Goal: Information Seeking & Learning: Learn about a topic

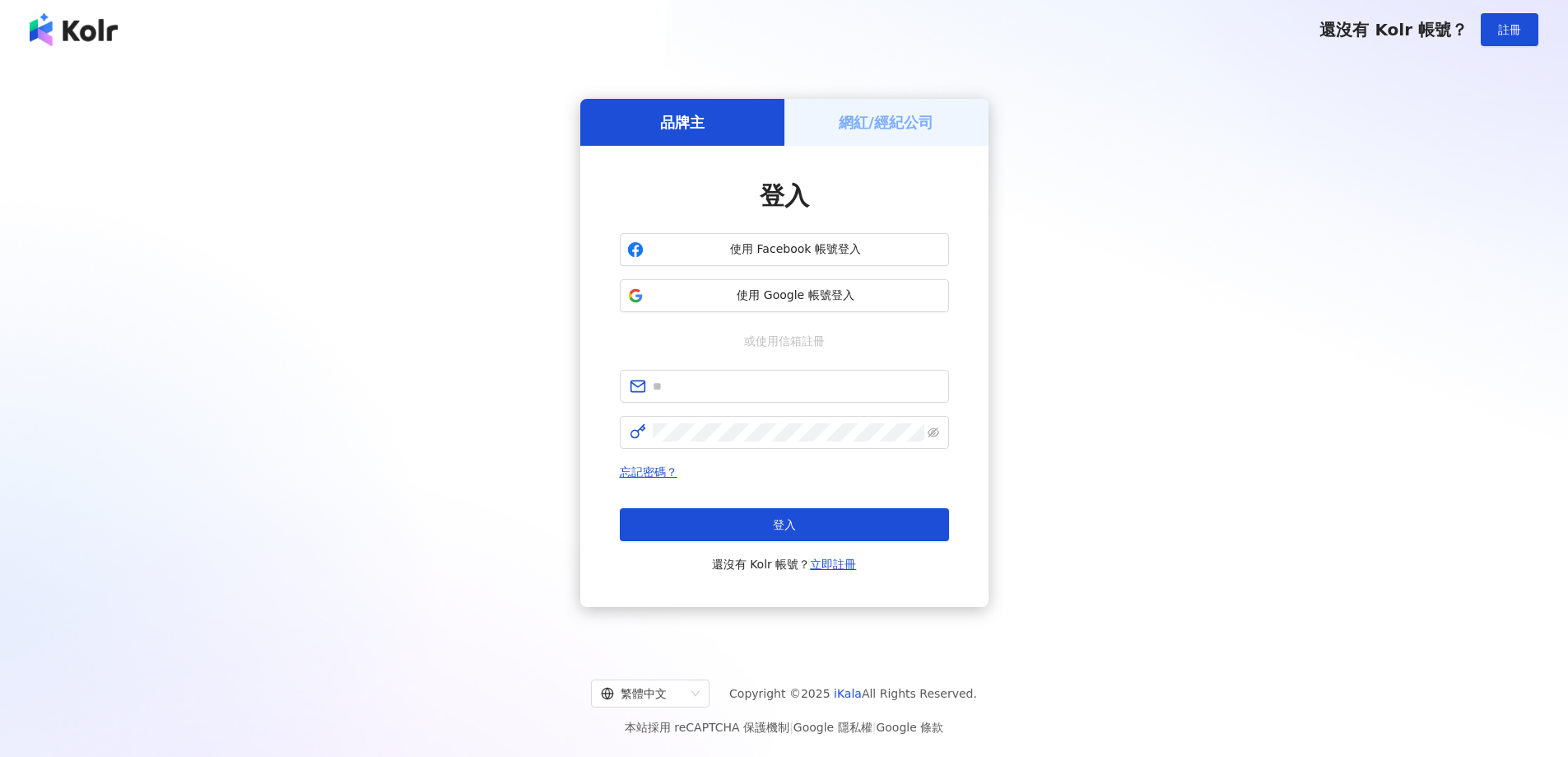
click at [784, 297] on span "使用 Google 帳號登入" at bounding box center [796, 296] width 292 height 17
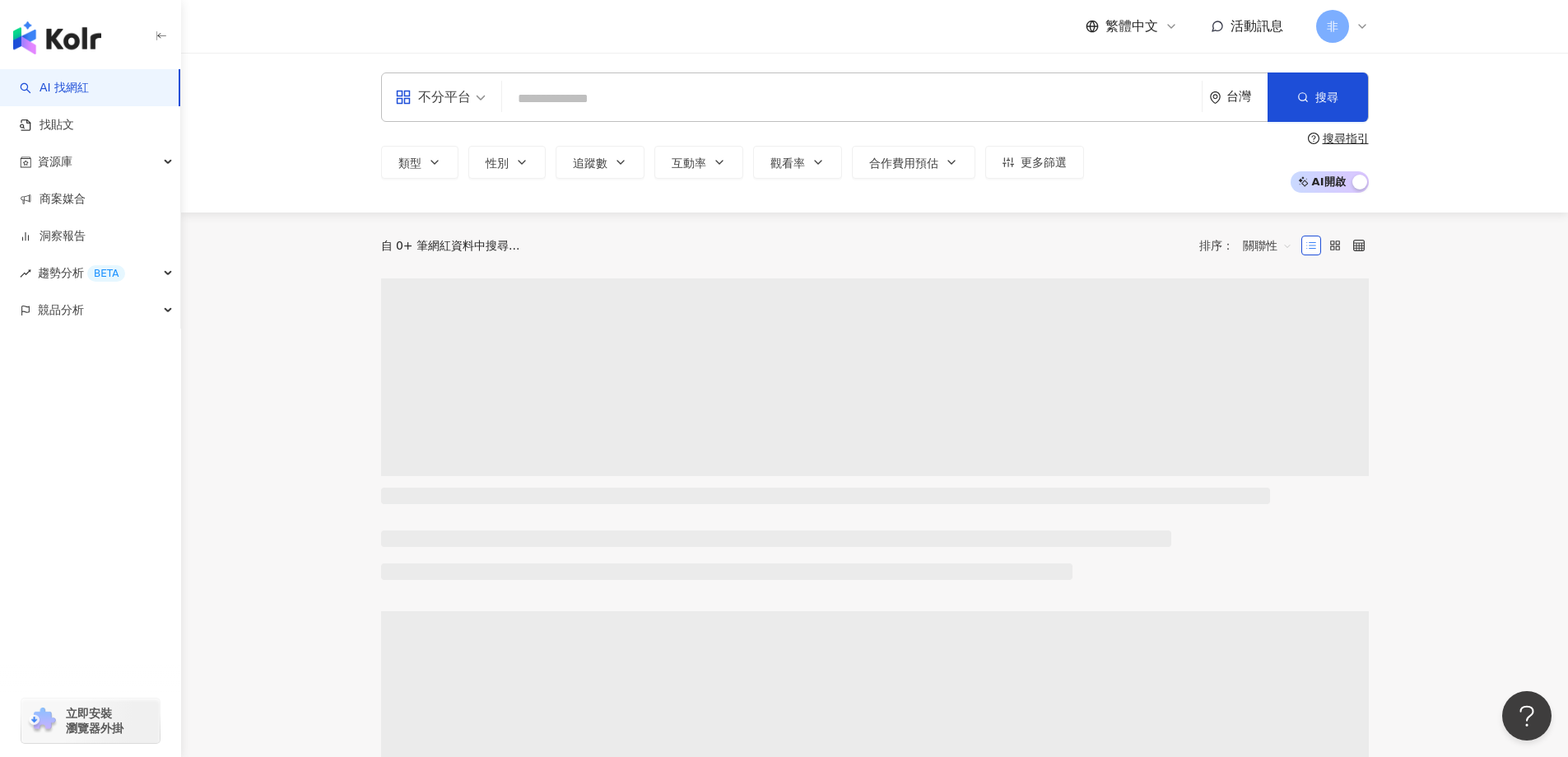
click at [659, 103] on input "search" at bounding box center [852, 99] width 686 height 31
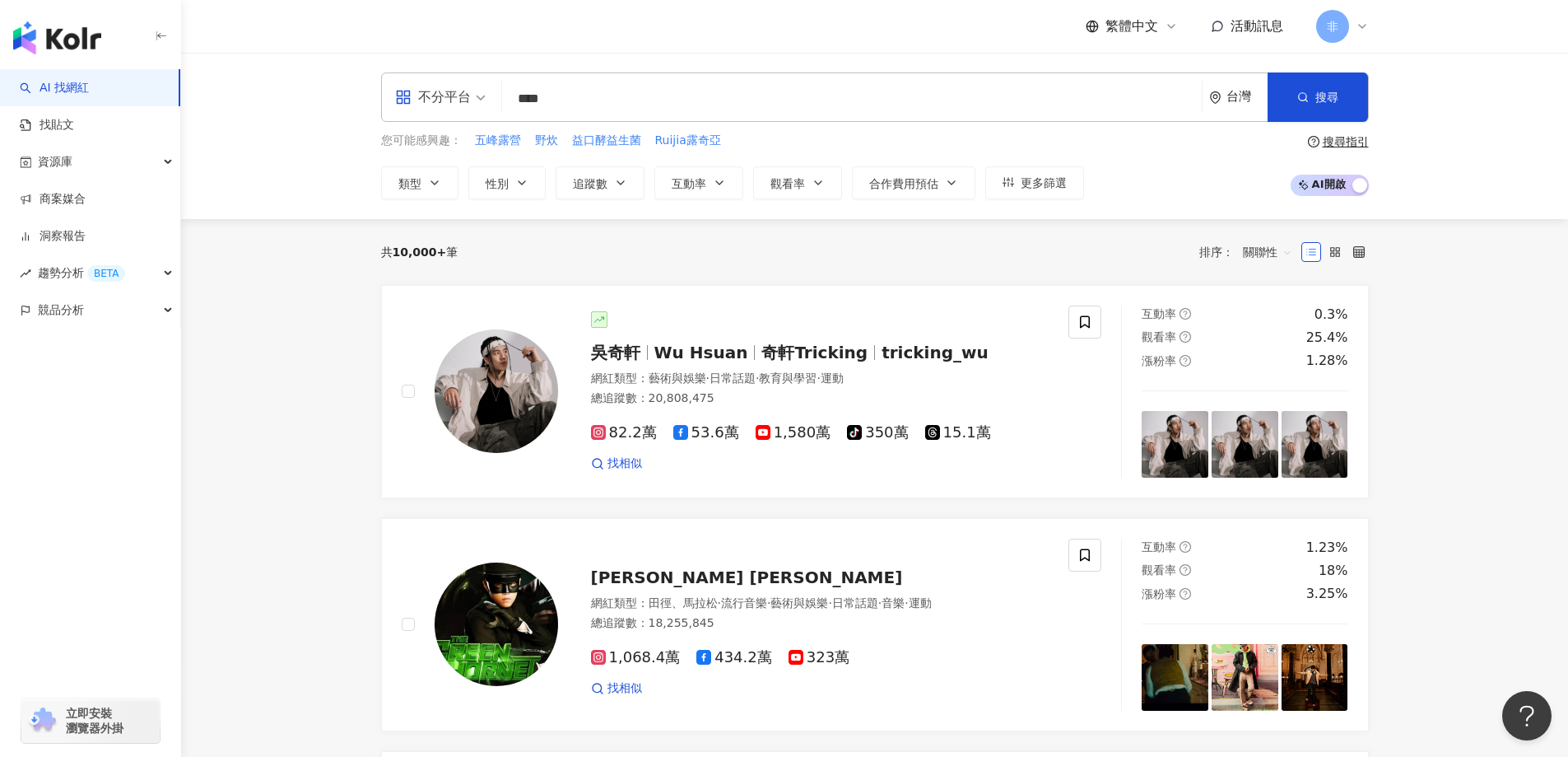
type input "****"
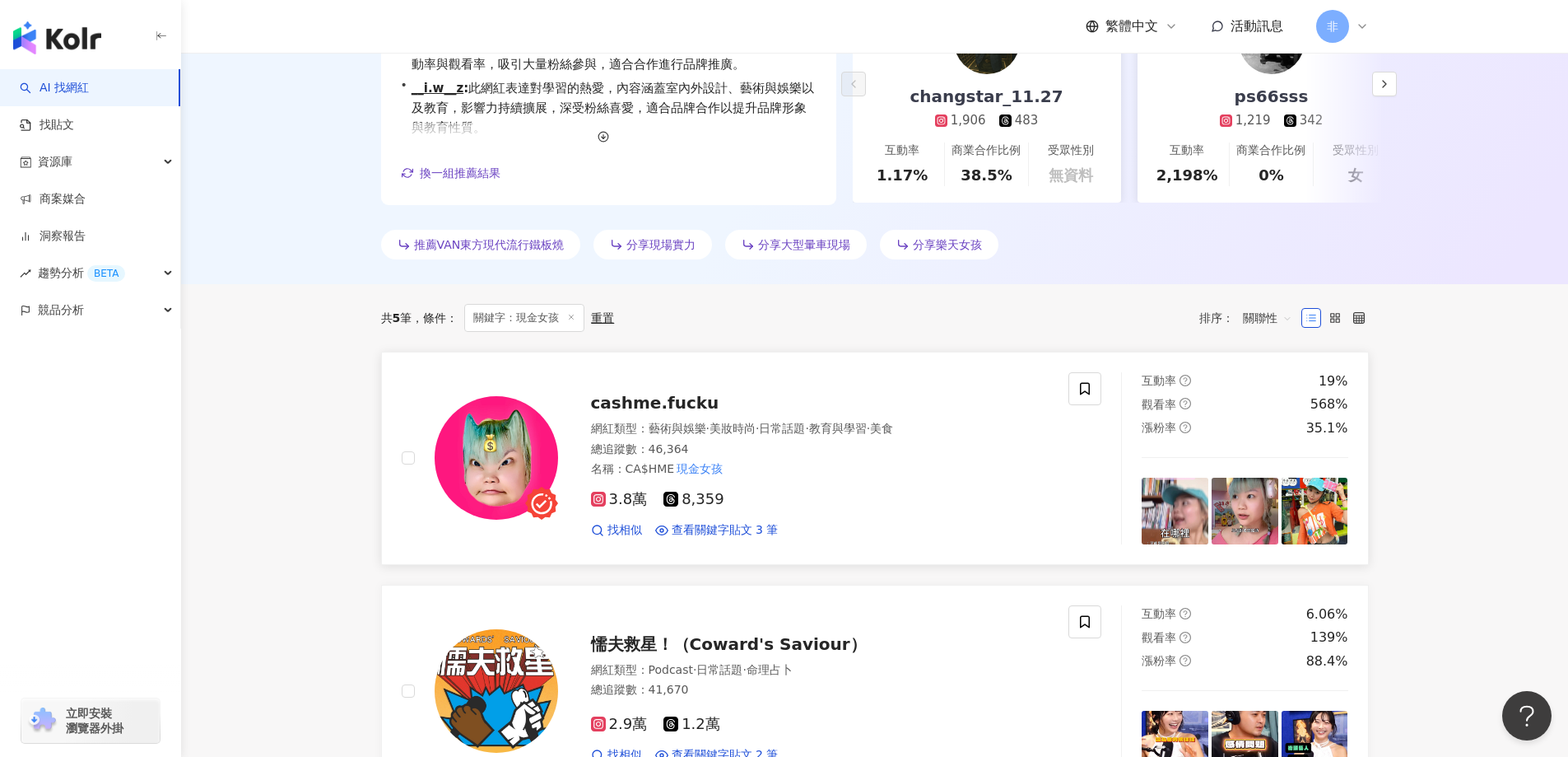
scroll to position [339, 0]
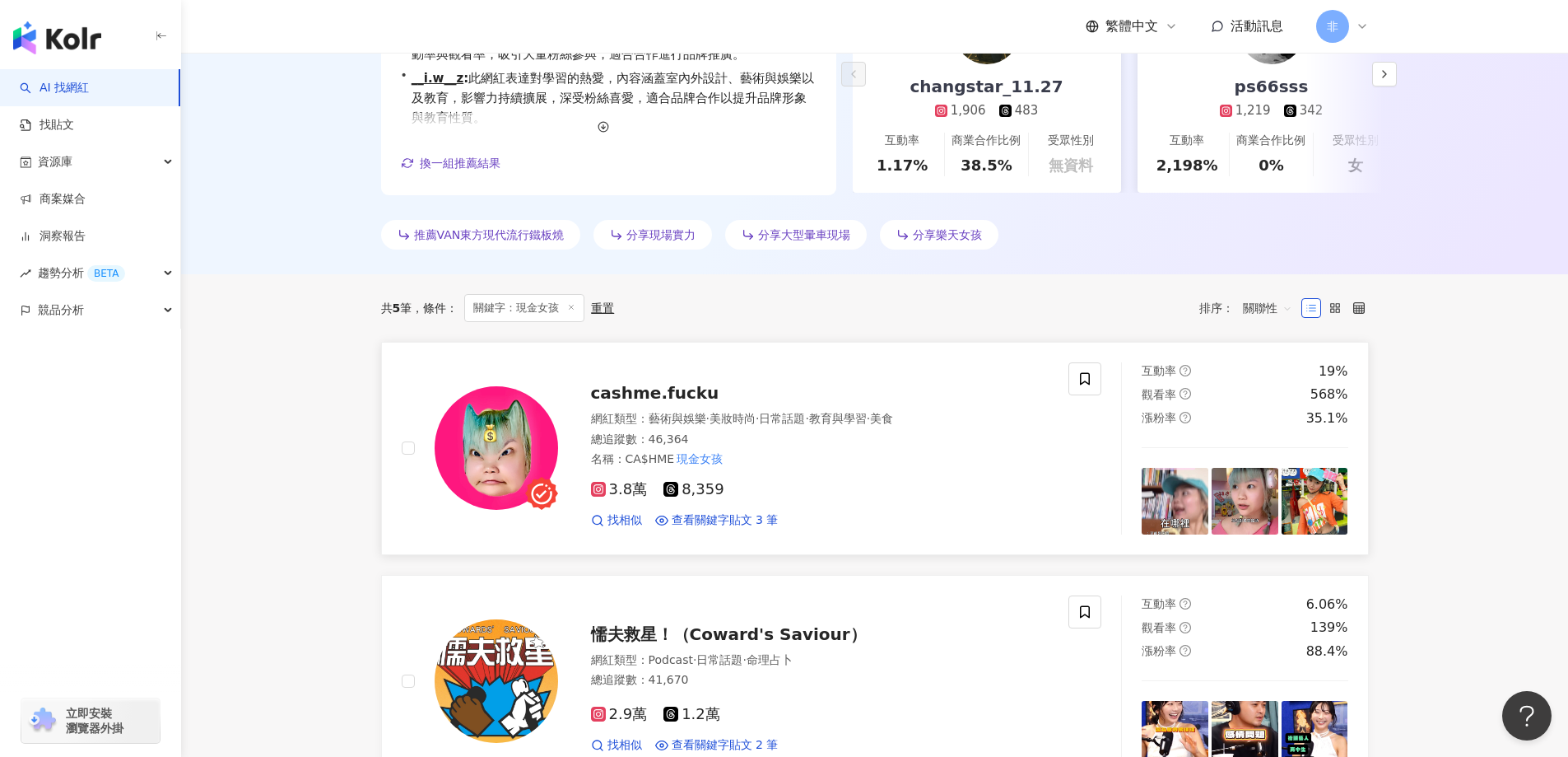
drag, startPoint x: 673, startPoint y: 344, endPoint x: 641, endPoint y: 394, distance: 59.4
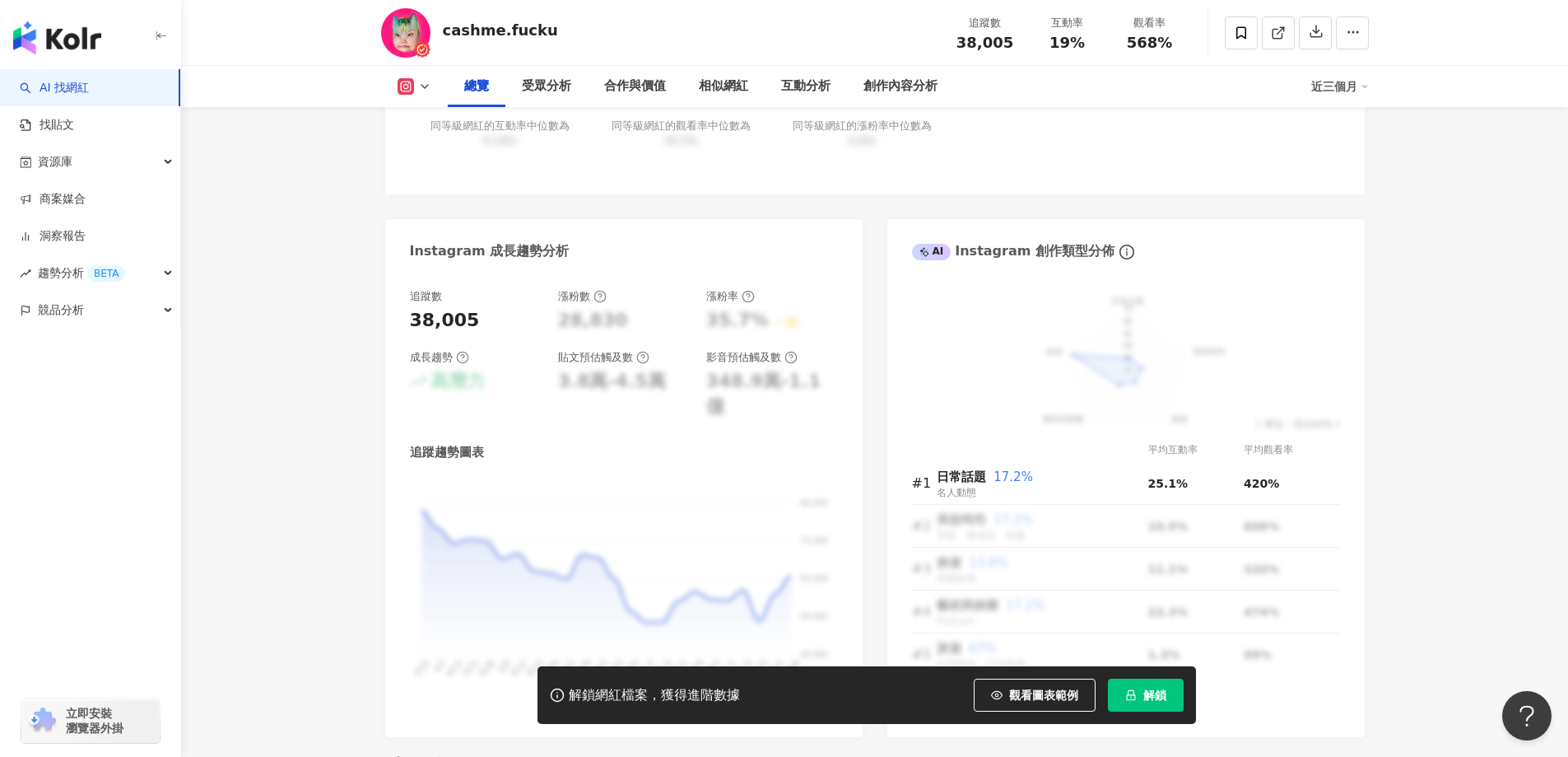
scroll to position [906, 0]
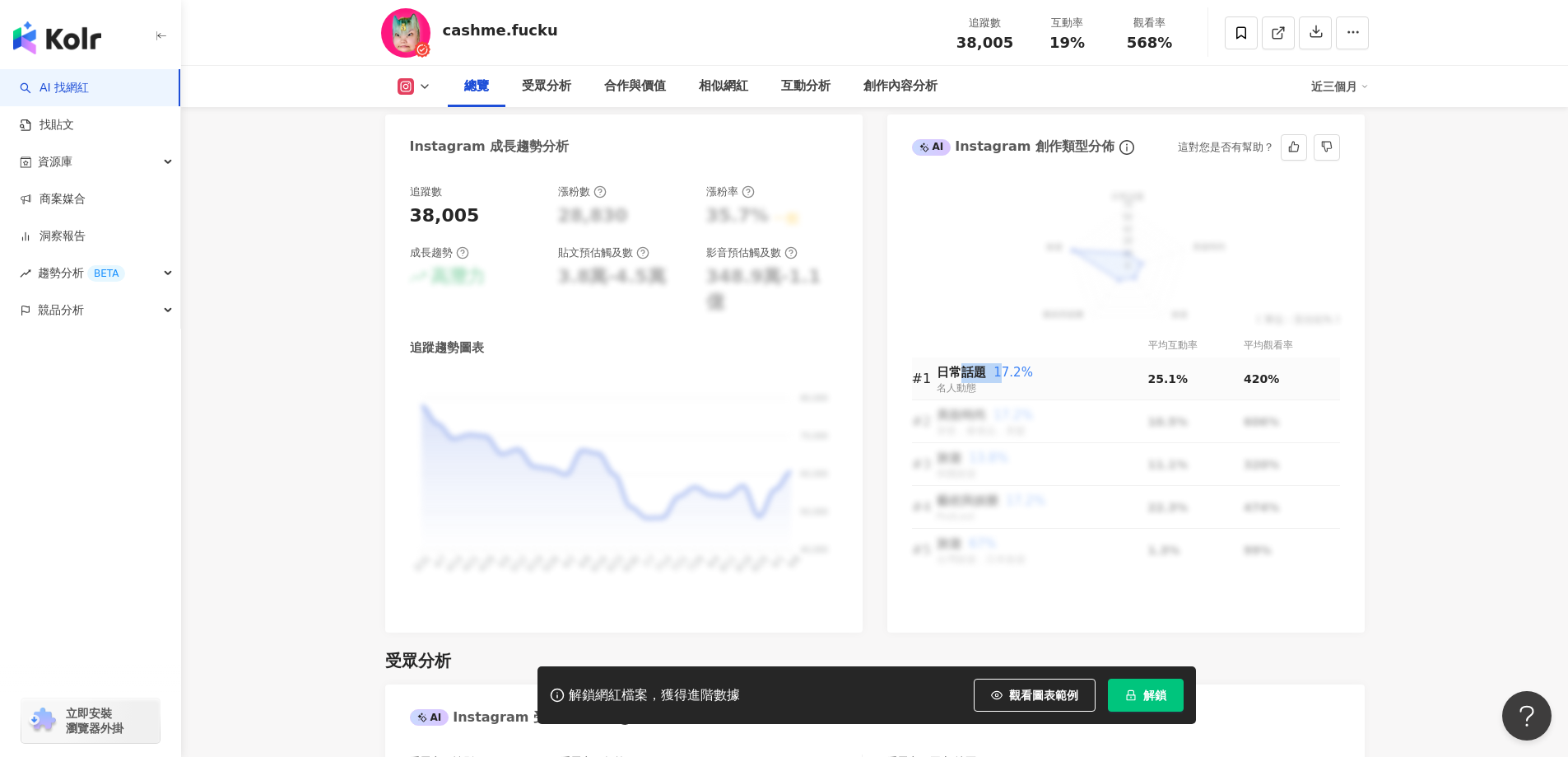
drag, startPoint x: 964, startPoint y: 382, endPoint x: 997, endPoint y: 386, distance: 33.2
click at [997, 383] on div "日常話題 17.2%" at bounding box center [1042, 373] width 212 height 20
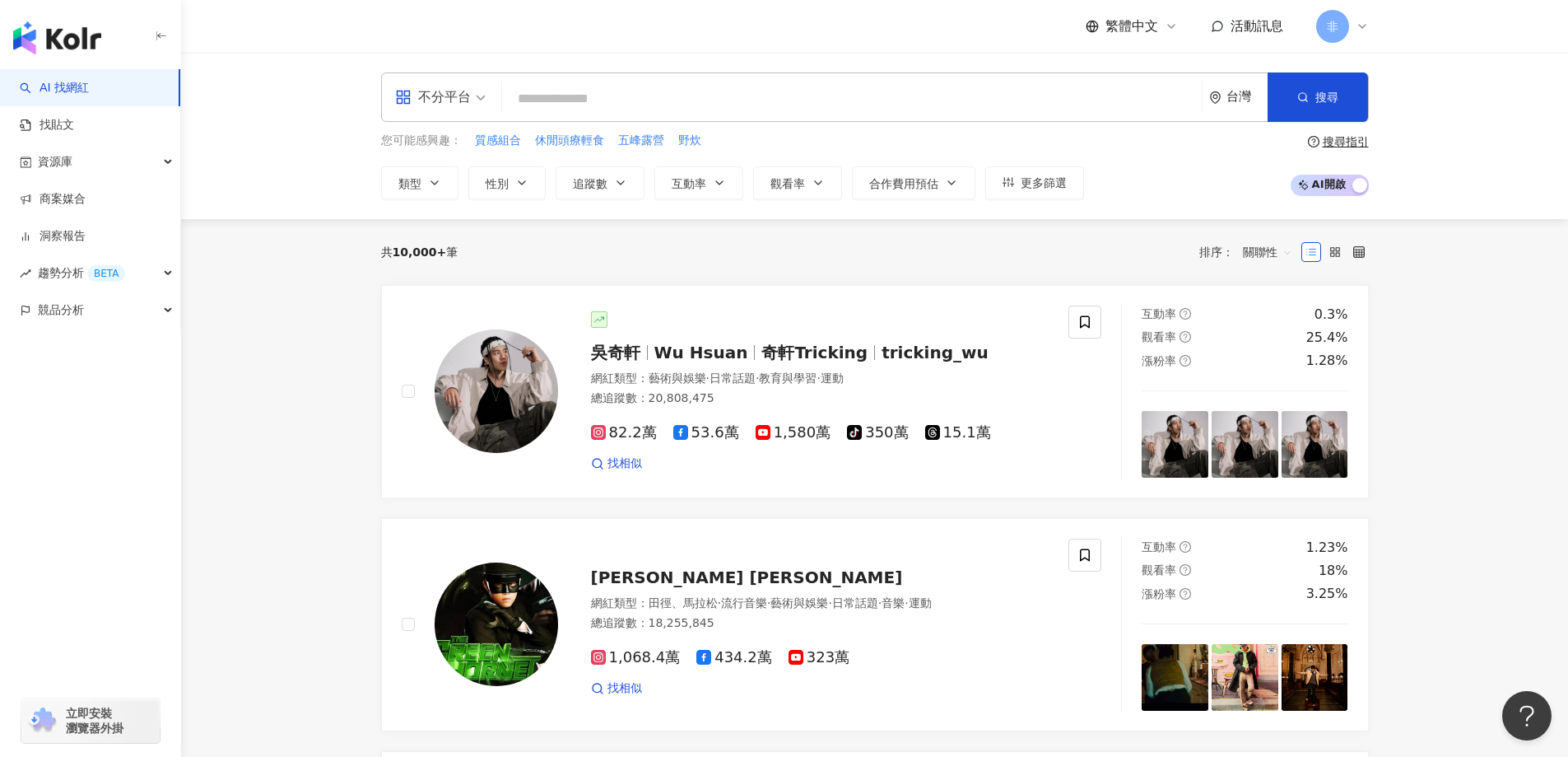
click at [444, 96] on div "不分平台" at bounding box center [433, 97] width 76 height 26
click at [468, 182] on div "Instagram" at bounding box center [445, 173] width 93 height 20
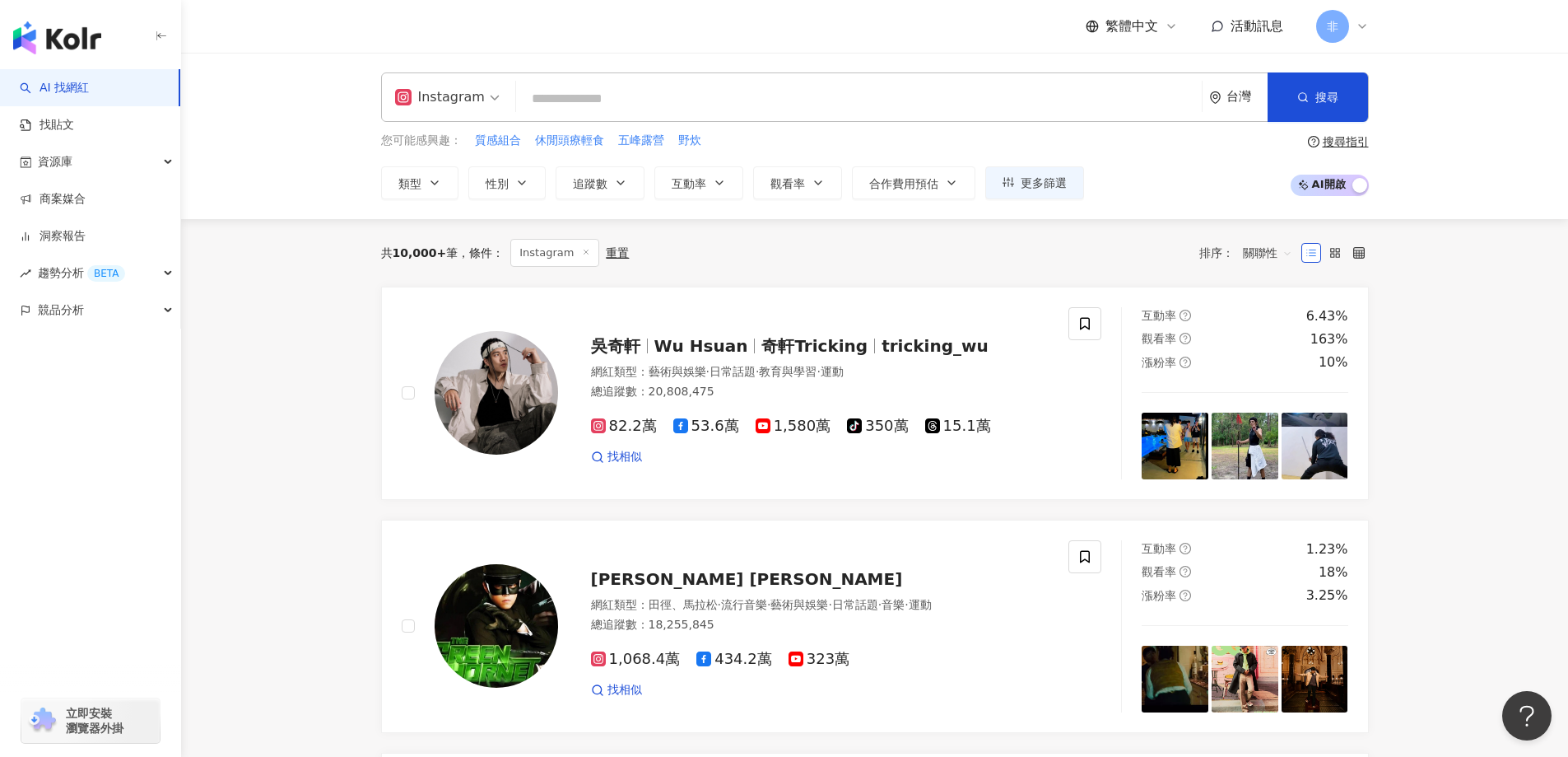
click at [785, 100] on input "search" at bounding box center [859, 99] width 673 height 31
click at [717, 98] on input "search" at bounding box center [859, 99] width 673 height 31
type input "*"
click at [614, 179] on icon "button" at bounding box center [621, 183] width 14 height 14
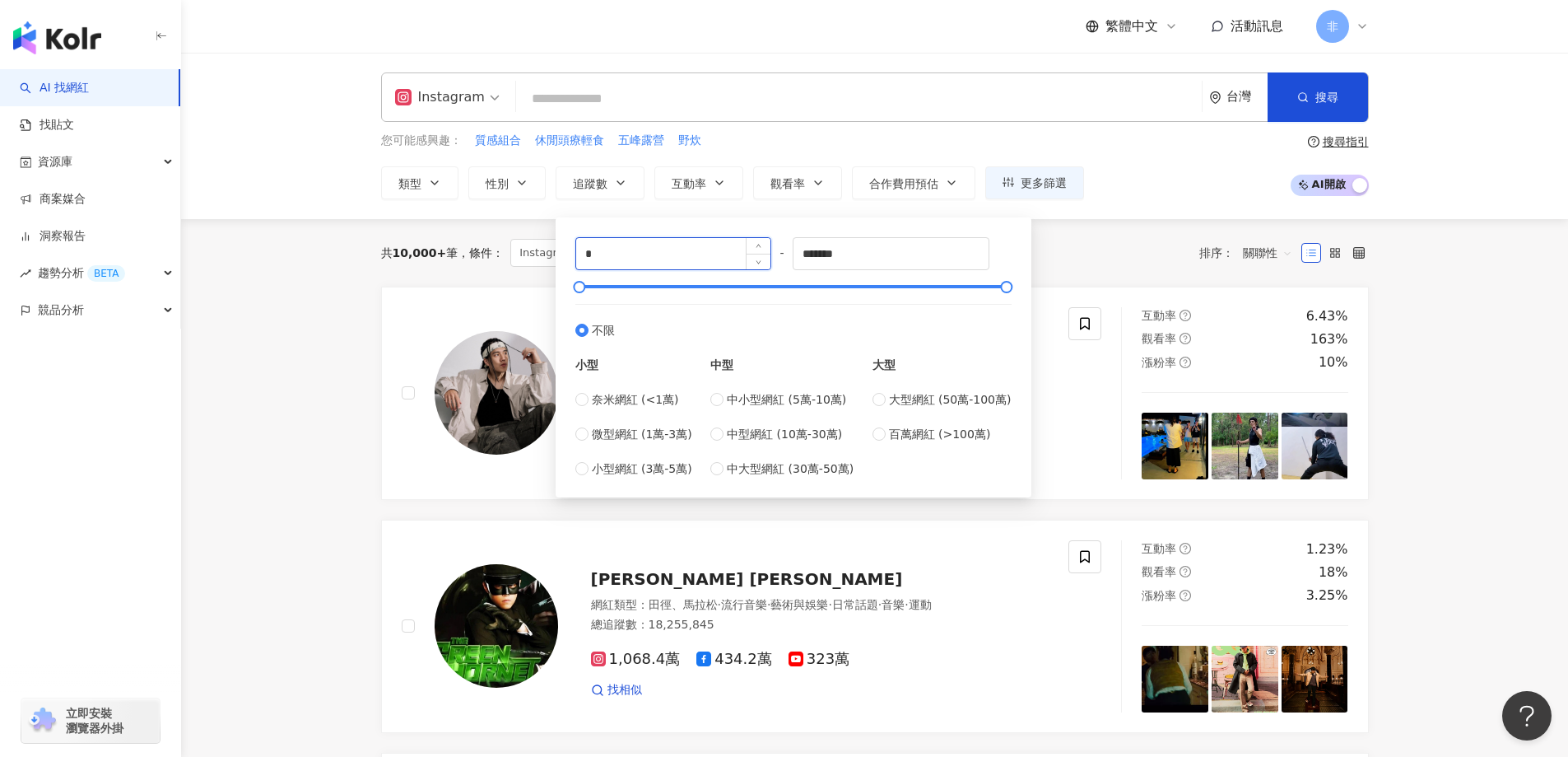
drag, startPoint x: 586, startPoint y: 246, endPoint x: 577, endPoint y: 252, distance: 10.8
click at [577, 251] on input "*" at bounding box center [674, 254] width 195 height 31
type input "*****"
click at [804, 182] on span "觀看率" at bounding box center [787, 184] width 34 height 14
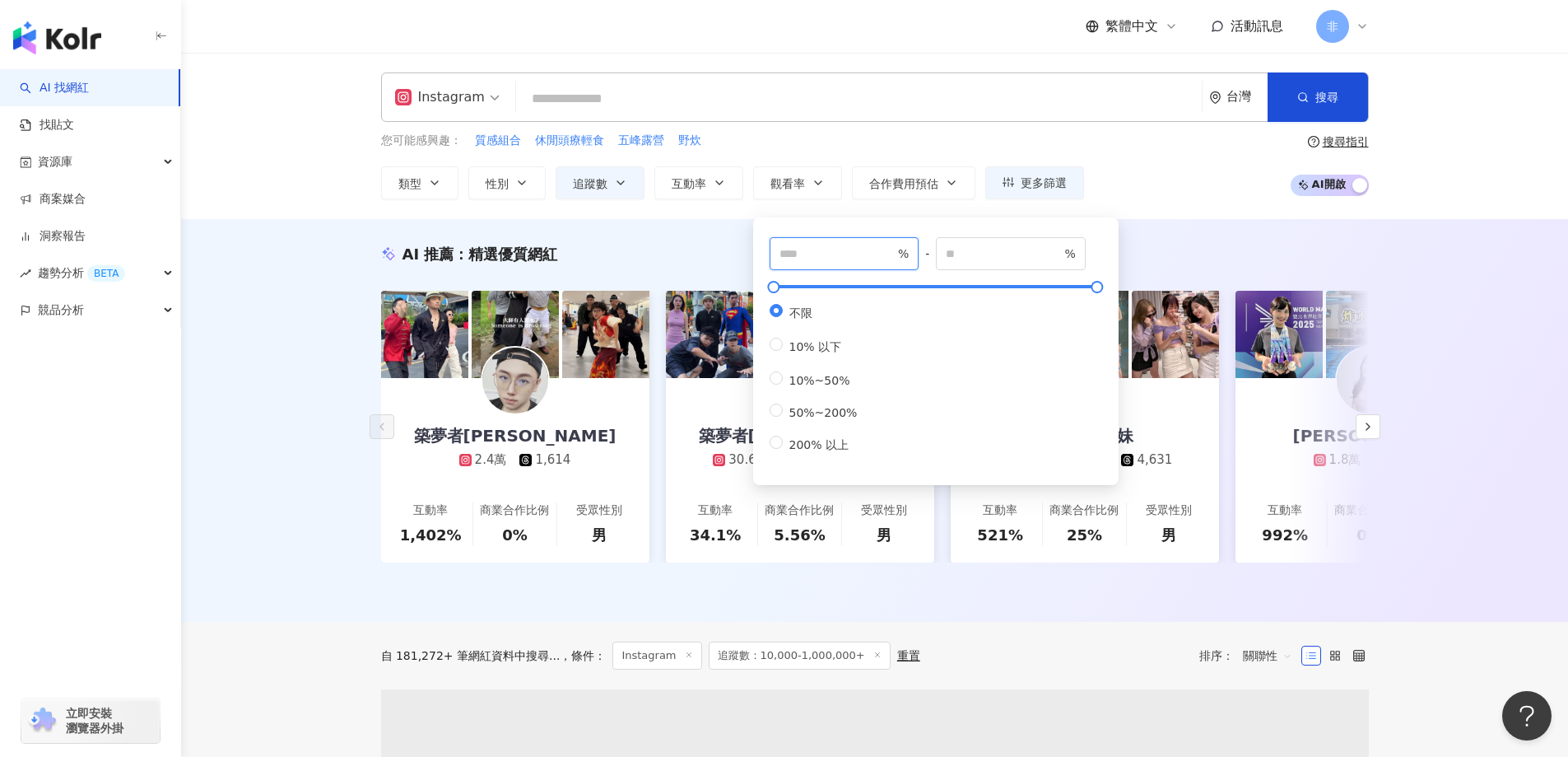
click at [774, 252] on span "%" at bounding box center [844, 254] width 150 height 33
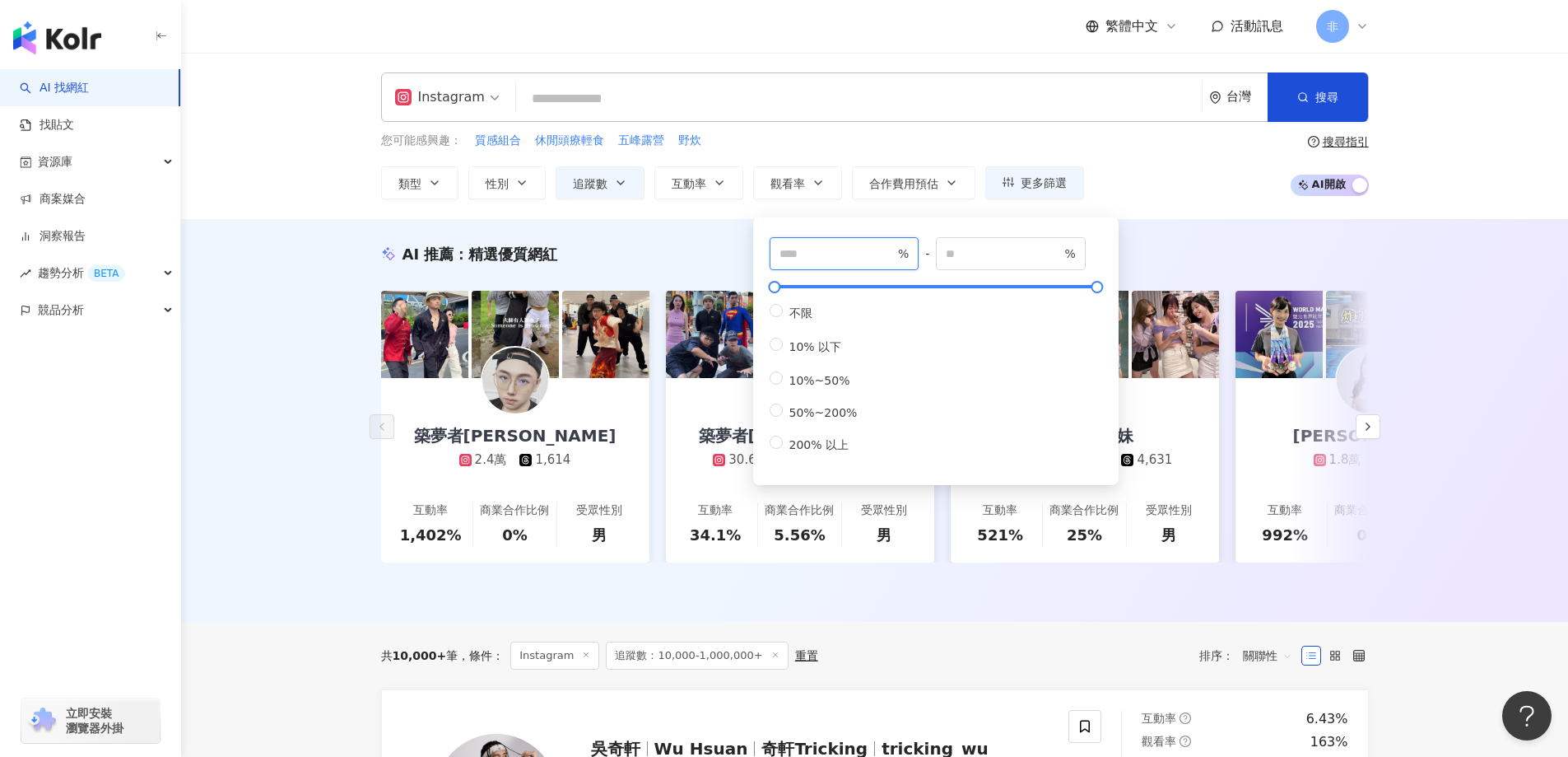
type input "**"
click at [238, 363] on div "AI 推薦 ： 精選優質網紅 築夢者杰哥 2.4萬 1,614 互動率 1,402% 商業合作比例 0% 受眾性別 男 築夢者哈利 30.6萬 tiktok-…" at bounding box center [875, 420] width 1388 height 403
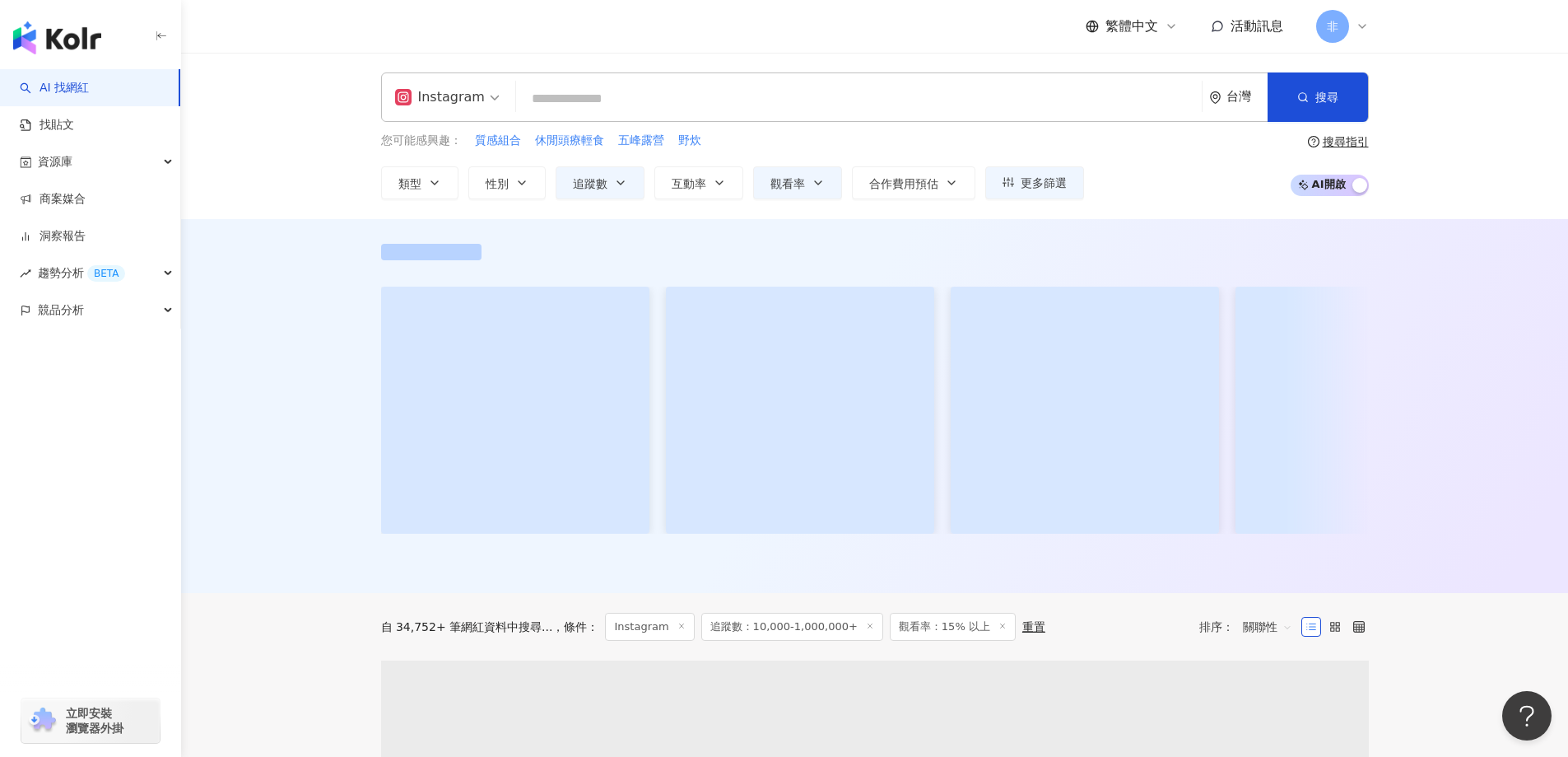
click at [640, 96] on input "search" at bounding box center [859, 99] width 673 height 31
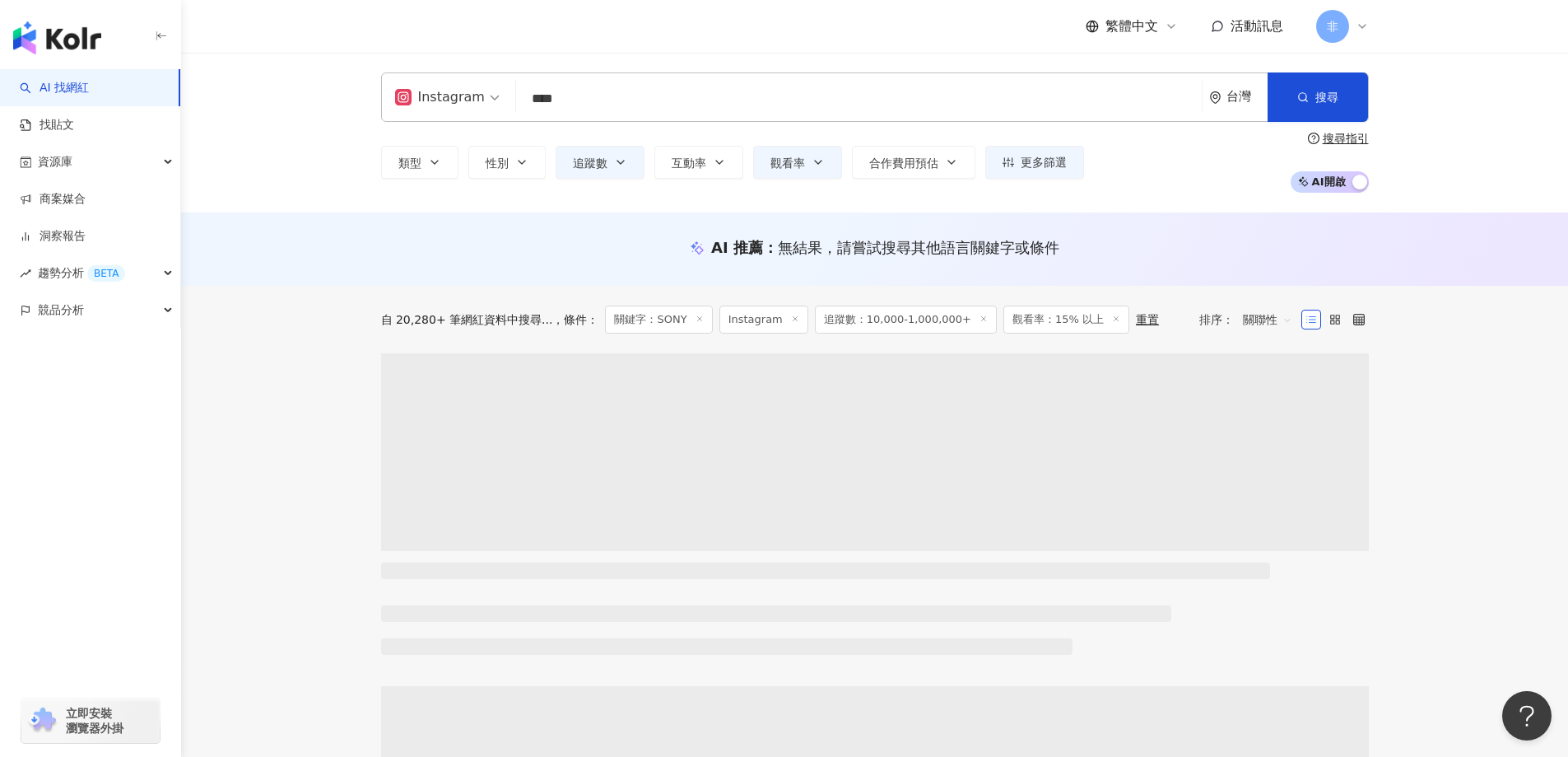
type input "****"
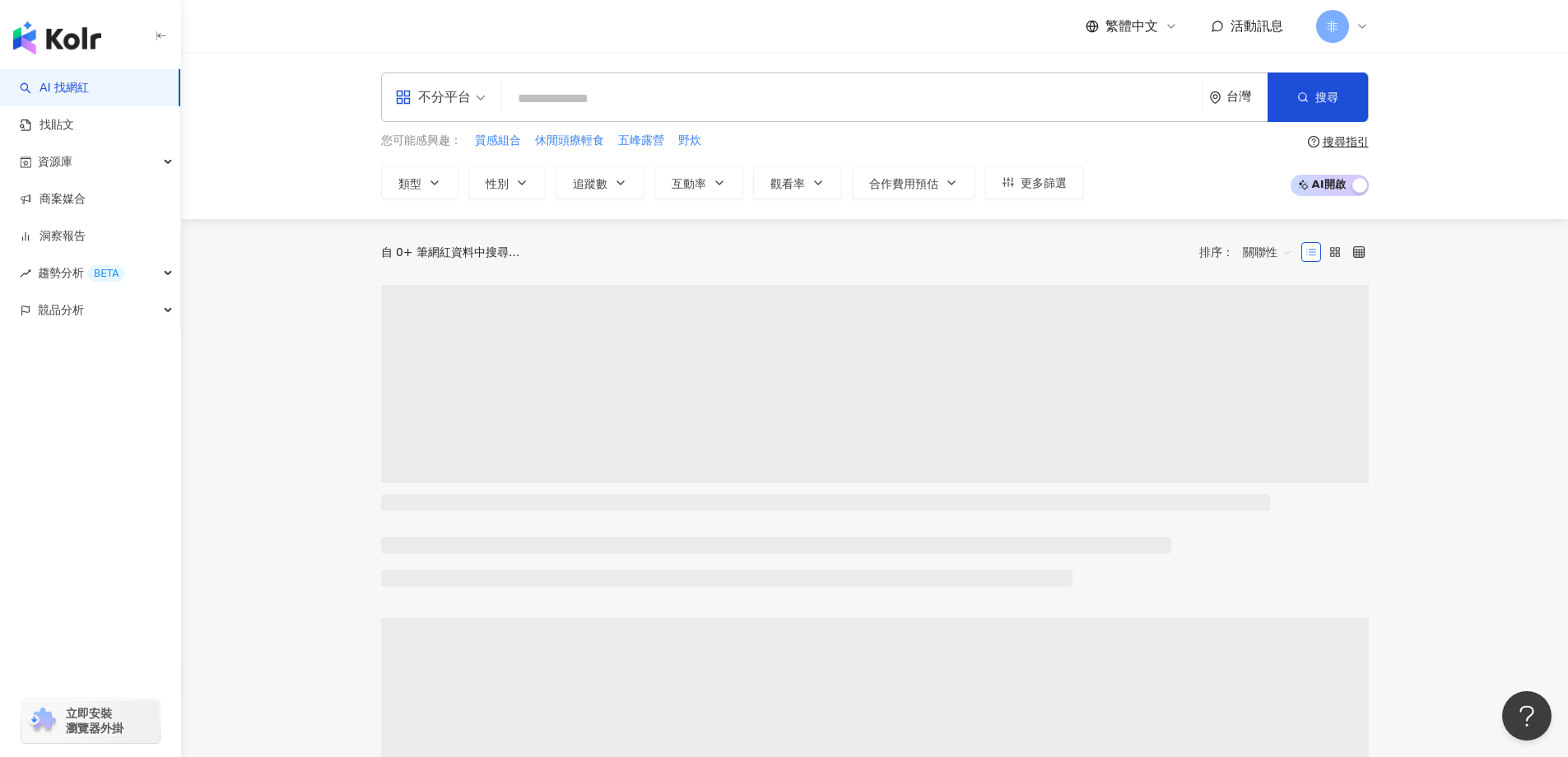
click at [448, 101] on div "不分平台" at bounding box center [433, 97] width 76 height 26
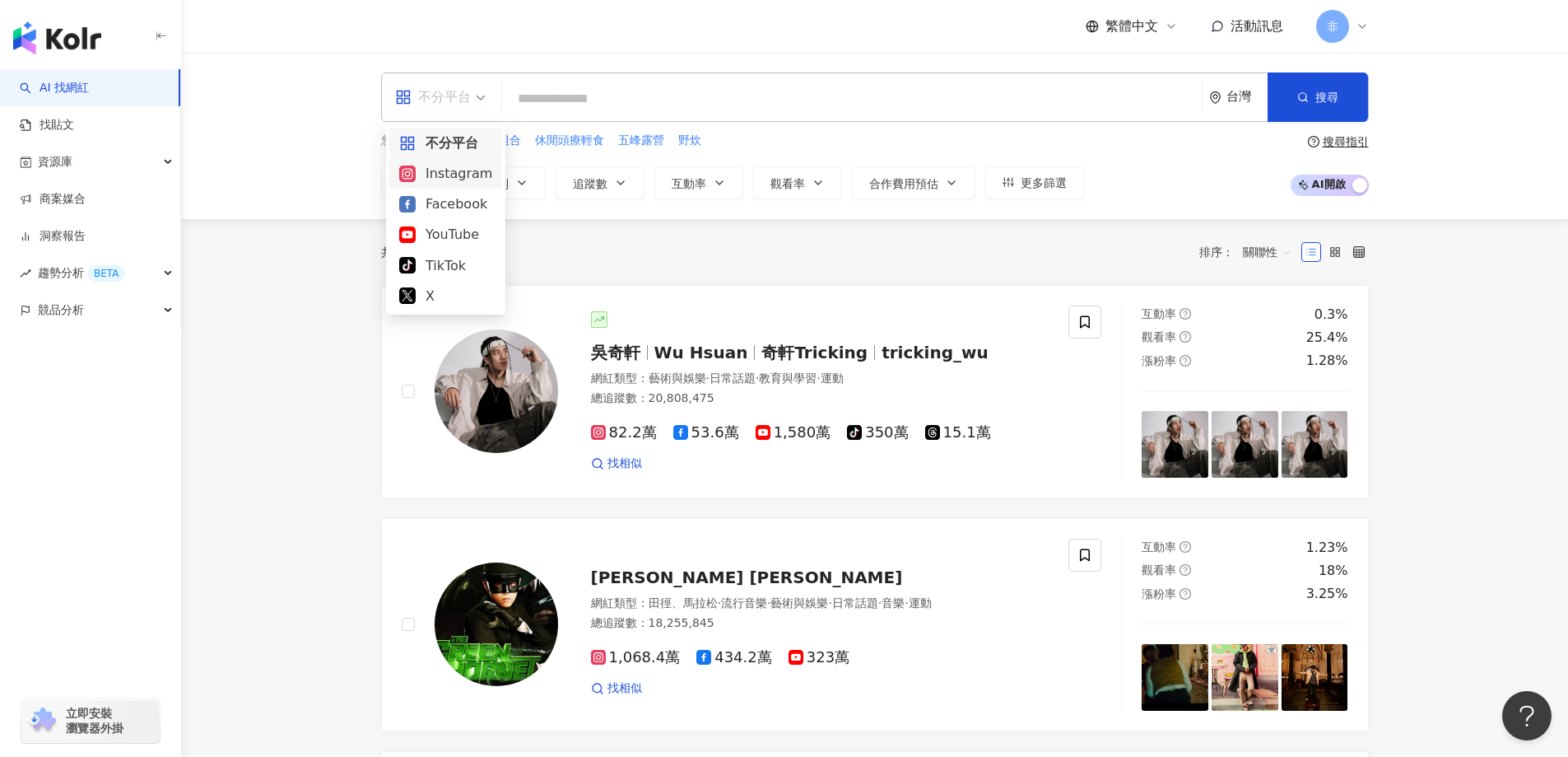
click at [476, 169] on div "Instagram" at bounding box center [445, 173] width 93 height 20
click at [601, 104] on input "search" at bounding box center [852, 99] width 686 height 31
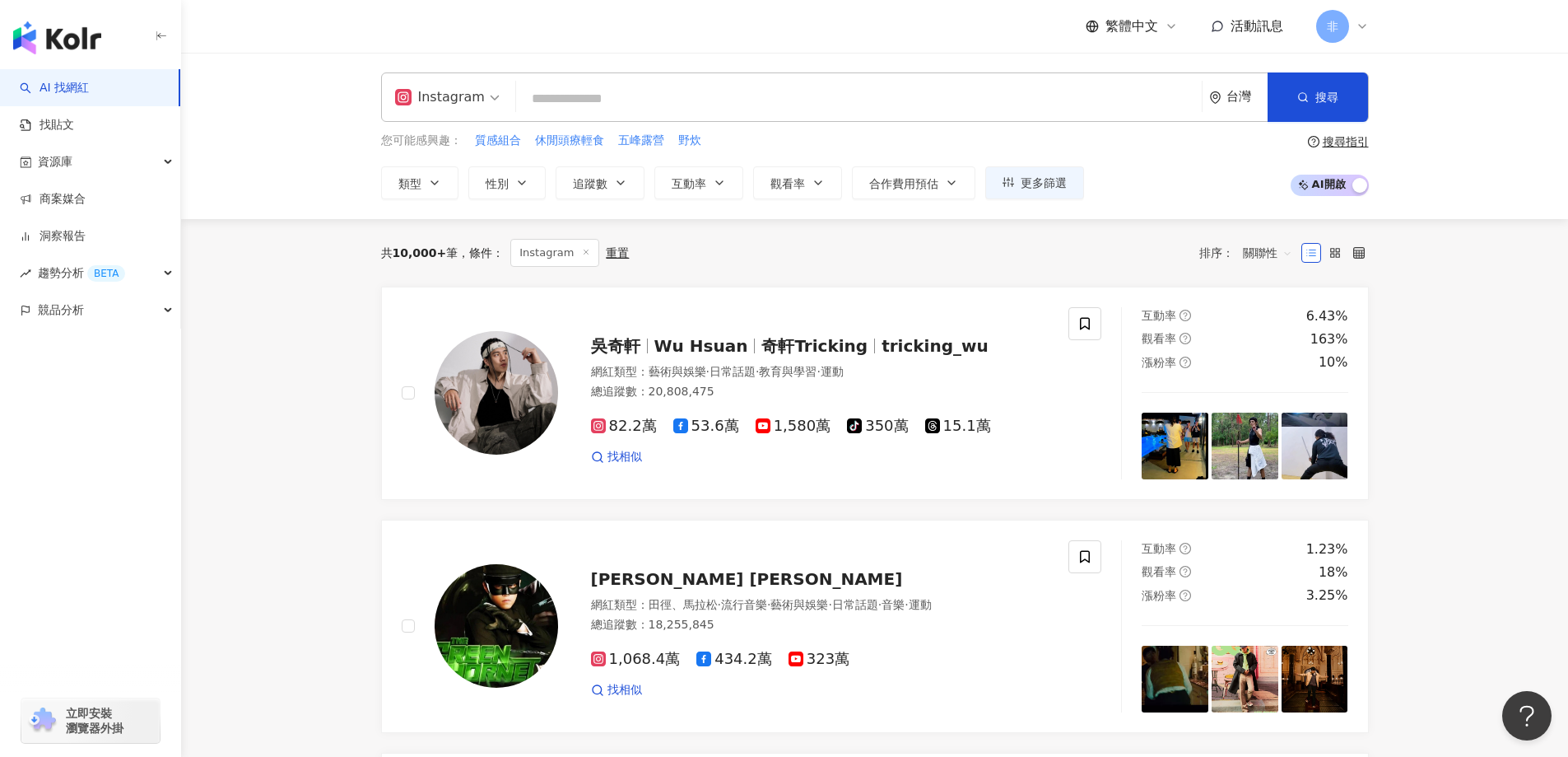
click at [723, 97] on input "search" at bounding box center [859, 99] width 673 height 31
click at [603, 179] on span "追蹤數" at bounding box center [590, 184] width 34 height 14
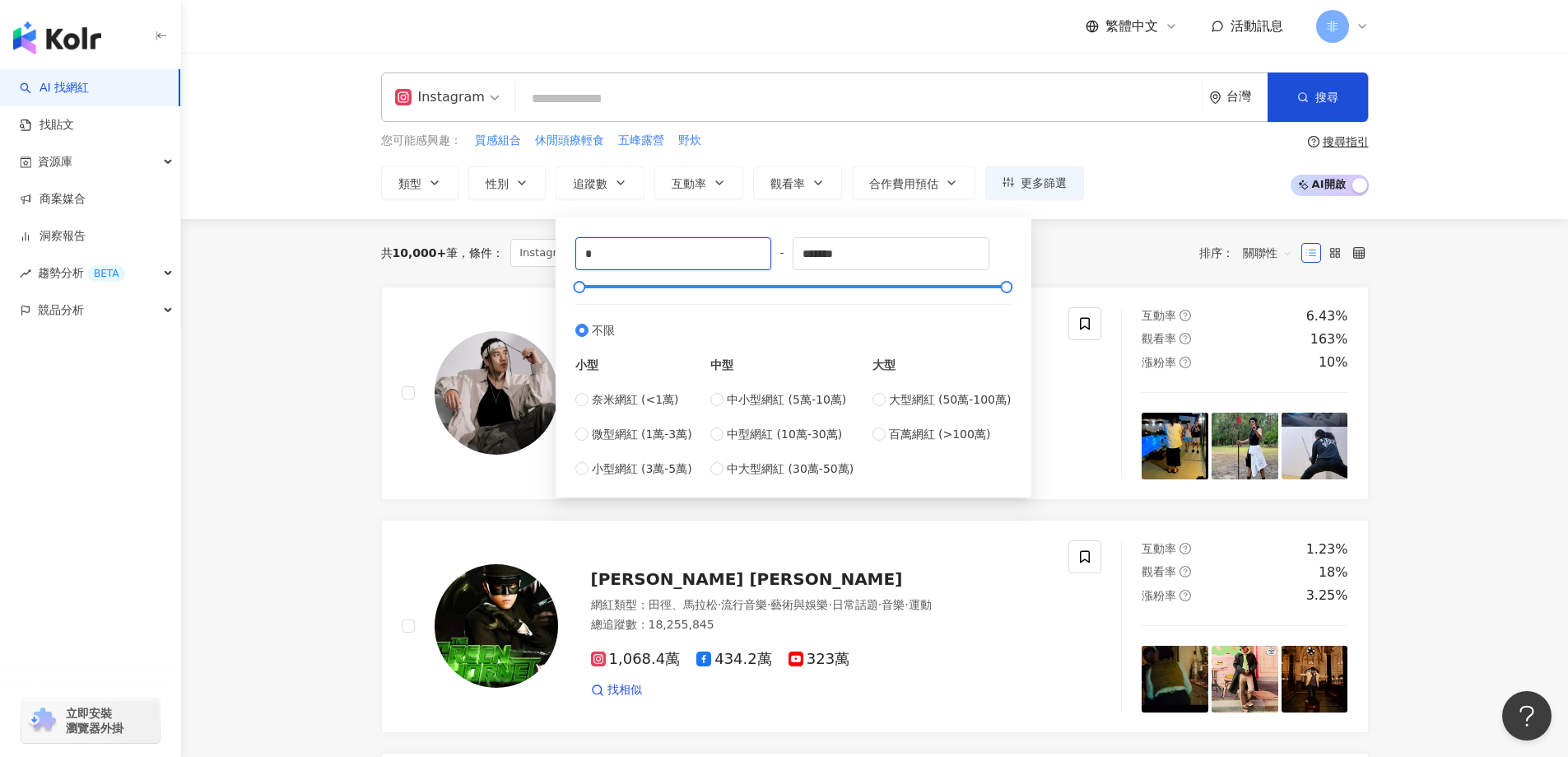
drag, startPoint x: 622, startPoint y: 242, endPoint x: 568, endPoint y: 242, distance: 54.0
click at [568, 242] on div "* - ******* 不限 小型 奈米網紅 (<1萬) 微型網紅 (1萬-3萬) 小型網紅 (3萬-5萬) 中型 中小型網紅 (5萬-10萬) 中型網紅 (…" at bounding box center [794, 357] width 456 height 260
type input "*****"
click at [824, 188] on icon "button" at bounding box center [818, 183] width 14 height 14
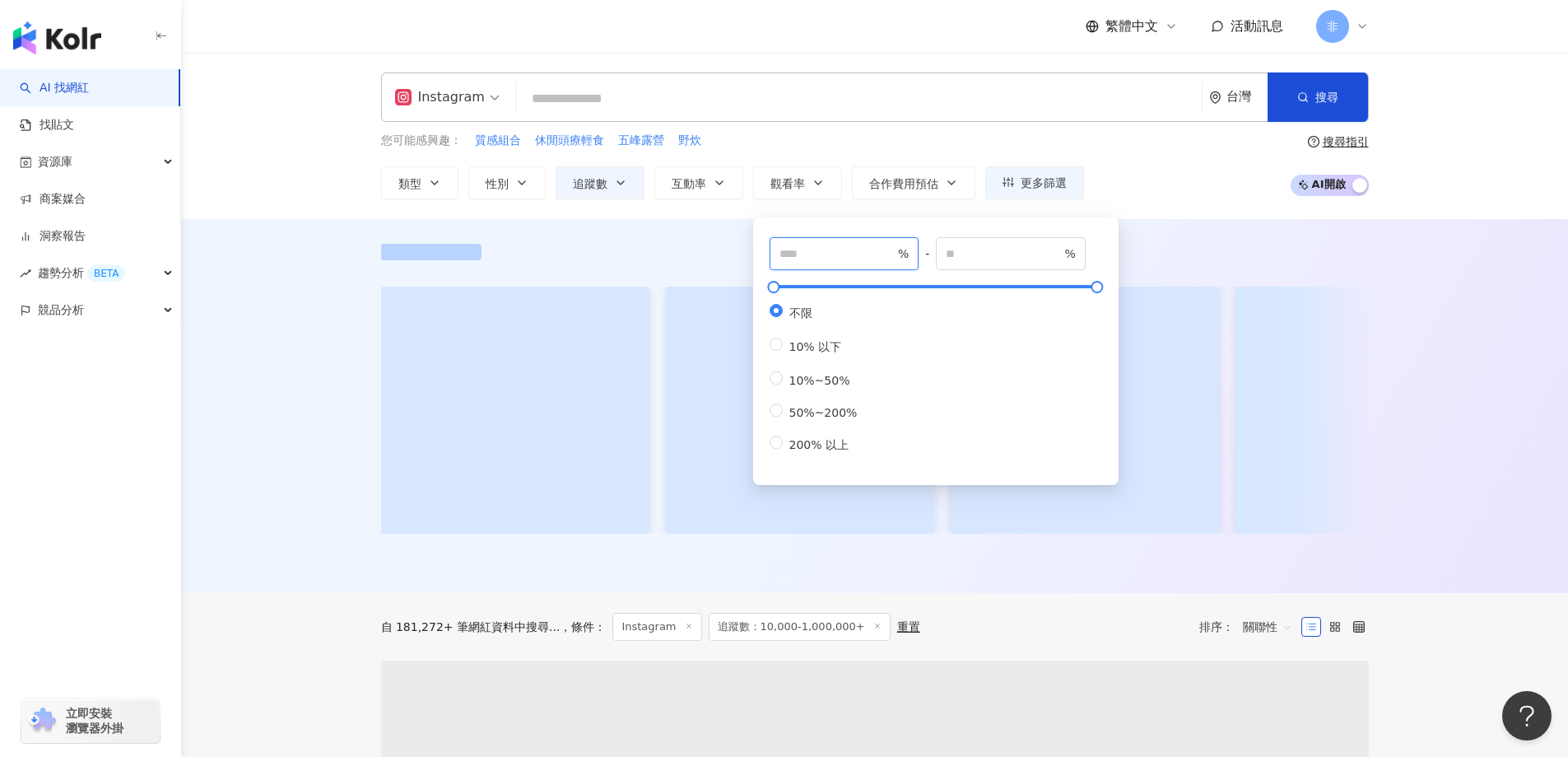
click at [801, 249] on input "number" at bounding box center [838, 254] width 115 height 19
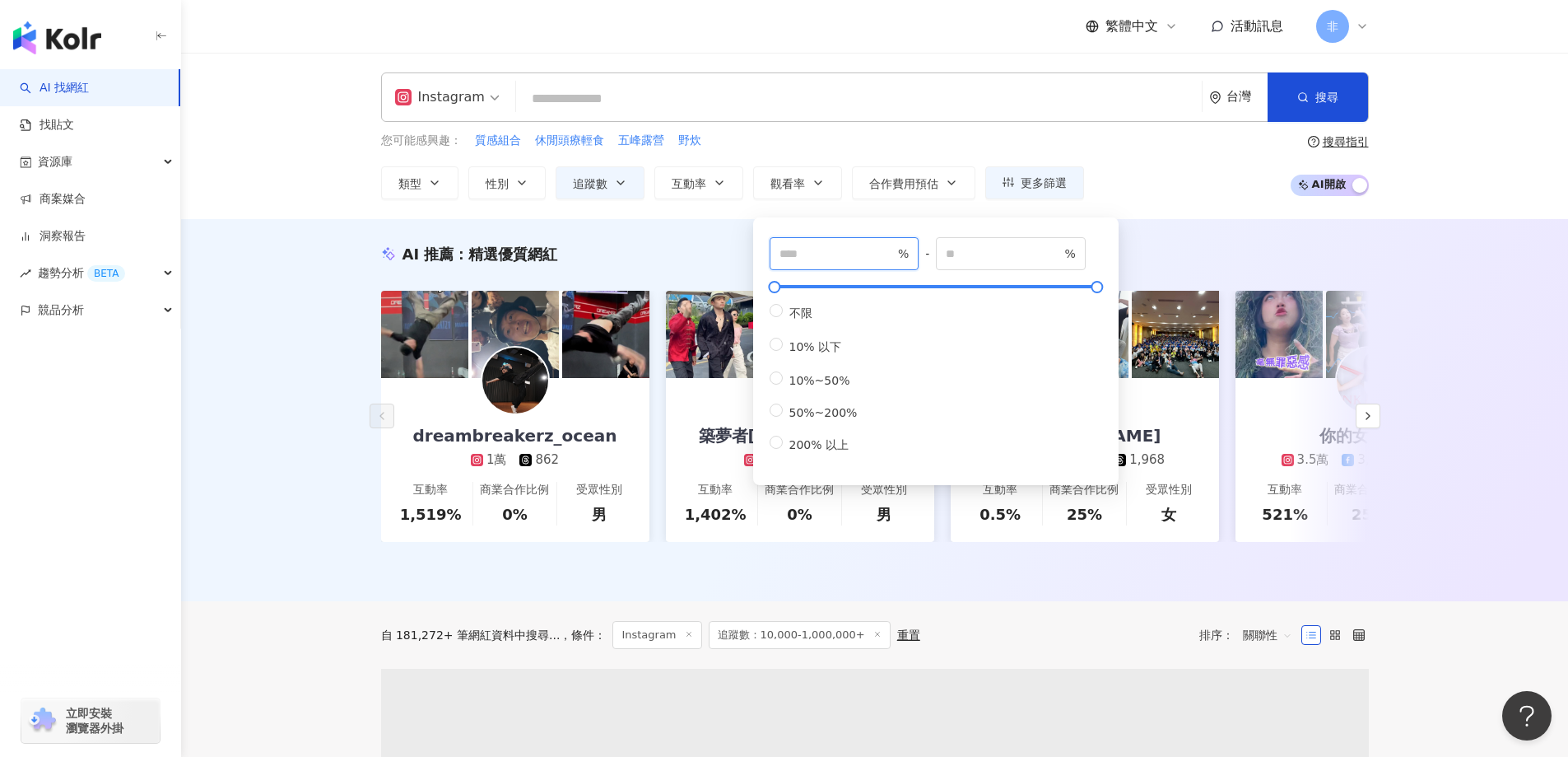
type input "**"
click at [813, 103] on input "search" at bounding box center [859, 99] width 673 height 31
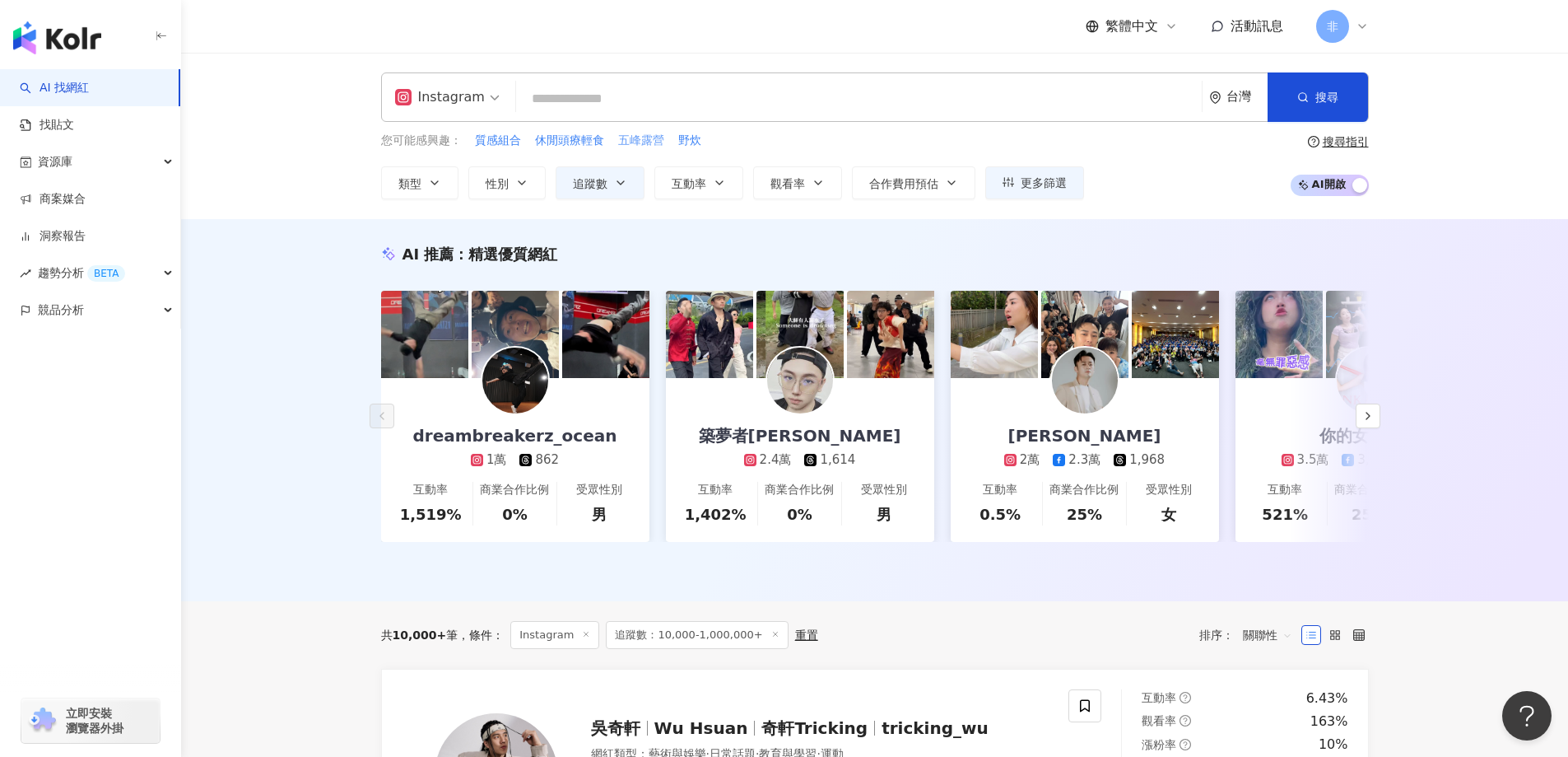
click at [627, 136] on span "五峰露營" at bounding box center [641, 140] width 46 height 17
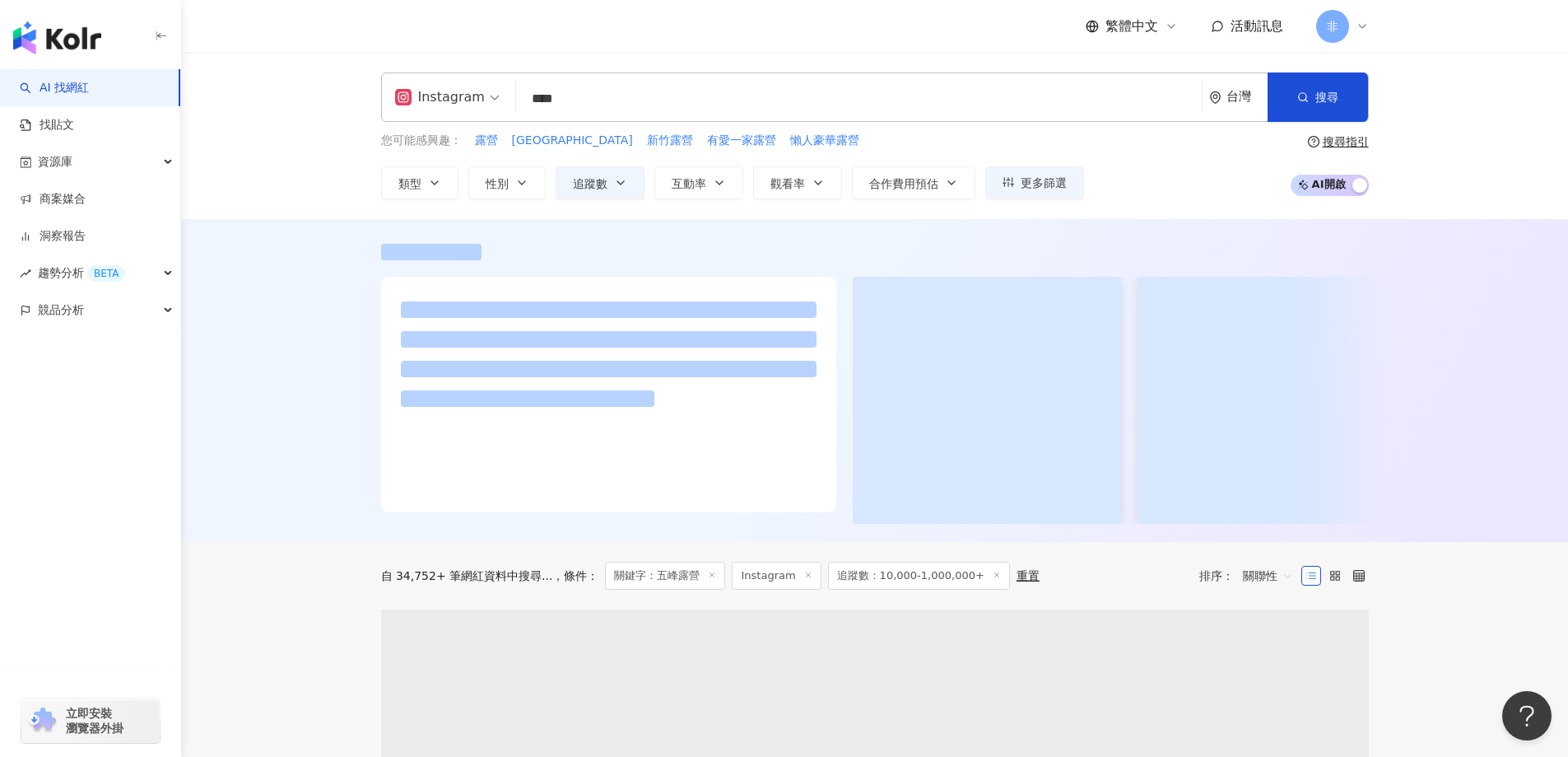
click at [625, 102] on input "****" at bounding box center [859, 99] width 673 height 31
drag, startPoint x: 1014, startPoint y: 100, endPoint x: 546, endPoint y: 65, distance: 469.3
click at [546, 65] on div "Instagram **** 台灣 搜尋 keyword 搜尋名稱、敘述、貼文含有關鍵字 “ 五峰露營 ” 的網紅 您可能感興趣： 露營 新竹露營區 新竹露營…" at bounding box center [875, 136] width 1388 height 167
type input "*"
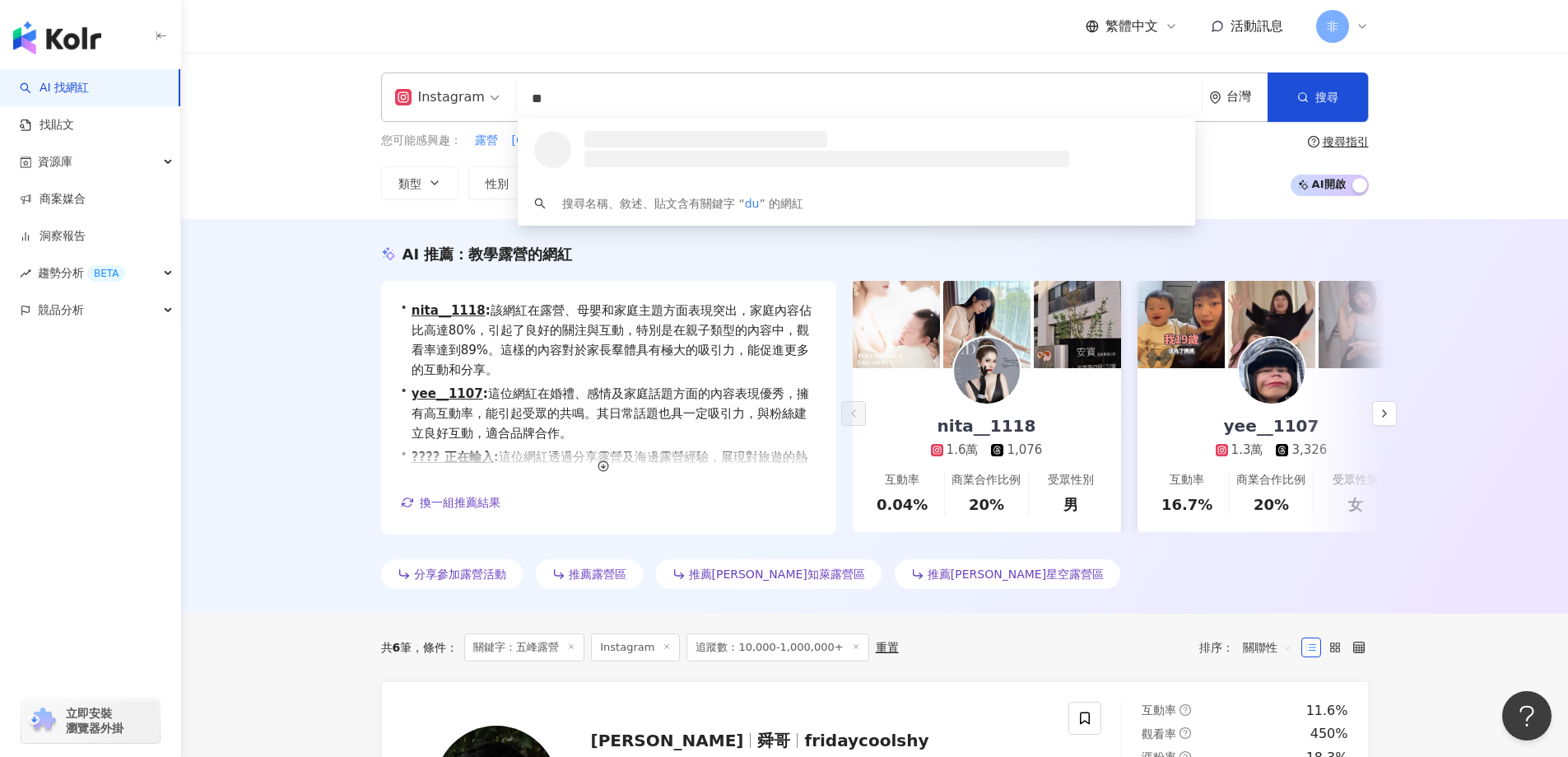
type input "*"
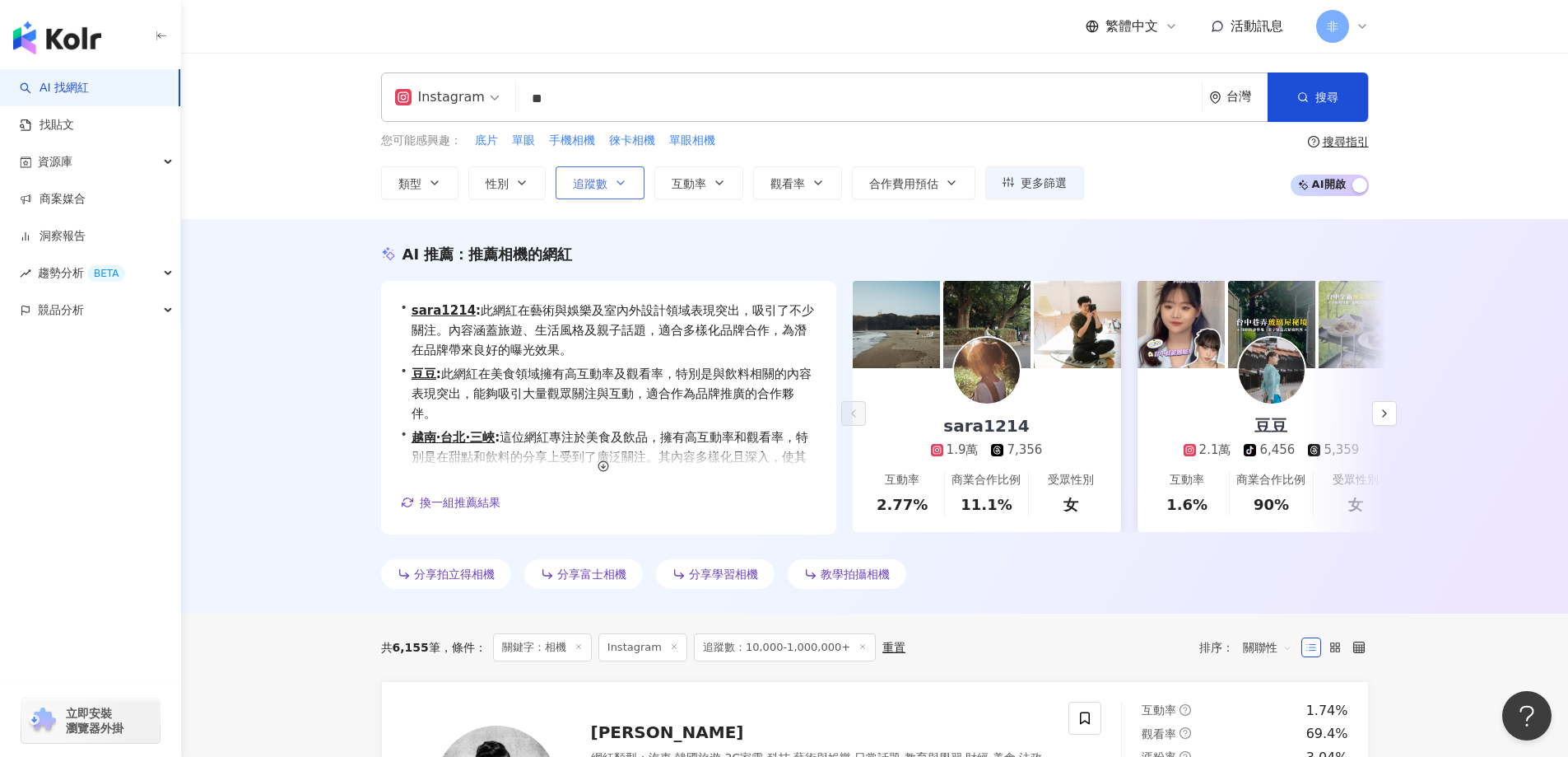
type input "**"
click at [615, 183] on icon "button" at bounding box center [621, 183] width 14 height 14
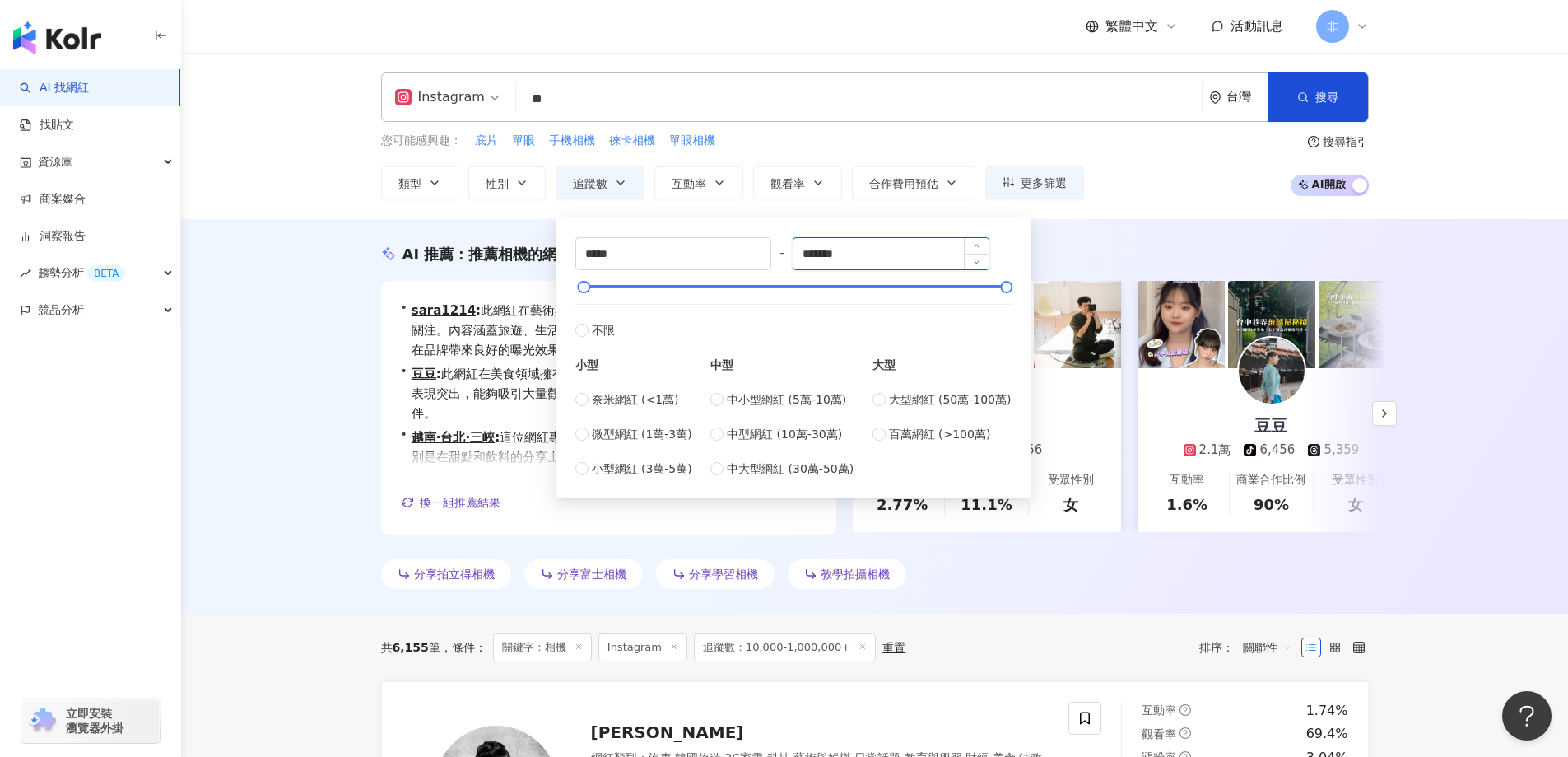
drag, startPoint x: 869, startPoint y: 247, endPoint x: 843, endPoint y: 253, distance: 26.7
click at [843, 253] on input "*******" at bounding box center [891, 254] width 195 height 31
type input "******"
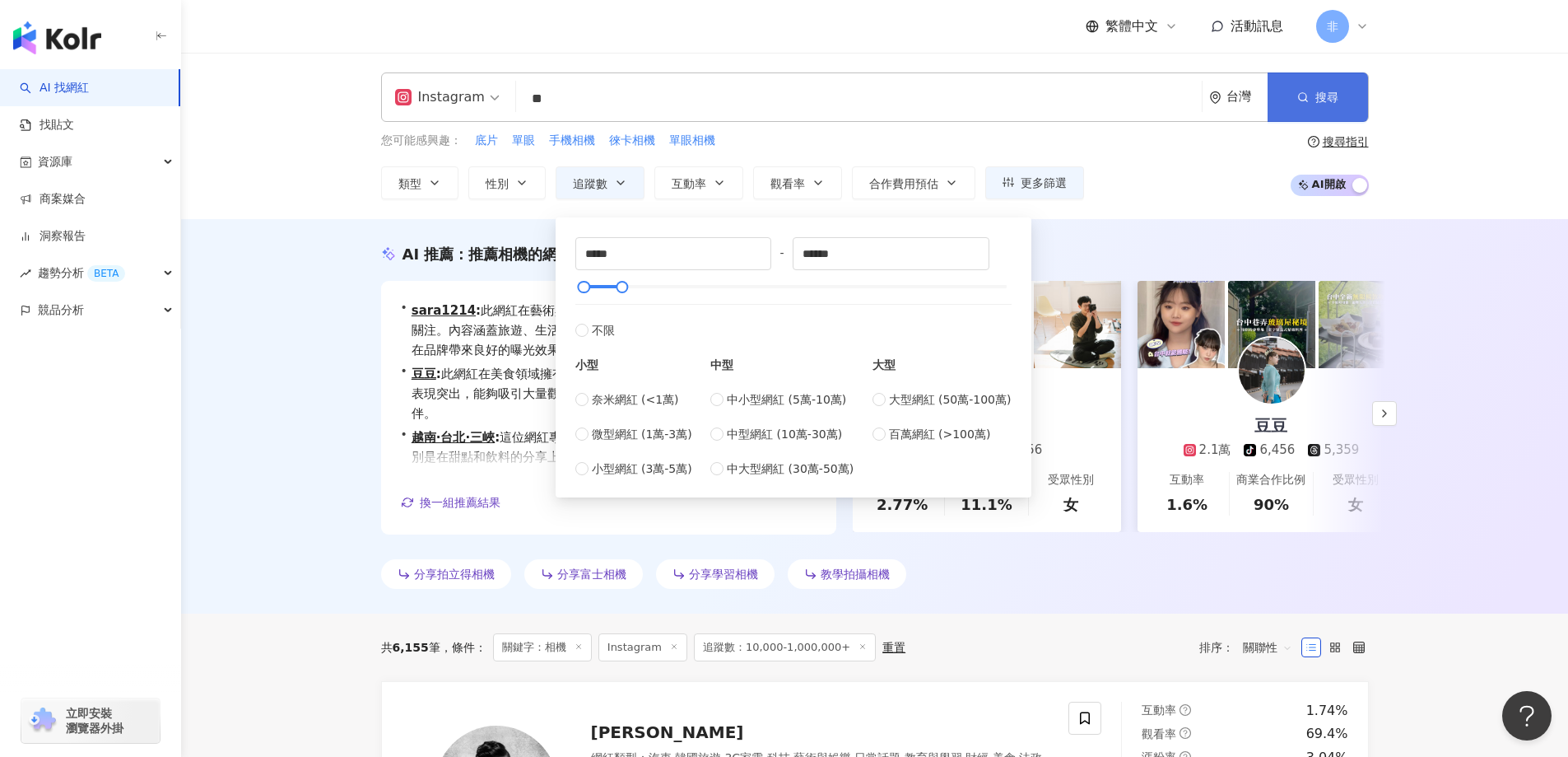
click at [1324, 117] on button "搜尋" at bounding box center [1317, 97] width 100 height 50
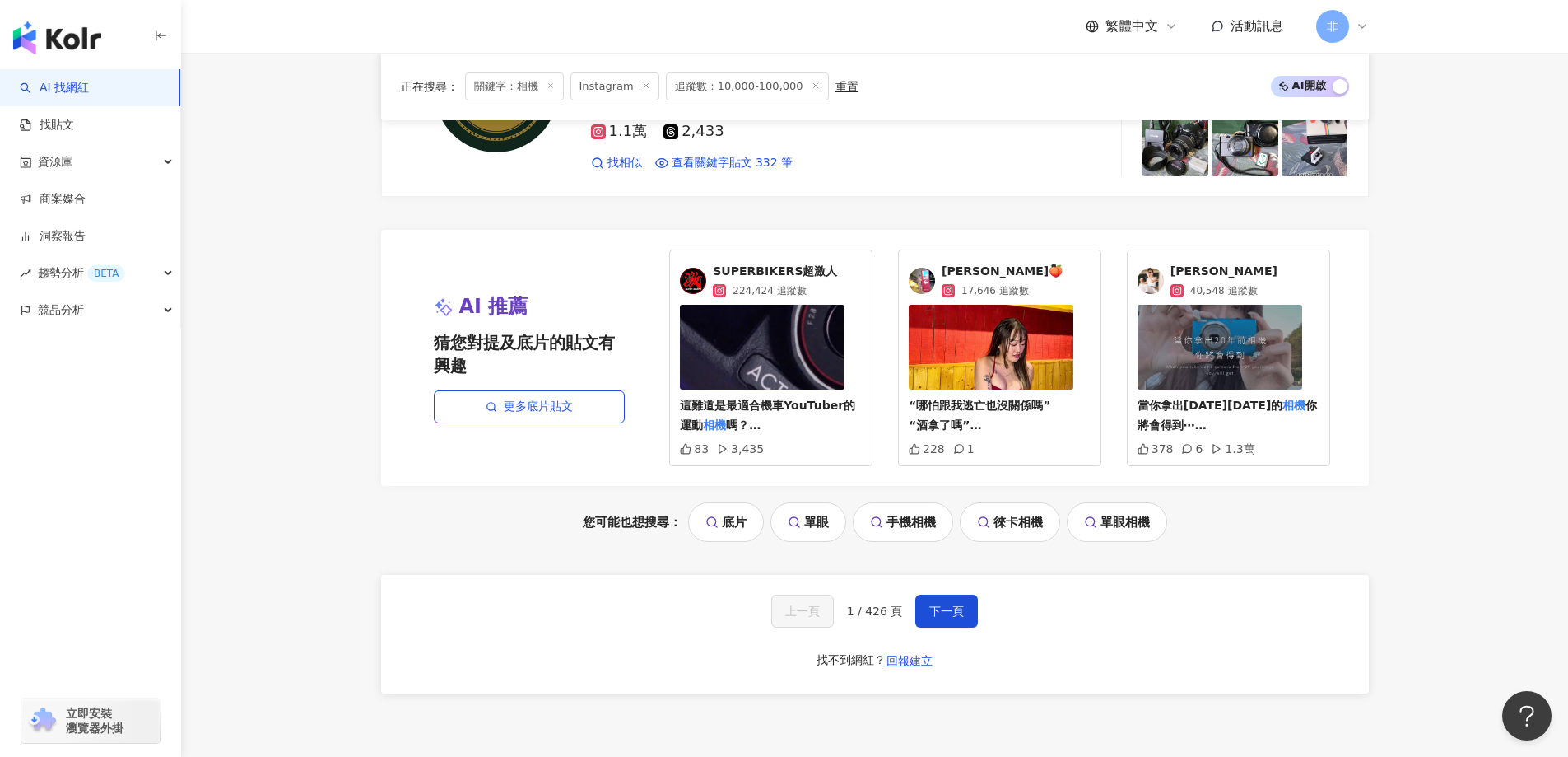
scroll to position [3422, 0]
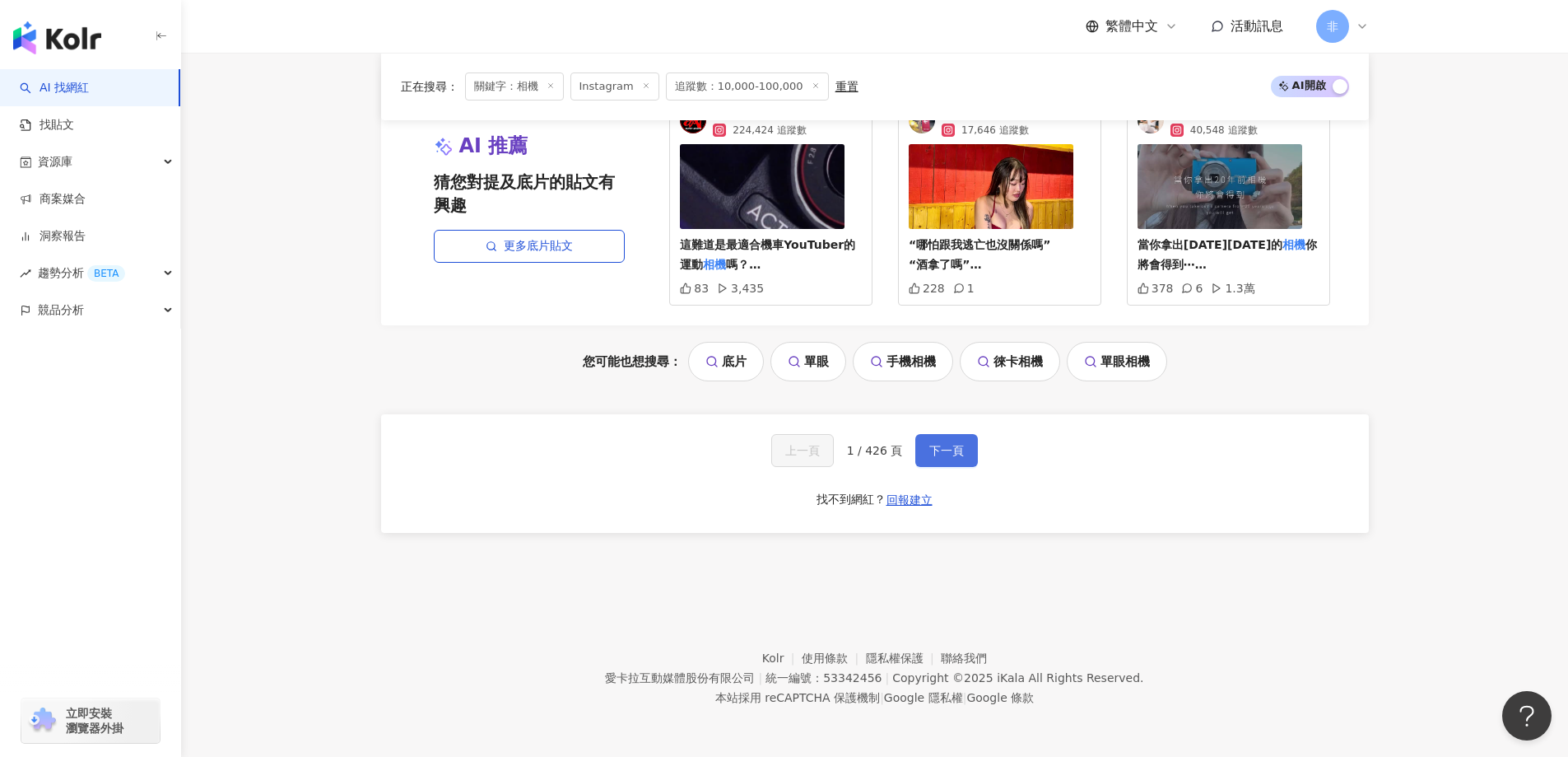
click at [933, 444] on span "下一頁" at bounding box center [946, 451] width 34 height 14
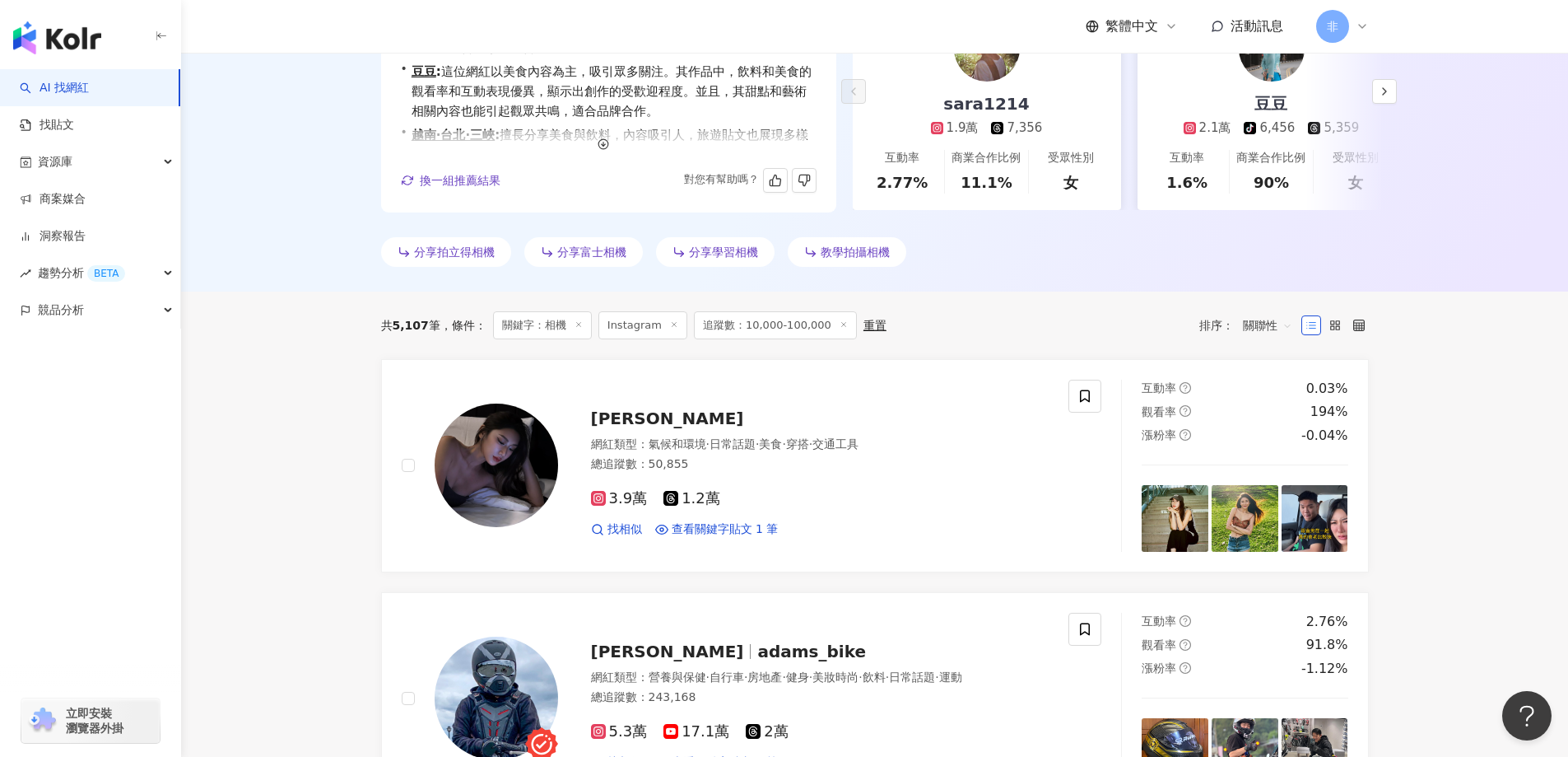
scroll to position [0, 0]
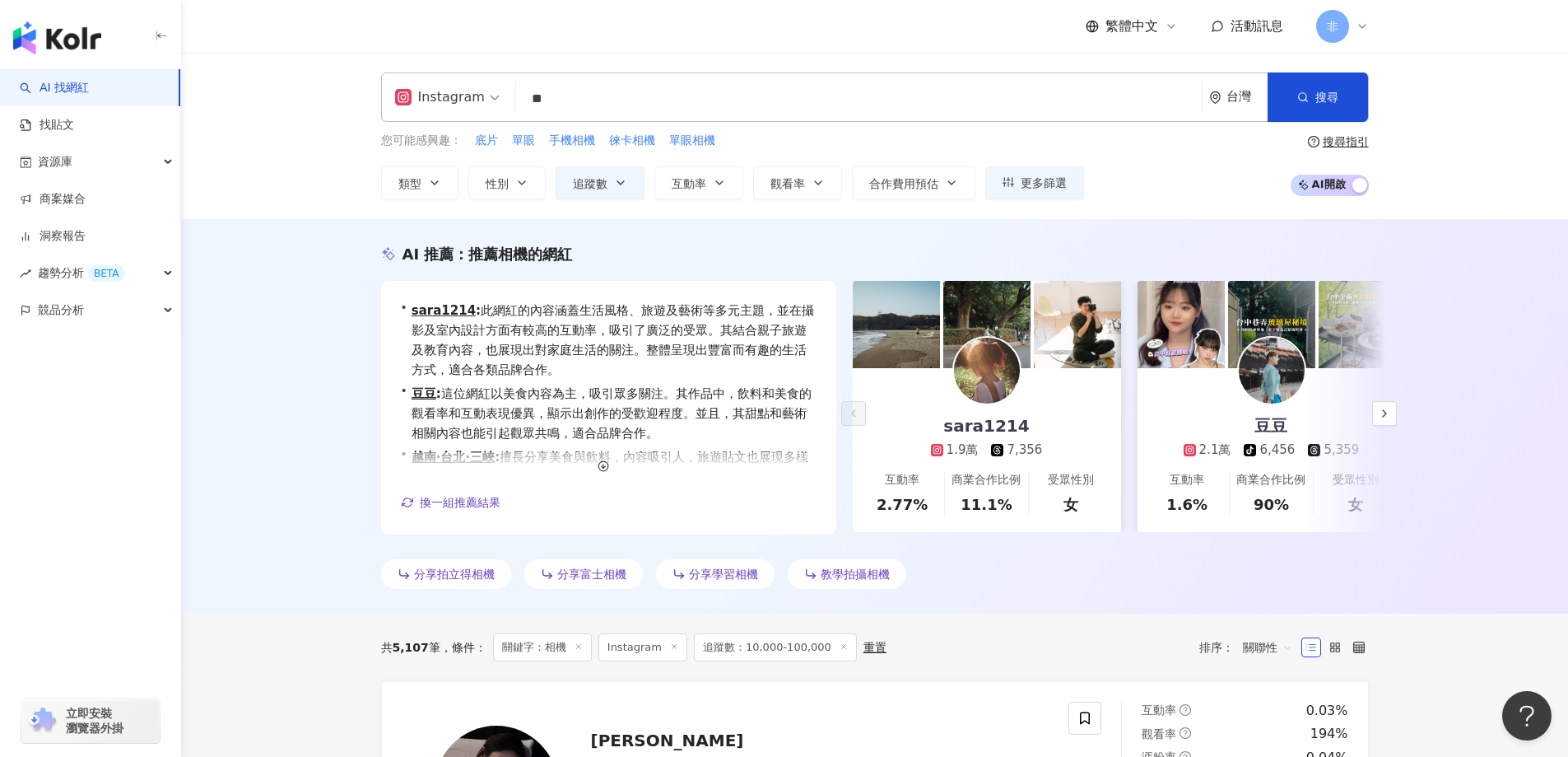
click at [443, 105] on div "Instagram ** 台灣 搜尋 b6a8c95d-bc31-4f72-a9d4-e5f7224aa158 𝘾𝘾𝘿相機☾ ✰⋆⁺ ̩͙꒰ঌ🎀໒꒱·°.•✧…" at bounding box center [875, 97] width 988 height 50
paste input "*****"
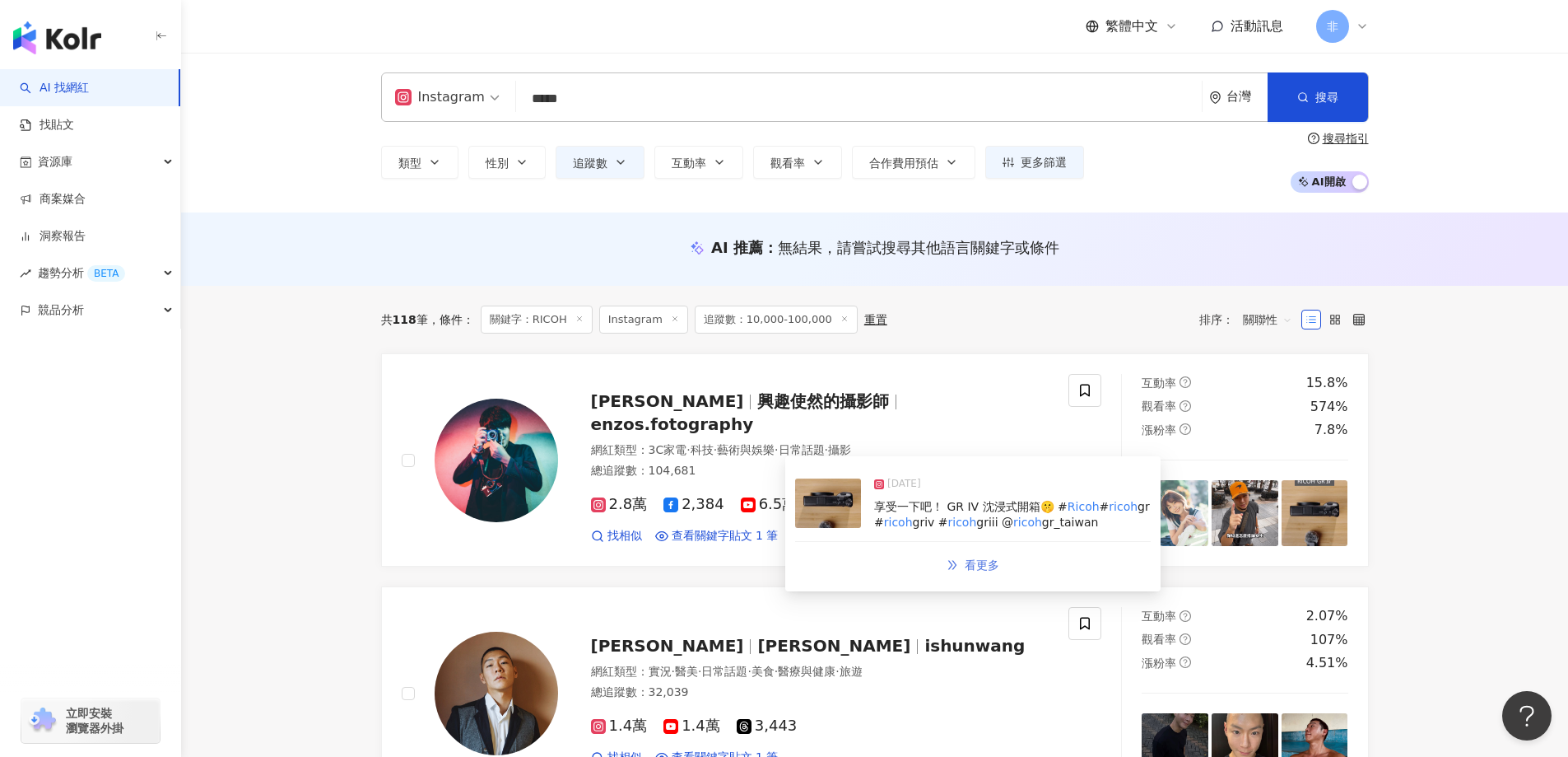
type input "*****"
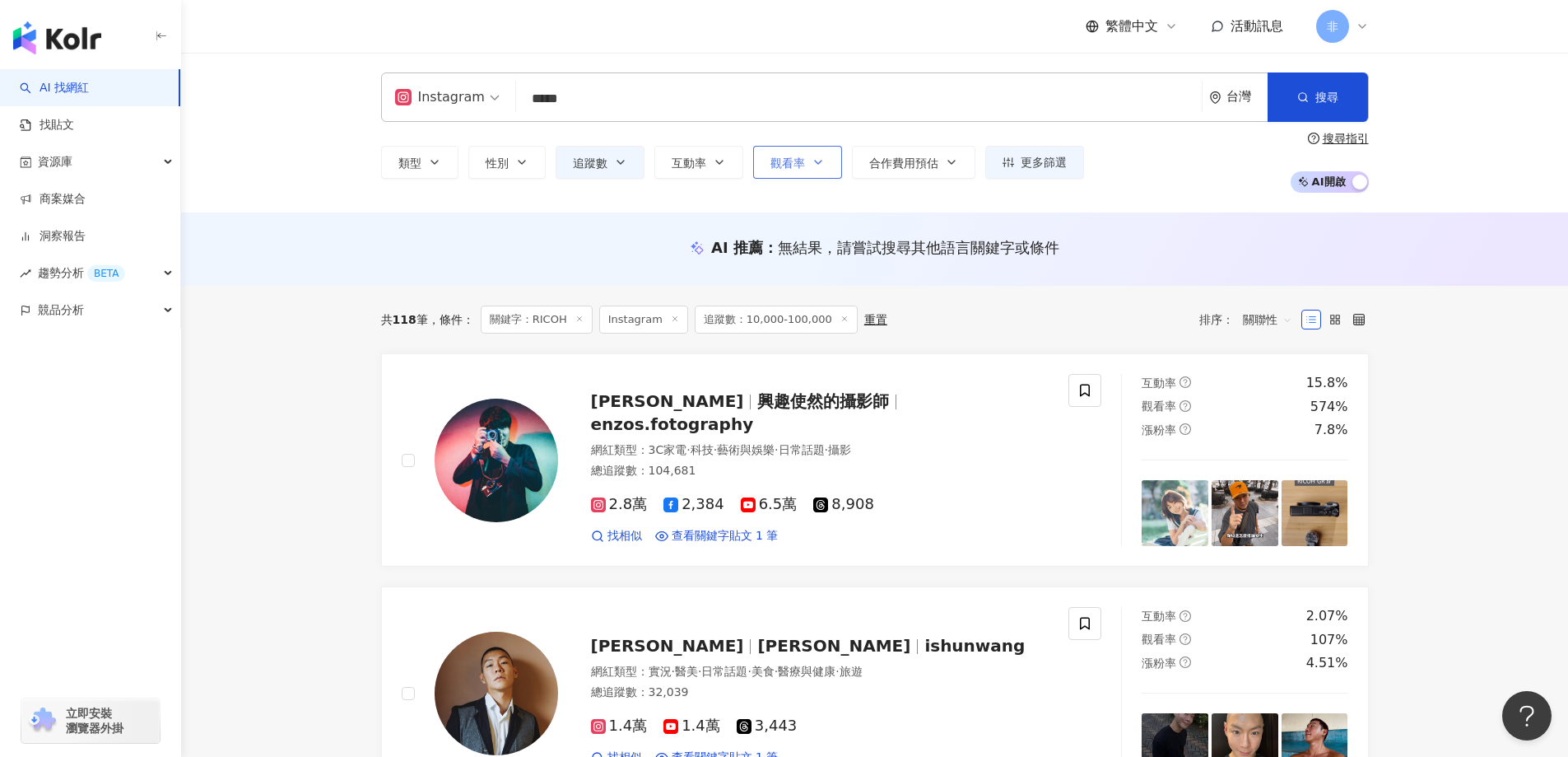
click at [771, 160] on span "觀看率" at bounding box center [787, 163] width 34 height 14
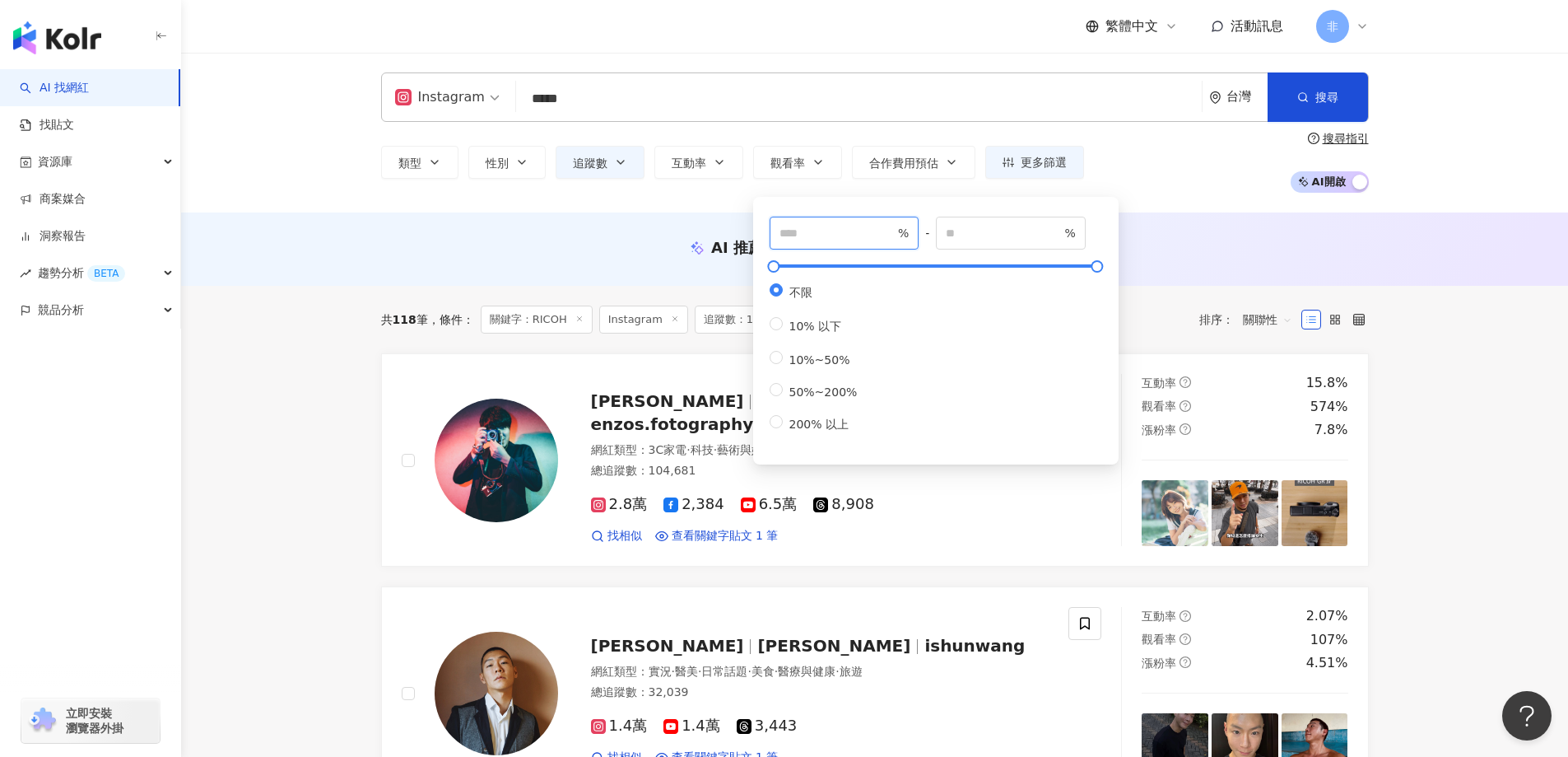
click at [821, 227] on input "number" at bounding box center [838, 233] width 115 height 19
type input "**"
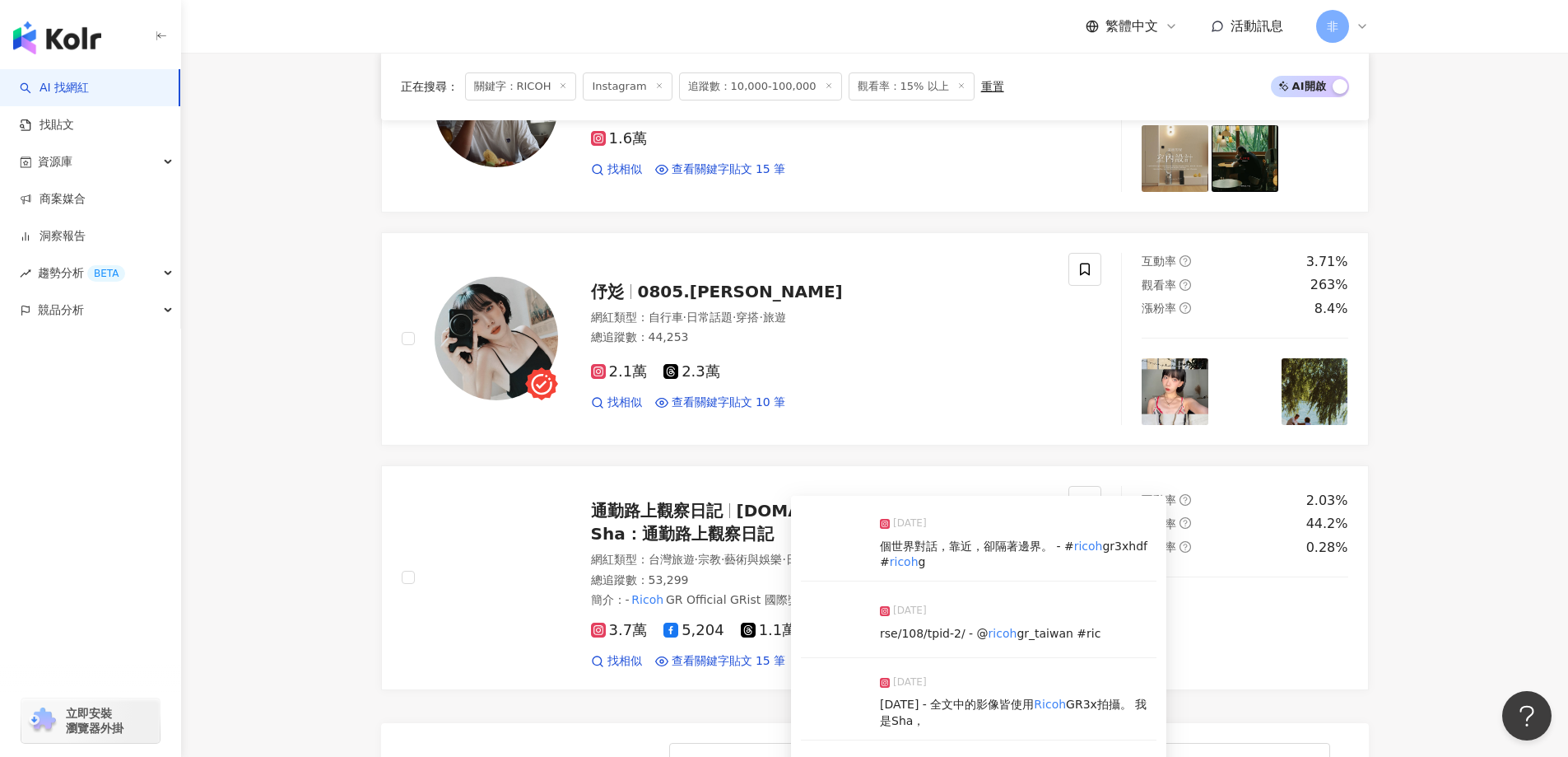
scroll to position [3048, 0]
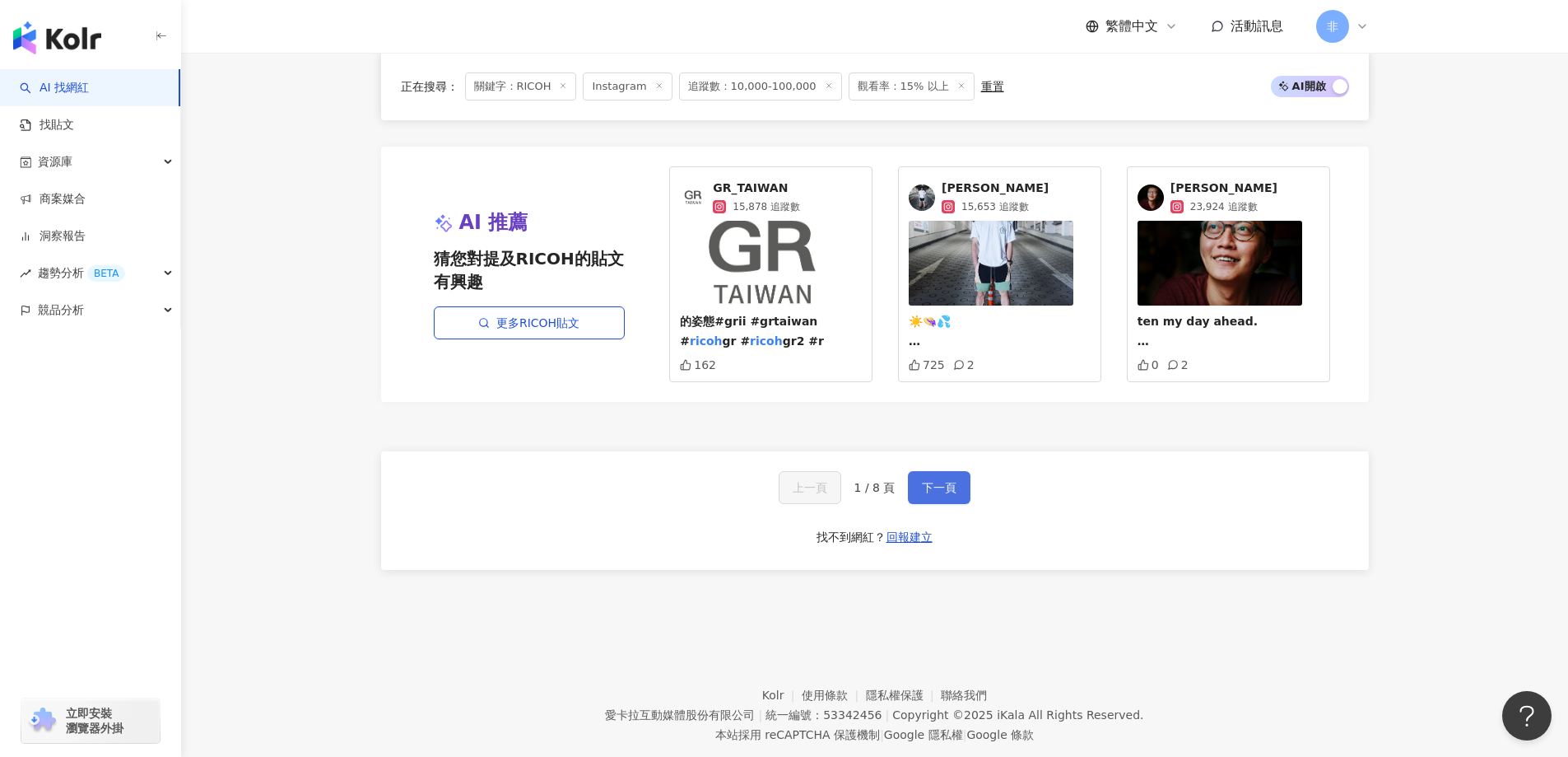
click at [944, 481] on span "下一頁" at bounding box center [939, 488] width 34 height 14
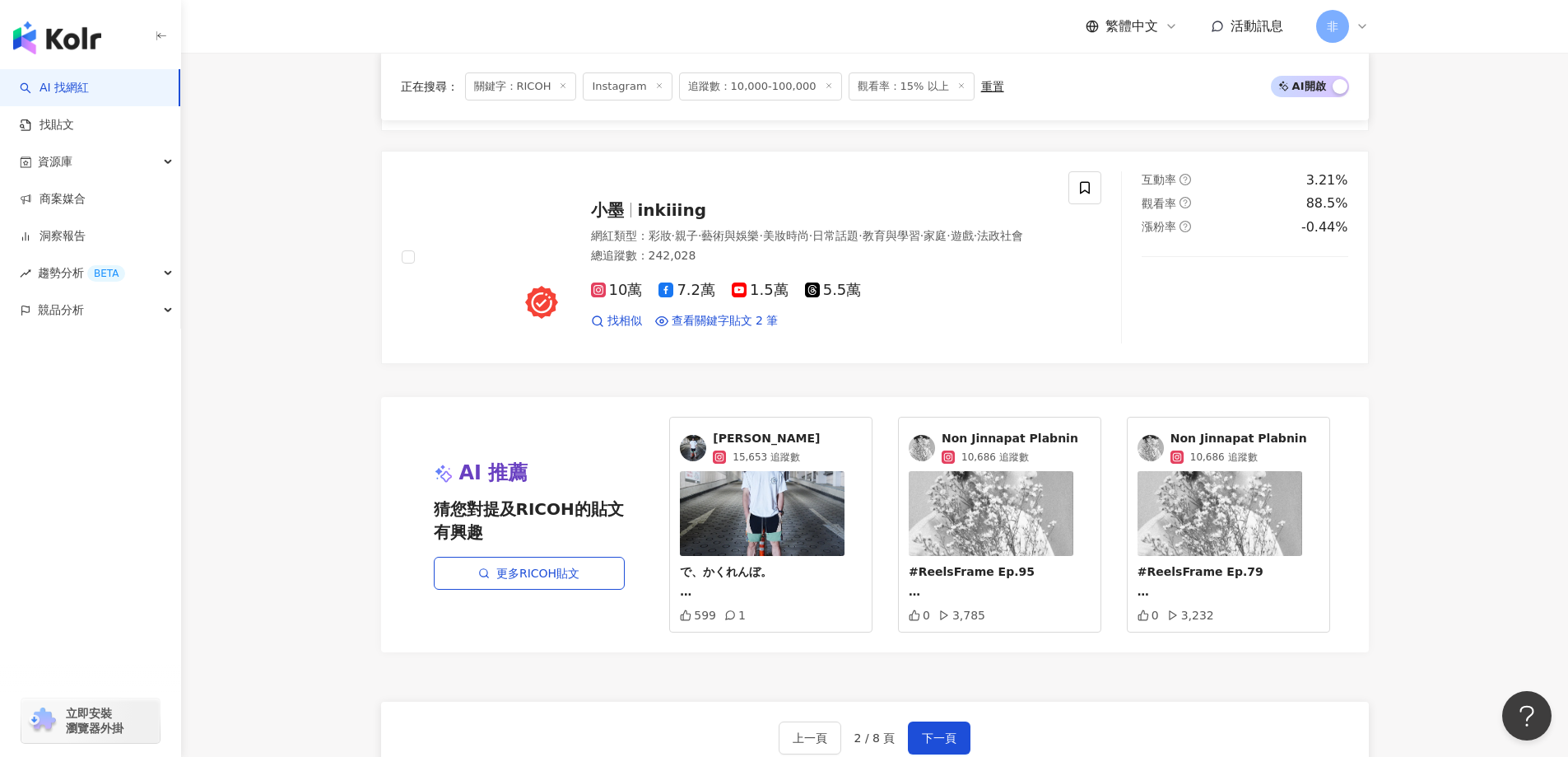
scroll to position [2636, 0]
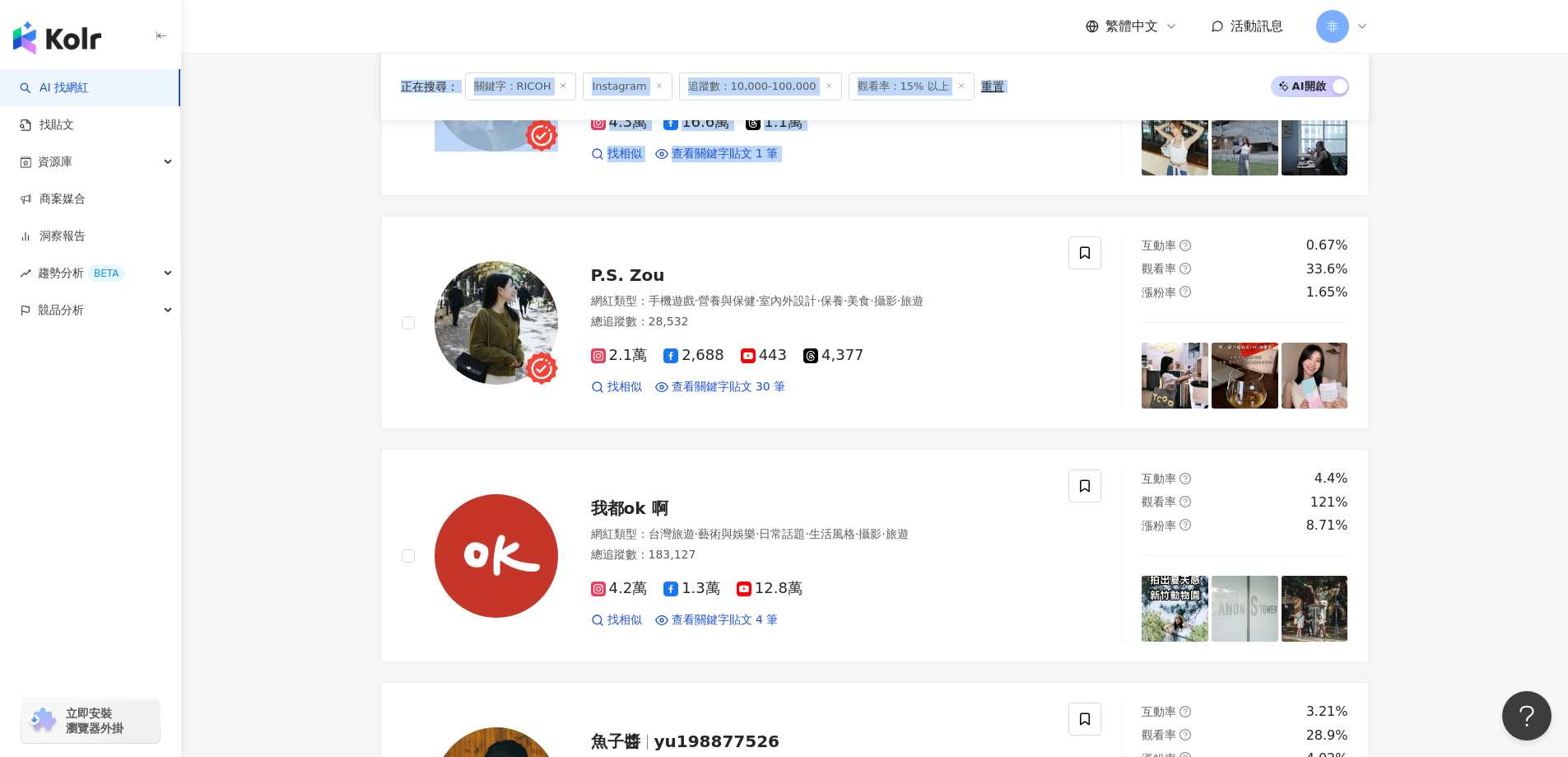
drag, startPoint x: 1556, startPoint y: 49, endPoint x: 1567, endPoint y: 16, distance: 34.8
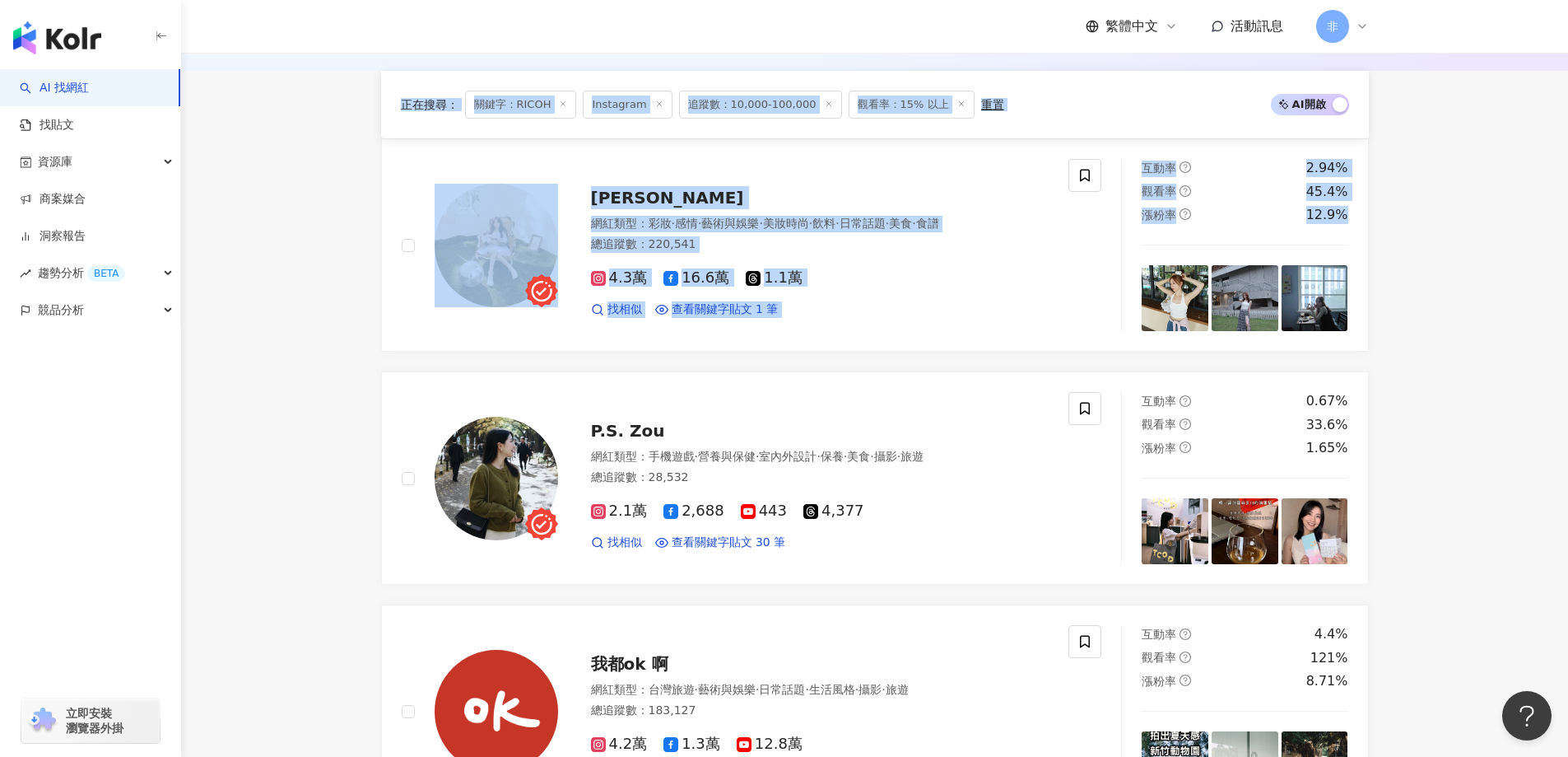
scroll to position [0, 0]
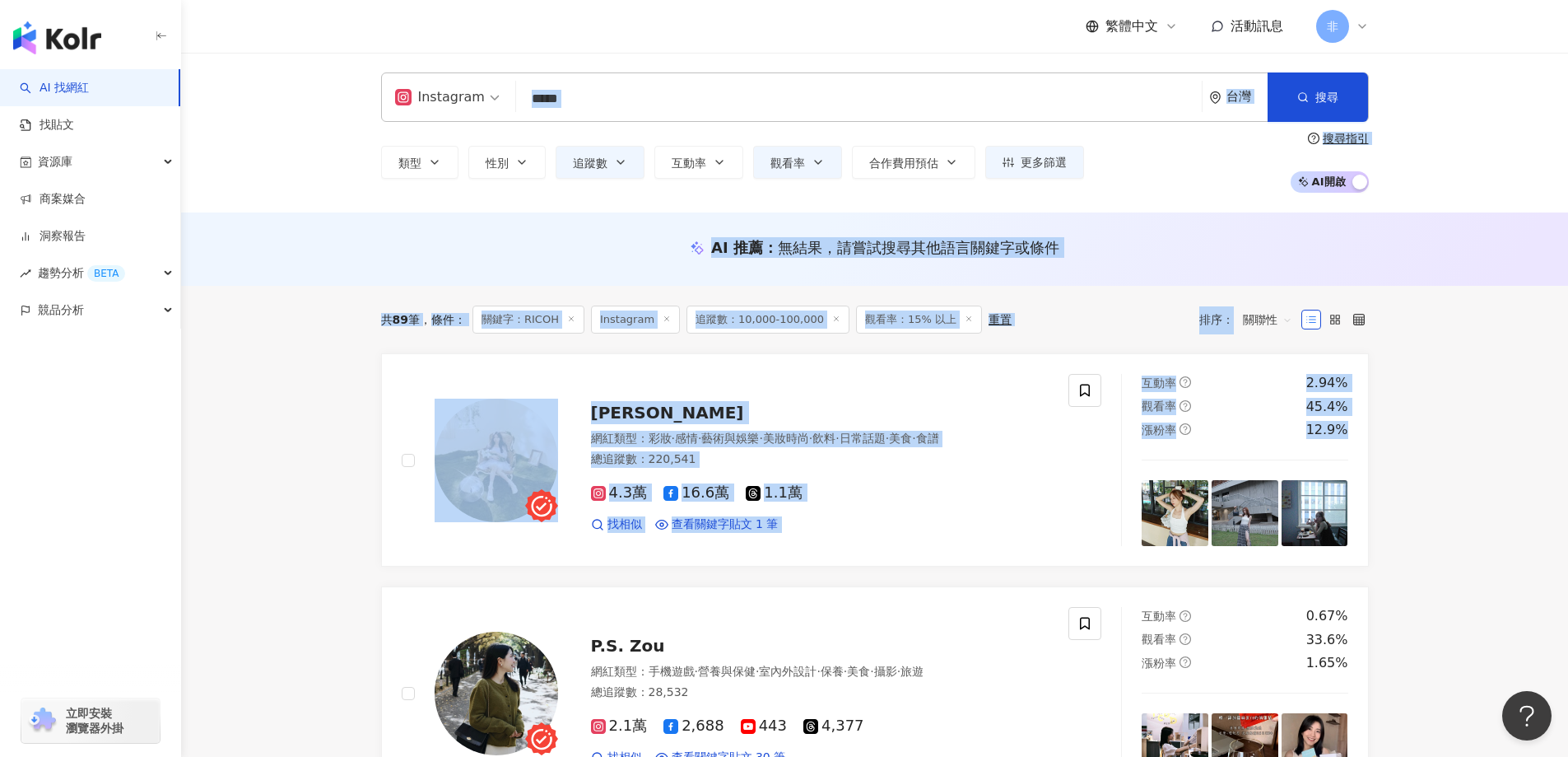
click at [1176, 185] on div "類型 性別 追蹤數 互動率 觀看率 合作費用預估 更多篩選 ***** - ****** 不限 小型 奈米網紅 (<1萬) 微型網紅 (1萬-3萬) 小型網紅…" at bounding box center [875, 162] width 988 height 60
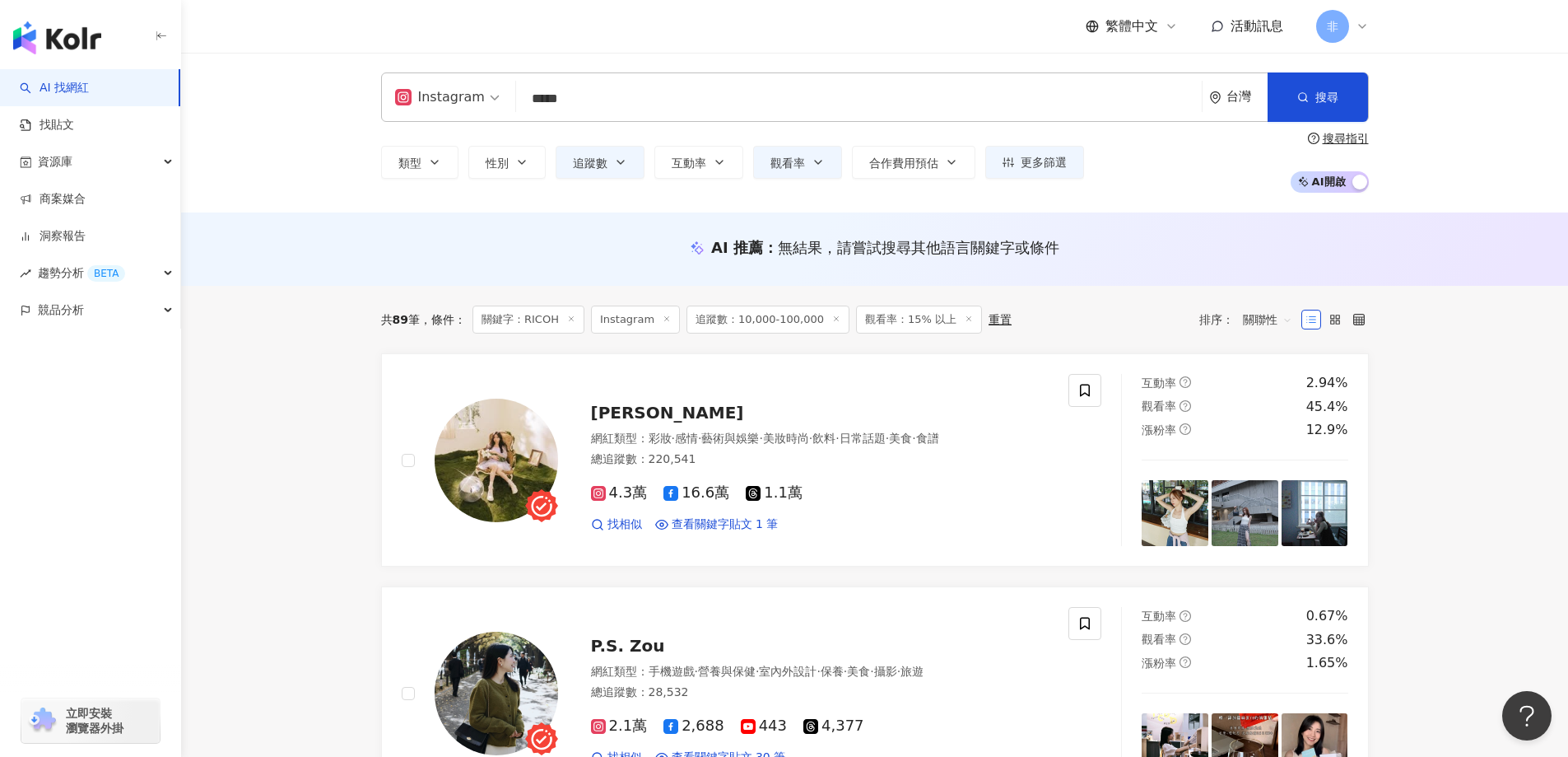
click at [623, 106] on input "*****" at bounding box center [859, 99] width 673 height 31
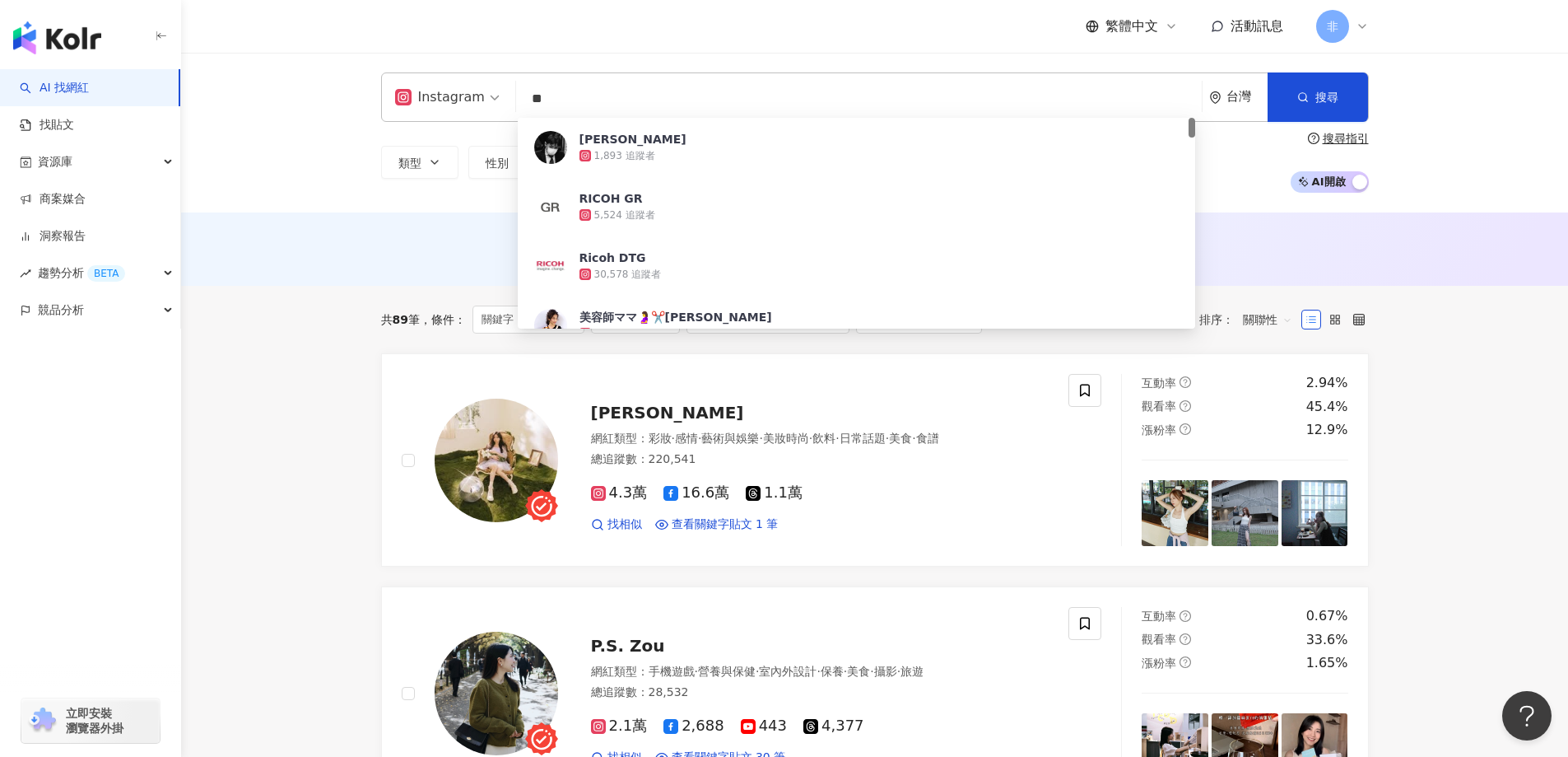
type input "*"
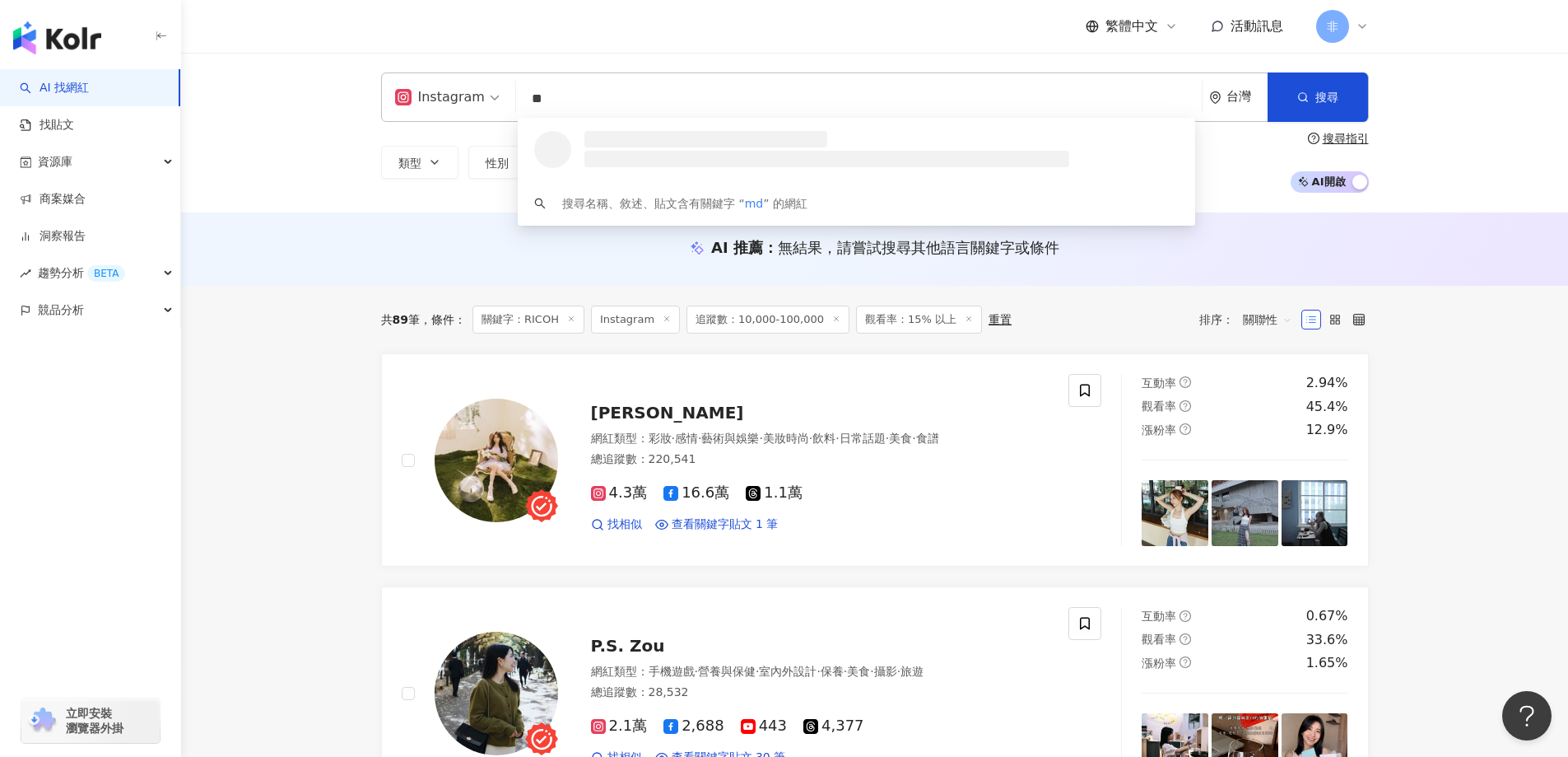
type input "*"
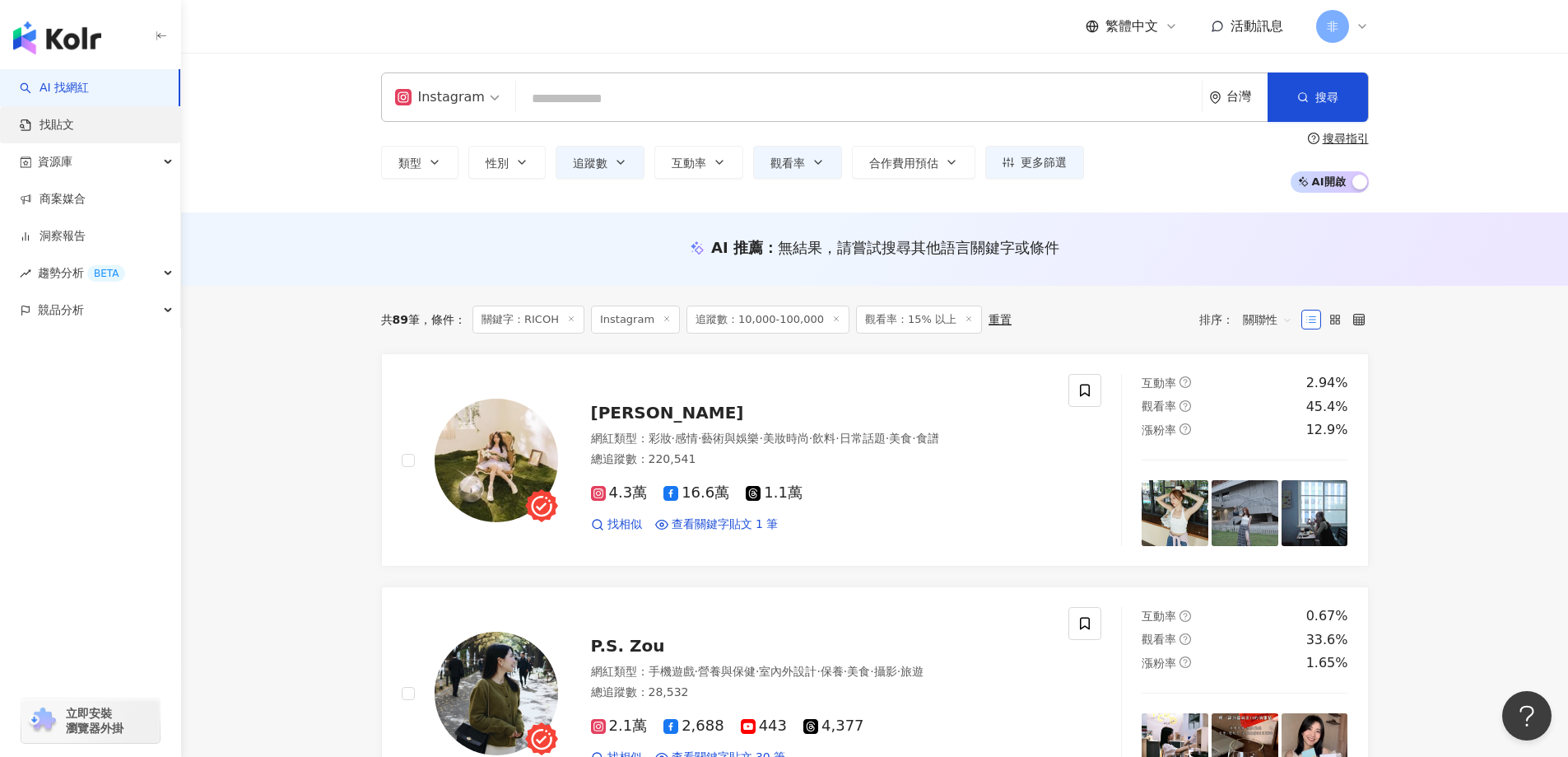
click at [71, 134] on link "找貼文" at bounding box center [47, 125] width 55 height 17
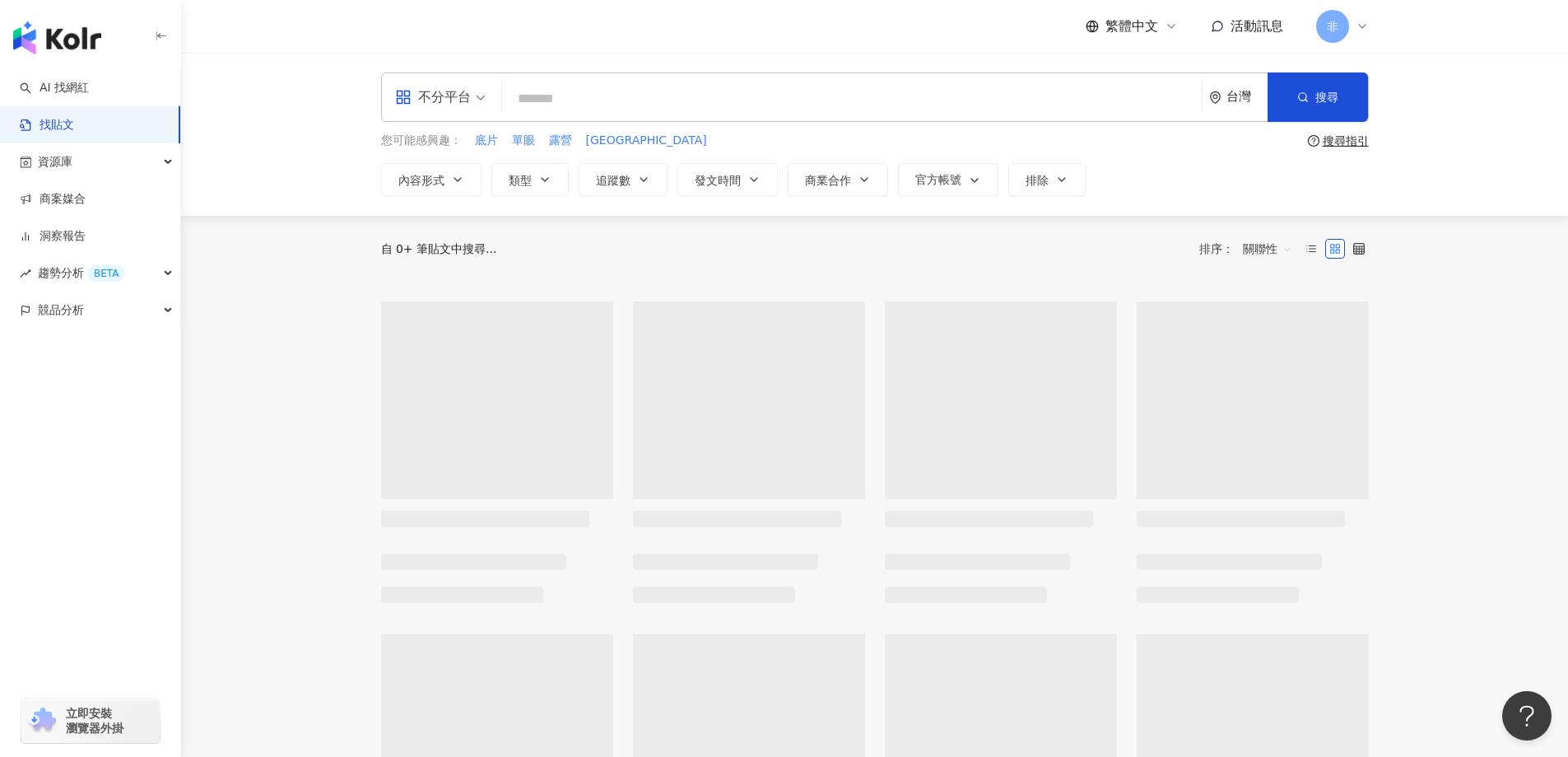
click at [461, 95] on div "不分平台" at bounding box center [433, 97] width 76 height 26
click at [456, 176] on div "Instagram" at bounding box center [445, 173] width 93 height 20
click at [456, 187] on button "內容形式" at bounding box center [431, 179] width 100 height 33
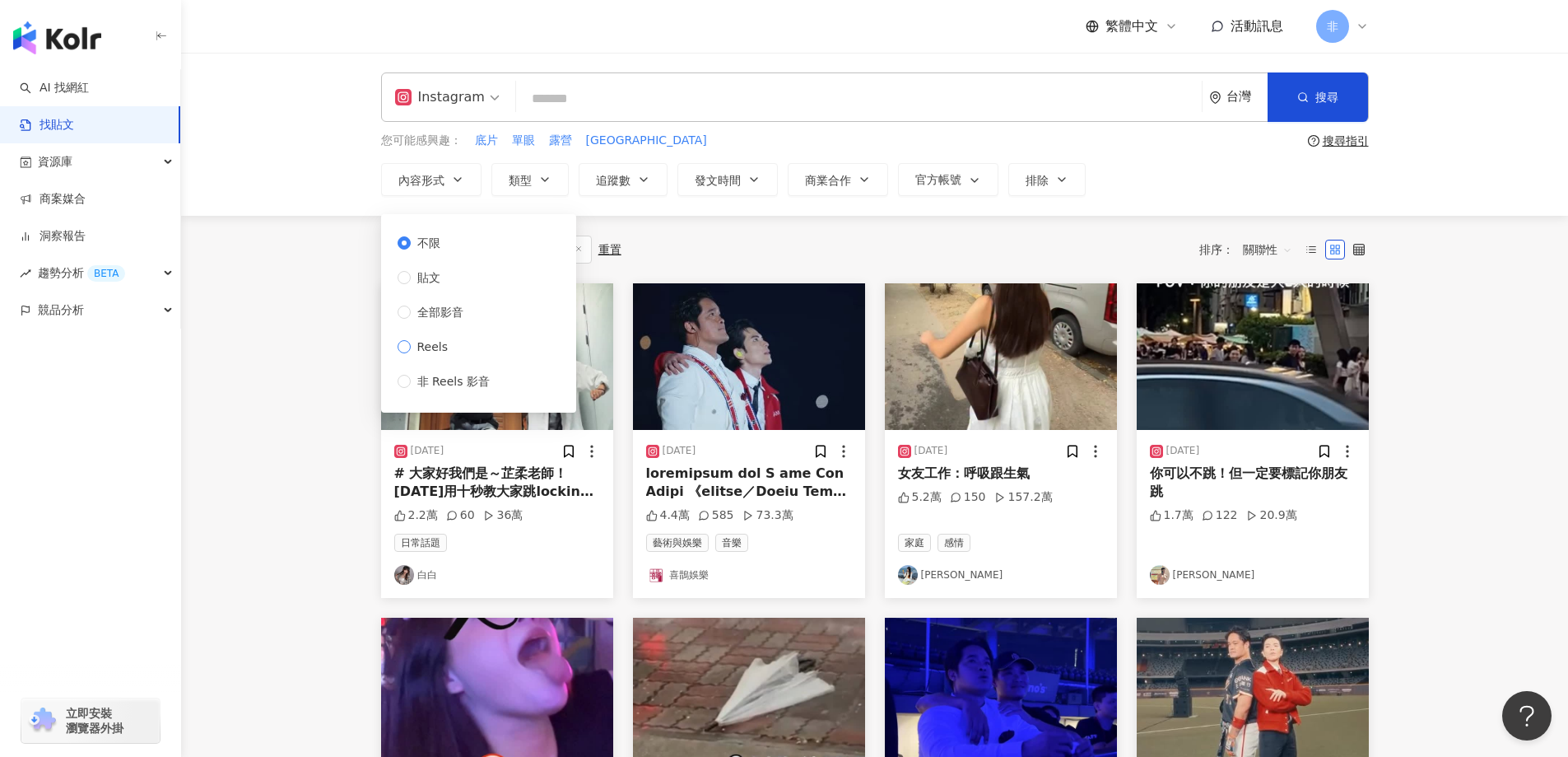
click at [439, 351] on span "Reels" at bounding box center [433, 346] width 45 height 19
click at [655, 187] on button "追蹤數" at bounding box center [623, 179] width 89 height 33
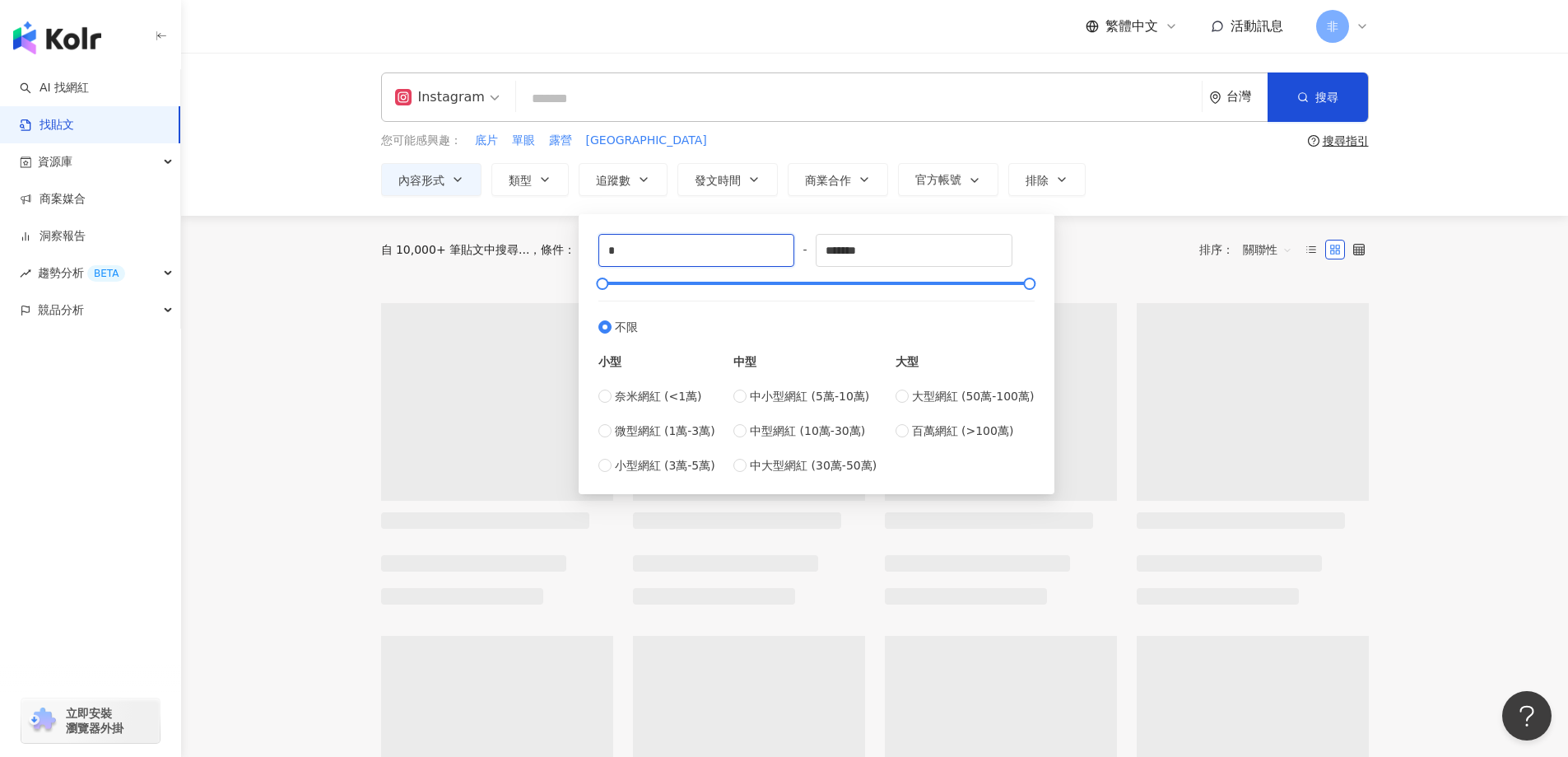
click at [534, 248] on main "Instagram 台灣 搜尋 您可能感興趣： 底片 單眼 露營 新竹露營區 搜尋指引 內容形式 類型 追蹤數 發文時間 商業合作 官方帳號 排除 不限 貼文…" at bounding box center [875, 734] width 1388 height 1362
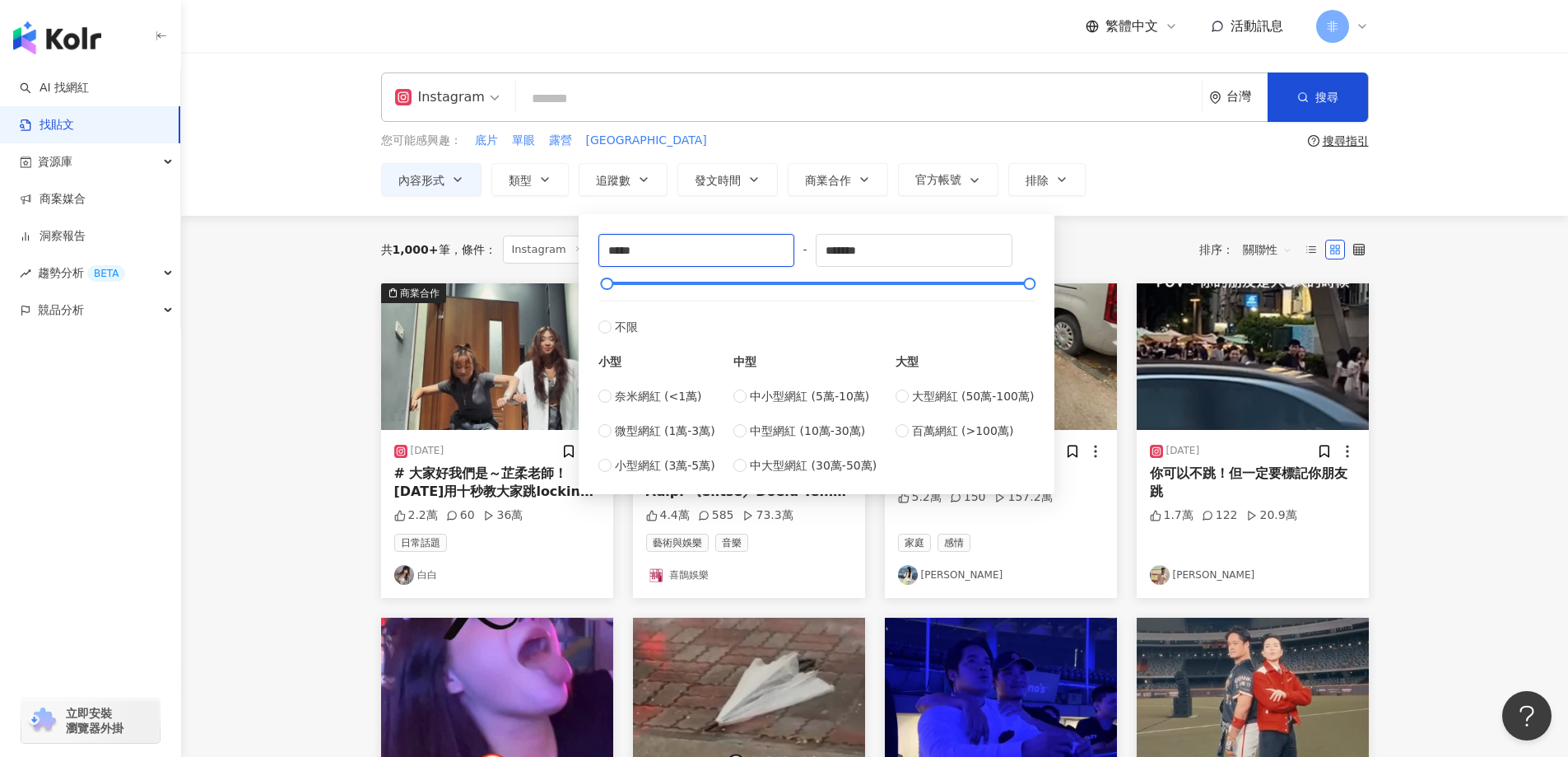
type input "*****"
click at [1140, 206] on div "Instagram 台灣 搜尋 您可能感興趣： 底片 單眼 露營 新竹露營區 搜尋指引 內容形式 類型 追蹤數 發文時間 商業合作 官方帳號 排除 不限 貼文…" at bounding box center [875, 134] width 1388 height 163
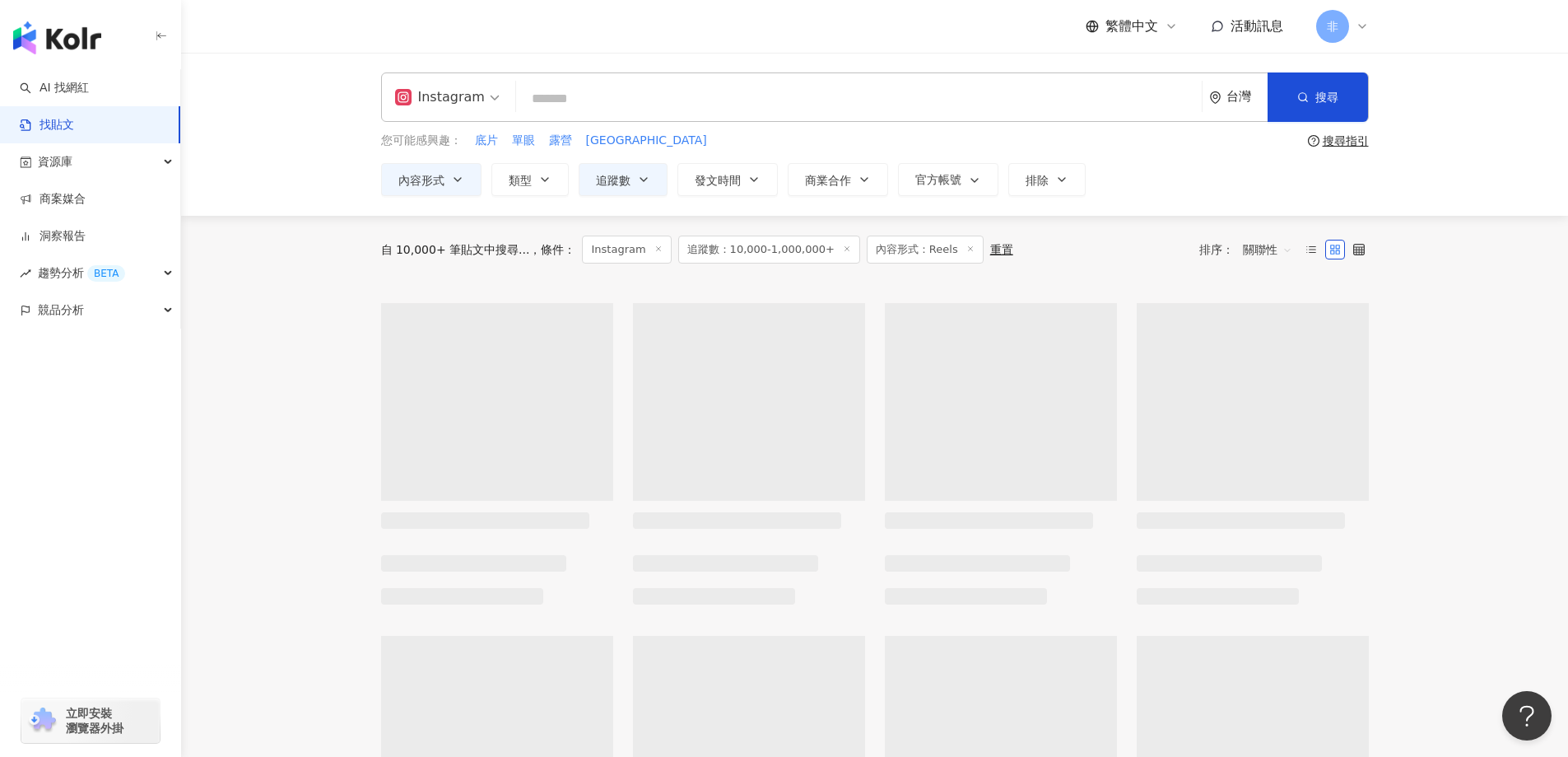
click at [720, 77] on div "Instagram 台灣 搜尋" at bounding box center [875, 97] width 988 height 50
click at [685, 101] on input "search" at bounding box center [859, 99] width 673 height 35
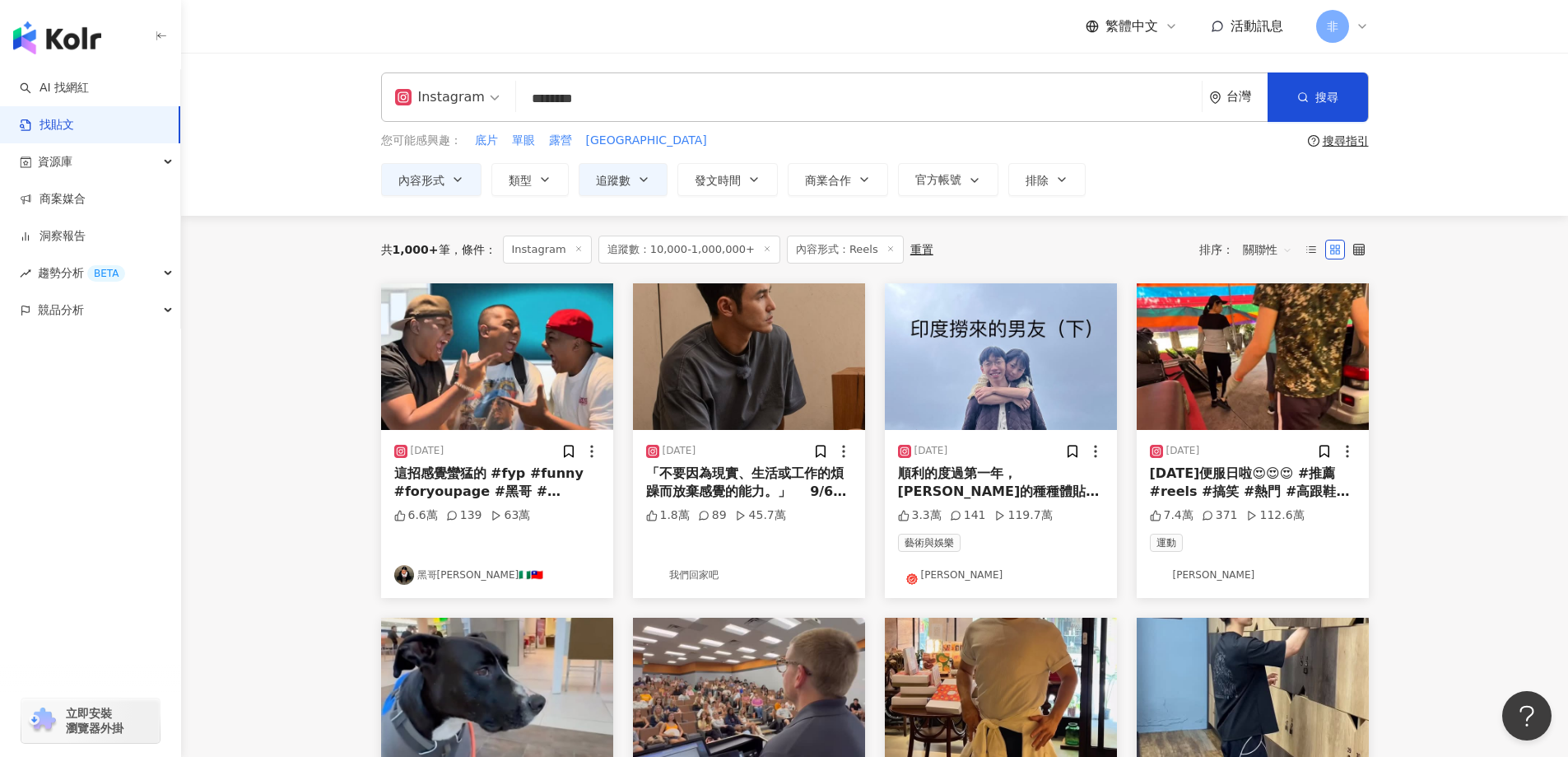
type input "********"
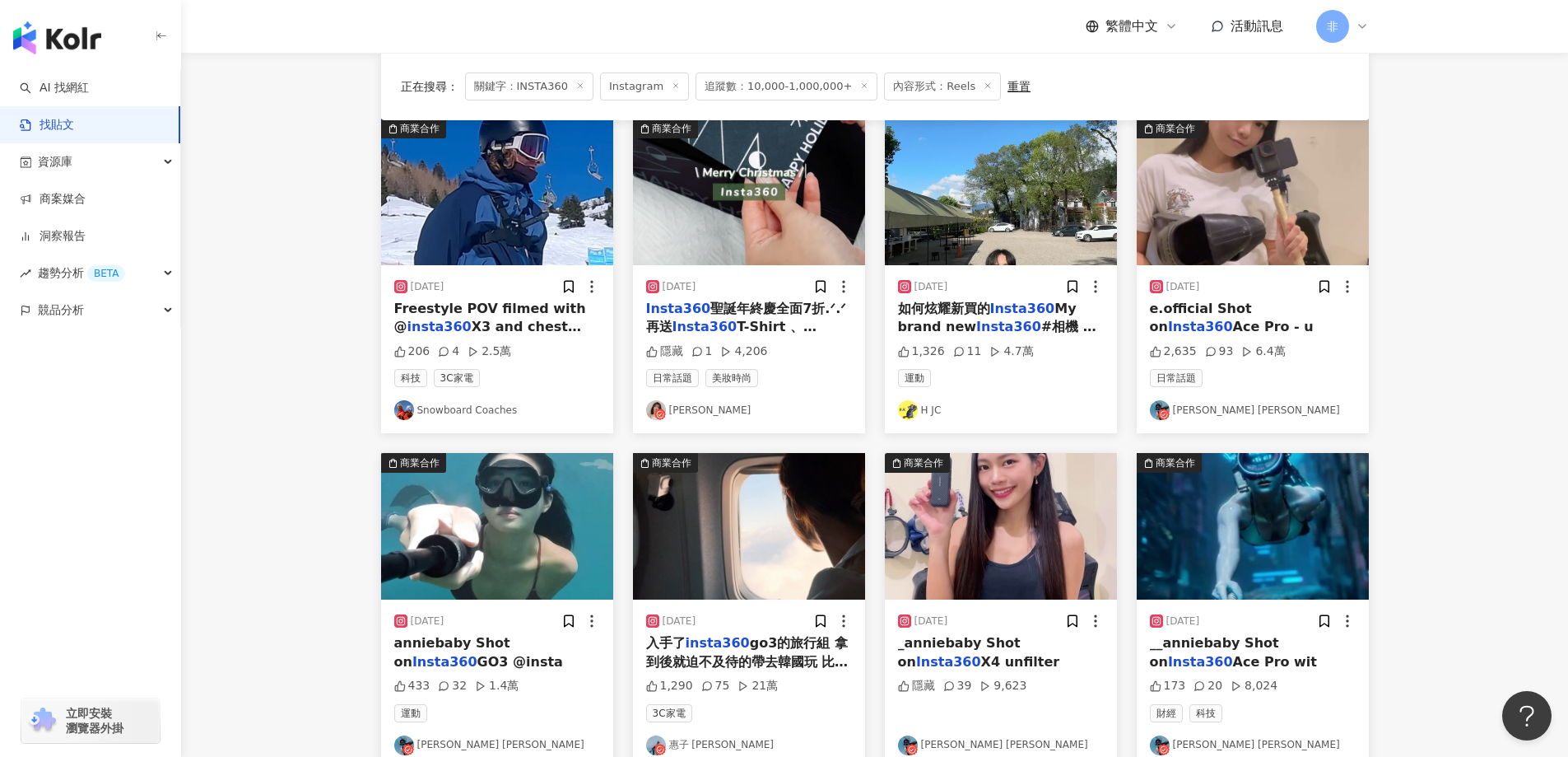
scroll to position [165, 0]
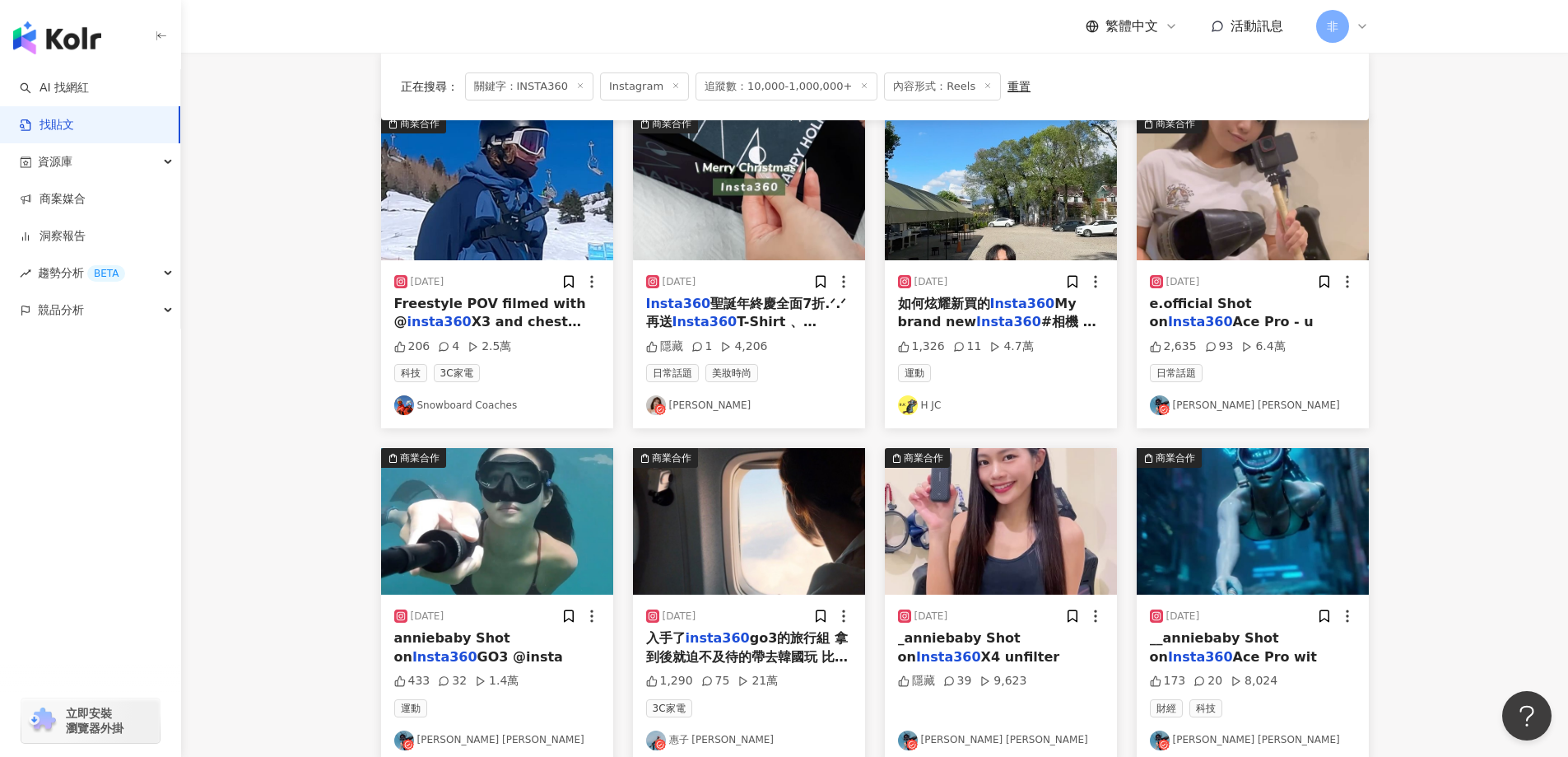
click at [1251, 327] on div "e.official Shot on Insta360 Ace Pro - u" at bounding box center [1252, 313] width 206 height 37
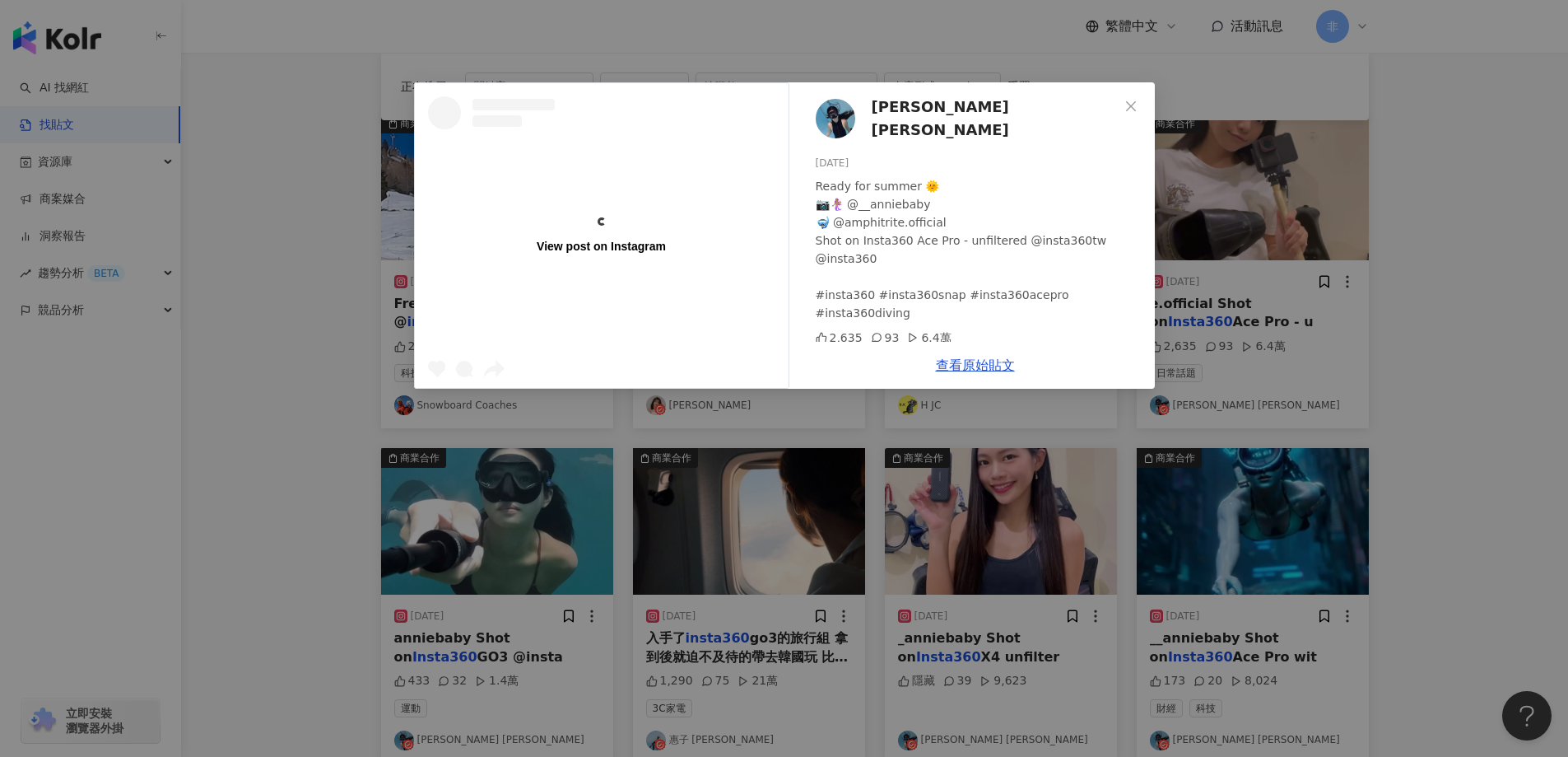
click at [1442, 368] on div "View post on Instagram Annie Lee 2024/6/18 Ready for summer 🌞 📷🧜🏽‍♀️ @__annieba…" at bounding box center [784, 378] width 1568 height 757
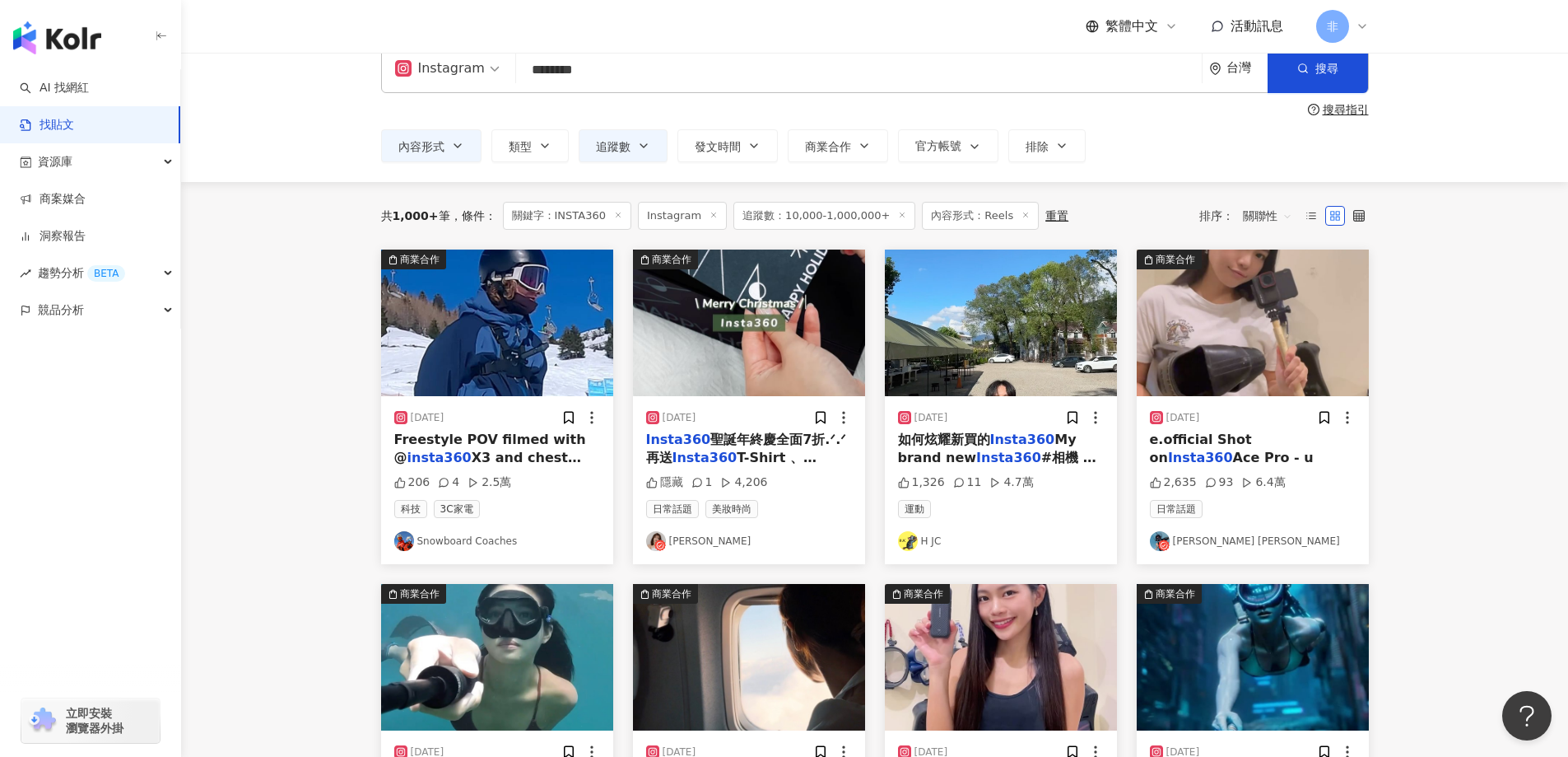
scroll to position [0, 0]
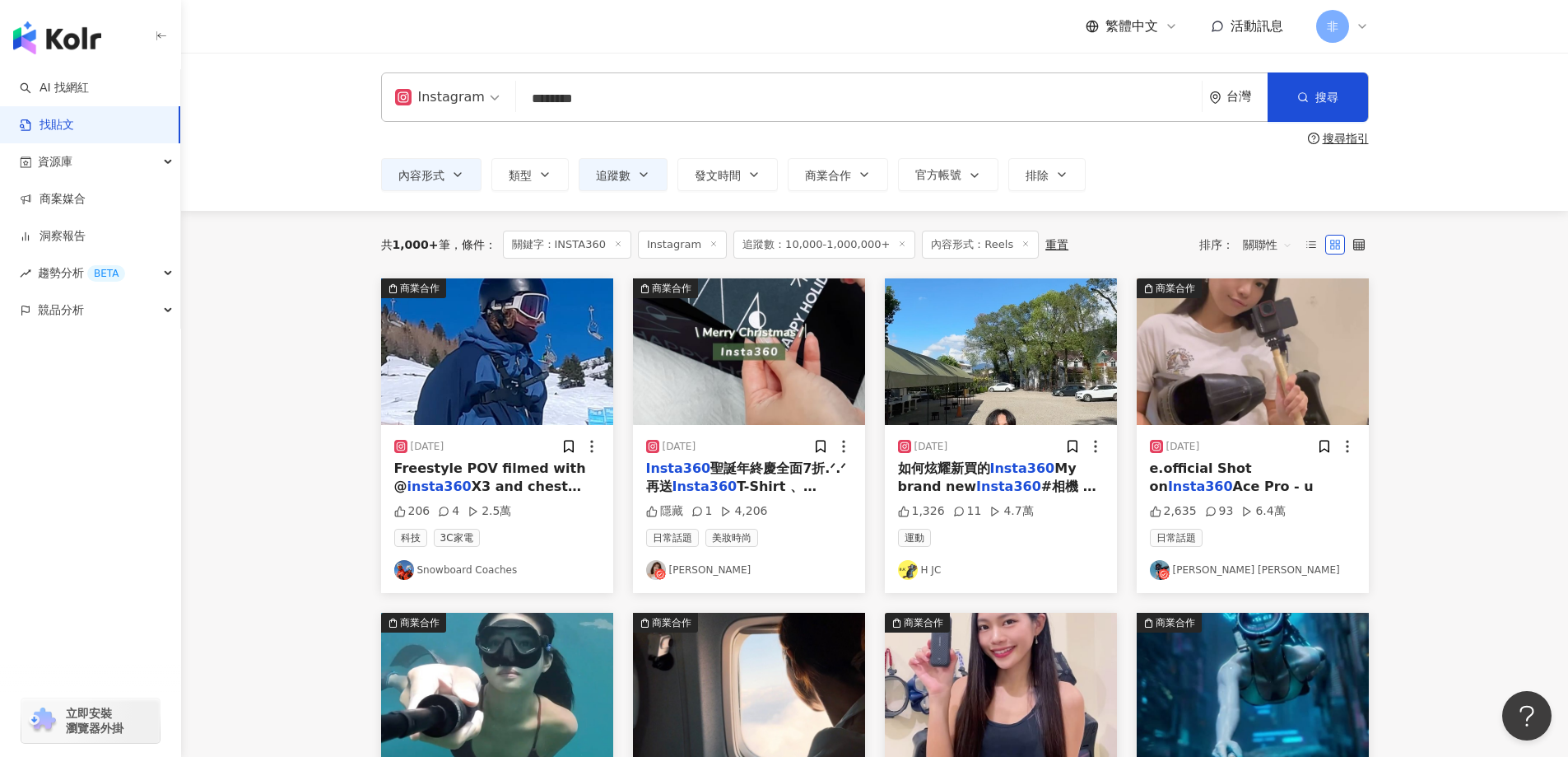
click at [769, 485] on span "T-Shirt 、" at bounding box center [777, 487] width 80 height 16
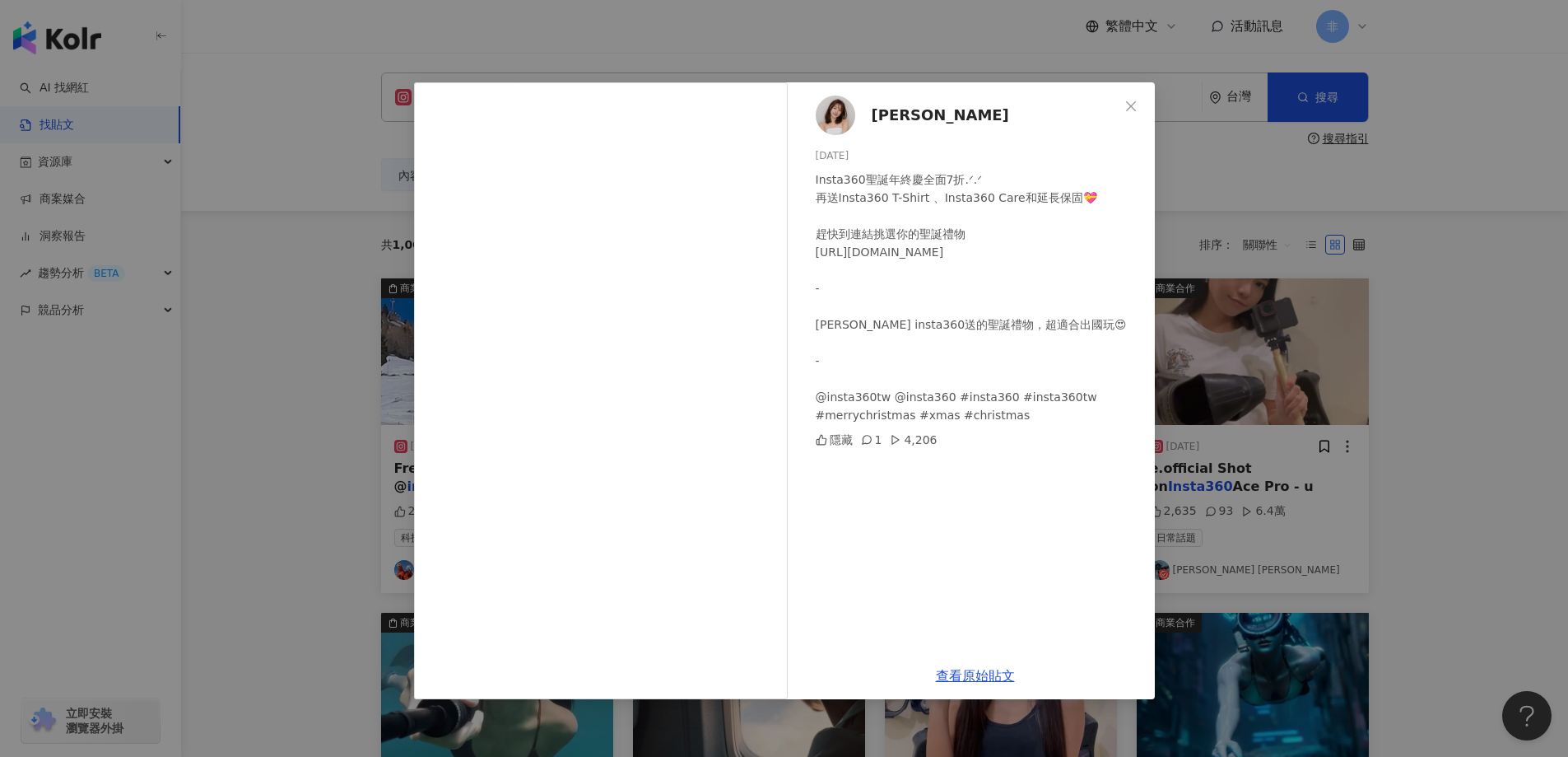
click at [1487, 375] on div "小光 2023/12/14 Insta360聖誕年終慶全面7折.ᐟ.ᐟ 再送Insta360 T-Shirt 、Insta360 Care和延長保固💝 趕快到…" at bounding box center [784, 378] width 1568 height 757
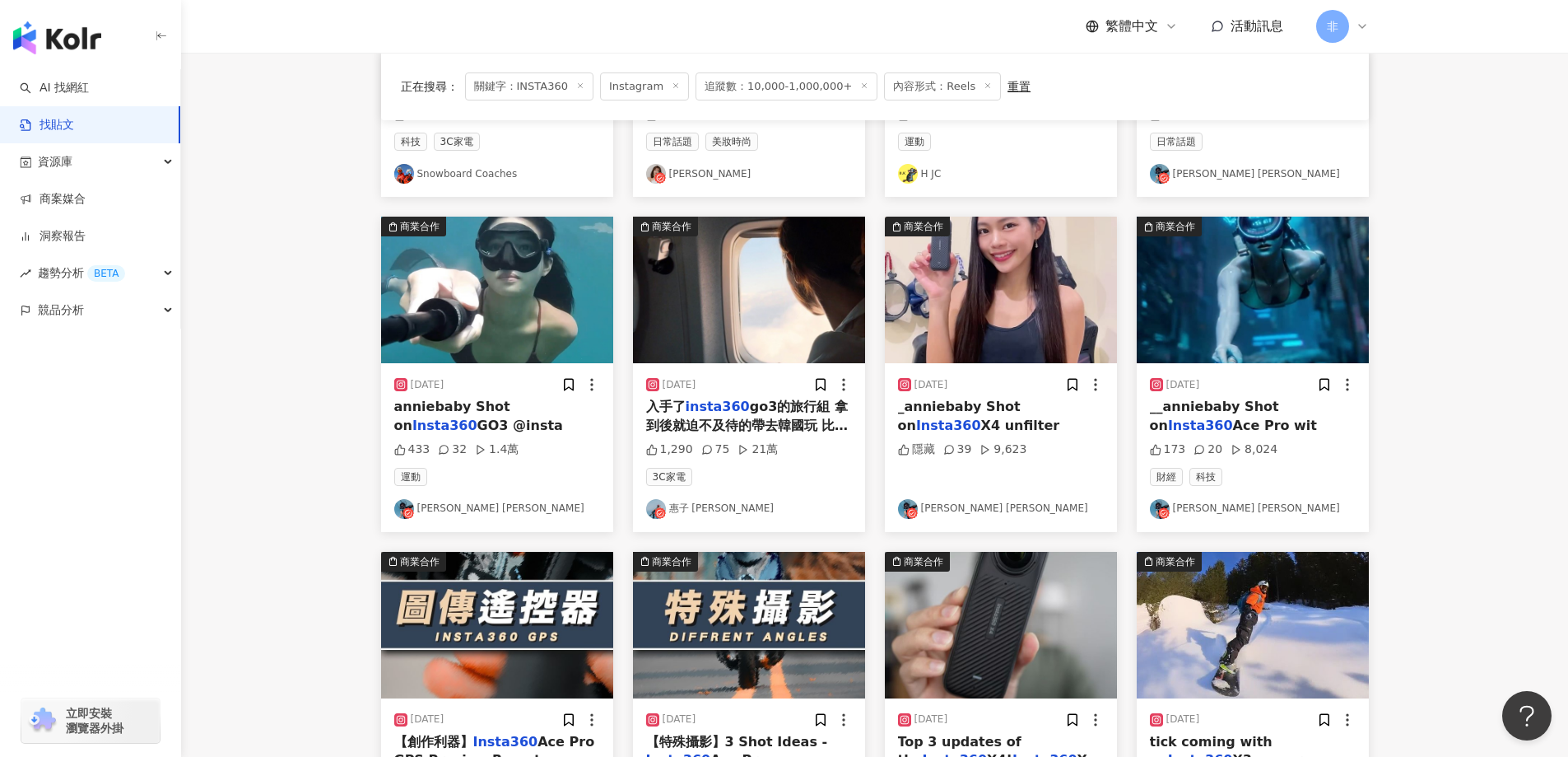
scroll to position [658, 0]
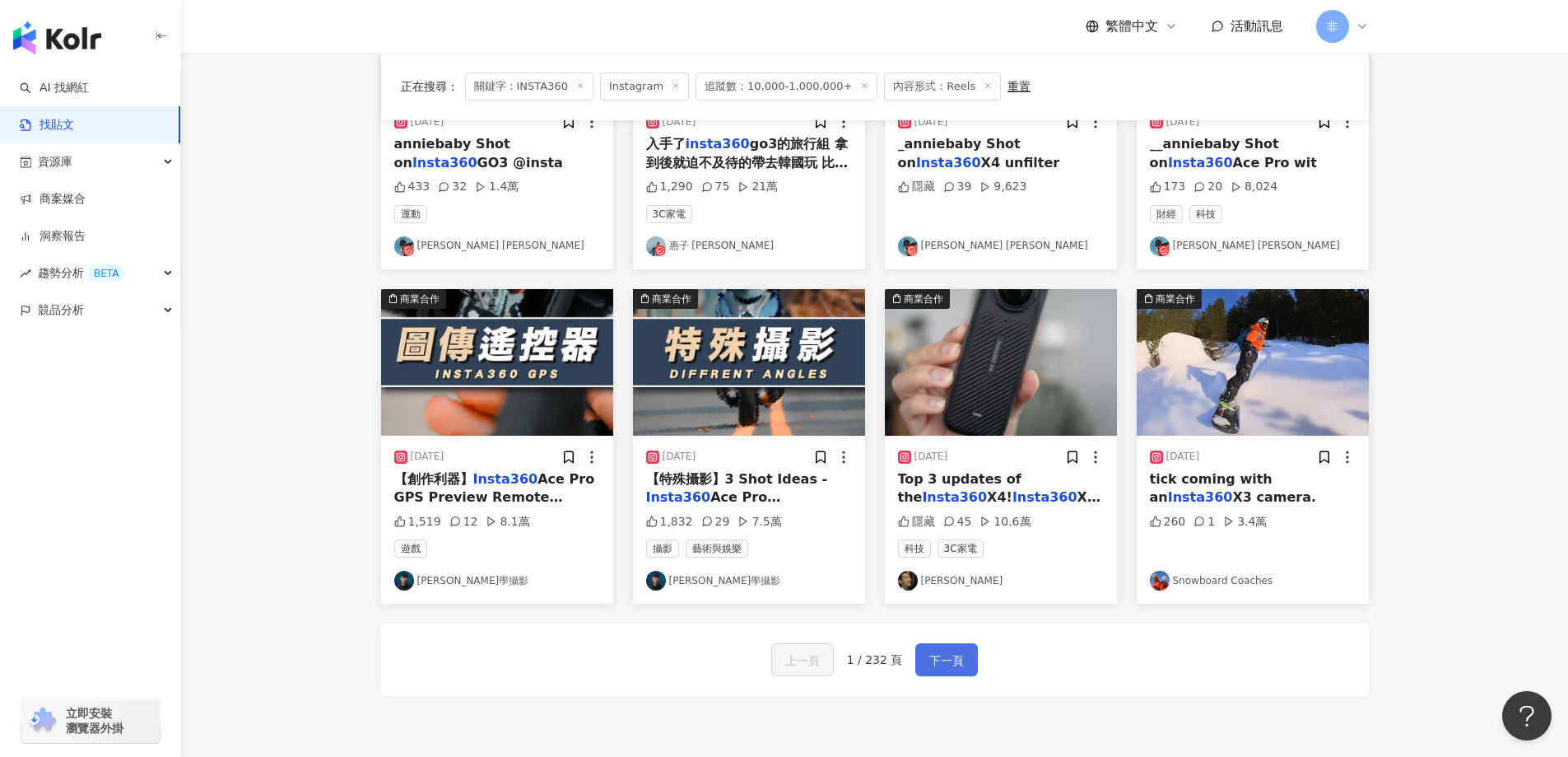
click at [953, 648] on button "下一頁" at bounding box center [947, 659] width 62 height 33
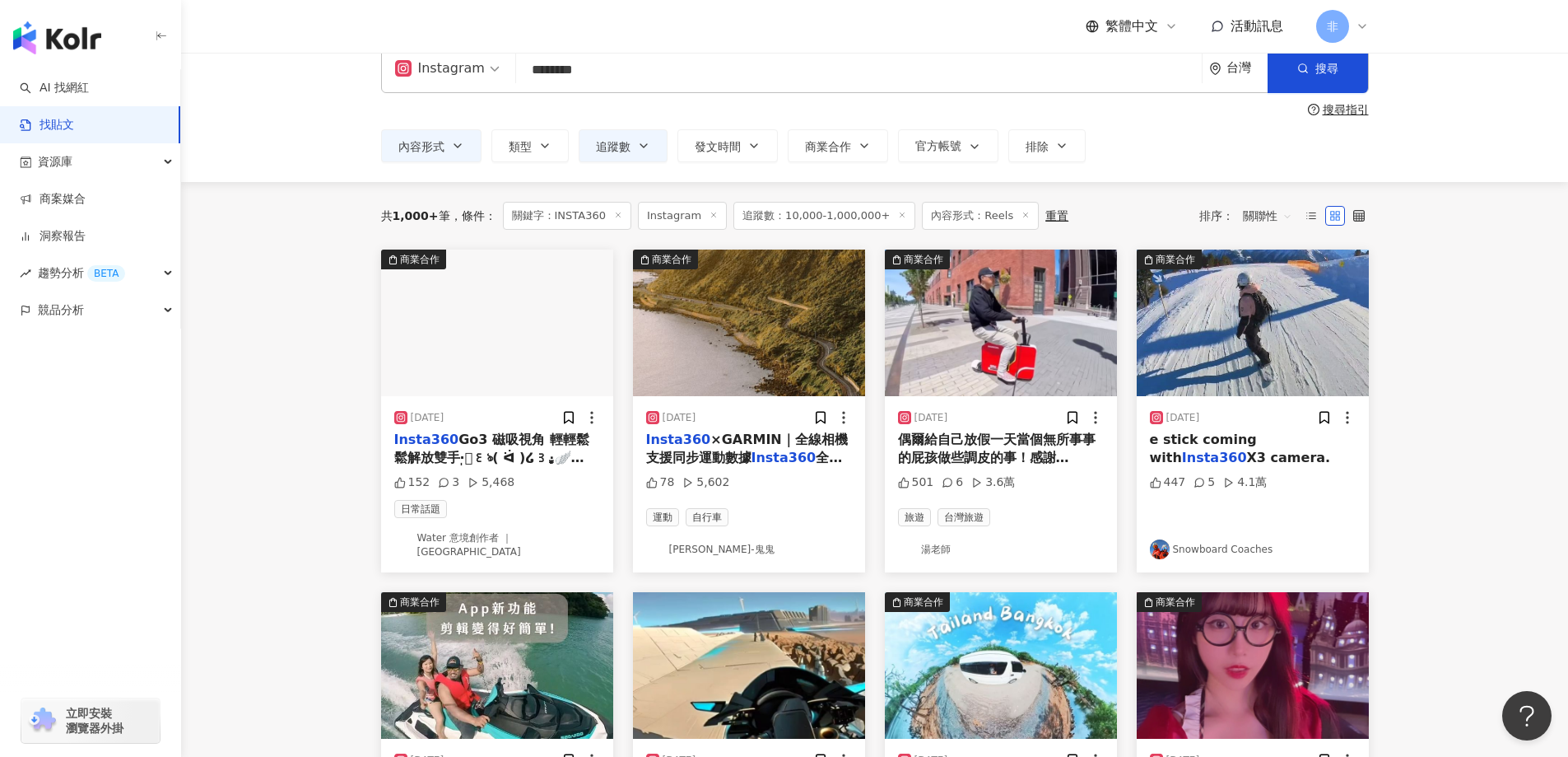
scroll to position [0, 0]
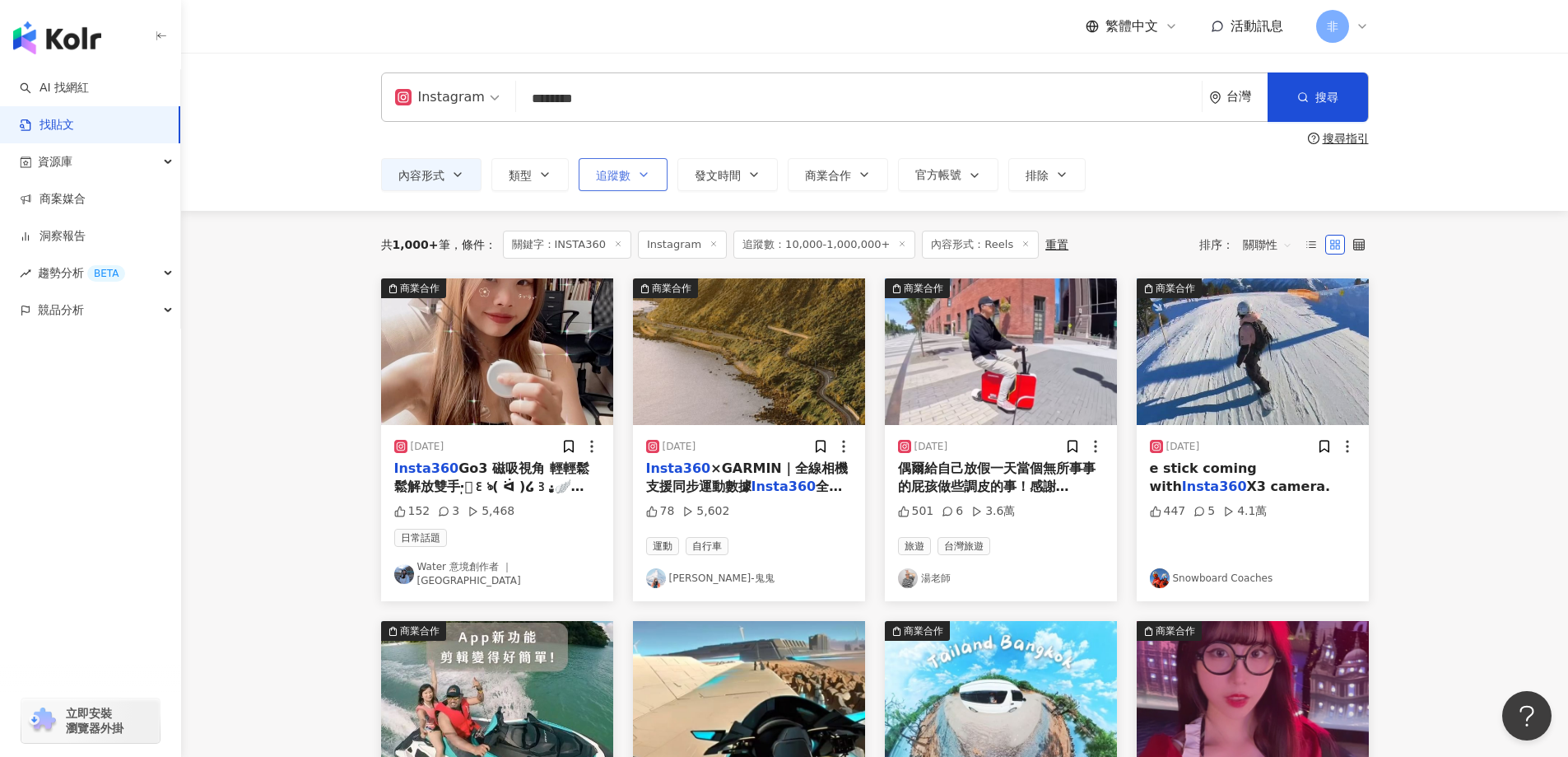
click at [632, 173] on button "追蹤數" at bounding box center [623, 175] width 89 height 33
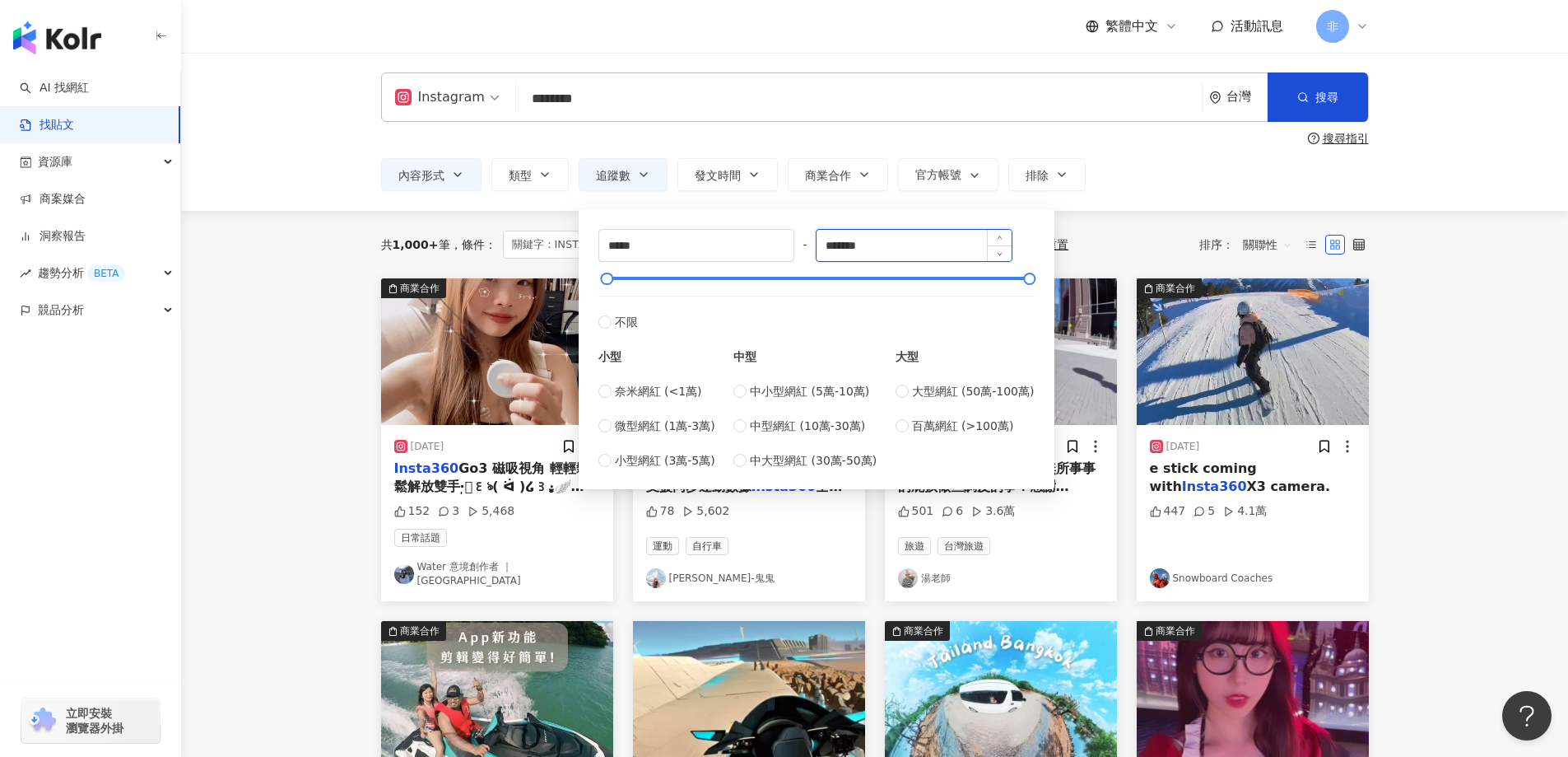
drag, startPoint x: 865, startPoint y: 243, endPoint x: 921, endPoint y: 242, distance: 56.0
click at [921, 242] on input "*******" at bounding box center [915, 246] width 195 height 31
type input "******"
click at [1171, 215] on div "共 1,000+ 筆 條件 ： 關鍵字：INSTA360 Instagram 追蹤數：10,000-1,000,000+ 內容形式：Reels 重置 排序： …" at bounding box center [875, 244] width 988 height 67
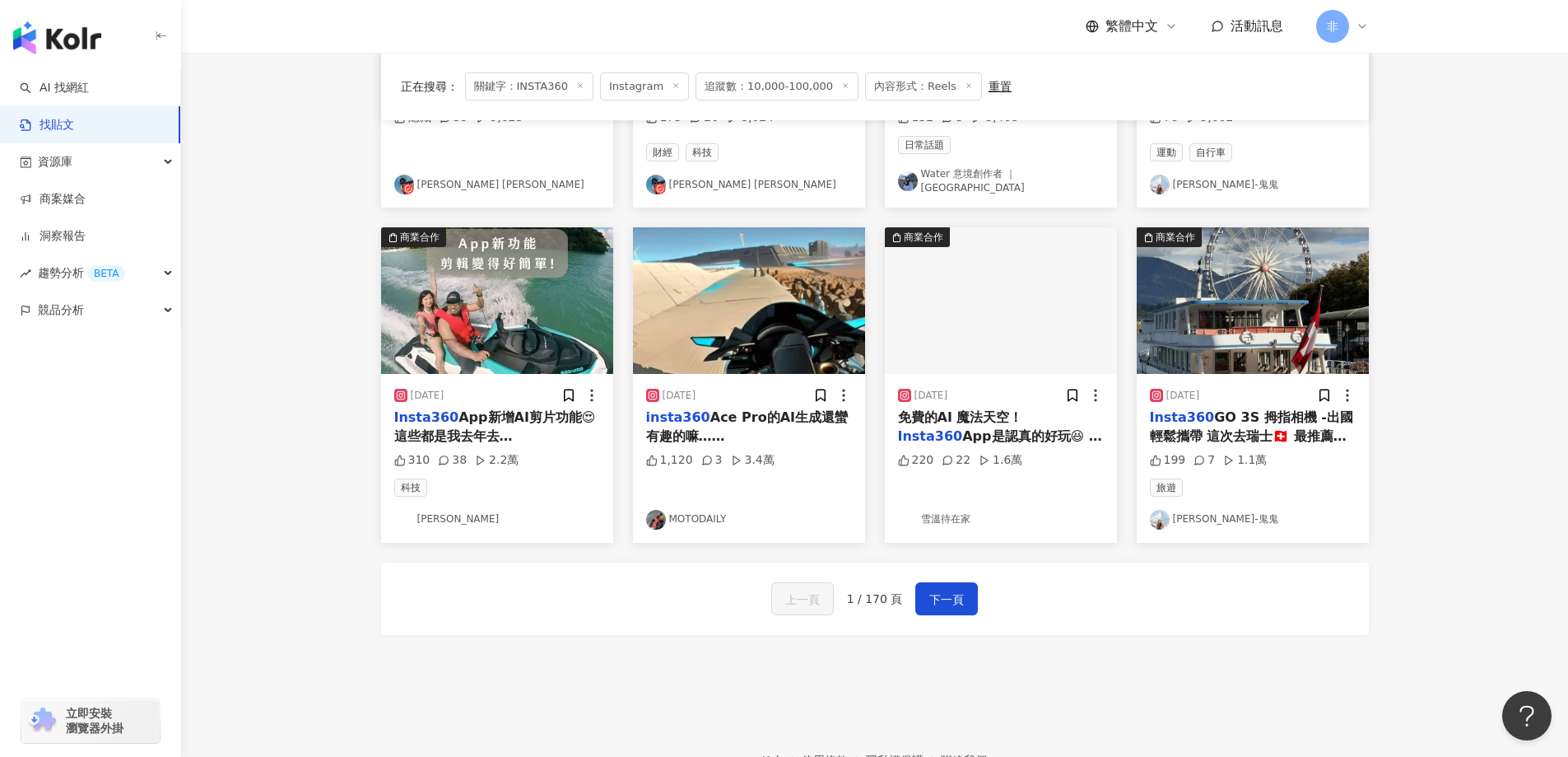
scroll to position [822, 0]
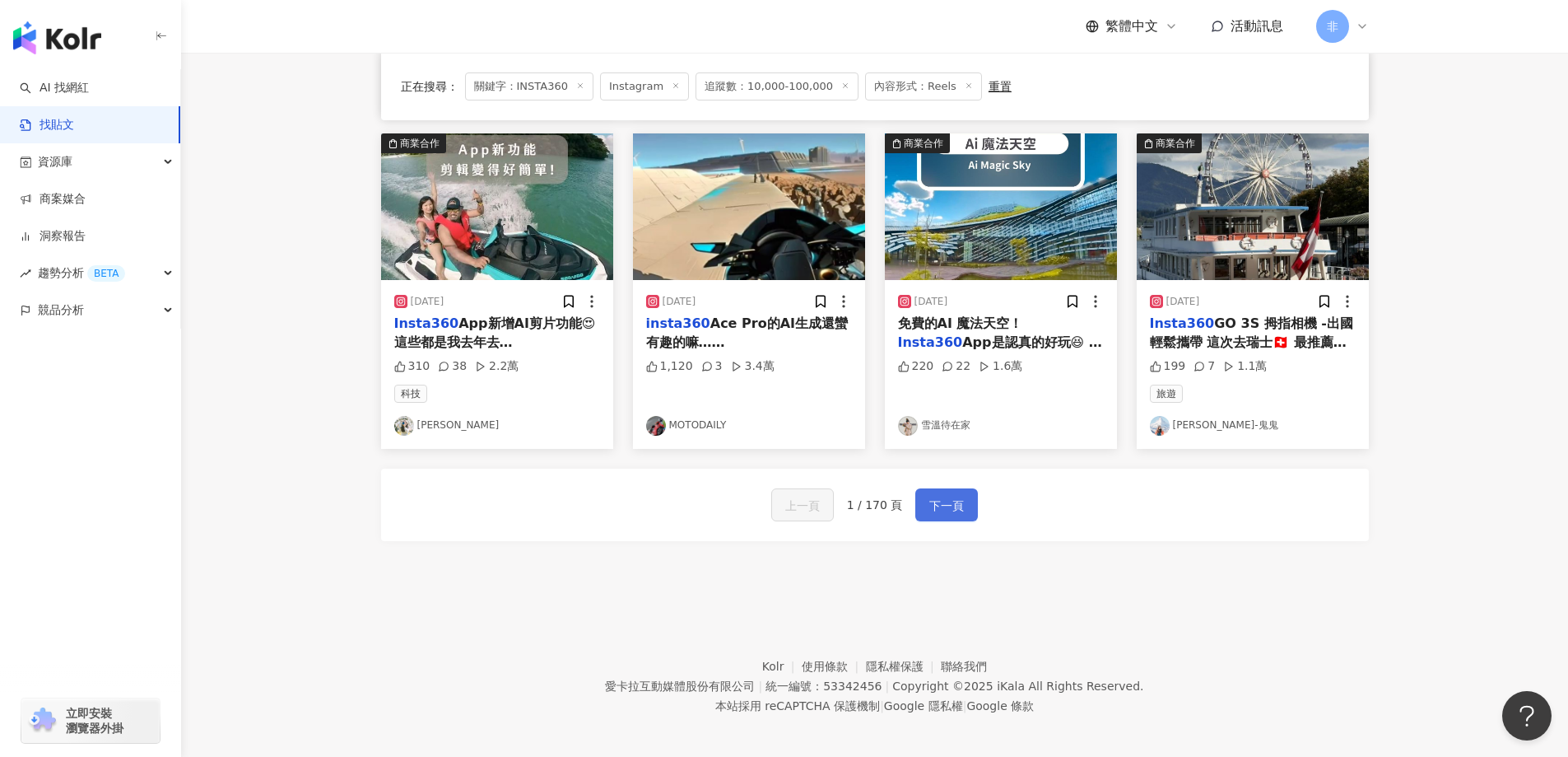
click at [941, 503] on span "下一頁" at bounding box center [946, 505] width 34 height 20
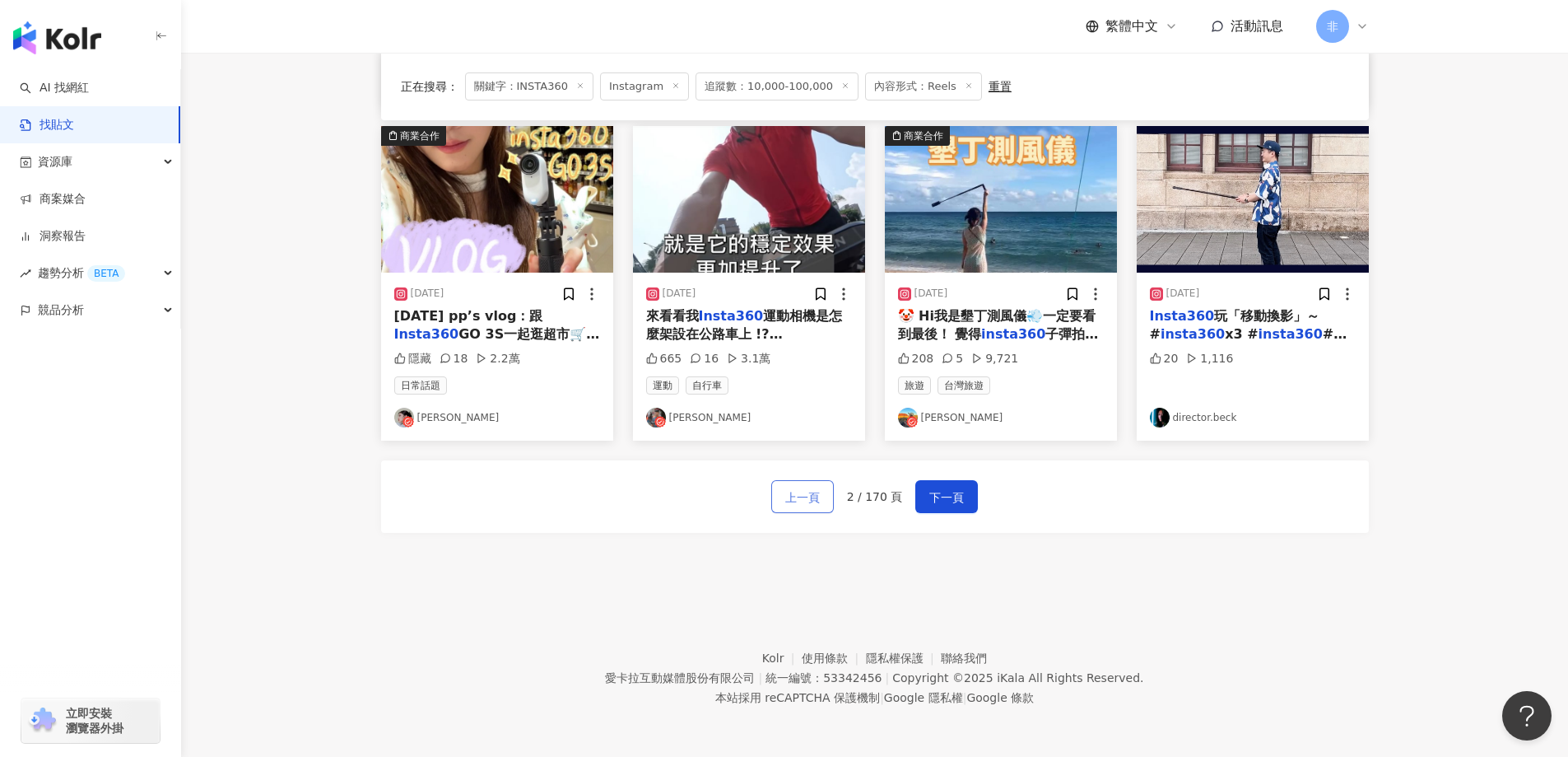
click at [778, 496] on button "上一頁" at bounding box center [803, 497] width 62 height 33
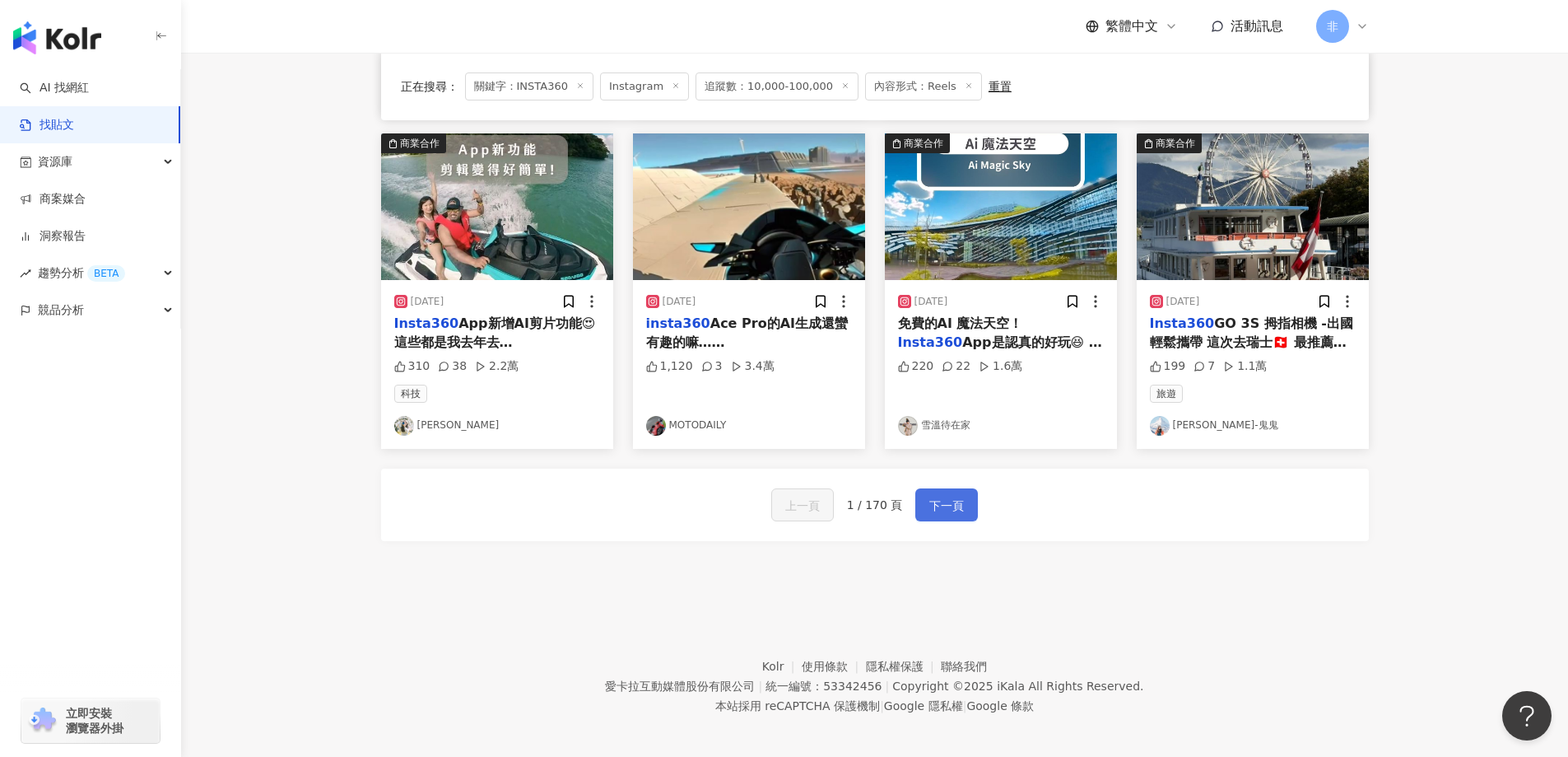
click at [921, 493] on button "下一頁" at bounding box center [947, 505] width 62 height 33
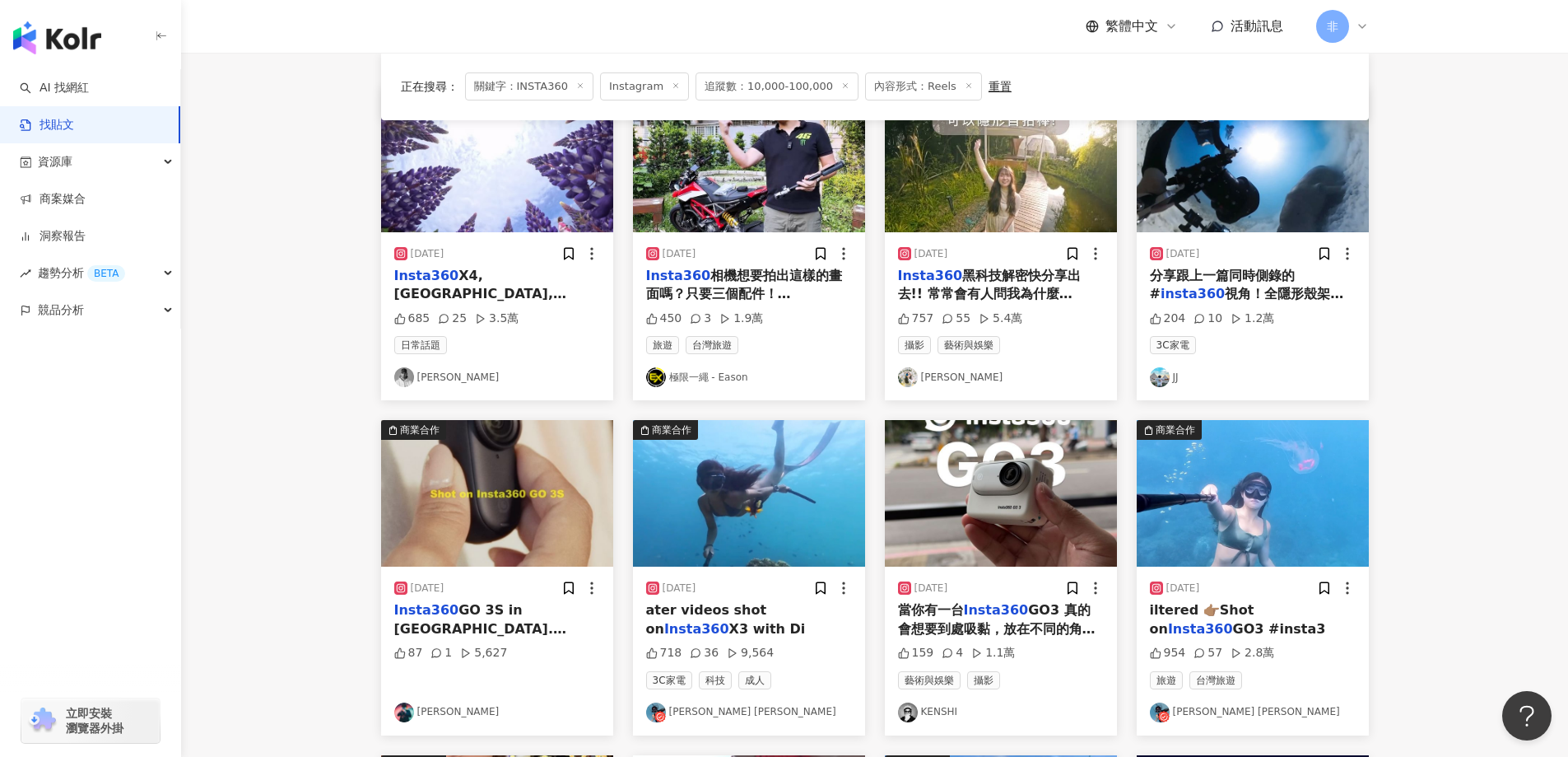
scroll to position [246, 0]
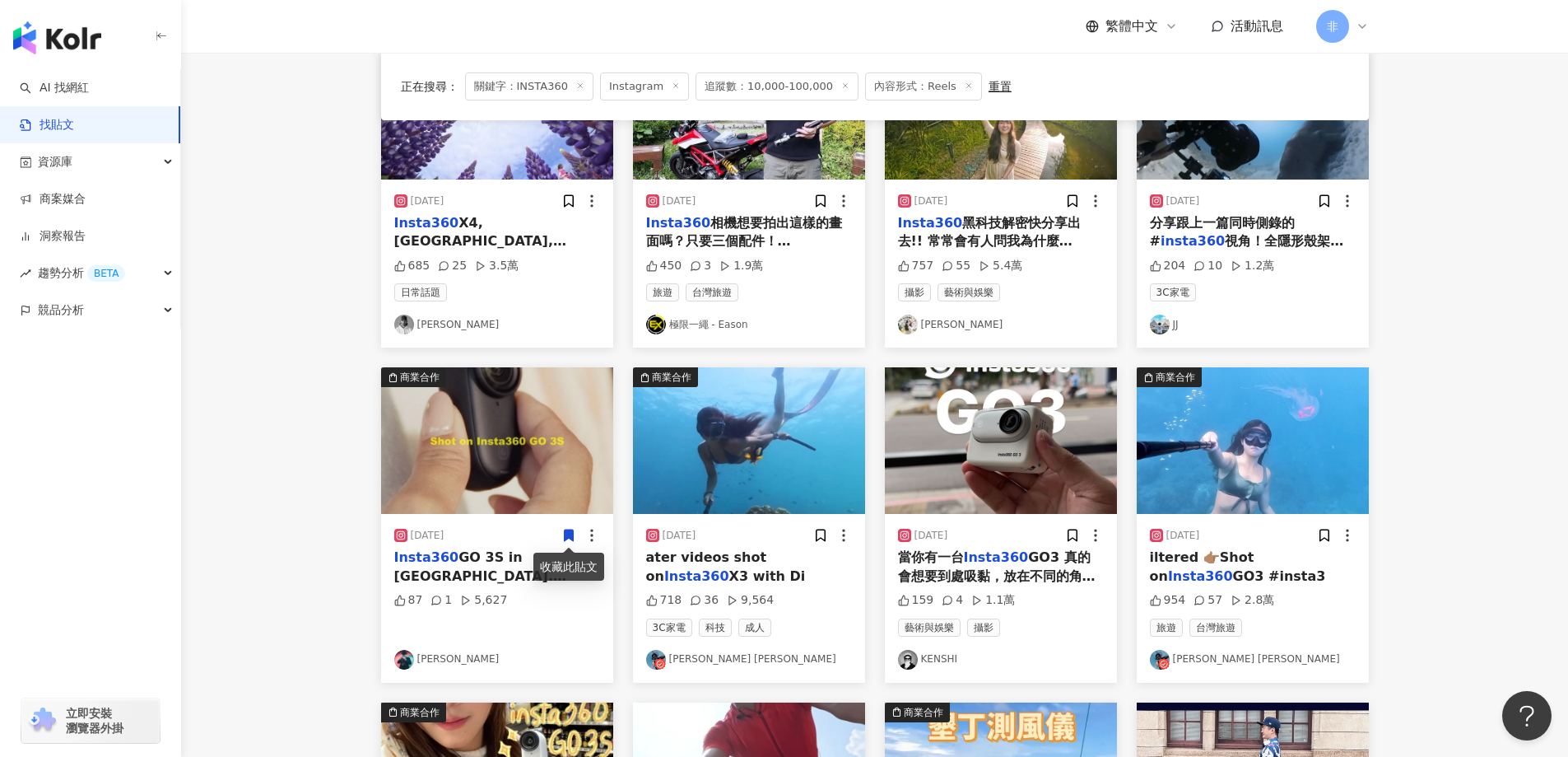
click at [533, 424] on img "button" at bounding box center [497, 441] width 232 height 146
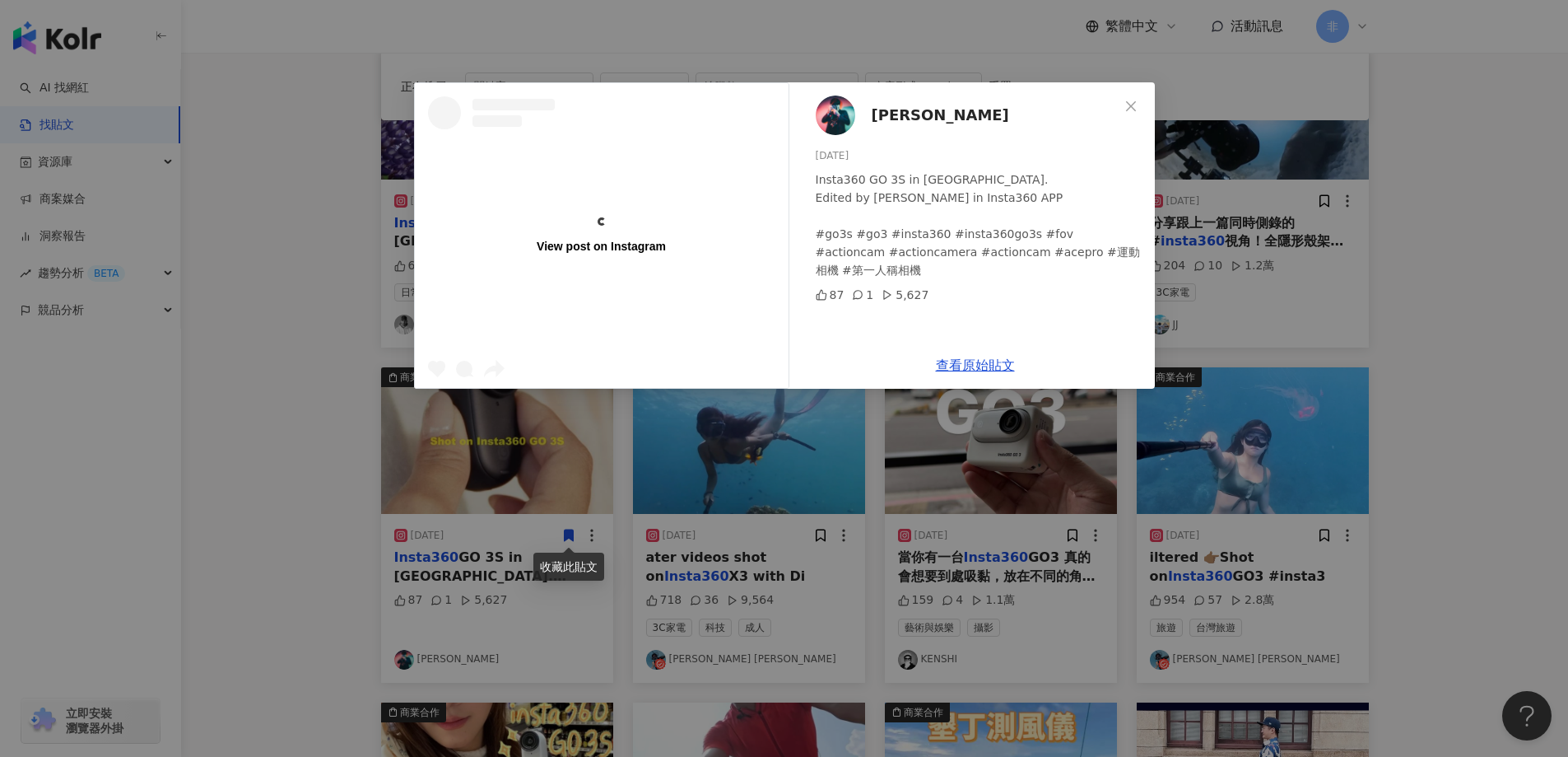
click at [1406, 332] on div "View post on Instagram Enzo Lu 2024/6/13 Insta360 GO 3S in Disneyland. Edited b…" at bounding box center [784, 378] width 1568 height 757
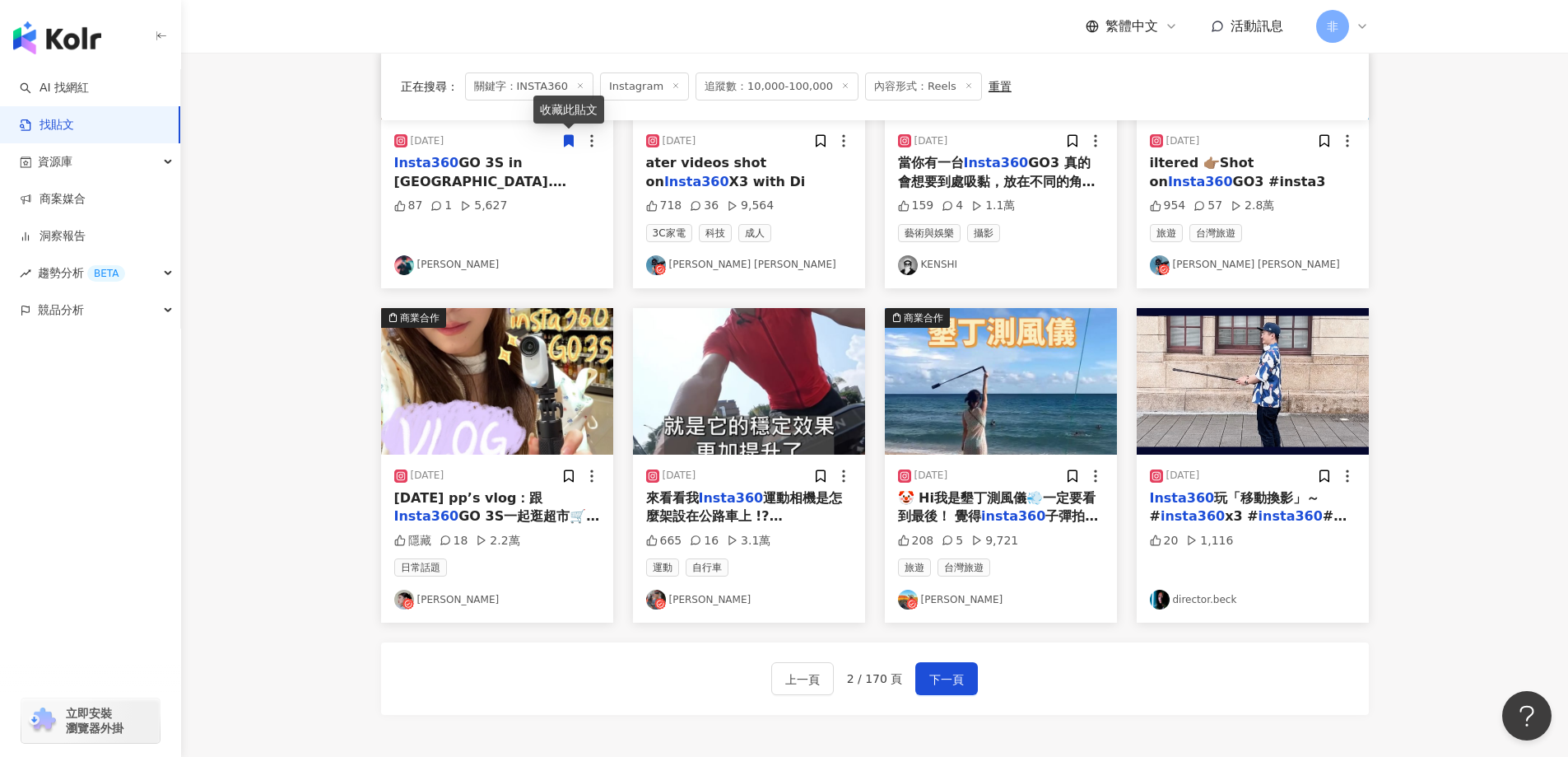
scroll to position [658, 0]
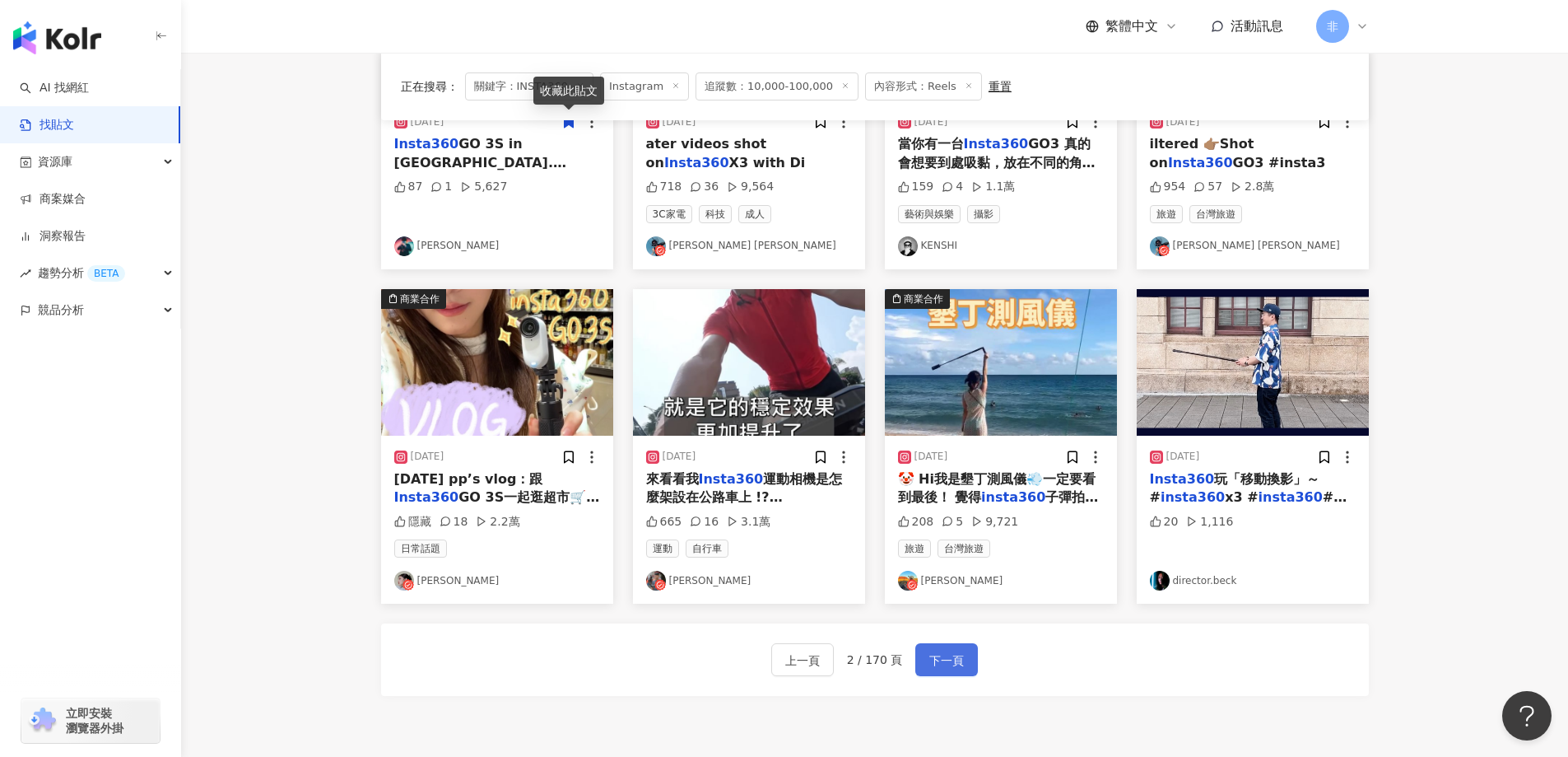
click at [929, 652] on span "下一頁" at bounding box center [946, 660] width 34 height 20
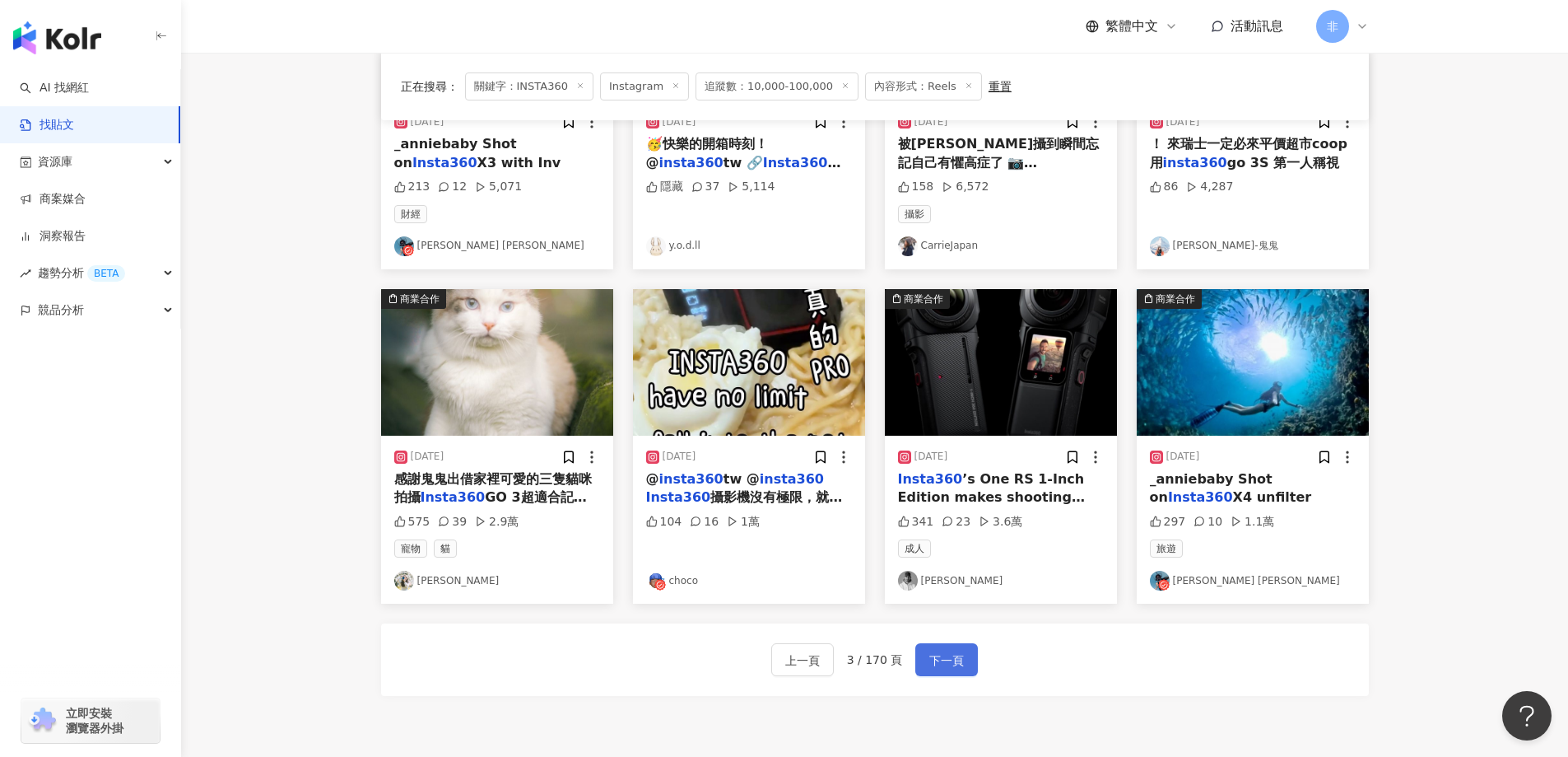
click at [938, 658] on span "下一頁" at bounding box center [946, 660] width 34 height 20
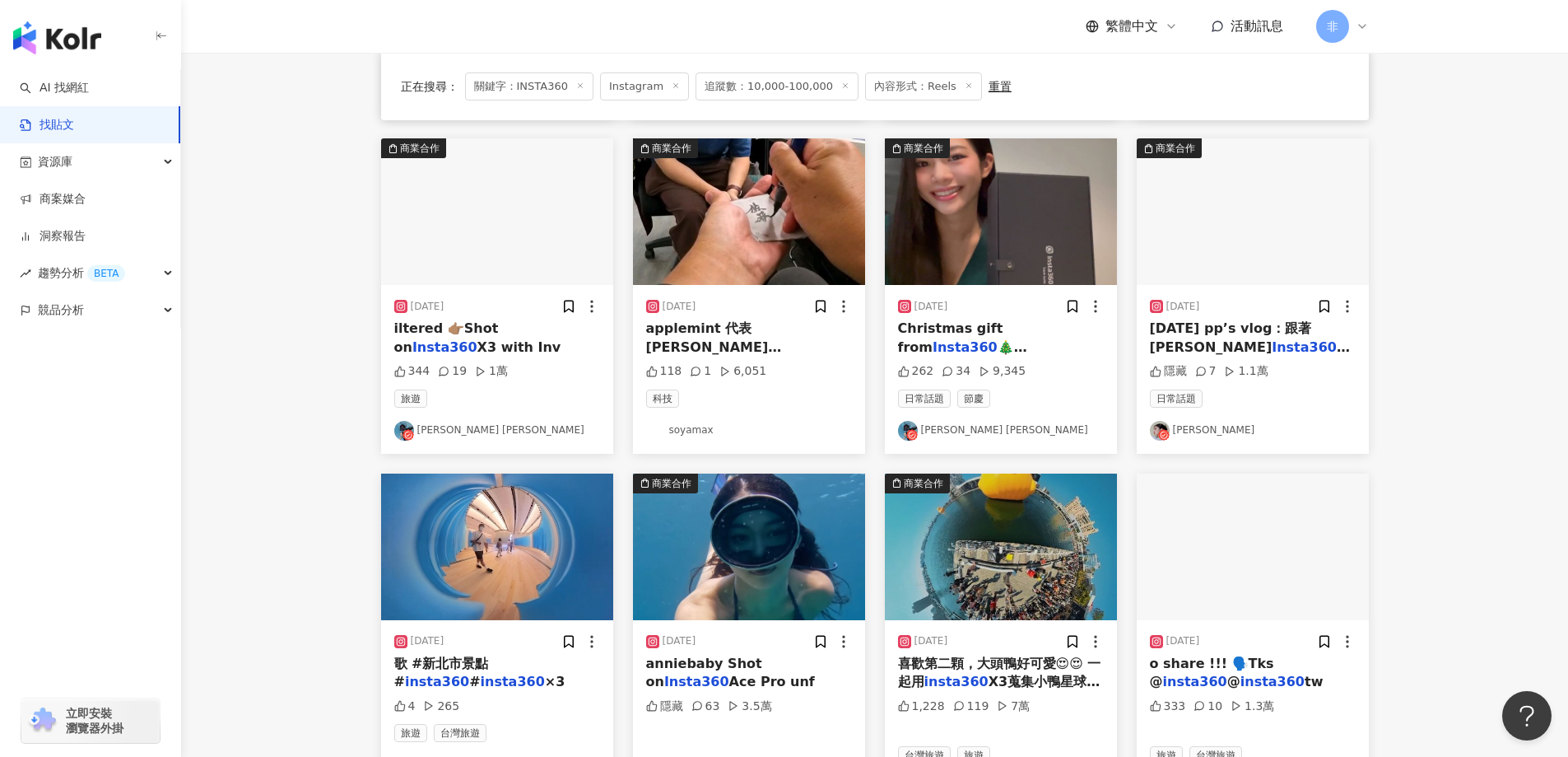
scroll to position [741, 0]
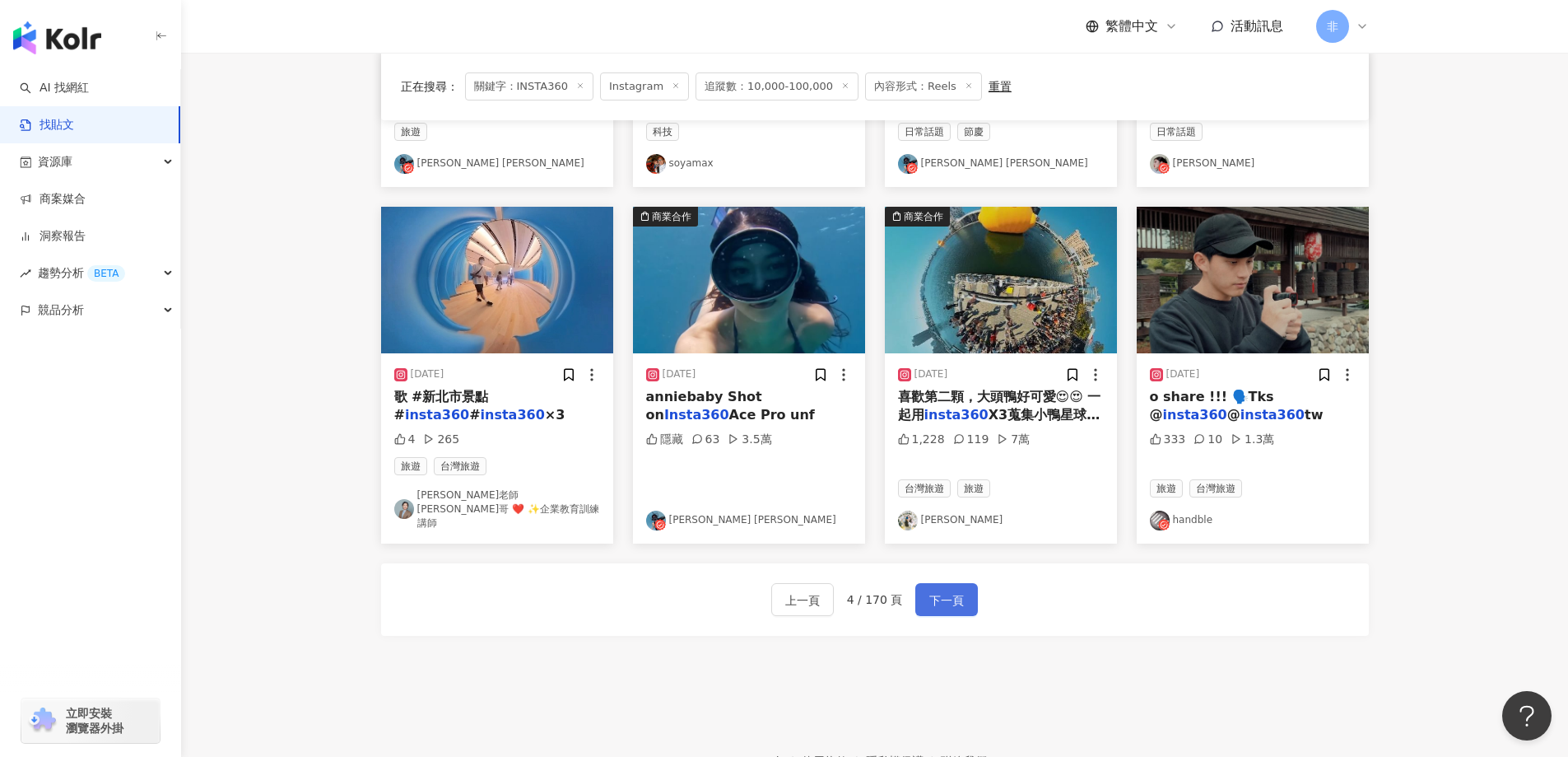
click at [944, 590] on span "下一頁" at bounding box center [946, 600] width 34 height 20
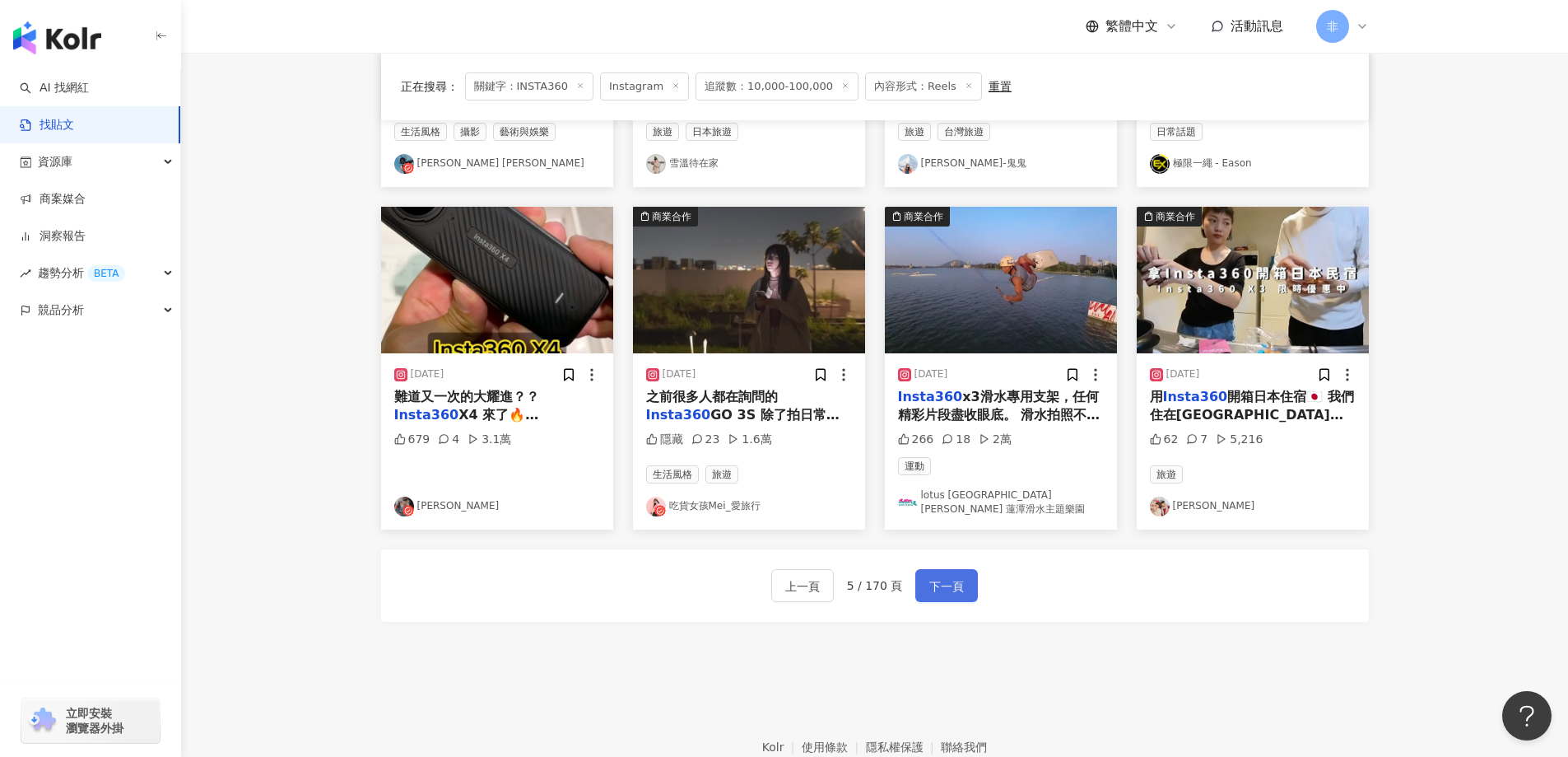
click at [951, 584] on span "下一頁" at bounding box center [946, 586] width 34 height 20
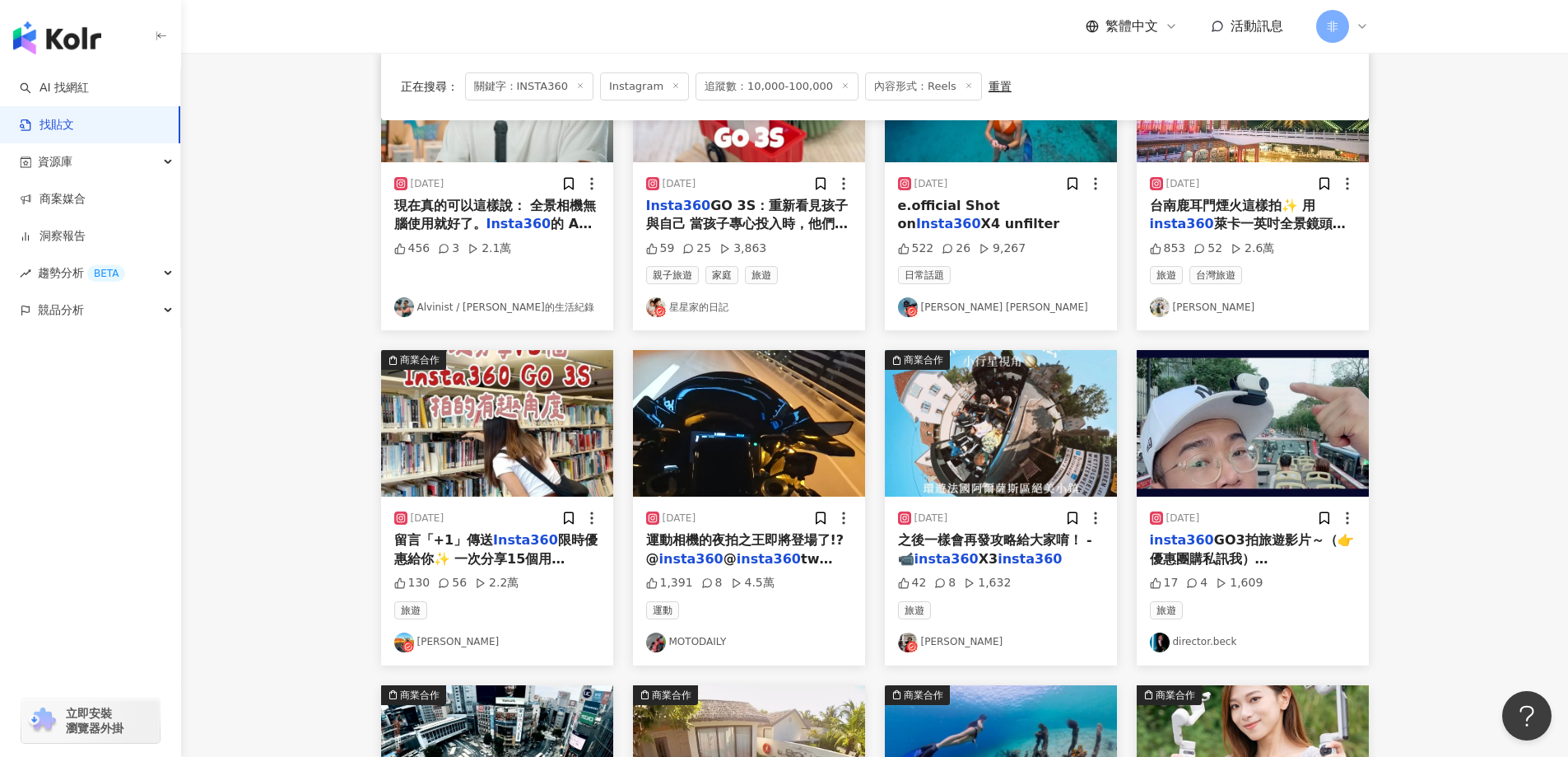
scroll to position [822, 0]
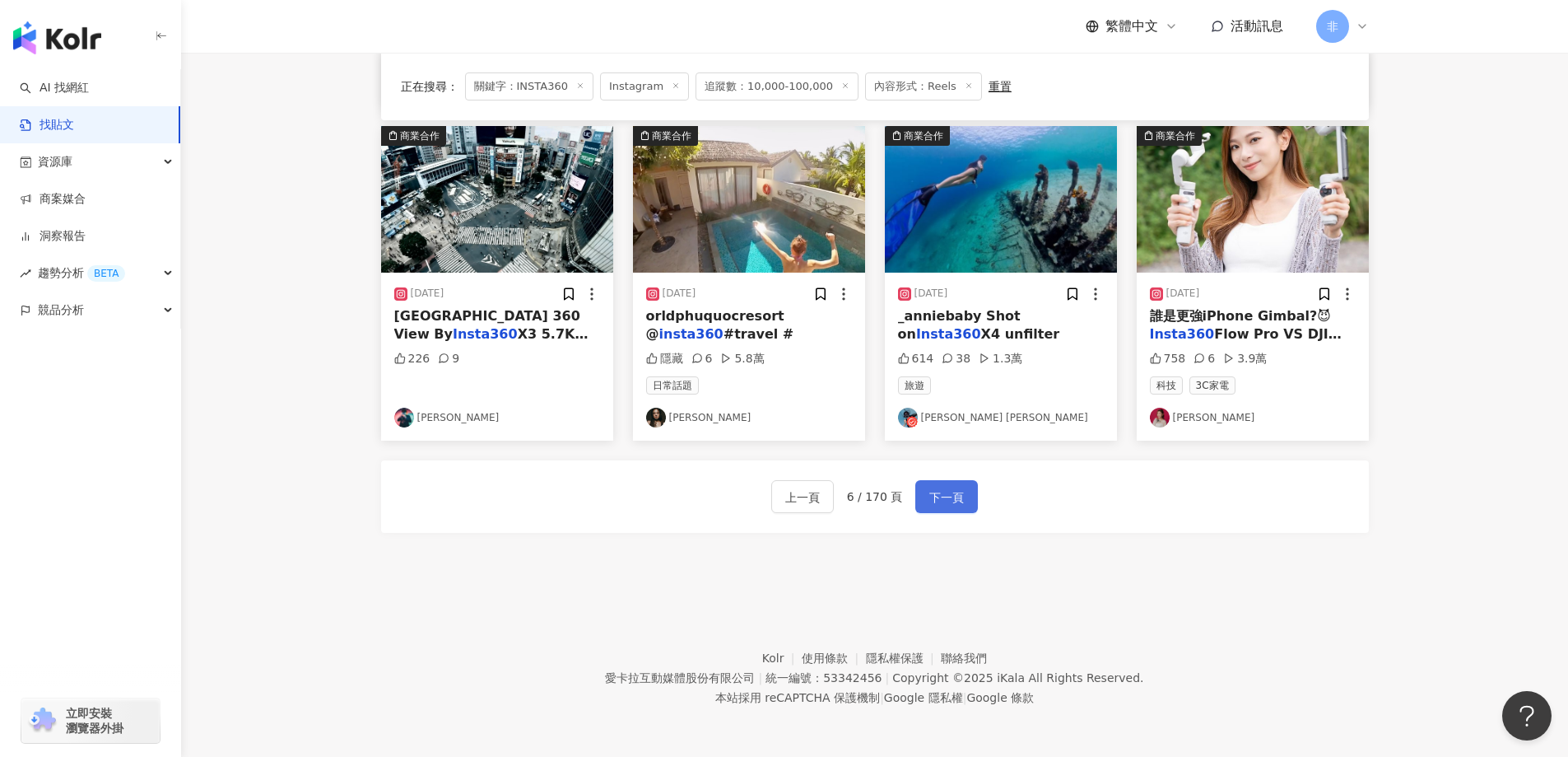
click at [944, 501] on span "下一頁" at bounding box center [946, 498] width 34 height 20
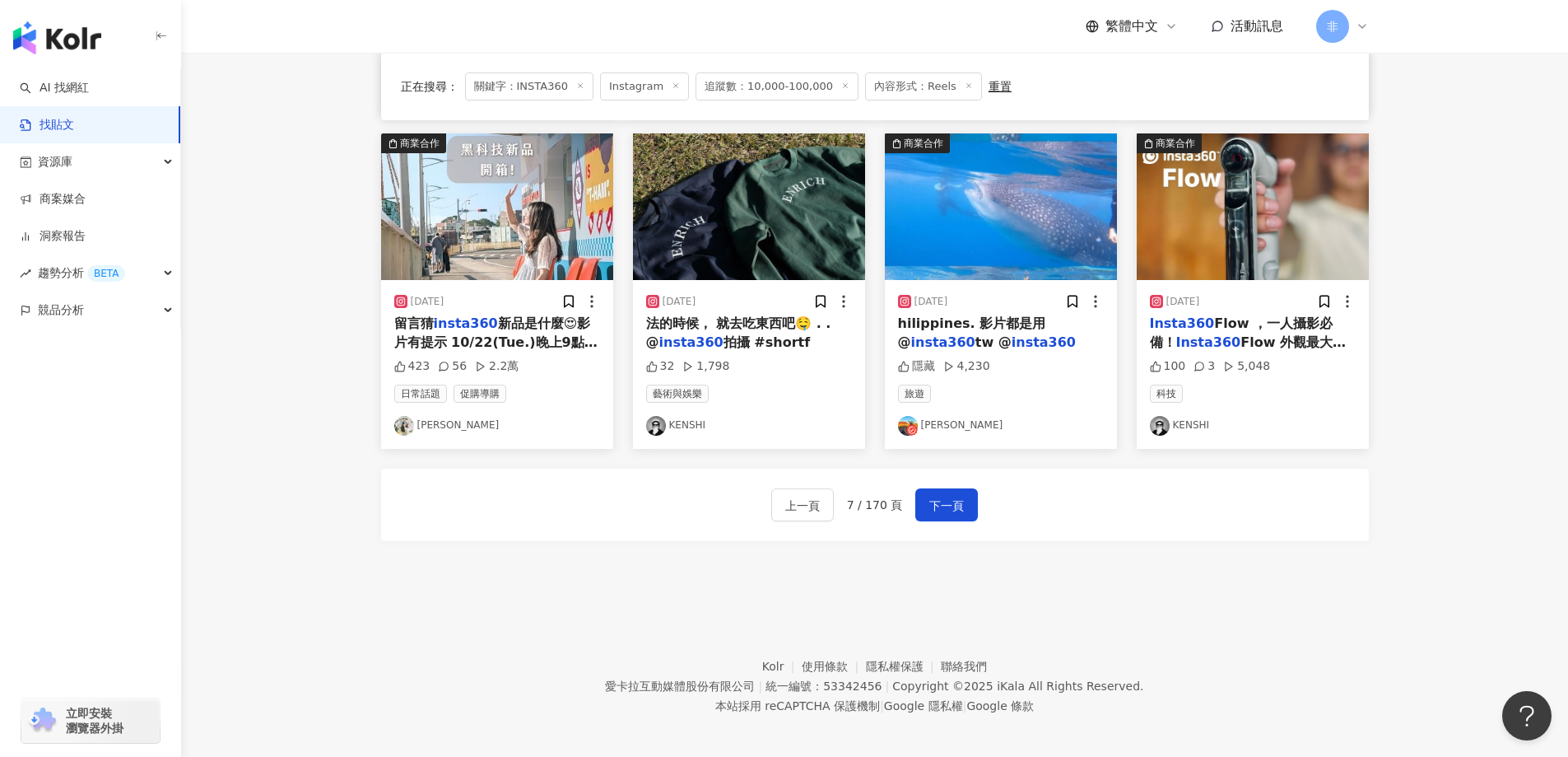
click at [1247, 335] on span "Flow 外觀最大的特色就是折疊起來的體積，對於攝影新手或是不喜歡大包小包外出拍攝的人非常方便。 Insta 360 Flow 不是一般的手機穩定器，它除了結…" at bounding box center [1248, 407] width 198 height 145
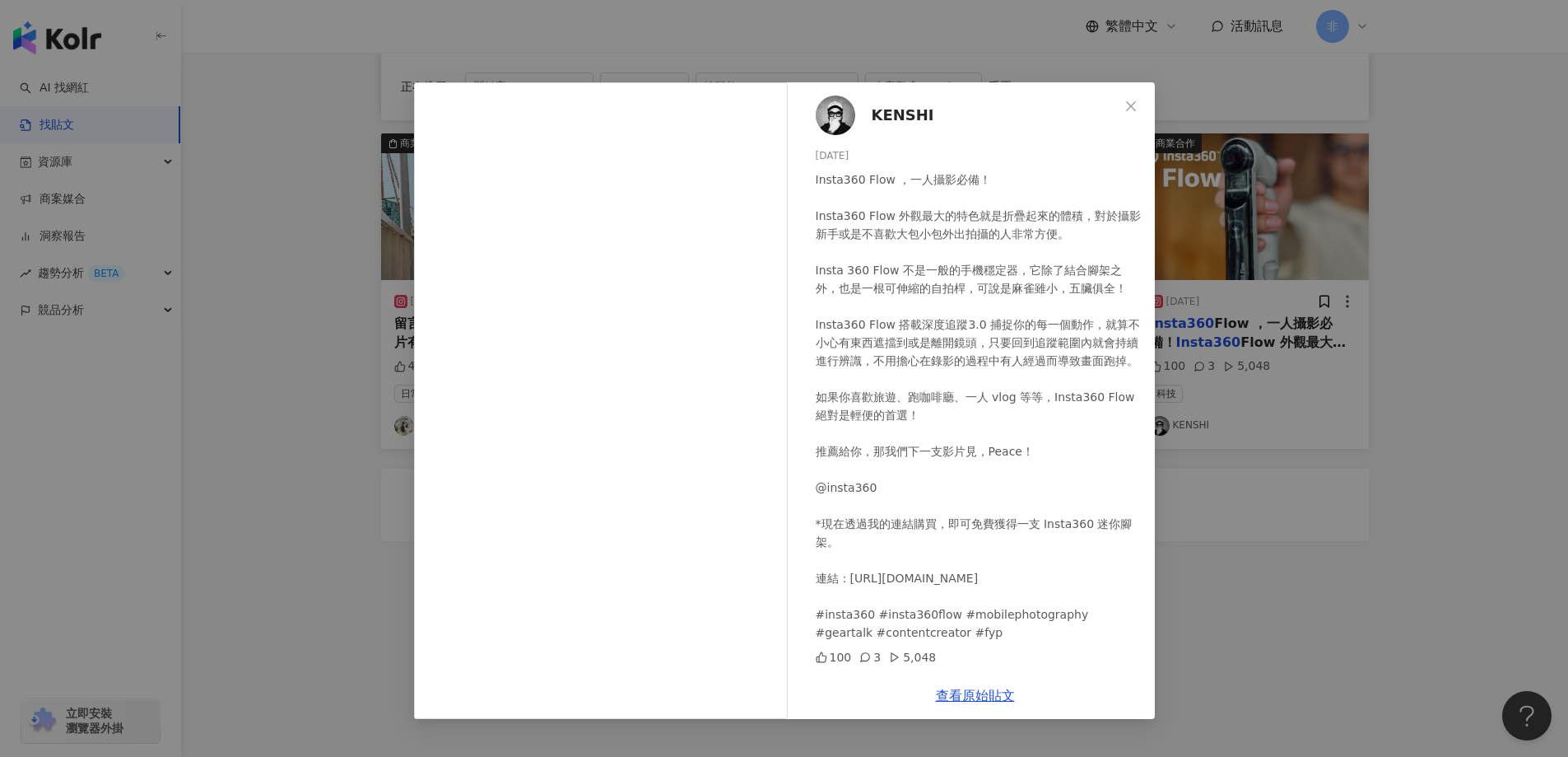
click at [1222, 257] on div "KENSHI 2024/7/28 Insta360 Flow ，一人攝影必備！ Insta360 Flow 外觀最大的特色就是折疊起來的體積，對於攝影新手或是…" at bounding box center [784, 378] width 1568 height 757
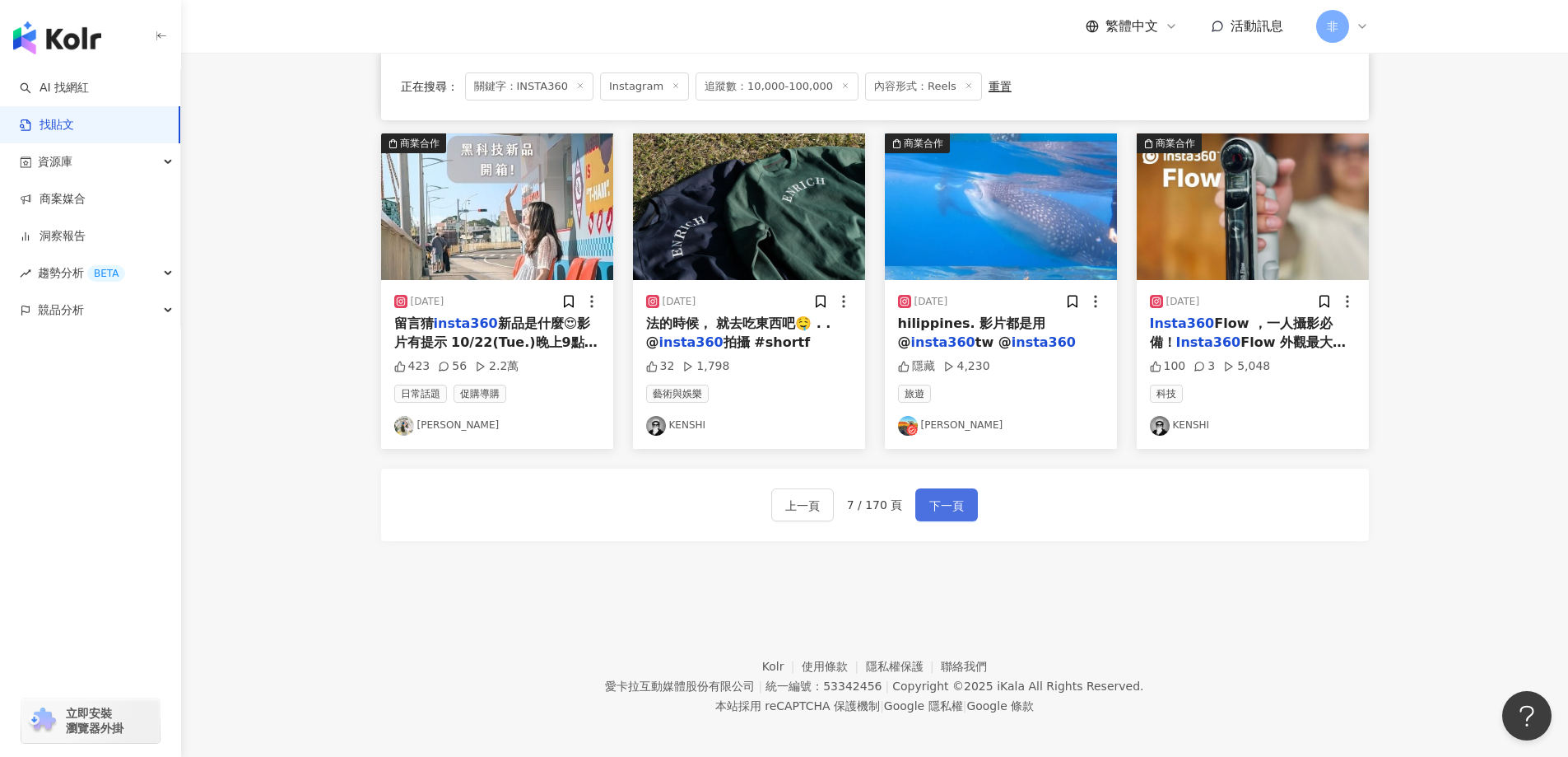
click at [949, 505] on span "下一頁" at bounding box center [946, 505] width 34 height 20
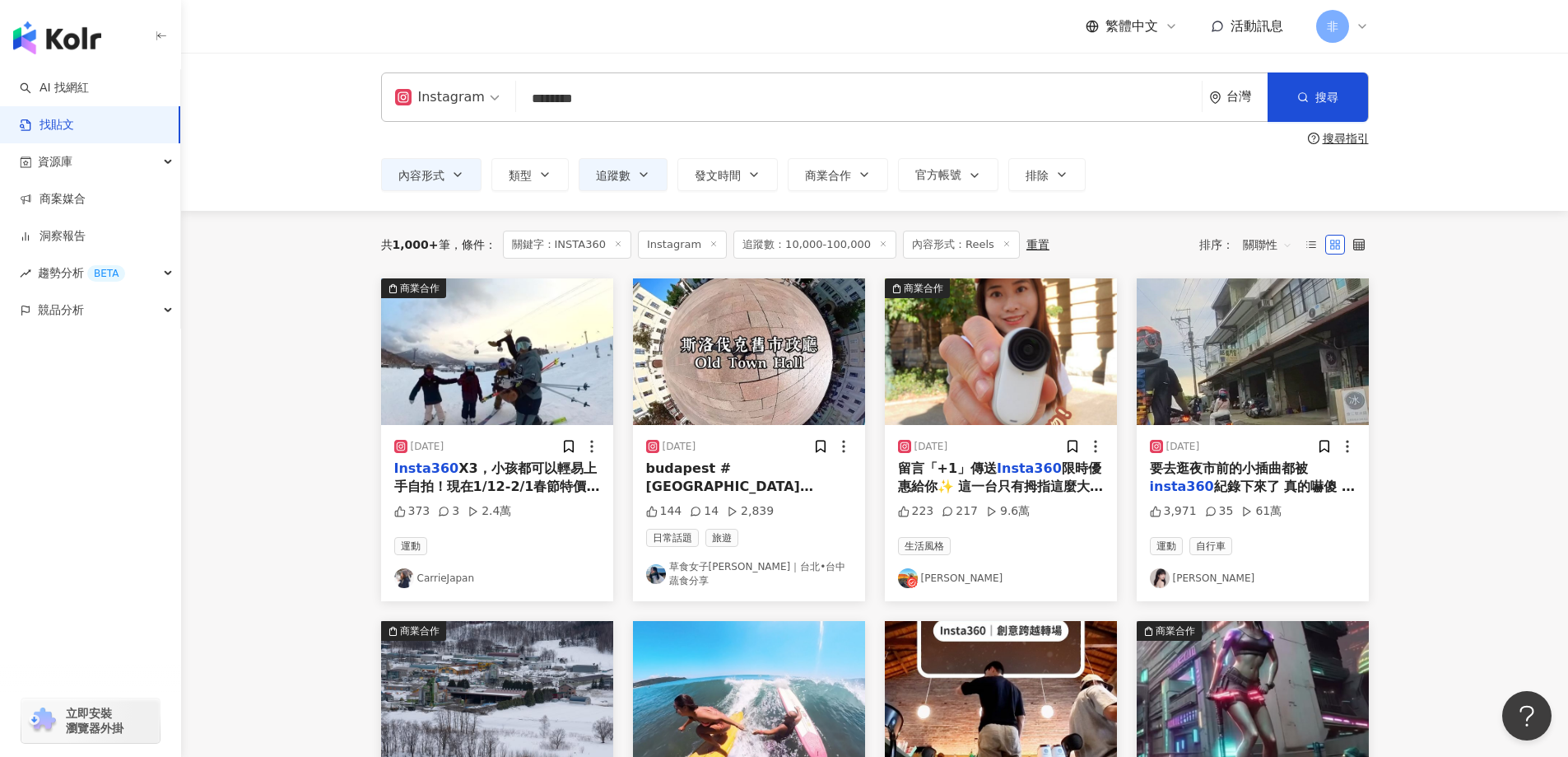
scroll to position [658, 0]
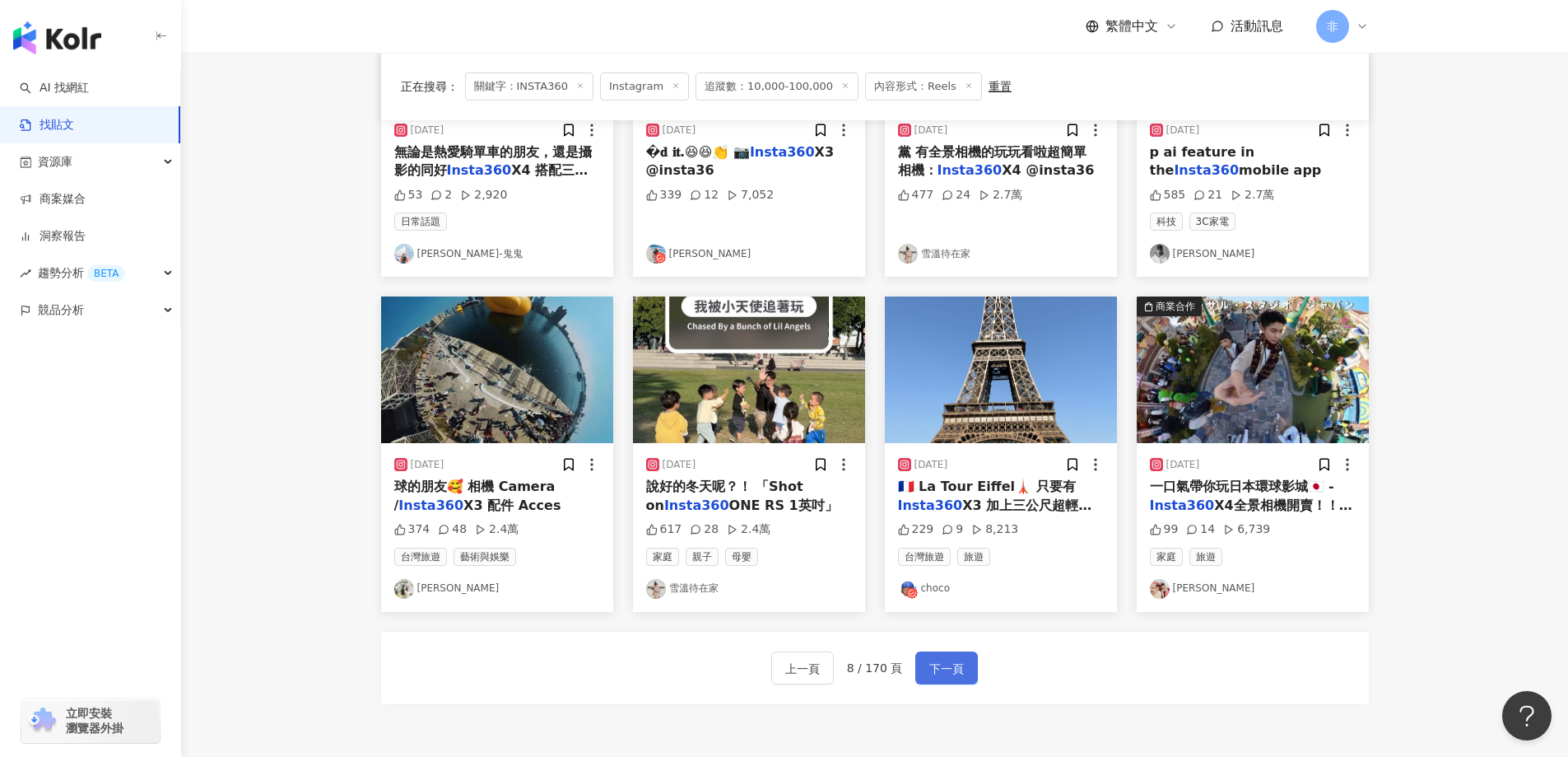
click at [971, 657] on button "下一頁" at bounding box center [947, 668] width 62 height 33
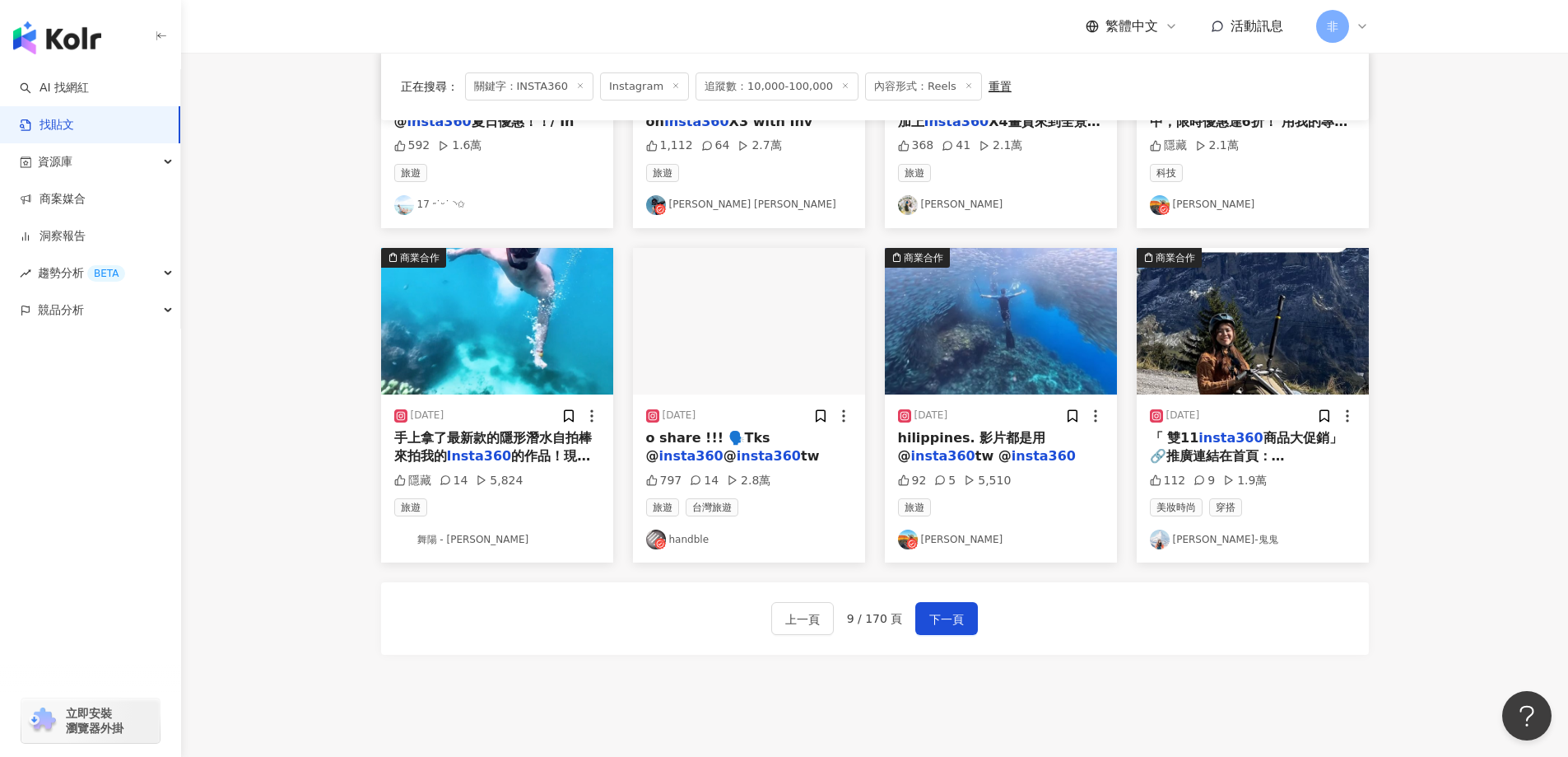
scroll to position [822, 0]
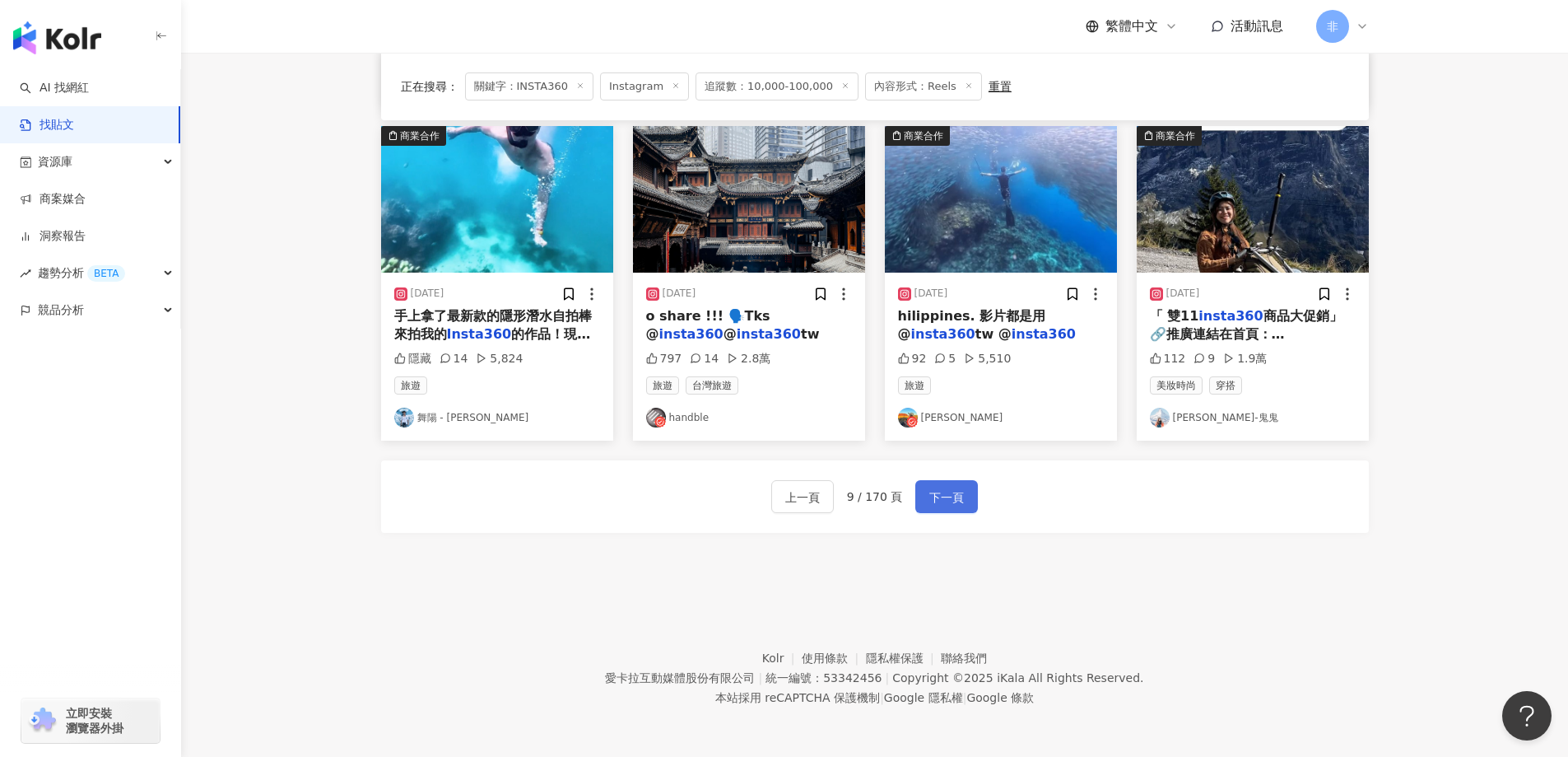
click at [945, 505] on span "下一頁" at bounding box center [946, 498] width 34 height 20
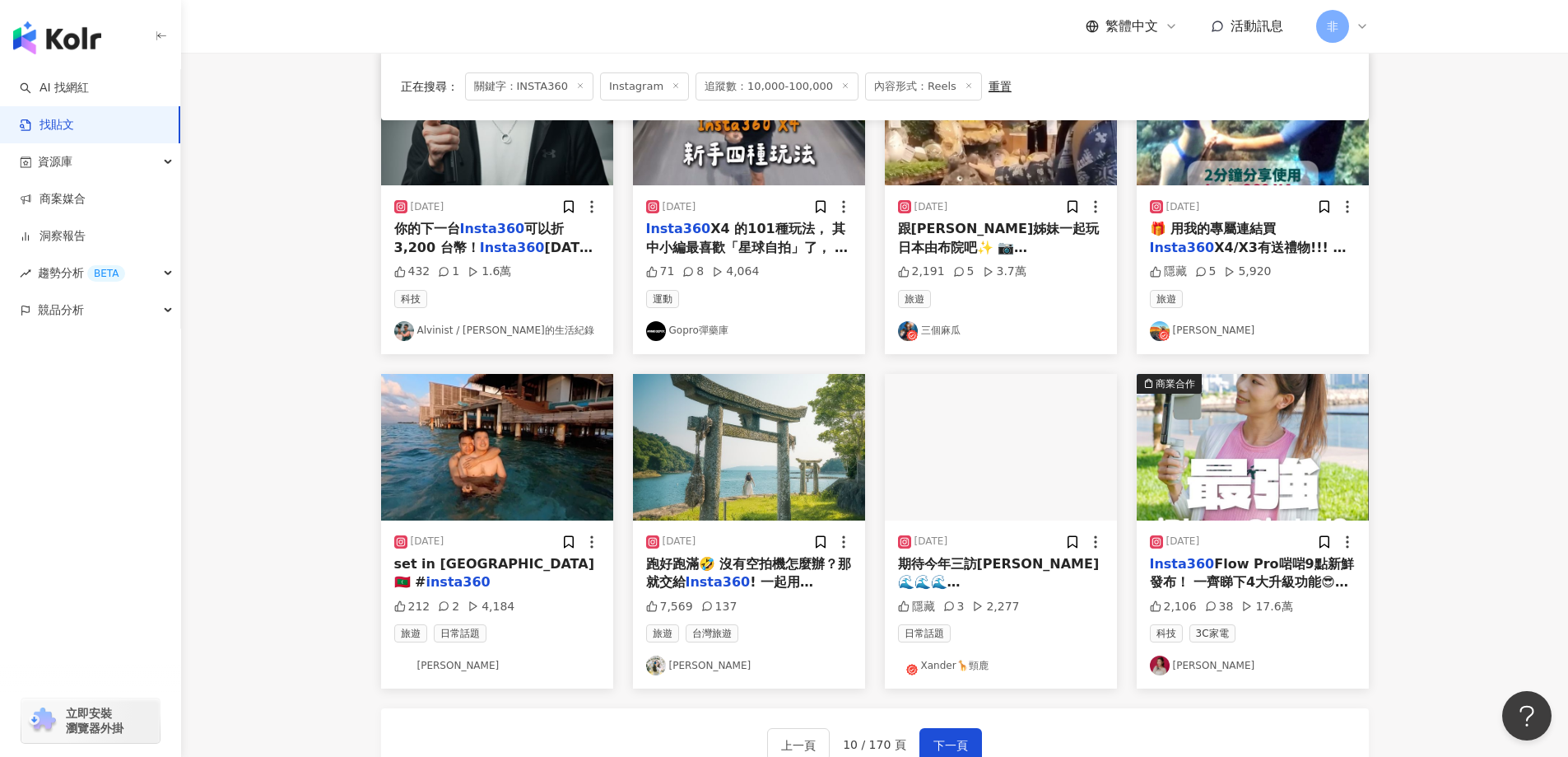
scroll to position [575, 0]
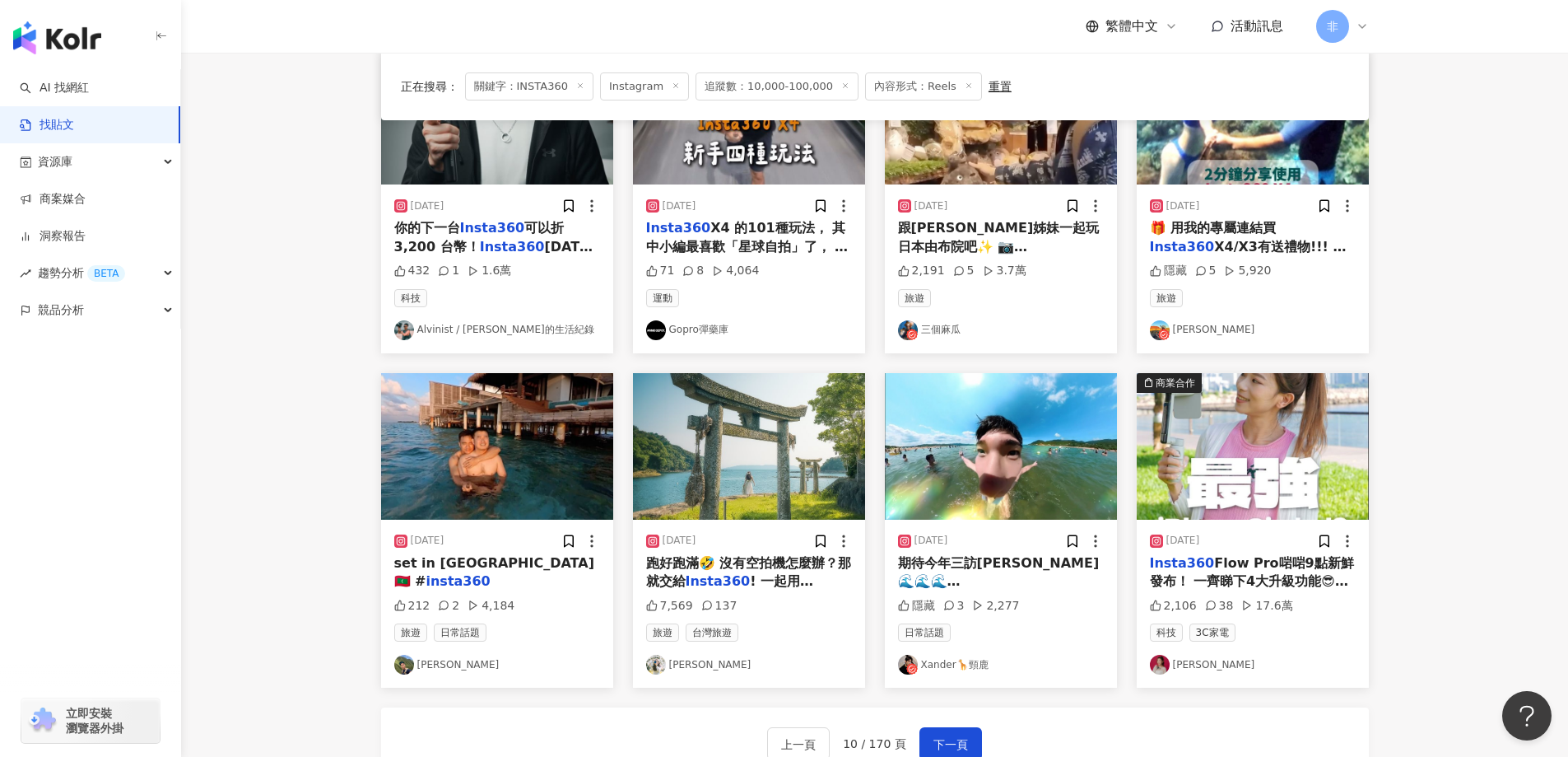
click at [1006, 592] on mark "insta360" at bounding box center [1017, 600] width 64 height 16
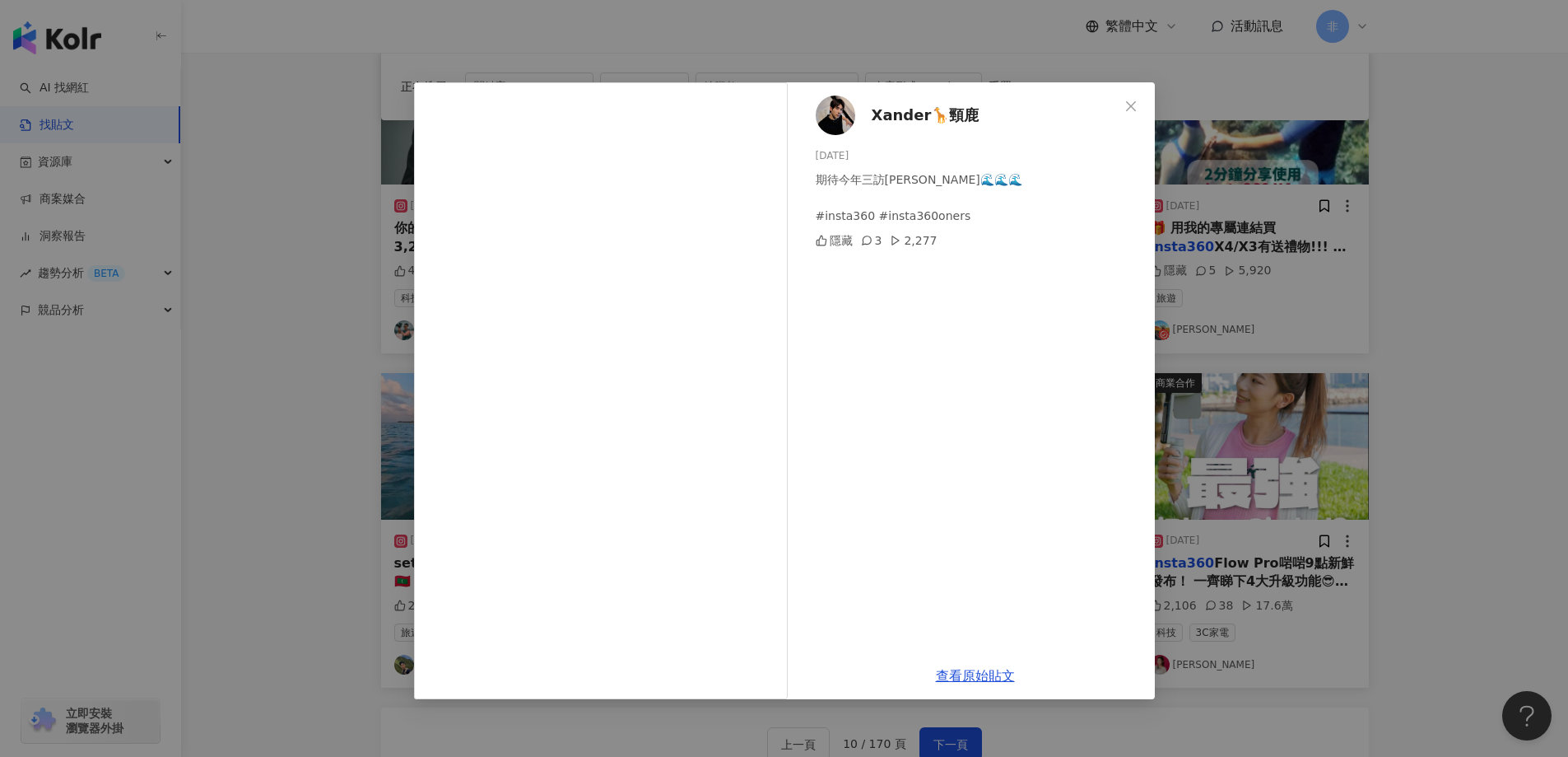
click at [1499, 405] on div "Xander🦒頸鹿 2023/9/19 期待今年三訪福隆🌊🌊🌊 #insta360 #insta360oners 隱藏 3 2,277 查看原始貼文" at bounding box center [784, 378] width 1568 height 757
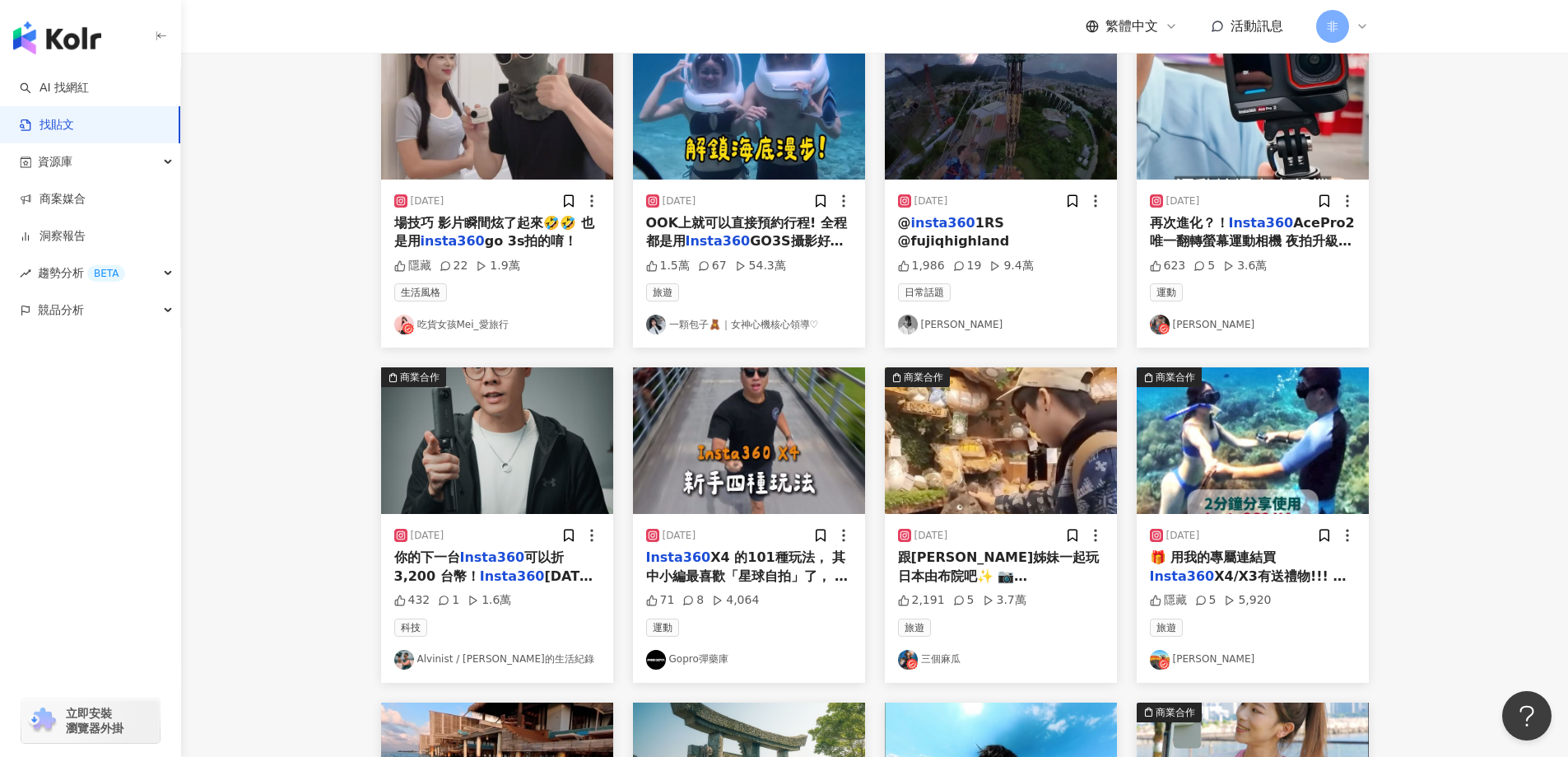
scroll to position [0, 0]
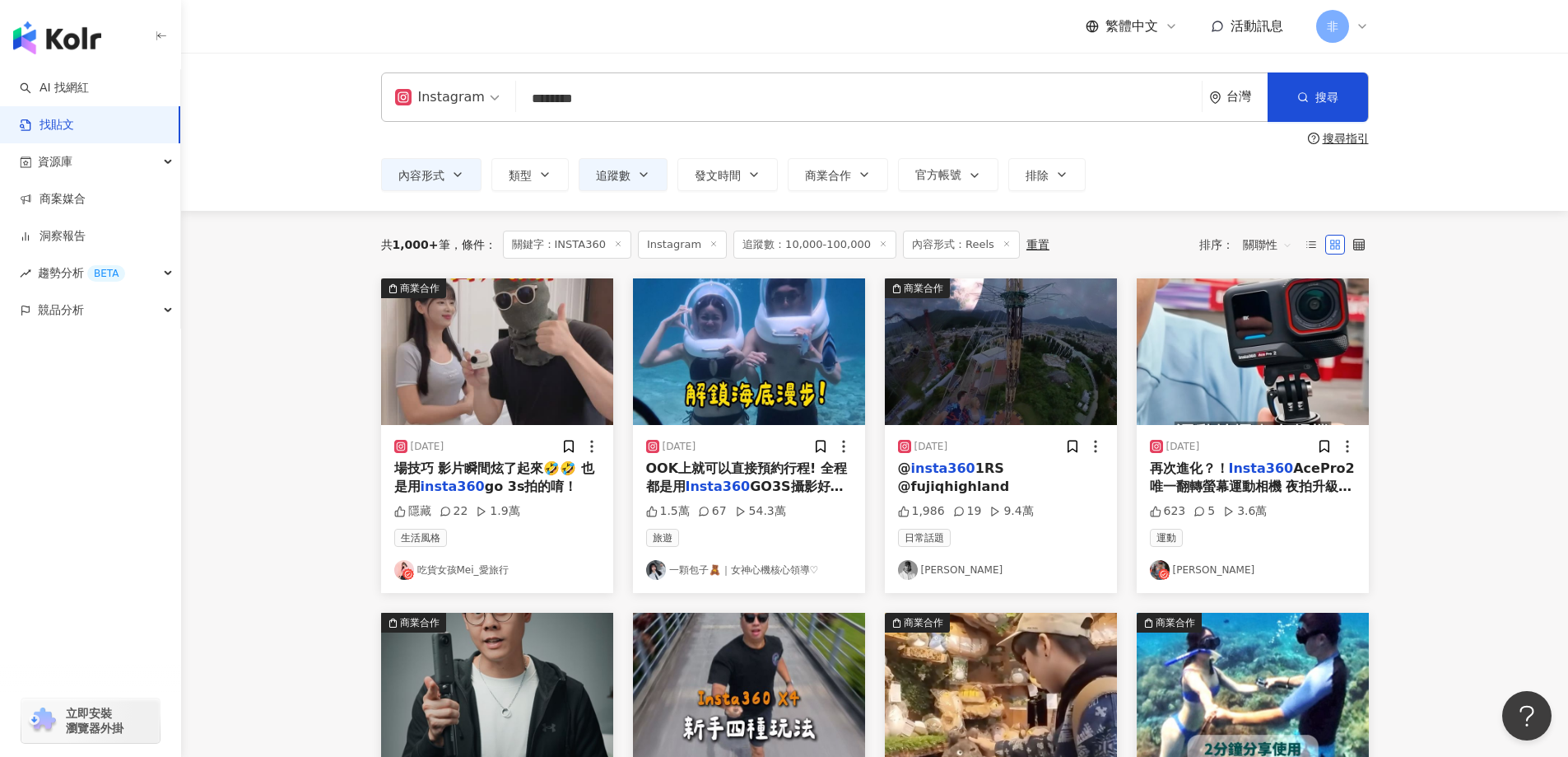
click at [1276, 474] on mark "Insta360" at bounding box center [1262, 468] width 65 height 16
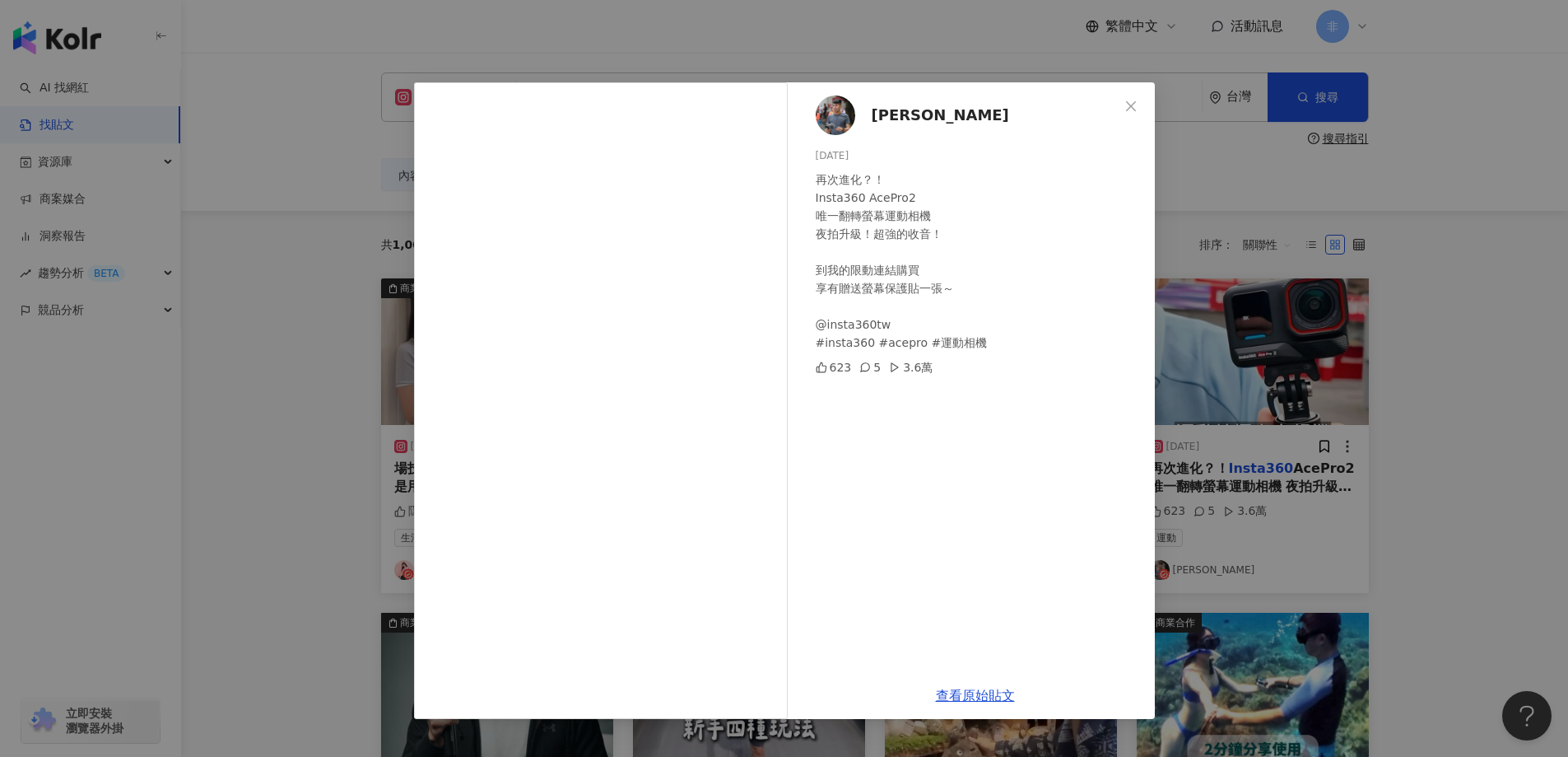
click at [1483, 251] on div "梁哲睿Jhe-Ruei Liang 2024/12/28 再次進化？！ Insta360 AcePro2 唯一翻轉螢幕運動相機 夜拍升級！超強的收音！ 到我的…" at bounding box center [784, 378] width 1568 height 757
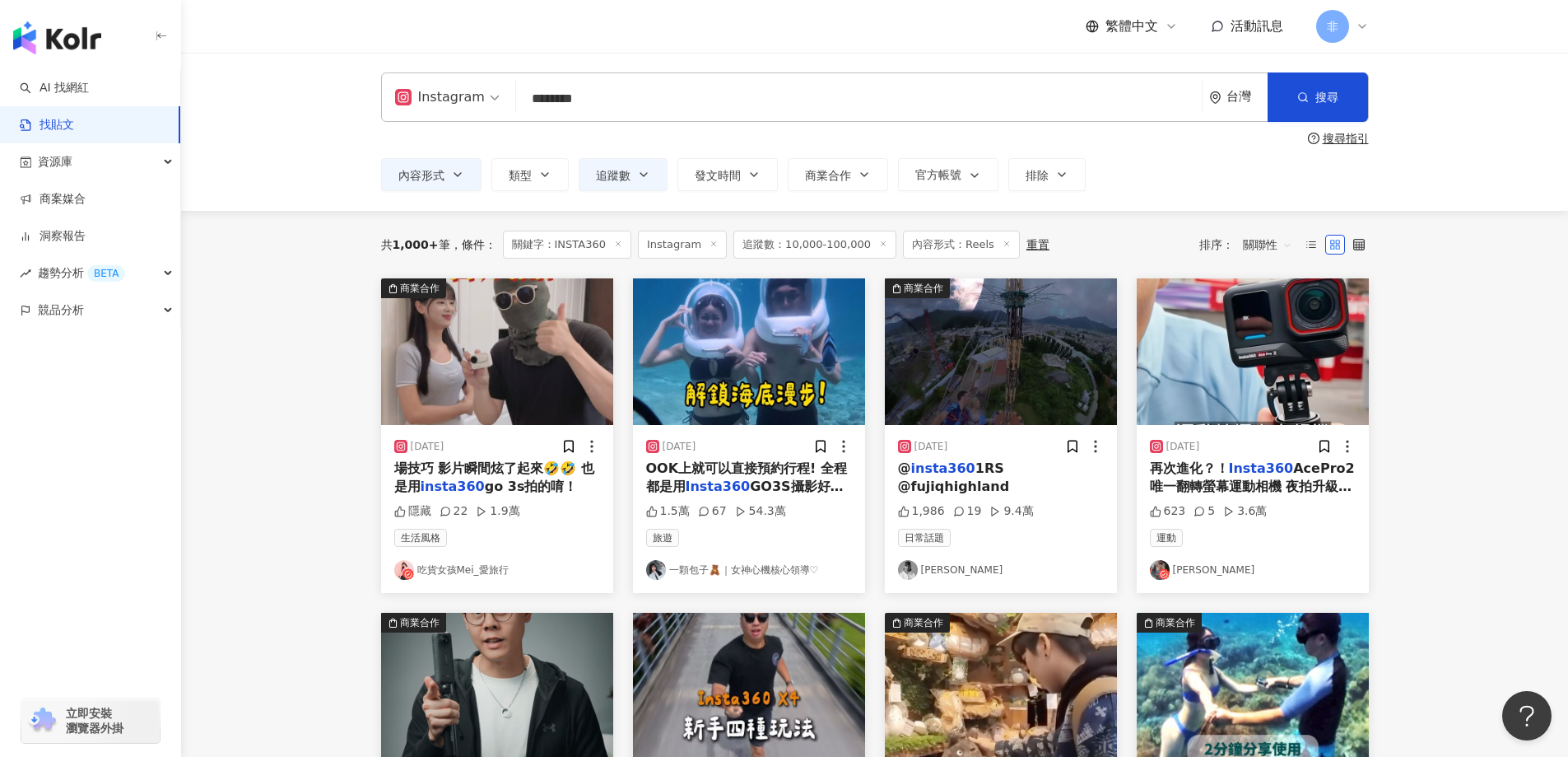
click at [637, 97] on input "********" at bounding box center [859, 99] width 673 height 35
drag, startPoint x: 643, startPoint y: 91, endPoint x: 367, endPoint y: 77, distance: 276.4
click at [367, 77] on div "Instagram INSTA360 ******** 台灣 搜尋 搜尋指引 內容形式 類型 追蹤數 發文時間 商業合作 官方帳號 排除 不限 貼文 全部影音…" at bounding box center [875, 132] width 1054 height 119
type input "*"
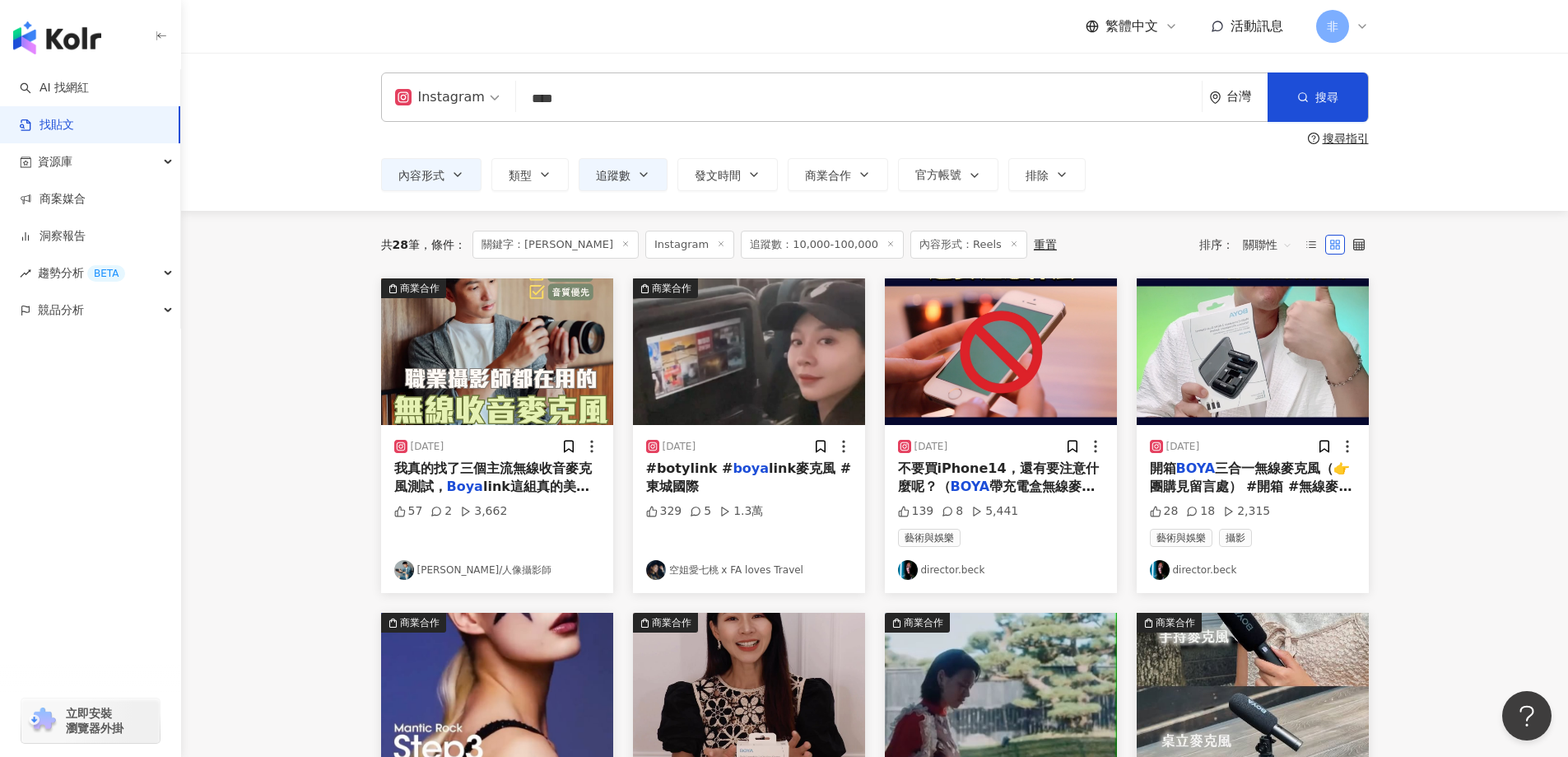
click at [543, 496] on span "link這組真的美賣，重點我首頁" at bounding box center [491, 496] width 195 height 34
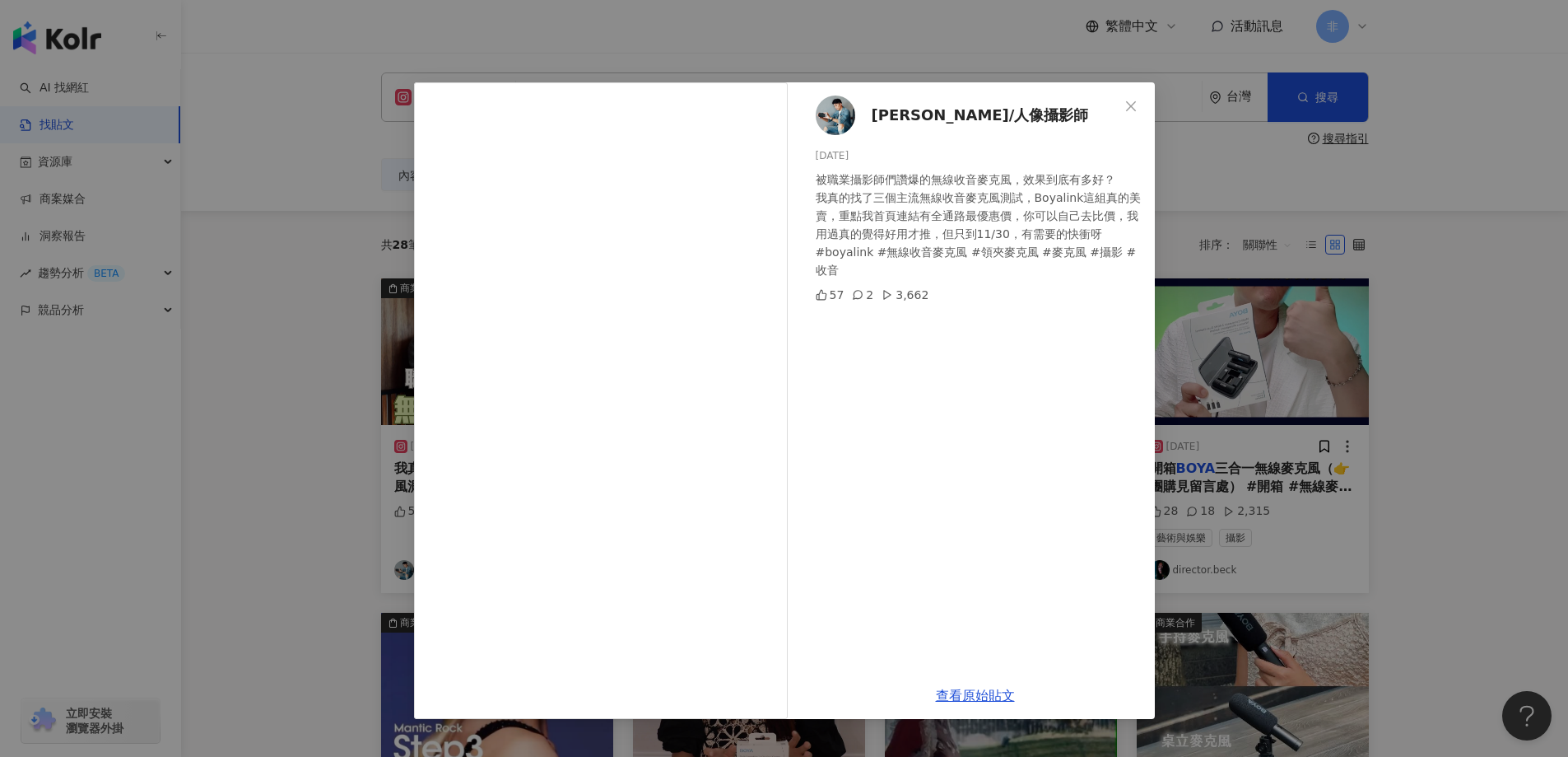
click at [1381, 134] on div "韓森/人像攝影師 2023/11/7 被職業攝影師們讚爆的無線收音麥克風，效果到底有多好？ 我真的找了三個主流無線收音麥克風測試，Boyalink這組真的美賣…" at bounding box center [784, 378] width 1568 height 757
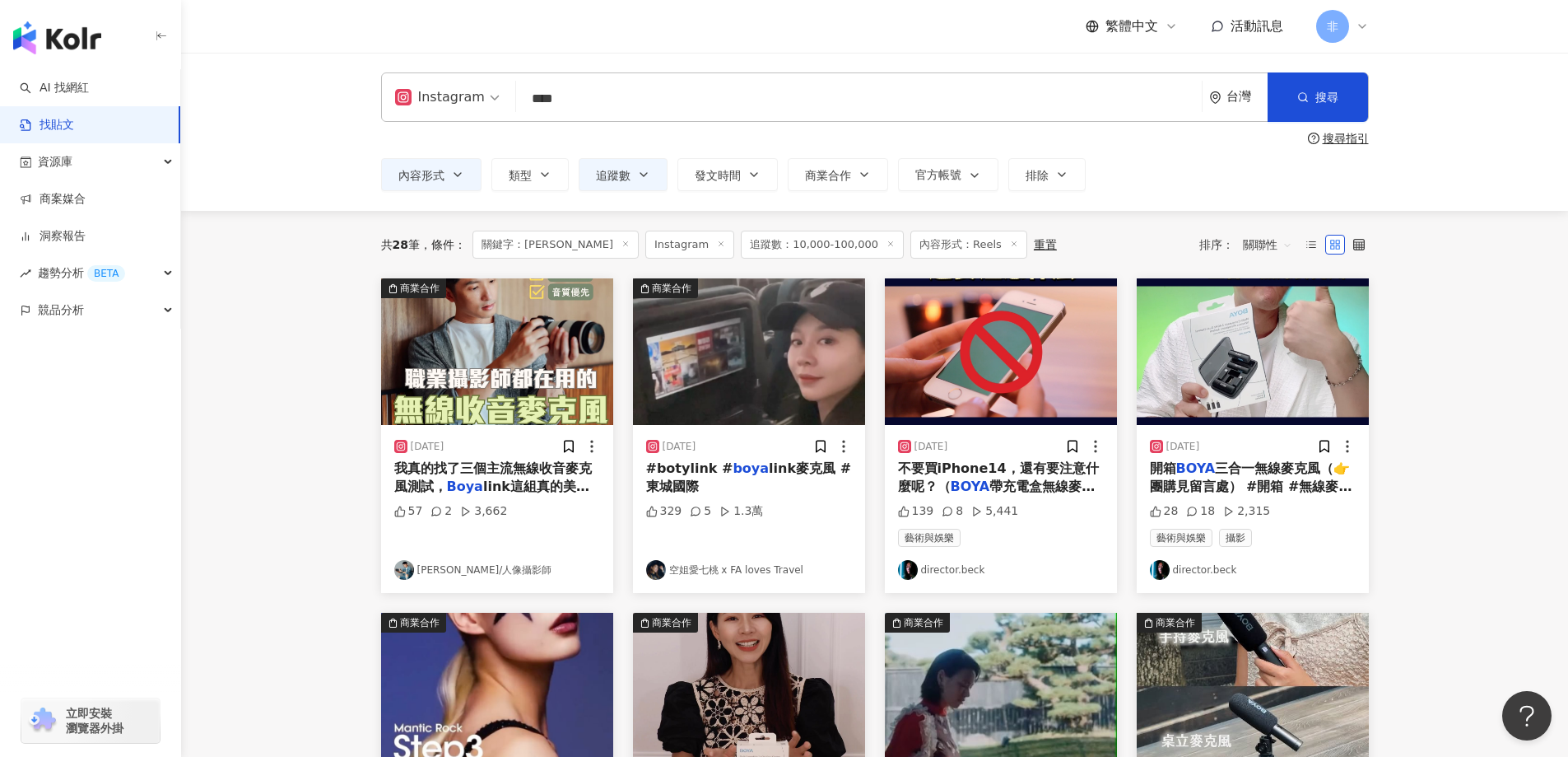
click at [511, 407] on img "button" at bounding box center [497, 351] width 232 height 146
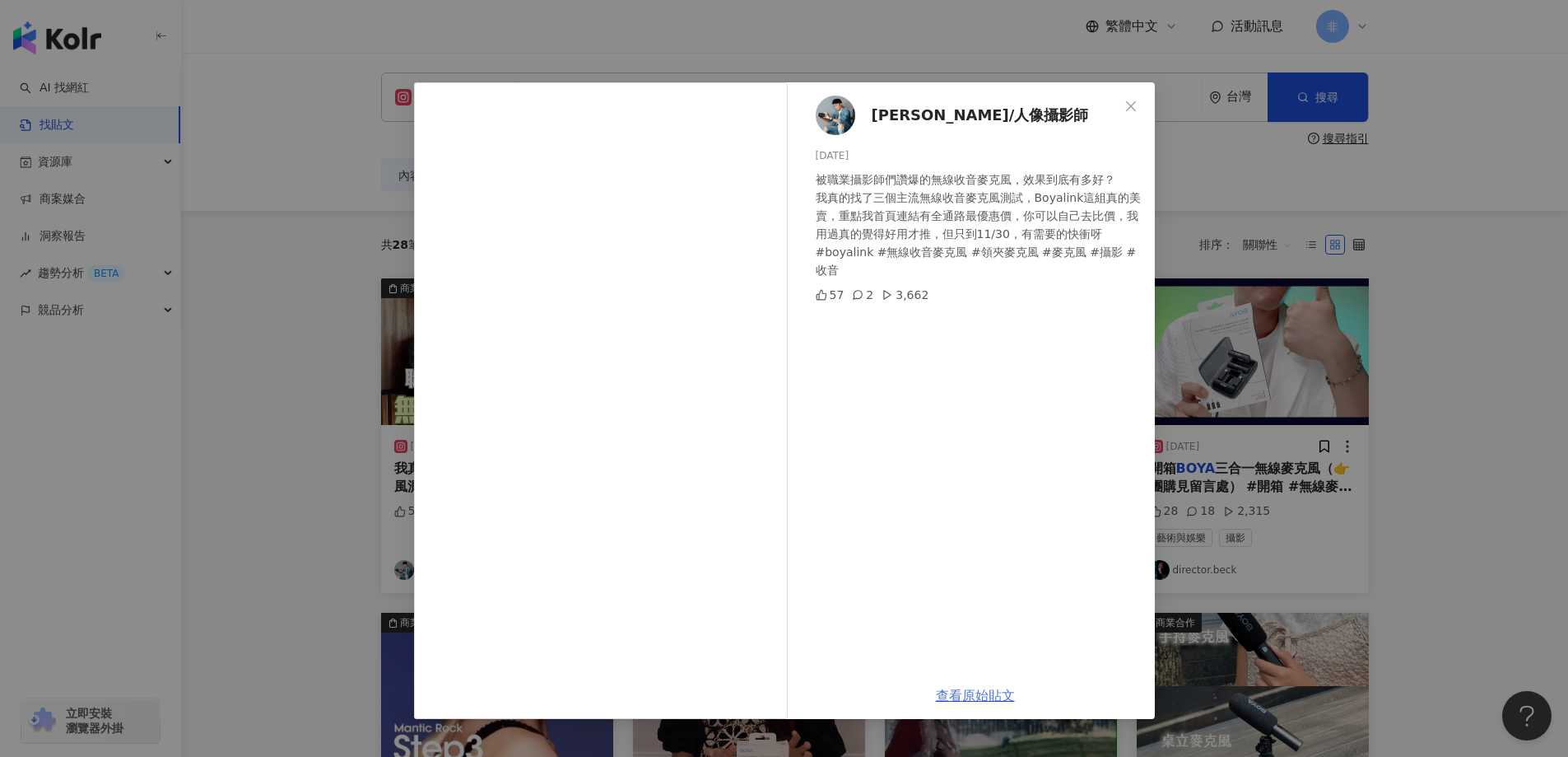
click at [1007, 697] on link "查看原始貼文" at bounding box center [975, 696] width 79 height 16
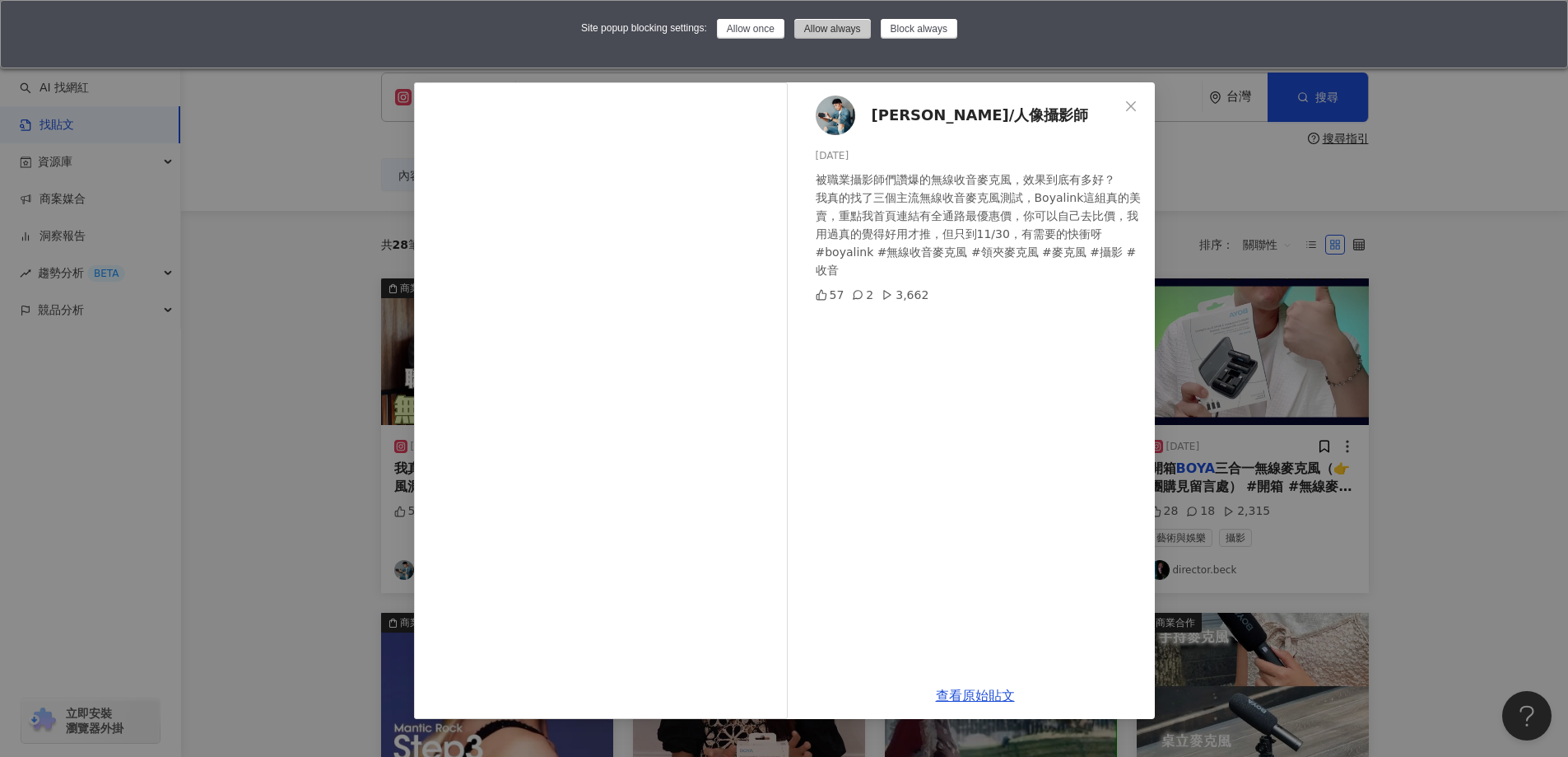
click at [827, 23] on button "Allow always" at bounding box center [833, 28] width 77 height 20
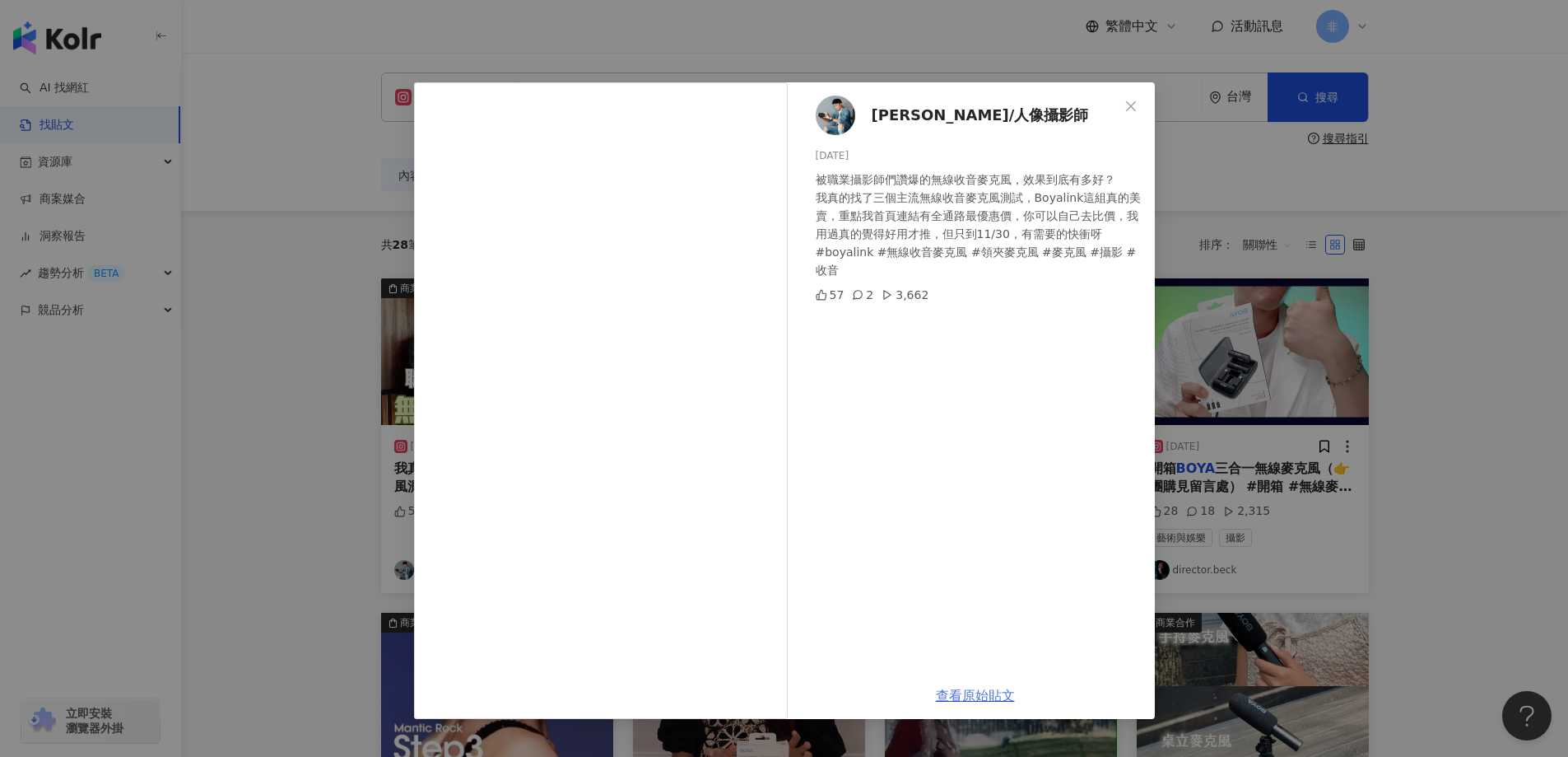
click at [967, 700] on link "查看原始貼文" at bounding box center [975, 696] width 79 height 16
click at [1339, 143] on div "韓森/人像攝影師 2023/11/7 被職業攝影師們讚爆的無線收音麥克風，效果到底有多好？ 我真的找了三個主流無線收音麥克風測試，Boyalink這組真的美賣…" at bounding box center [784, 378] width 1568 height 757
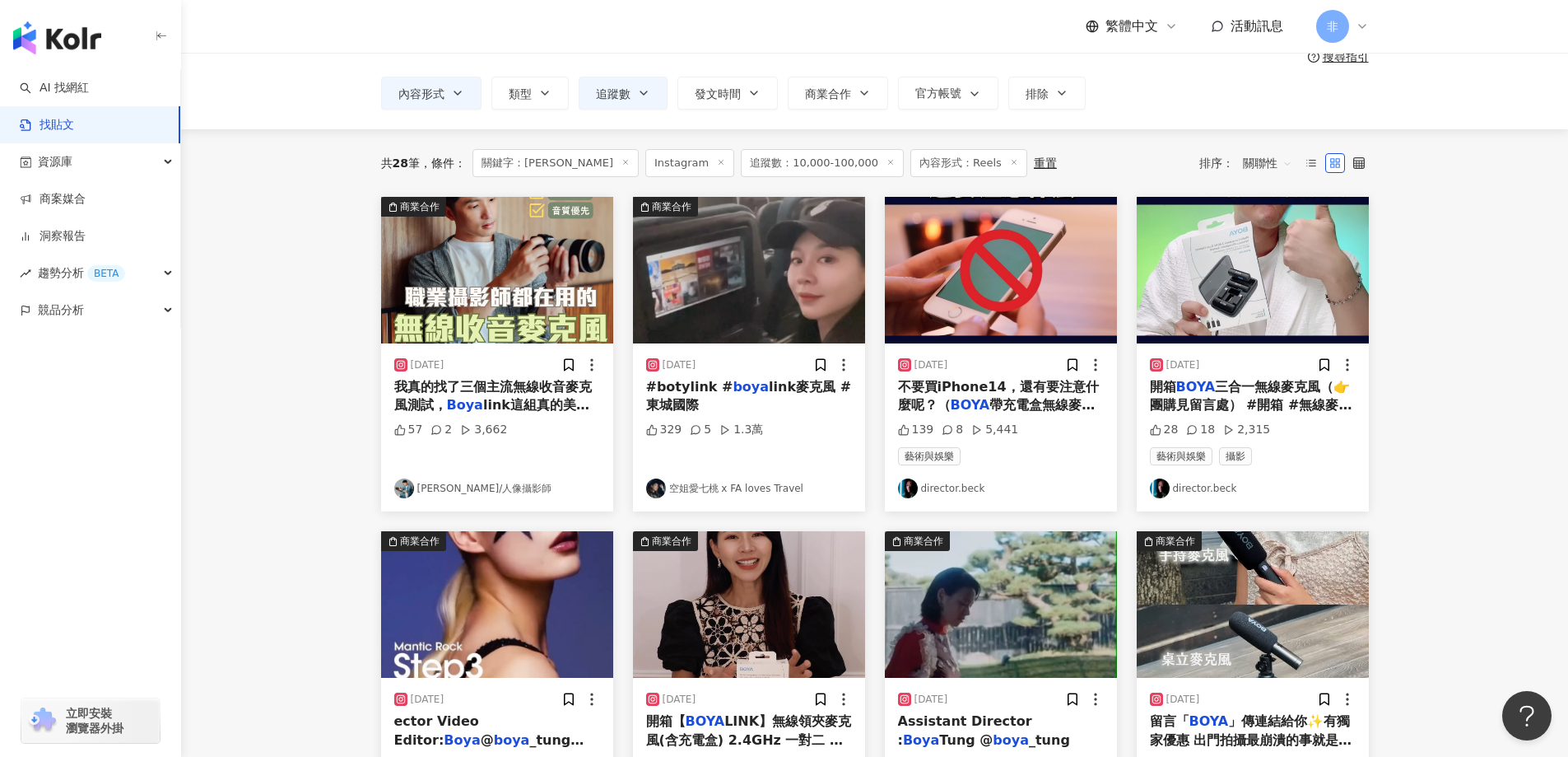
scroll to position [82, 0]
click at [1013, 404] on span "帶充電盒無線麥克風介紹） #iphone #iphone14 #iphone15 #TypeC #lightning #麥克風 #無線麥克風 #" at bounding box center [1000, 441] width 204 height 90
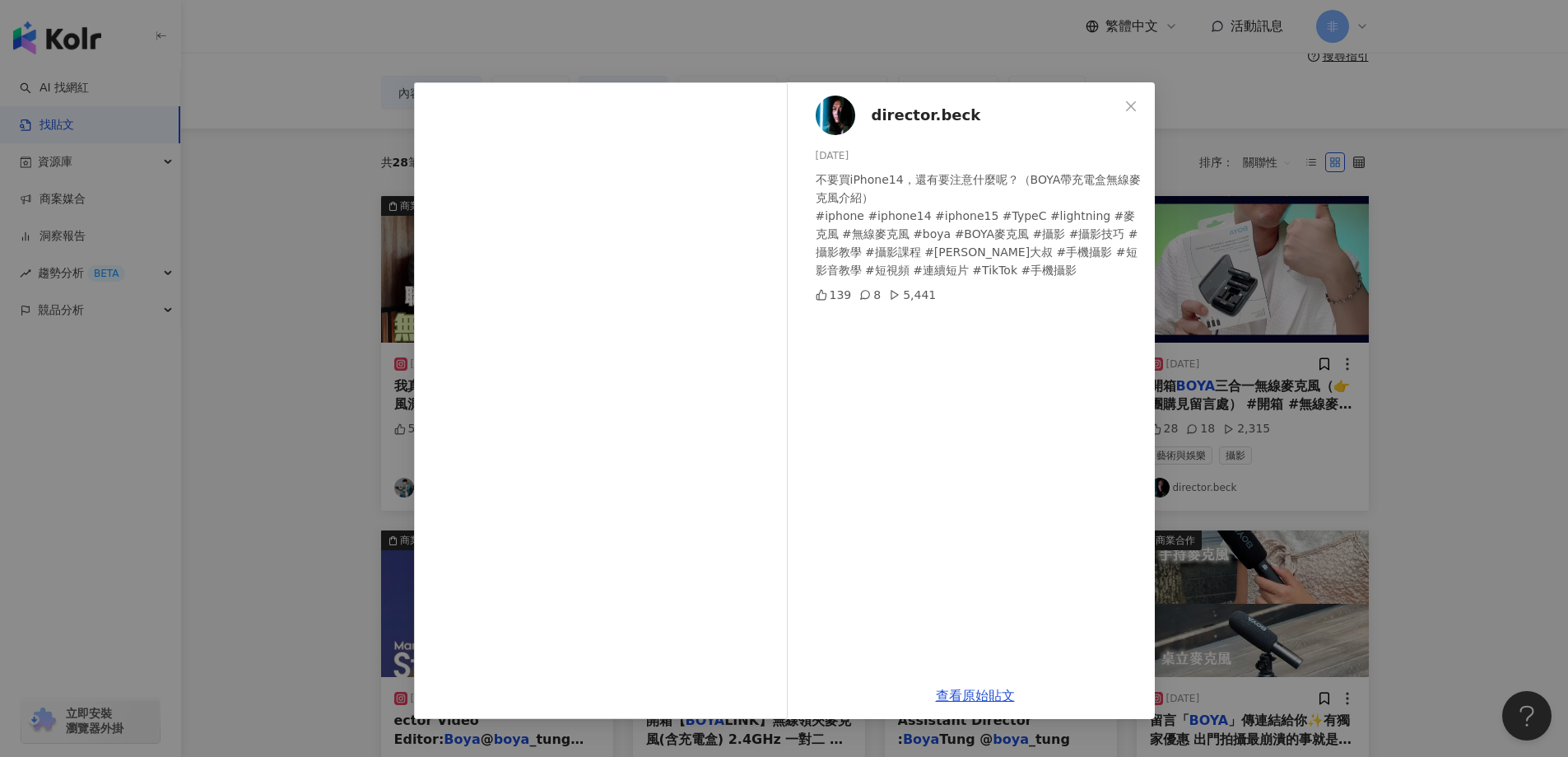
click at [1425, 149] on div "director.beck 2023/9/13 不要買iPhone14，還有要注意什麼呢？（BOYA帶充電盒無線麥克風介紹） #iphone #iphone1…" at bounding box center [784, 378] width 1568 height 757
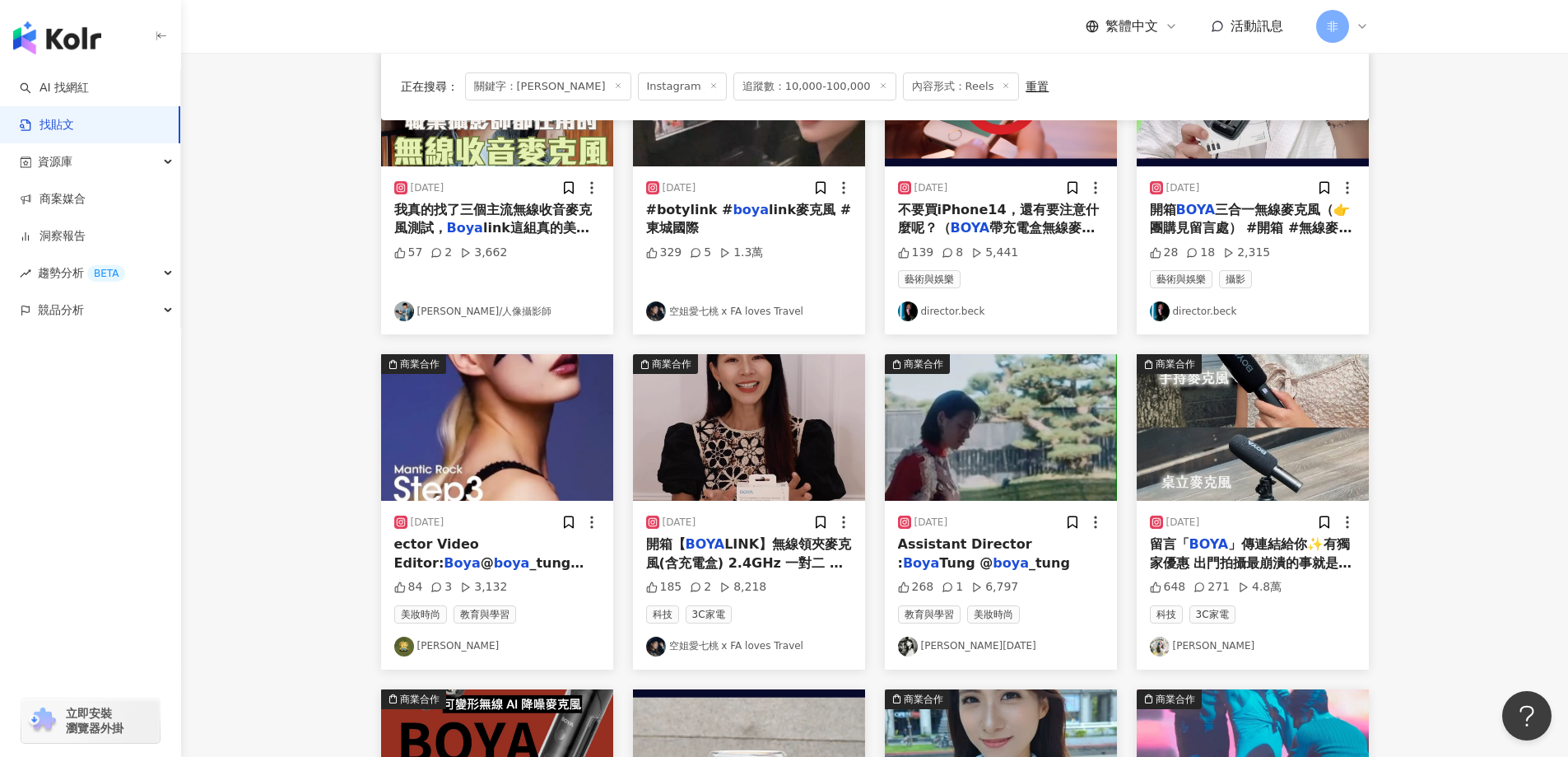
scroll to position [330, 0]
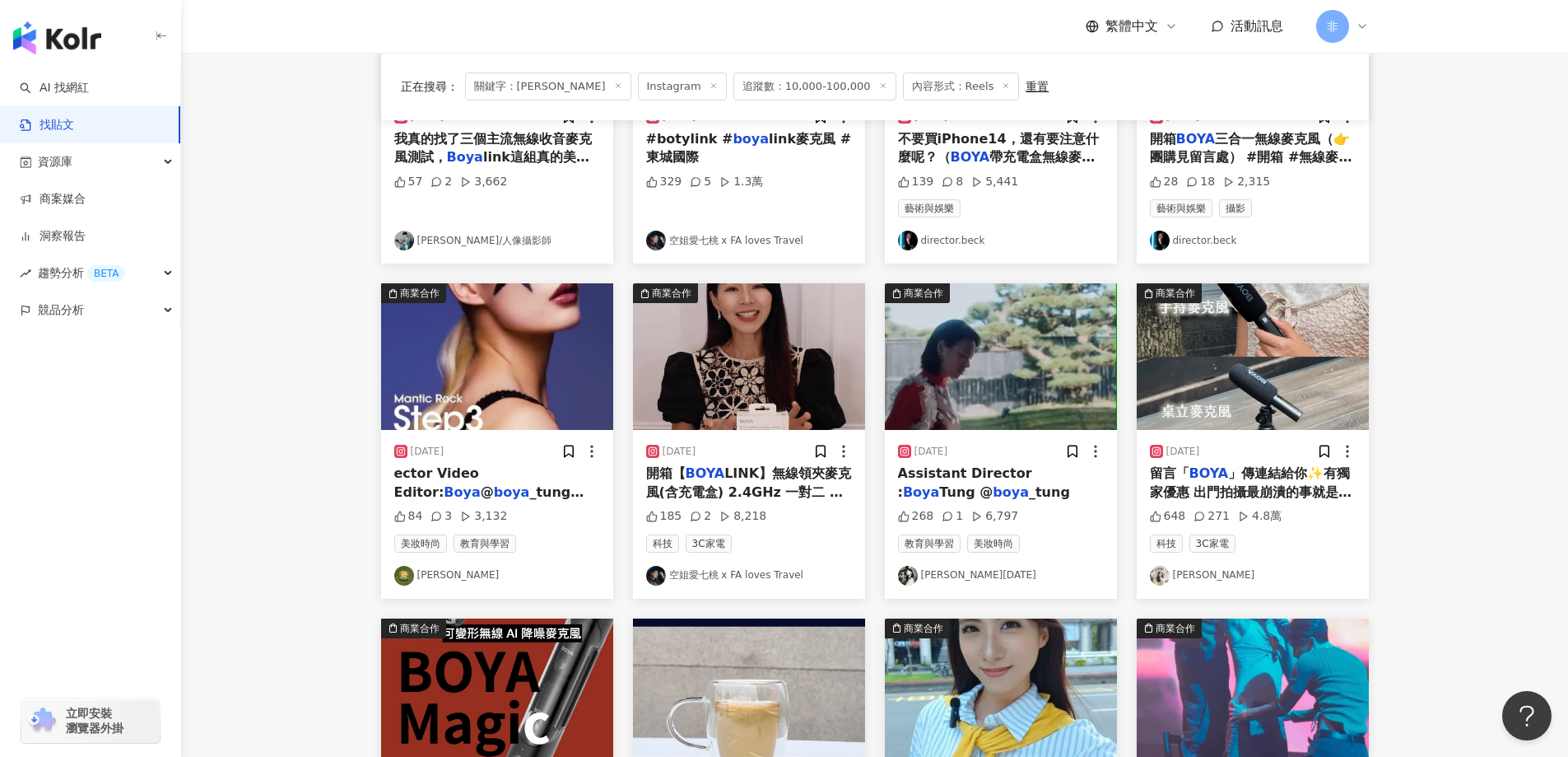
click at [1294, 488] on span "」傳連結給你✨有獨家優惠 出門拍攝最崩潰的事就是錄音出狀況 車子經過、太興奮爆音等等等... 每次為了收音都要重拍好幾次超浪費時間 直到有了" at bounding box center [1251, 510] width 204 height 90
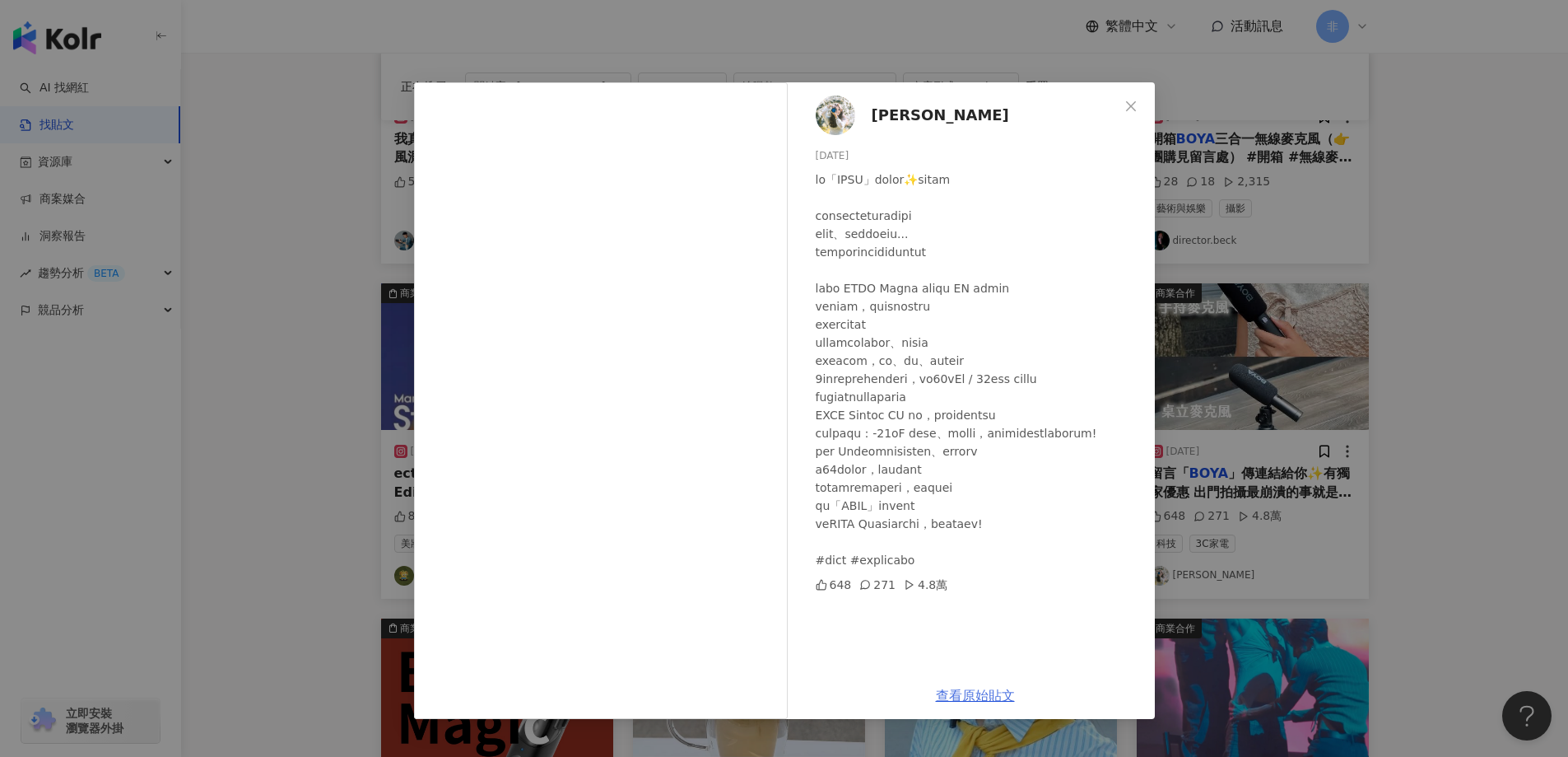
click at [978, 691] on link "查看原始貼文" at bounding box center [975, 696] width 79 height 16
click at [954, 708] on div "查看原始貼文" at bounding box center [975, 696] width 359 height 47
click at [966, 700] on link "查看原始貼文" at bounding box center [975, 696] width 79 height 16
click at [1364, 251] on div "Serena Chen 2025/8/13 648 271 4.8萬 查看原始貼文" at bounding box center [784, 378] width 1568 height 757
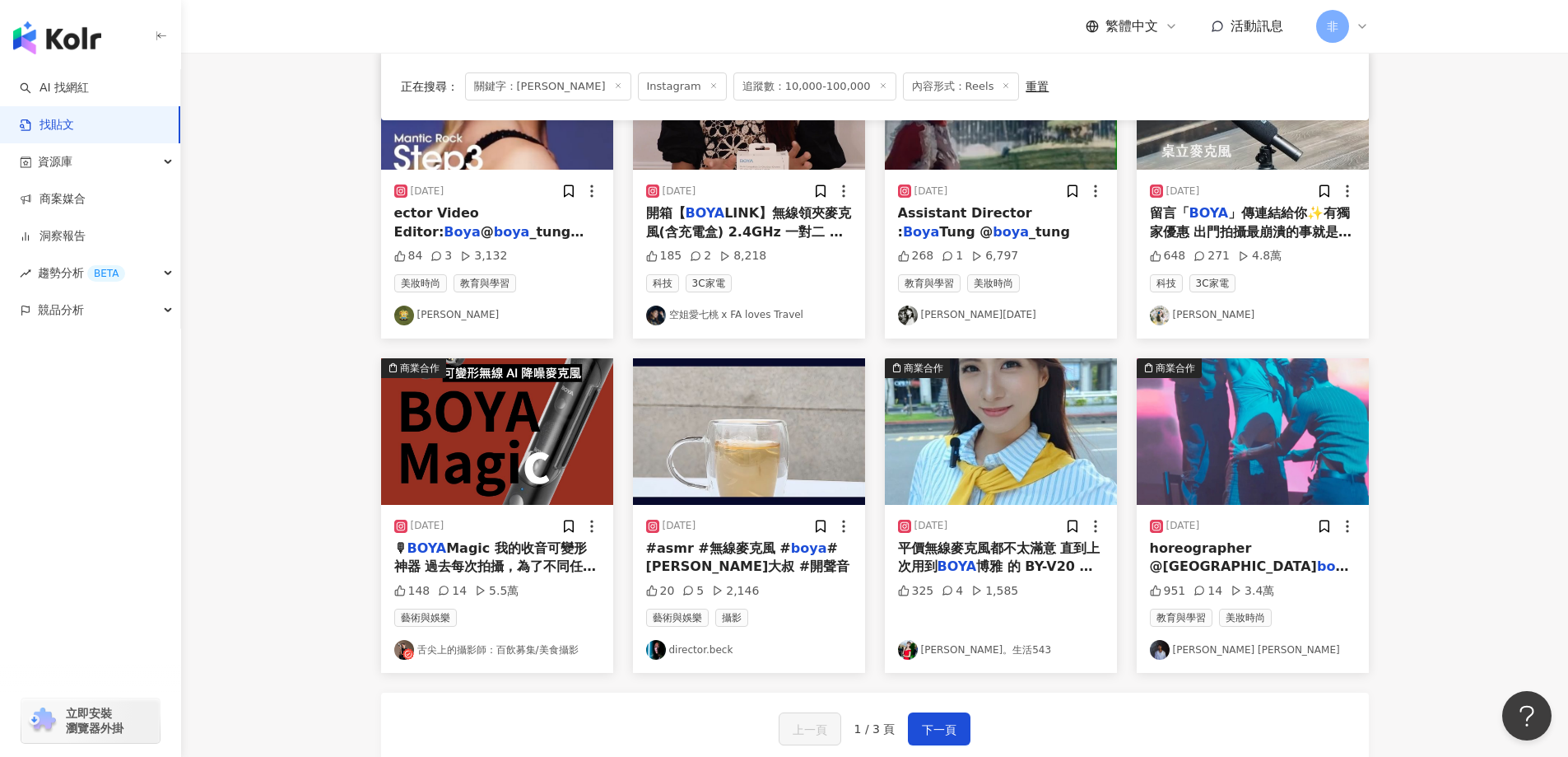
scroll to position [741, 0]
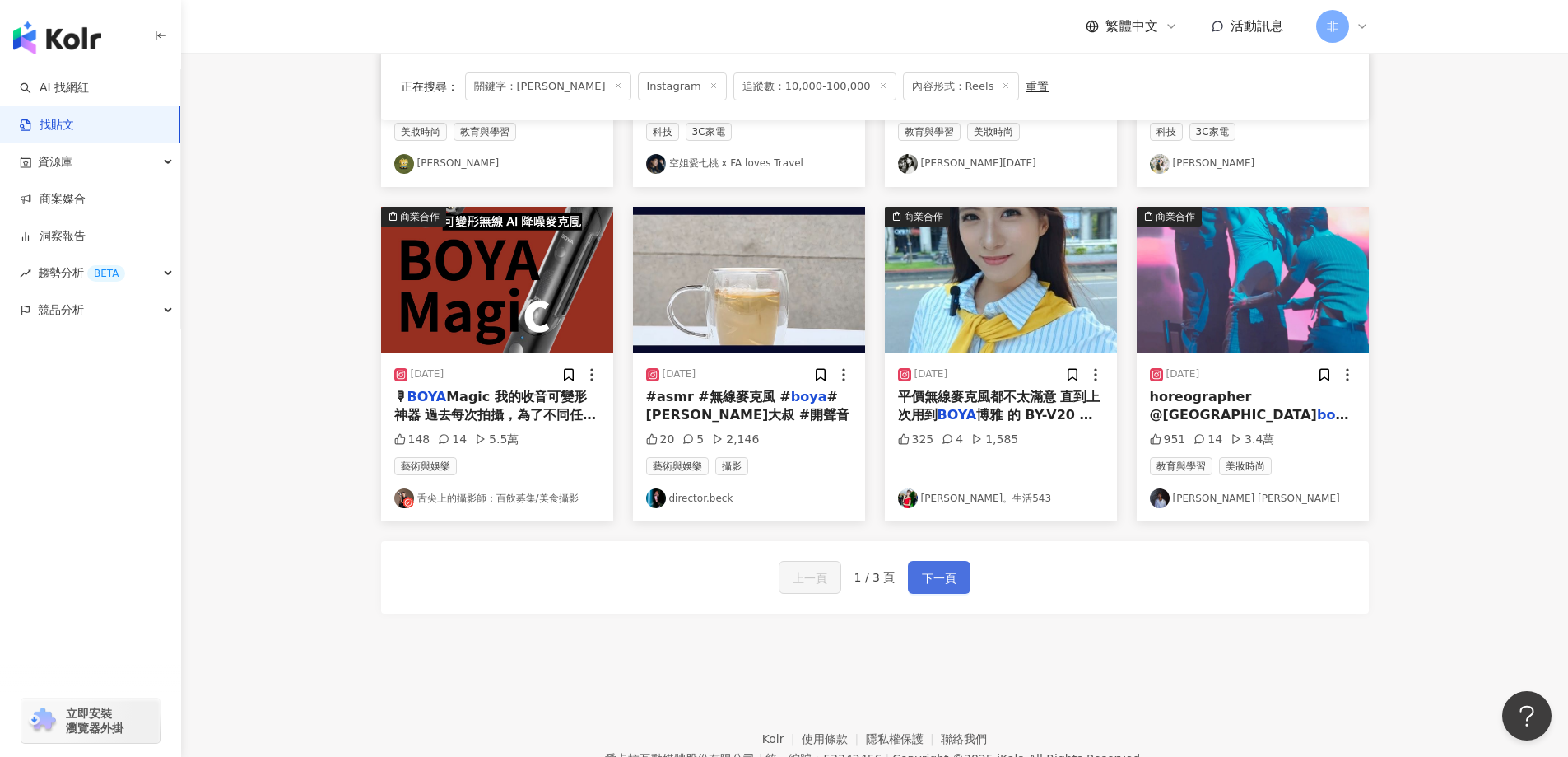
click at [935, 570] on span "下一頁" at bounding box center [939, 578] width 34 height 20
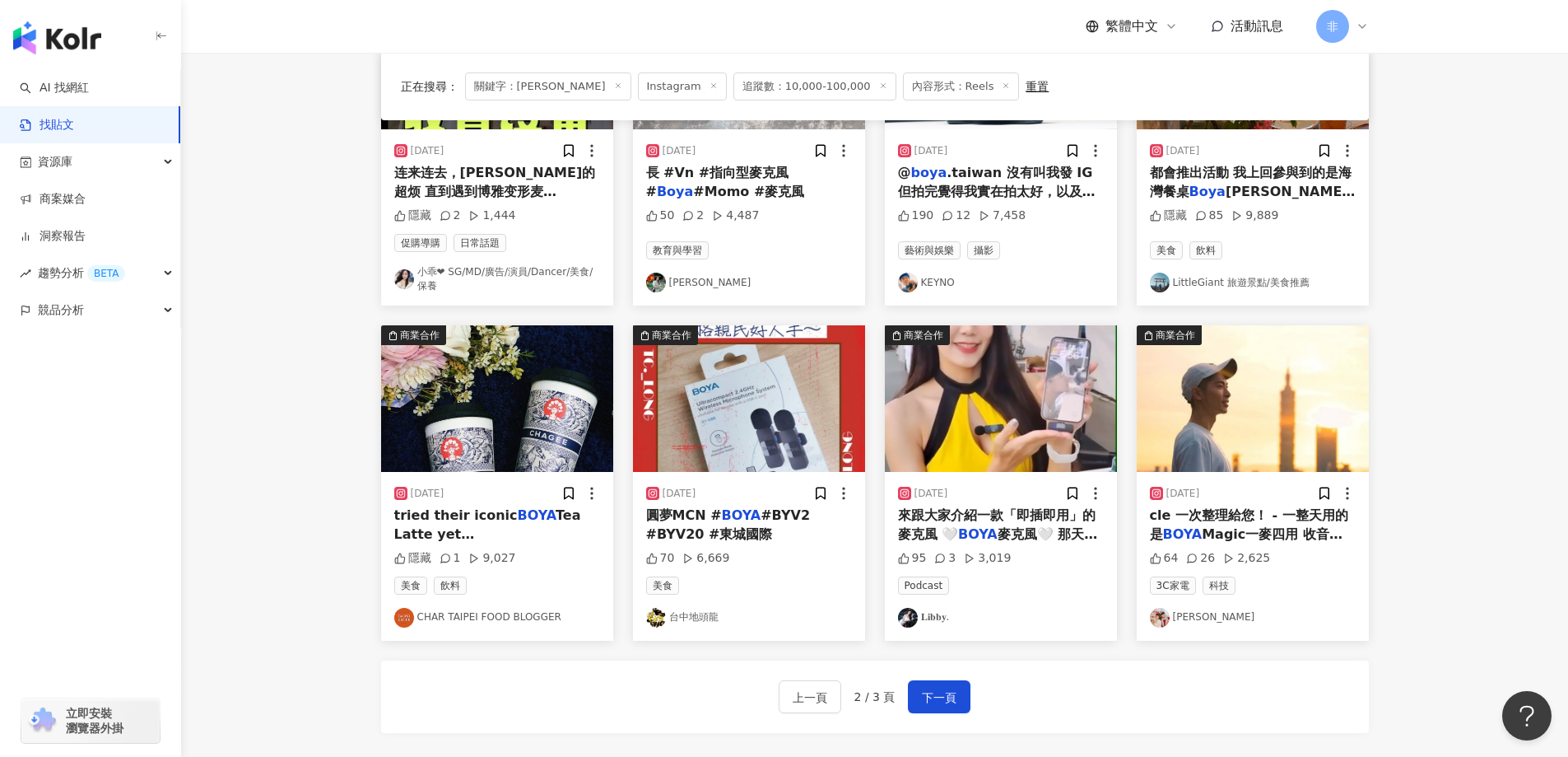
scroll to position [667, 0]
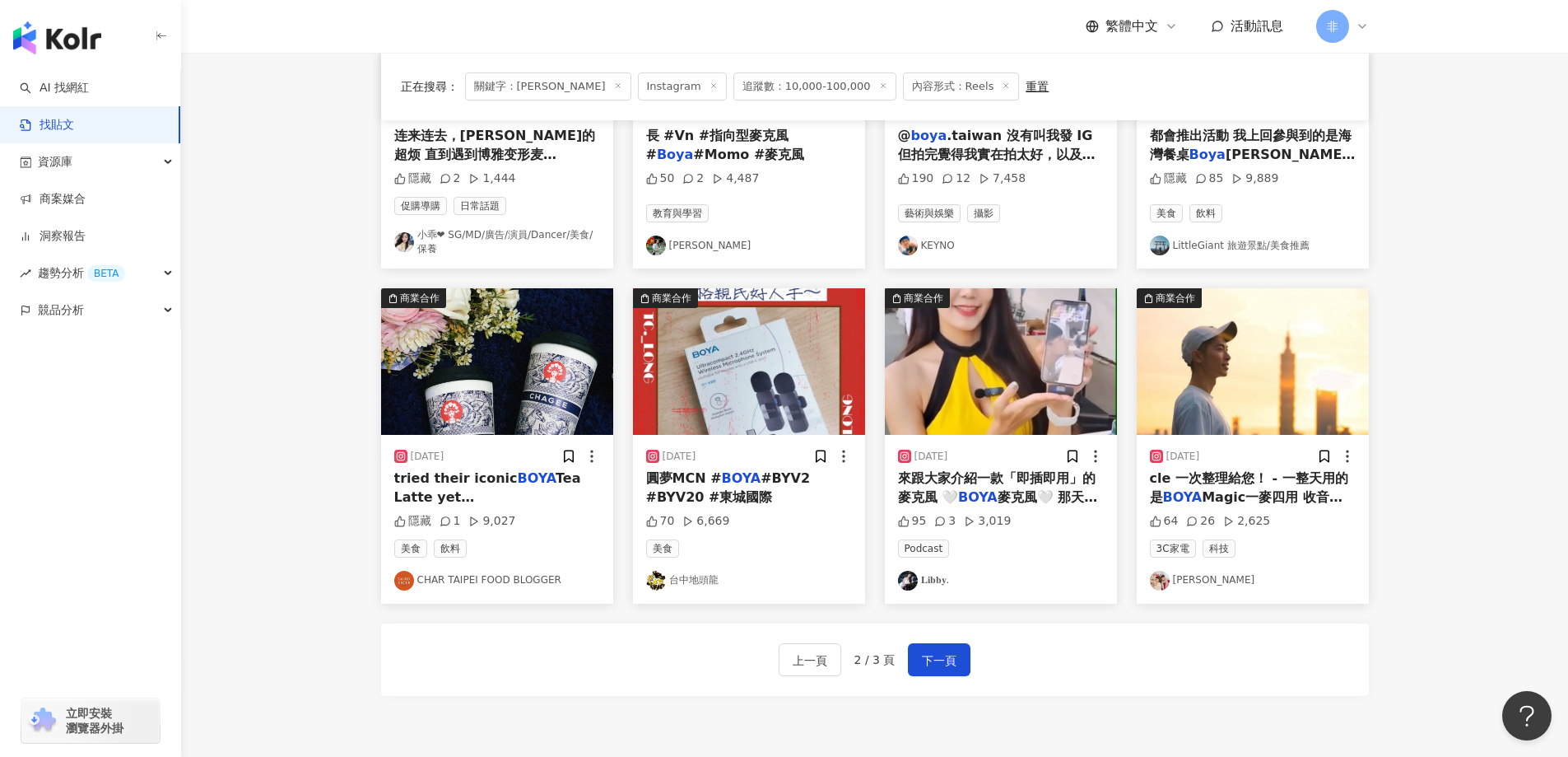
click at [1310, 373] on img "button" at bounding box center [1253, 362] width 232 height 146
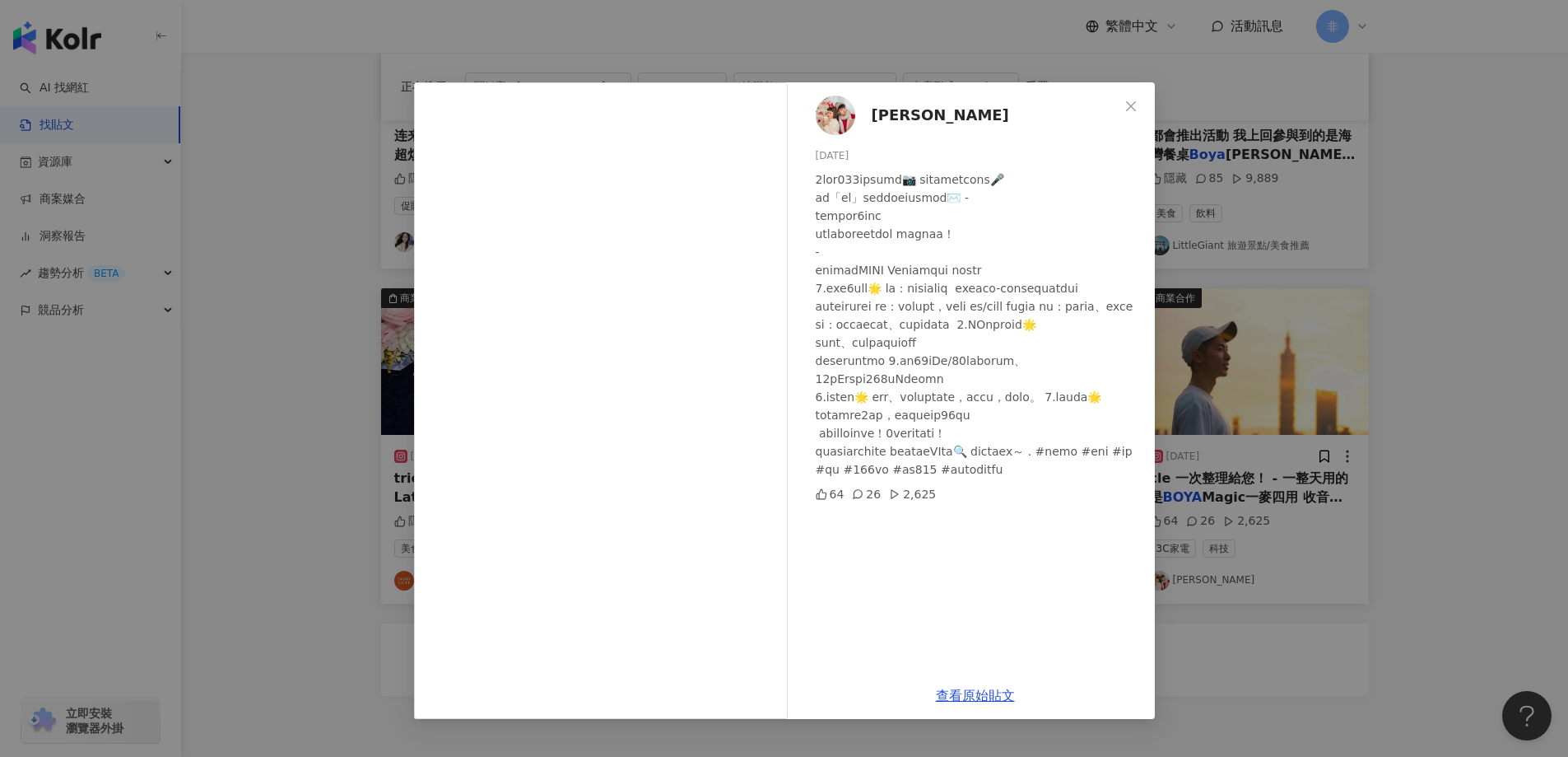
click at [1237, 215] on div "林恩佑 2025/8/29 64 26 2,625 查看原始貼文" at bounding box center [784, 378] width 1568 height 757
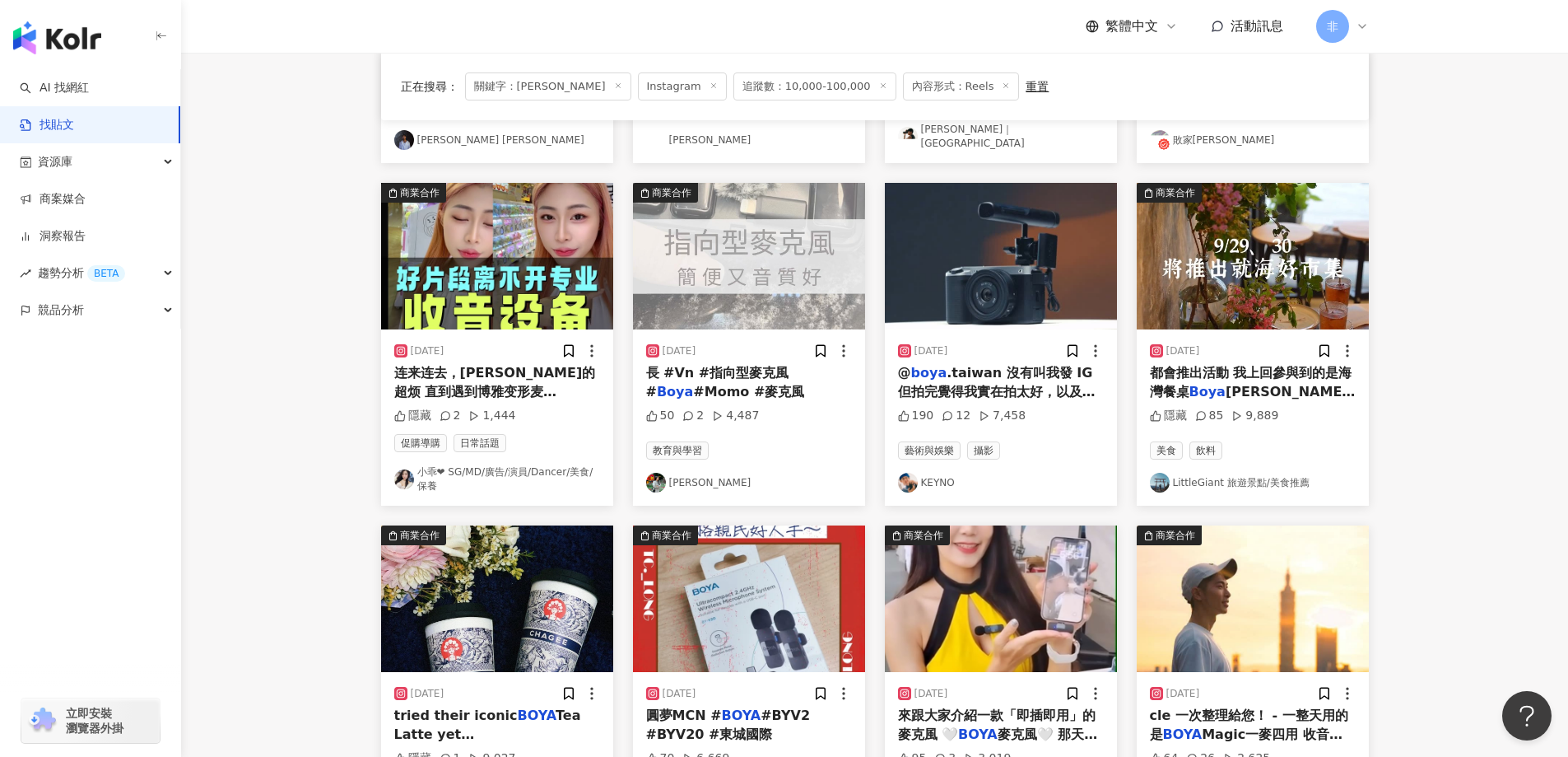
scroll to position [495, 0]
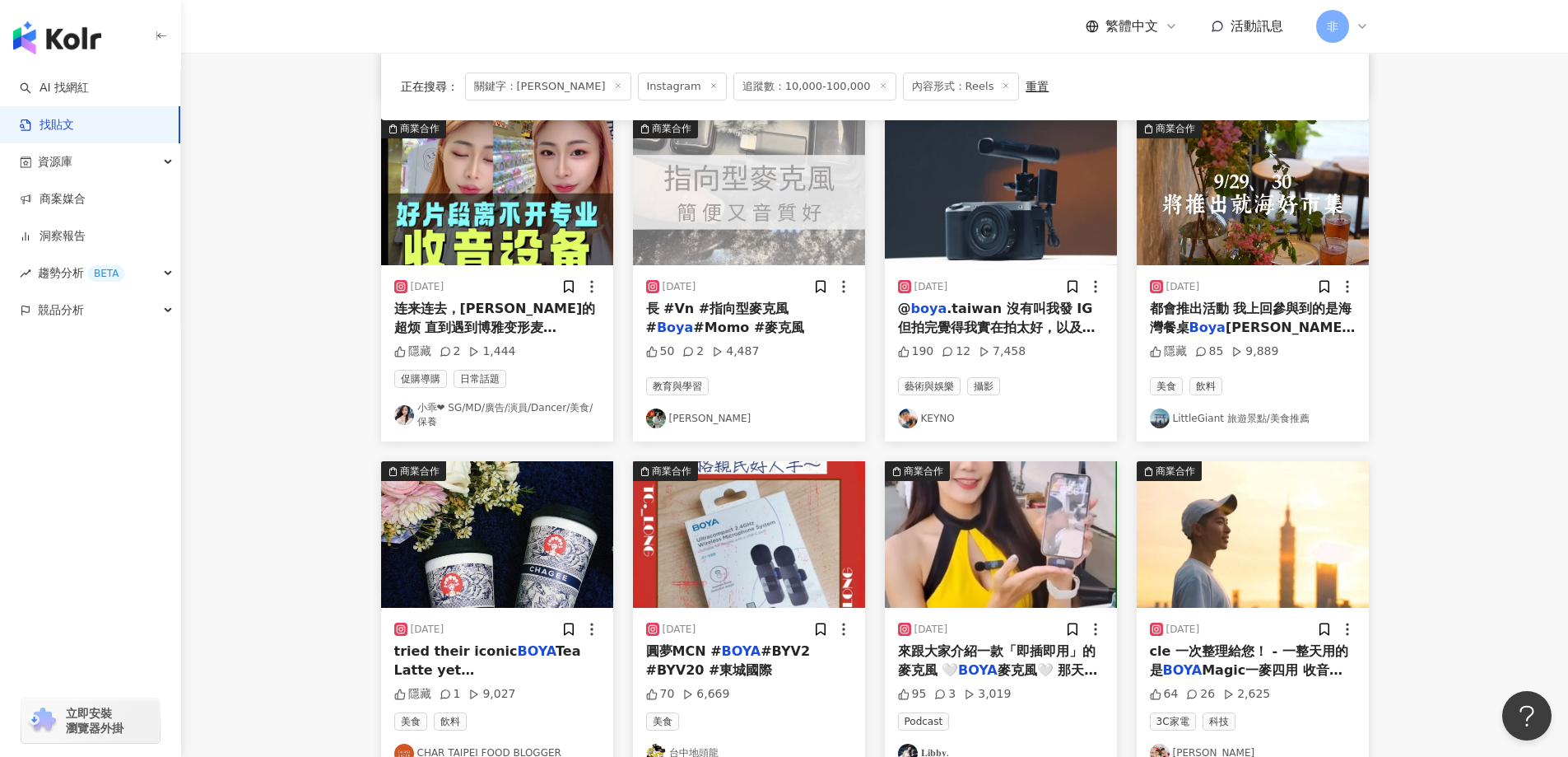
click at [1039, 331] on span ".taiwan 沒有叫我發 IG 但拍完覺得我實在拍太好，以及這個麥克風設計實在太完美了，以茲鼓勵，這是我現在每天都丟在包裡的麥克風 no joke! 詳細一…" at bounding box center [999, 363] width 201 height 126
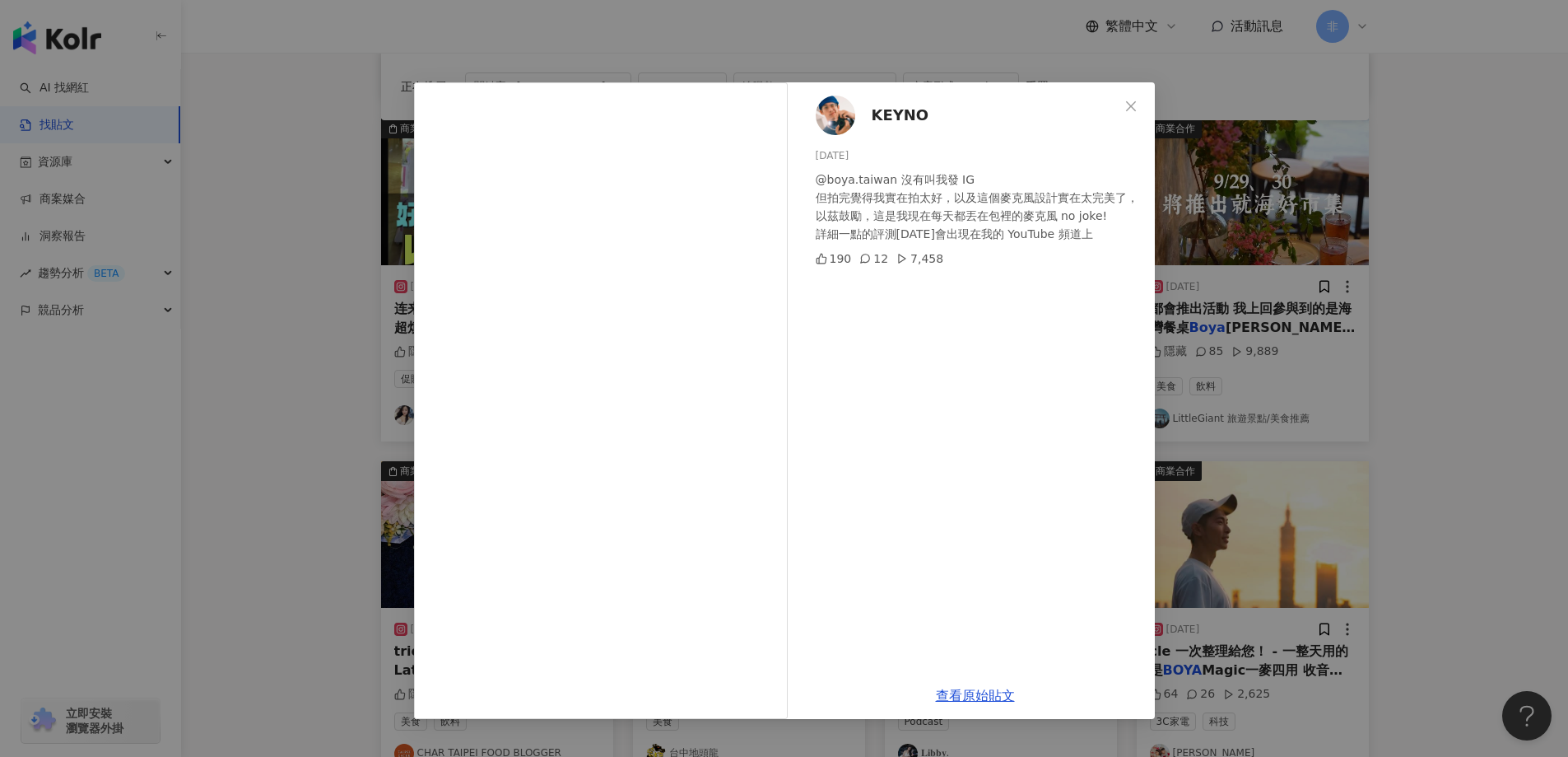
click at [1441, 276] on div "KEYNO 2025/8/26 @boya.taiwan 沒有叫我發 IG 但拍完覺得我實在拍太好，以及這個麥克風設計實在太完美了，以茲鼓勵，這是我現在每天都…" at bounding box center [784, 378] width 1568 height 757
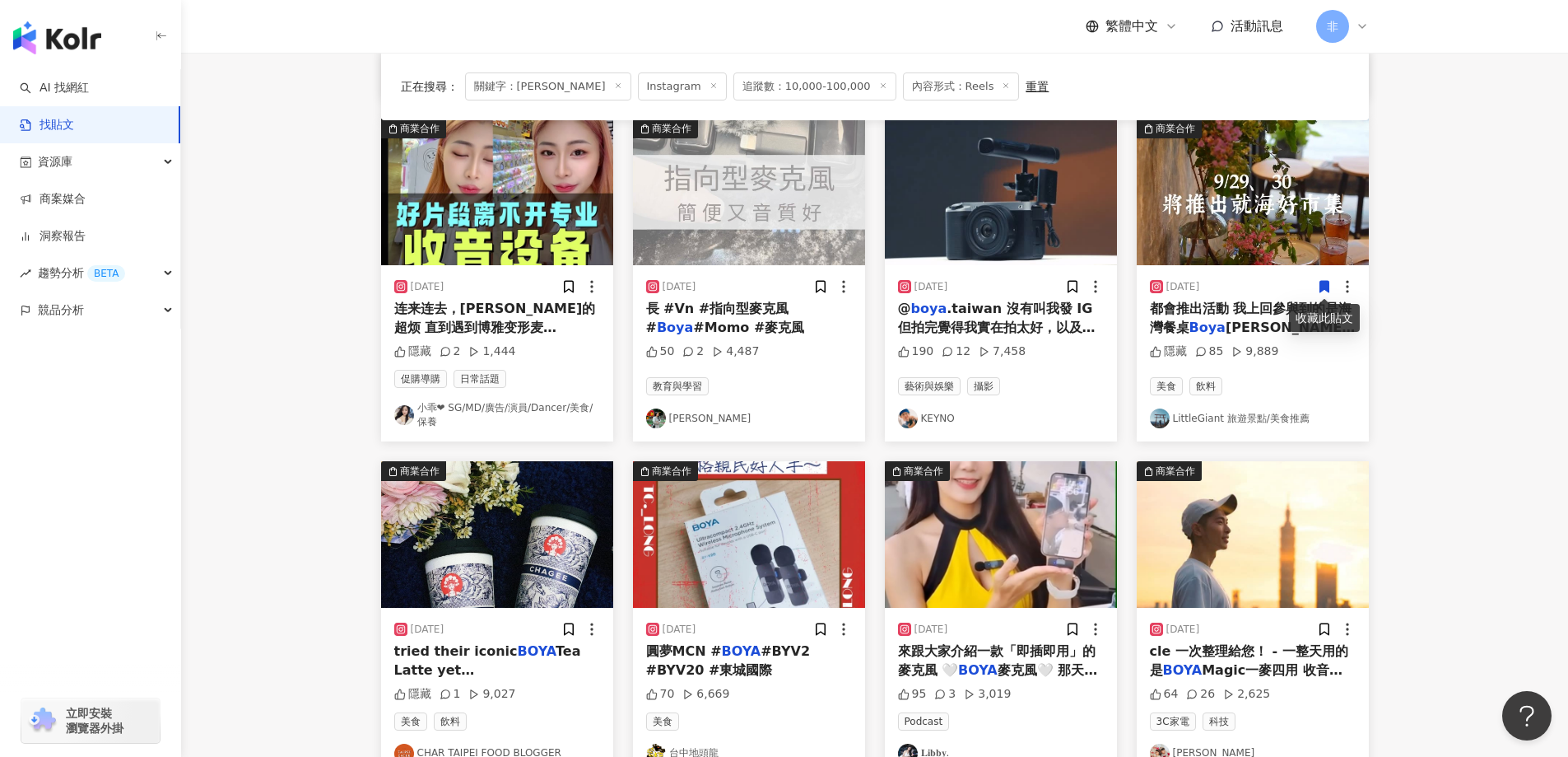
scroll to position [830, 0]
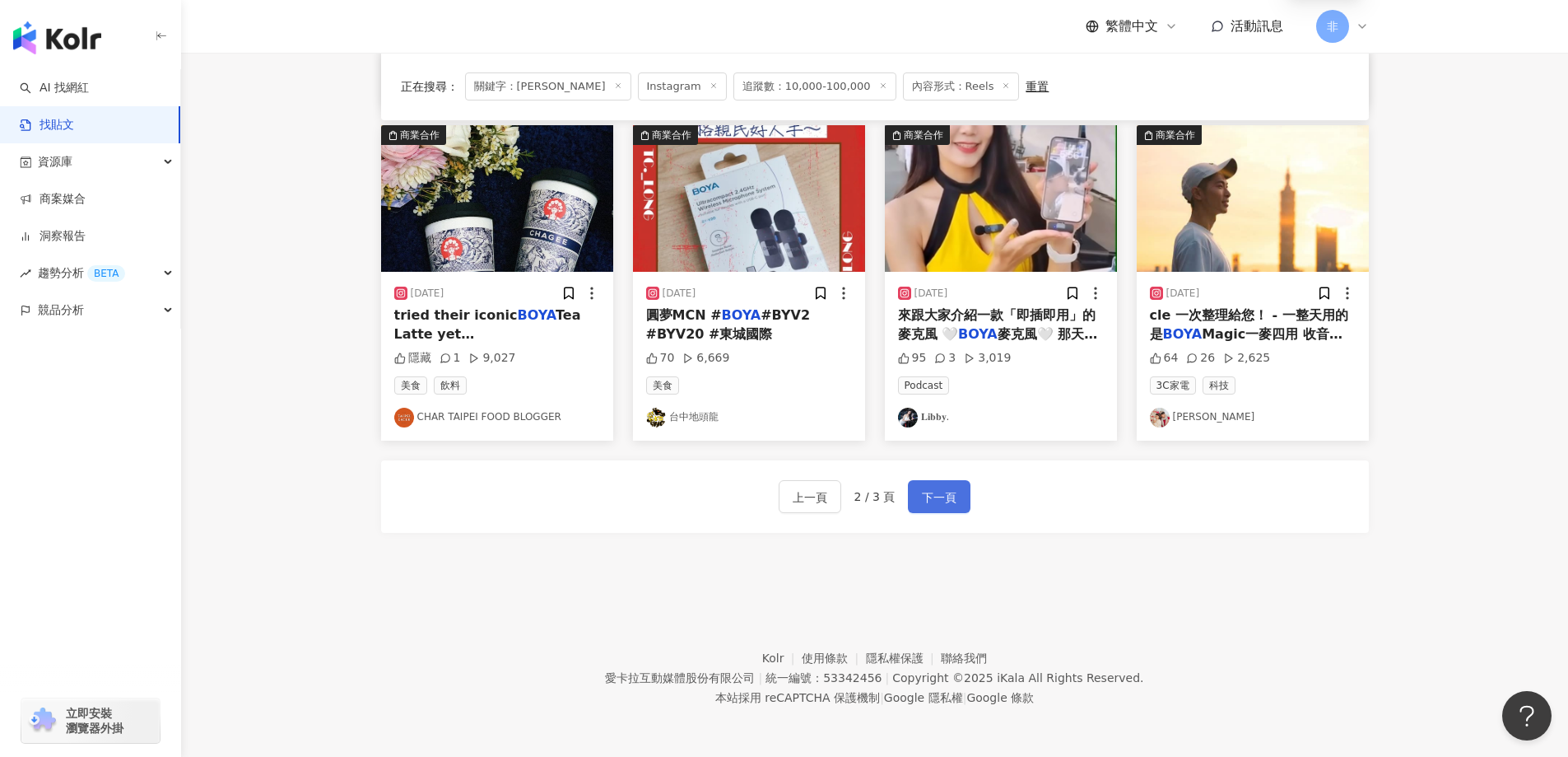
click at [944, 499] on span "下一頁" at bounding box center [939, 498] width 34 height 20
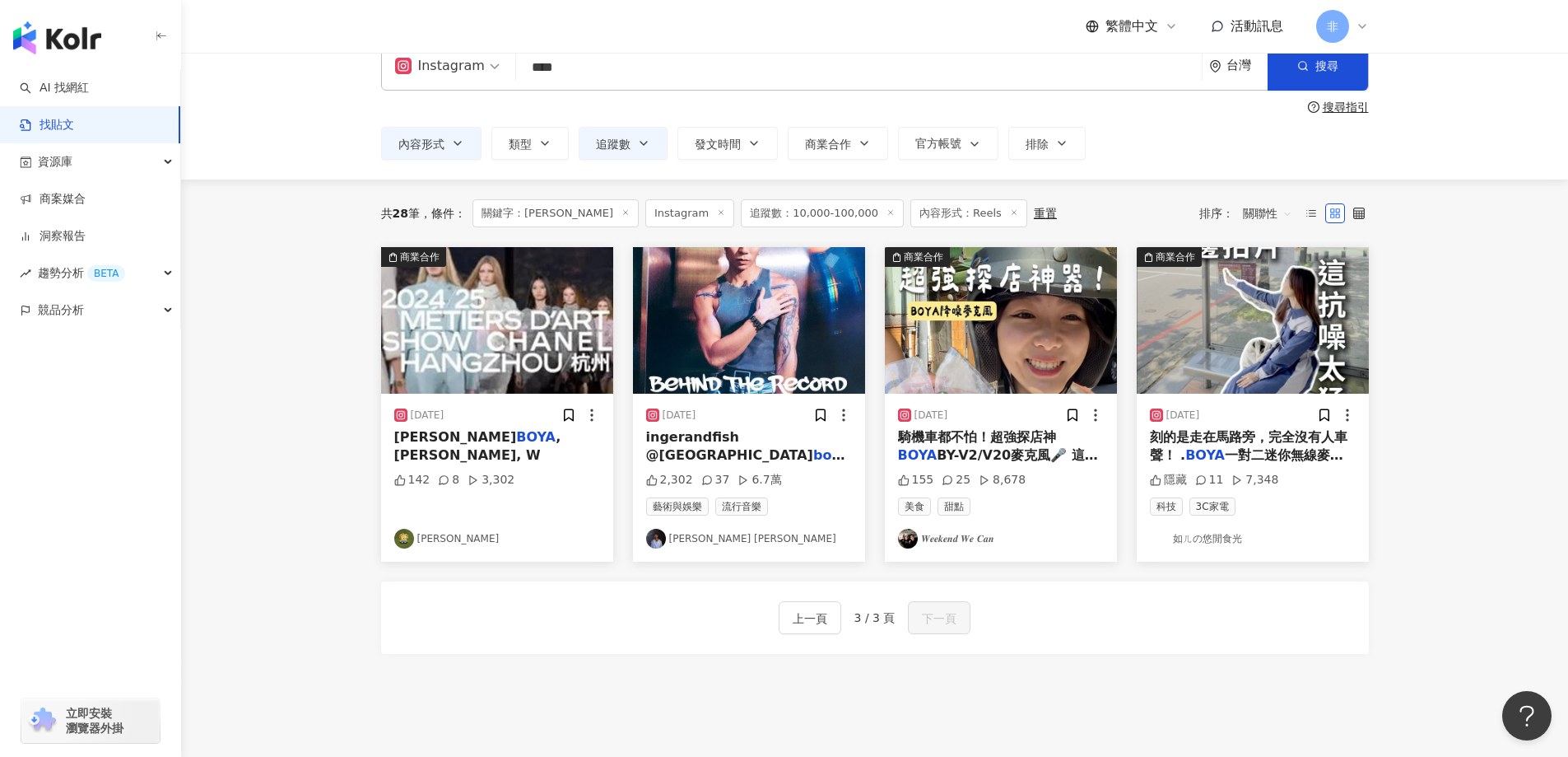
scroll to position [0, 0]
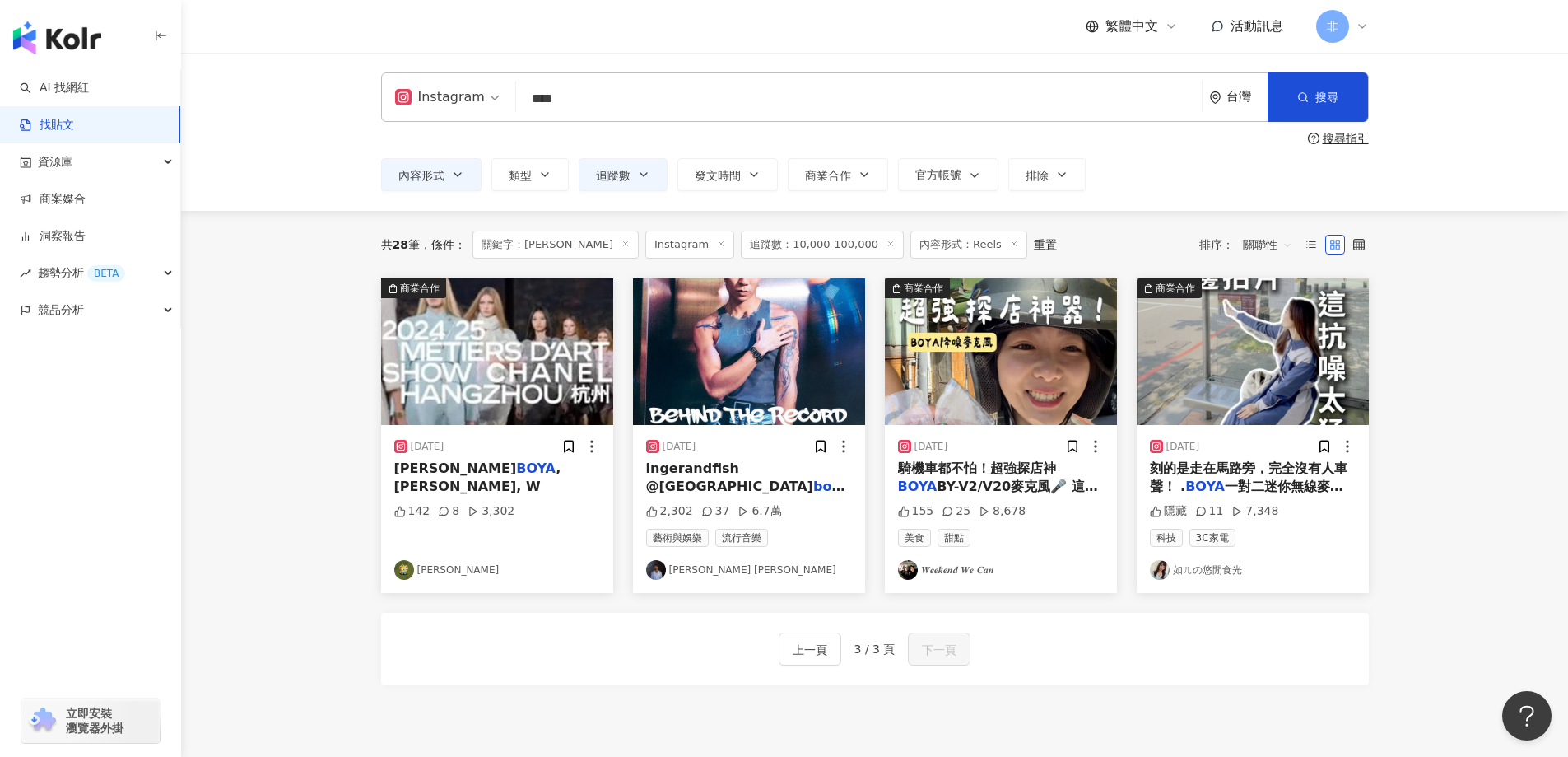
click at [684, 98] on input "****" at bounding box center [859, 99] width 673 height 35
type input "*"
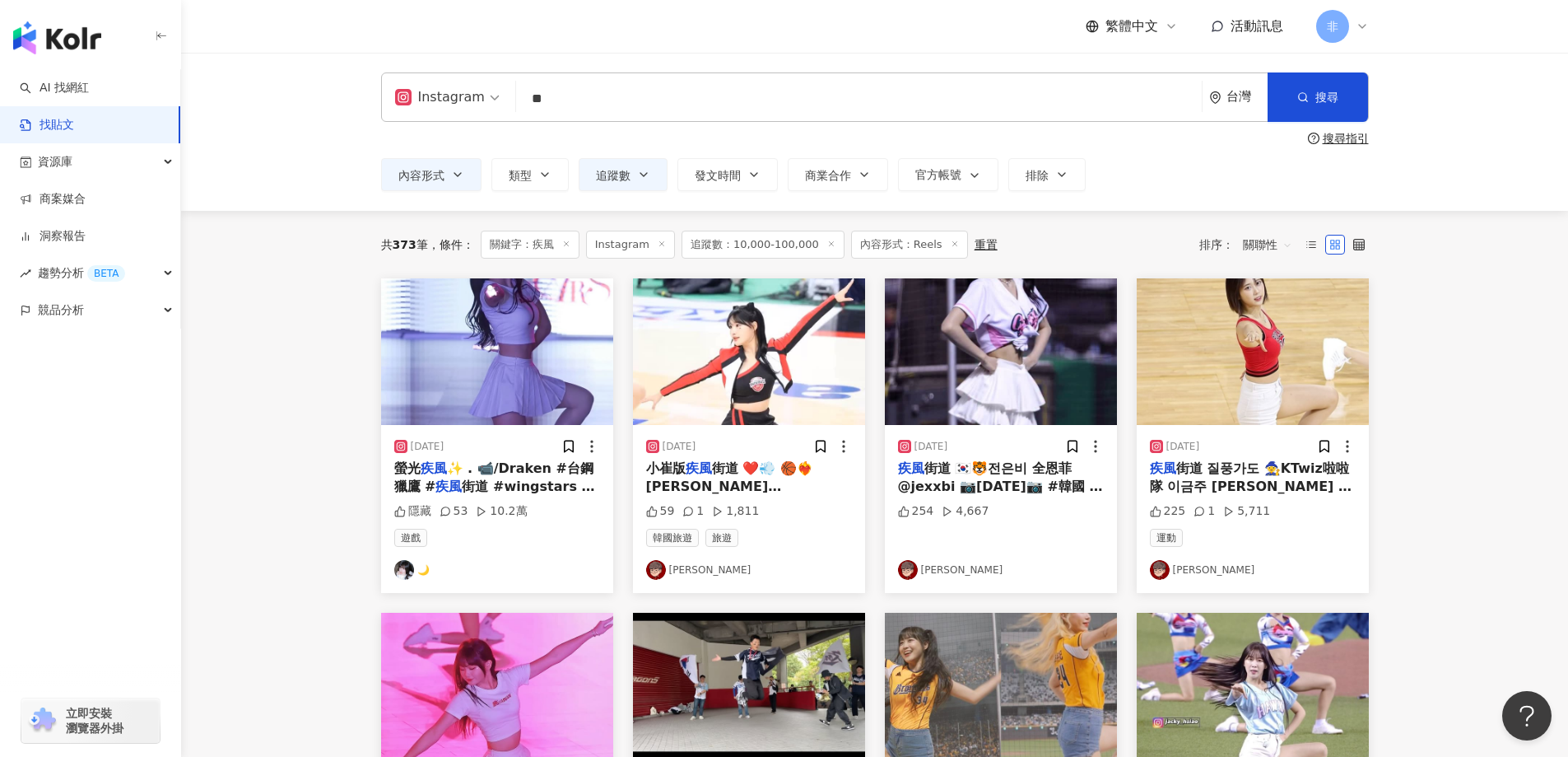
click at [1509, 241] on main "Instagram ** 台灣 搜尋 搜尋指引 內容形式 類型 追蹤數 發文時間 商業合作 官方帳號 排除 不限 貼文 全部影音 Reels 非 Reels …" at bounding box center [875, 724] width 1388 height 1343
click at [1443, 257] on main "Instagram ** 台灣 搜尋 搜尋指引 內容形式 類型 追蹤數 發文時間 商業合作 官方帳號 排除 不限 貼文 全部影音 Reels 非 Reels …" at bounding box center [875, 724] width 1388 height 1343
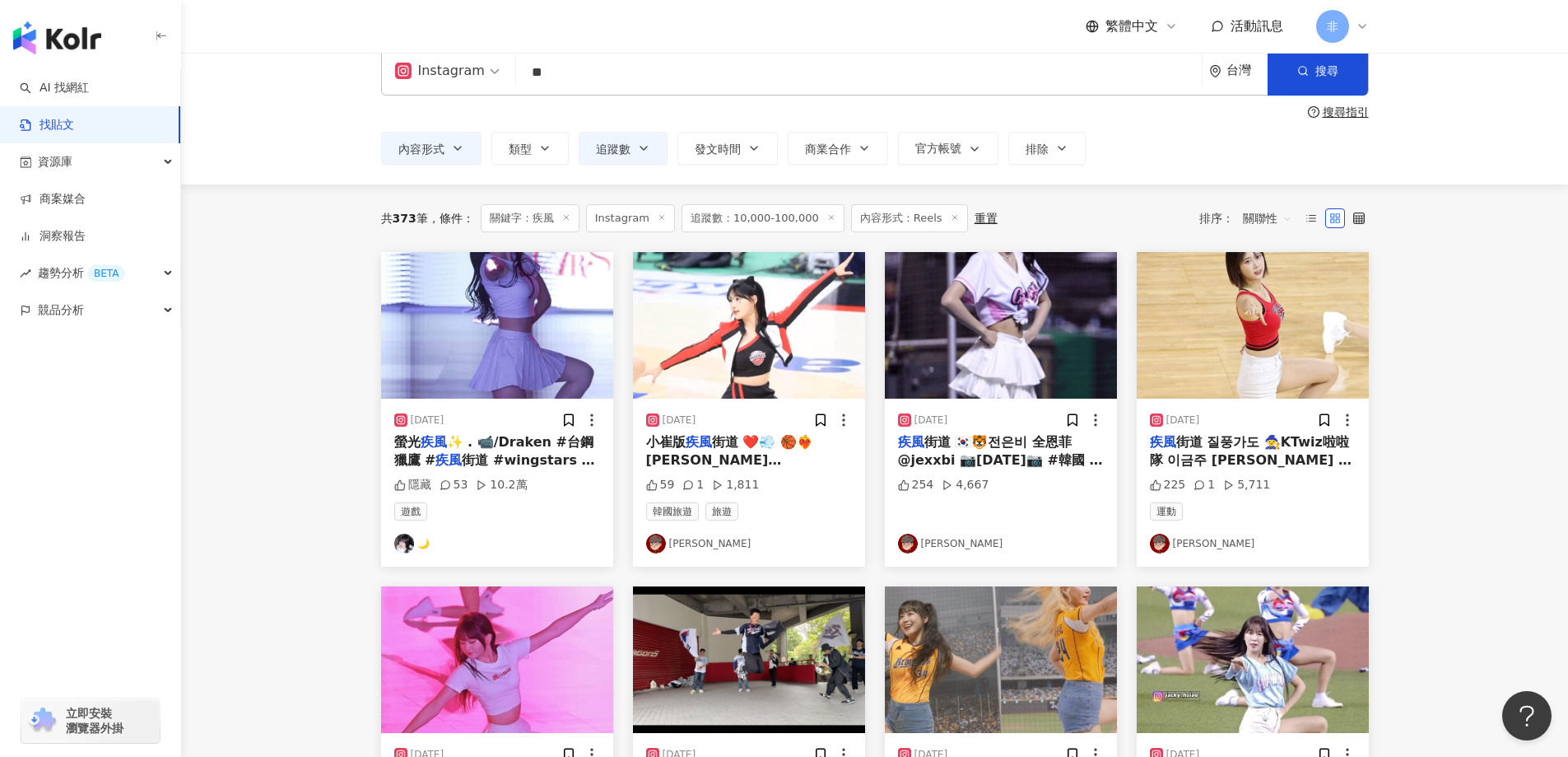
scroll to position [658, 0]
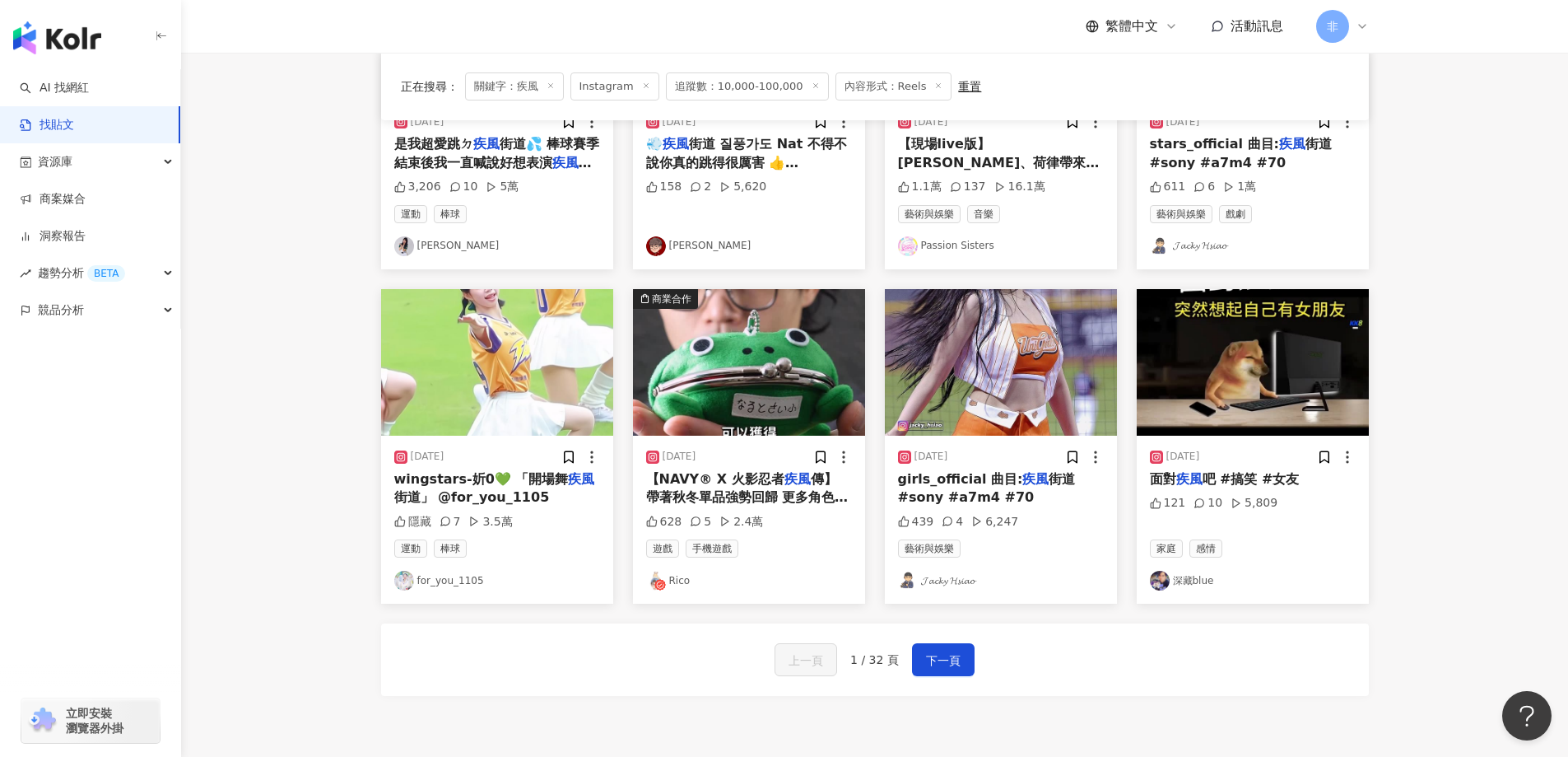
drag, startPoint x: 301, startPoint y: 374, endPoint x: 375, endPoint y: 341, distance: 81.0
click at [301, 374] on main "Instagram ** 台灣 搜尋 搜尋指引 內容形式 類型 追蹤數 發文時間 商業合作 官方帳號 排除 不限 貼文 全部影音 Reels 非 Reels …" at bounding box center [875, 65] width 1388 height 1343
click at [960, 650] on button "下一頁" at bounding box center [943, 659] width 62 height 33
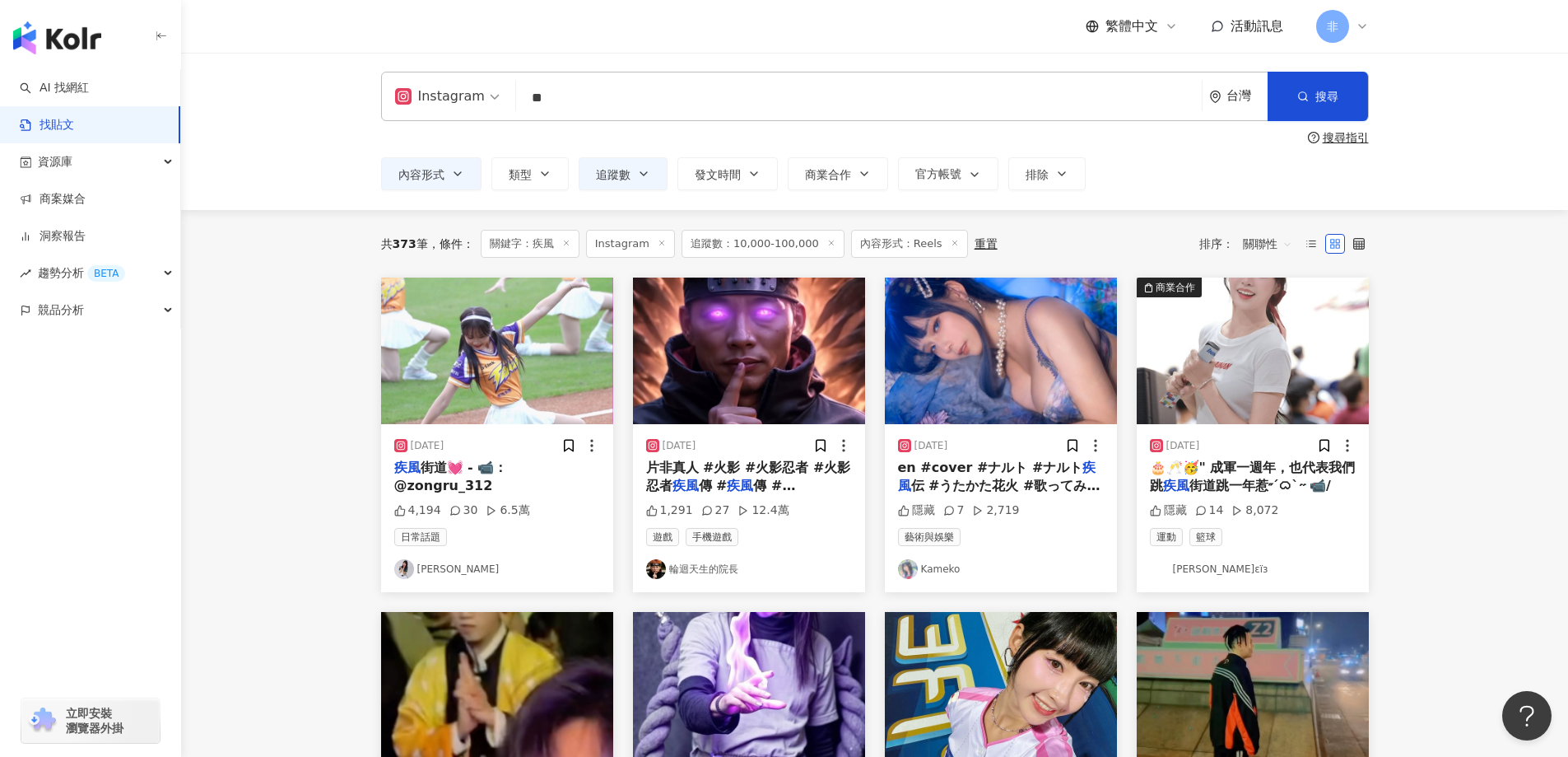
scroll to position [0, 0]
click at [663, 98] on input "**" at bounding box center [859, 99] width 673 height 35
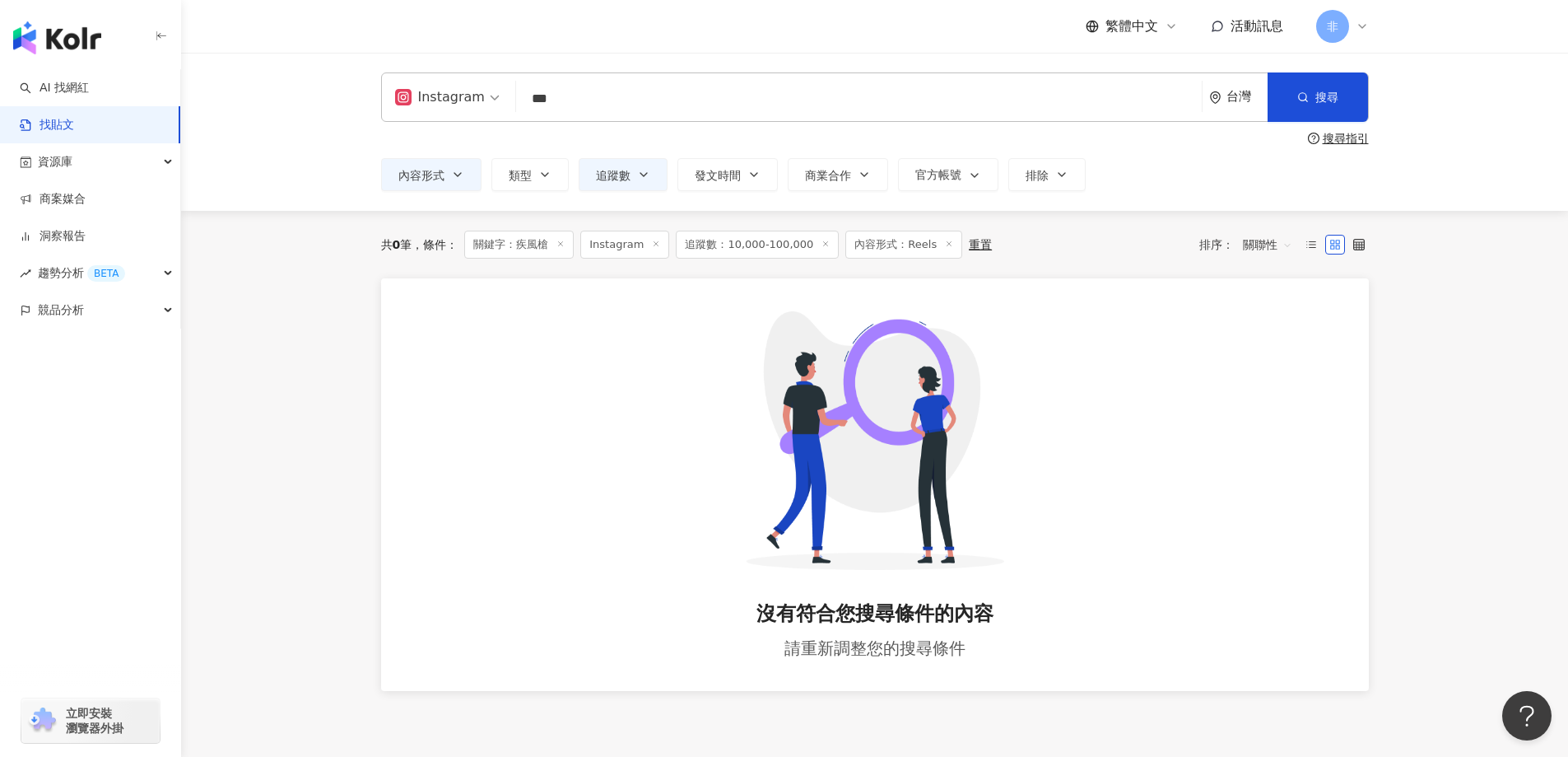
click at [663, 98] on input "***" at bounding box center [859, 99] width 673 height 35
type input "*"
type input "******"
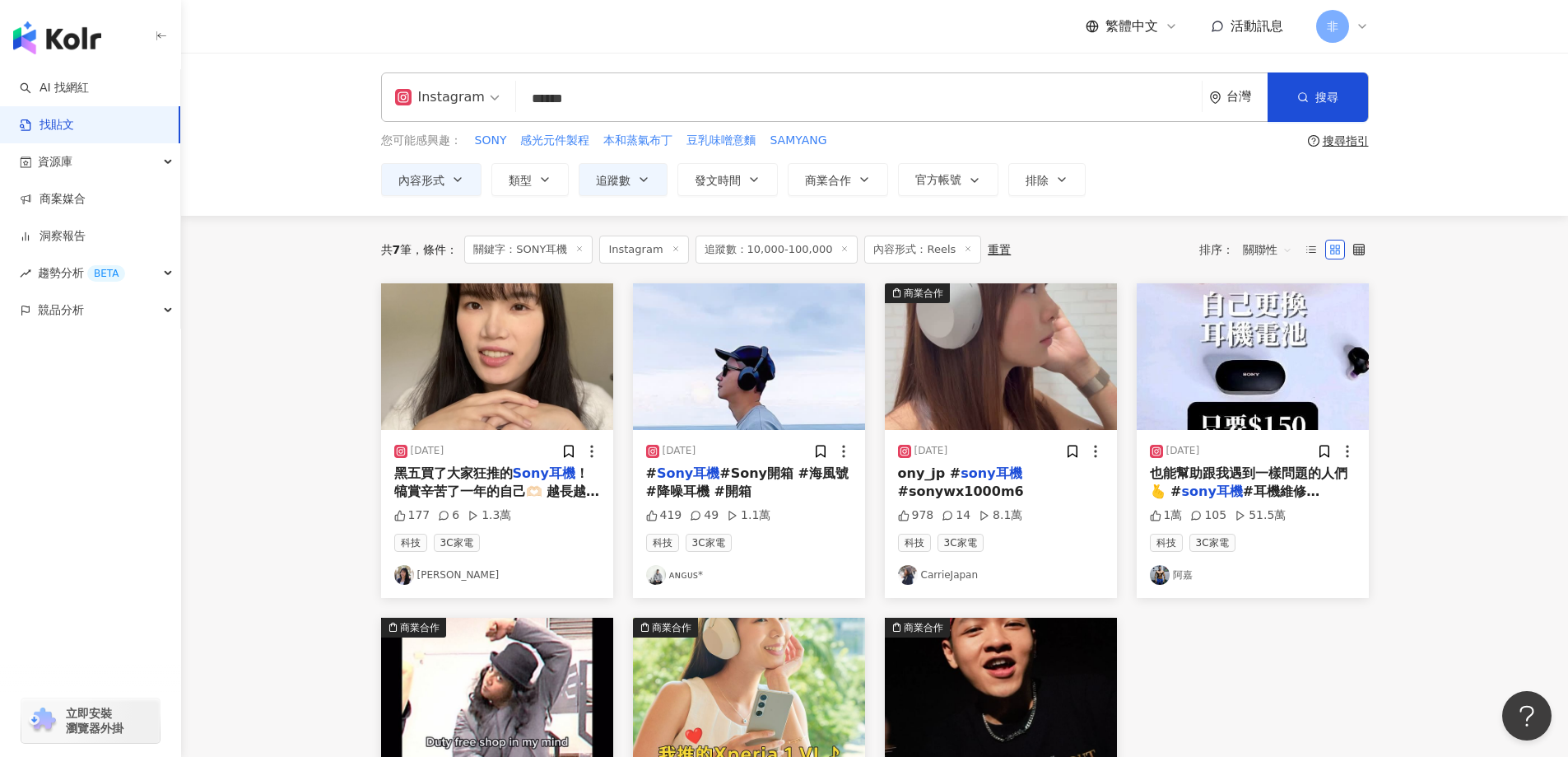
click at [261, 349] on main "Instagram ****** 台灣 搜尋 您可能感興趣： SONY 感光元件製程 本和蒸氣布丁 豆乳味噌意麵 SAMYANG 搜尋指引 內容形式 類型 追…" at bounding box center [875, 559] width 1388 height 1013
click at [744, 479] on span "#Sony開箱 #海風號 #降噪耳機 #開箱" at bounding box center [748, 482] width 203 height 34
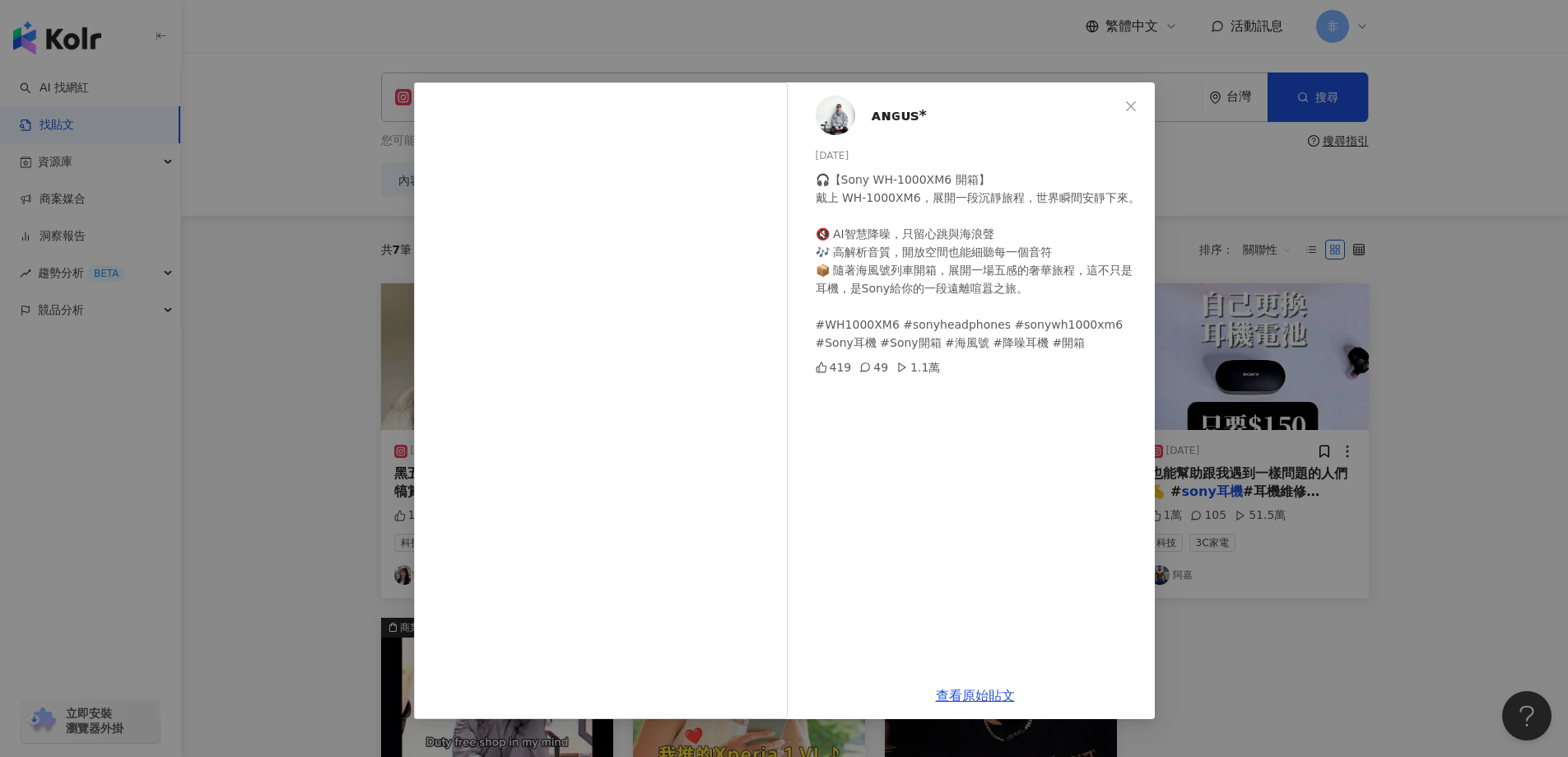
click at [1278, 259] on div "ᴀɴɢᴜs* 2025/6/7 🎧【Sony WH-1000XM6 開箱】 戴上 WH-1000XM6，展開一段沉靜旅程，世界瞬間安靜下來。 🔇 AI智慧降噪…" at bounding box center [784, 378] width 1568 height 757
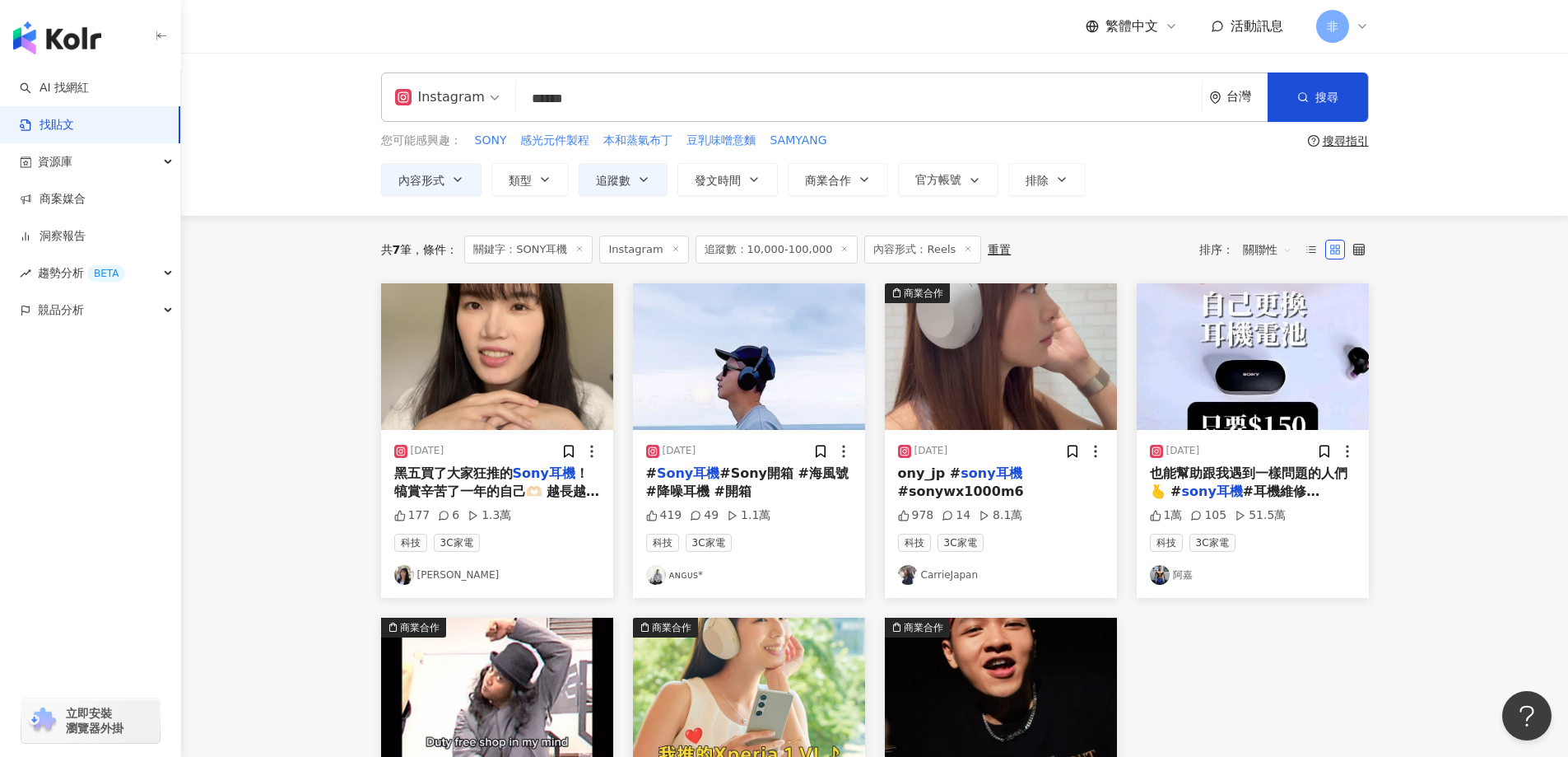
drag, startPoint x: 548, startPoint y: 493, endPoint x: 515, endPoint y: 481, distance: 35.1
click at [515, 481] on span "！ 犒賞辛苦了一年的自己🫶🏻 越長越大才理解到「開源比節流重要」 反正也不是沒有存款 與其一直過得很省很省 偶爾吃好一點、買自己想要的東西 會讓生活過得更舒服…" at bounding box center [496, 528] width 206 height 126
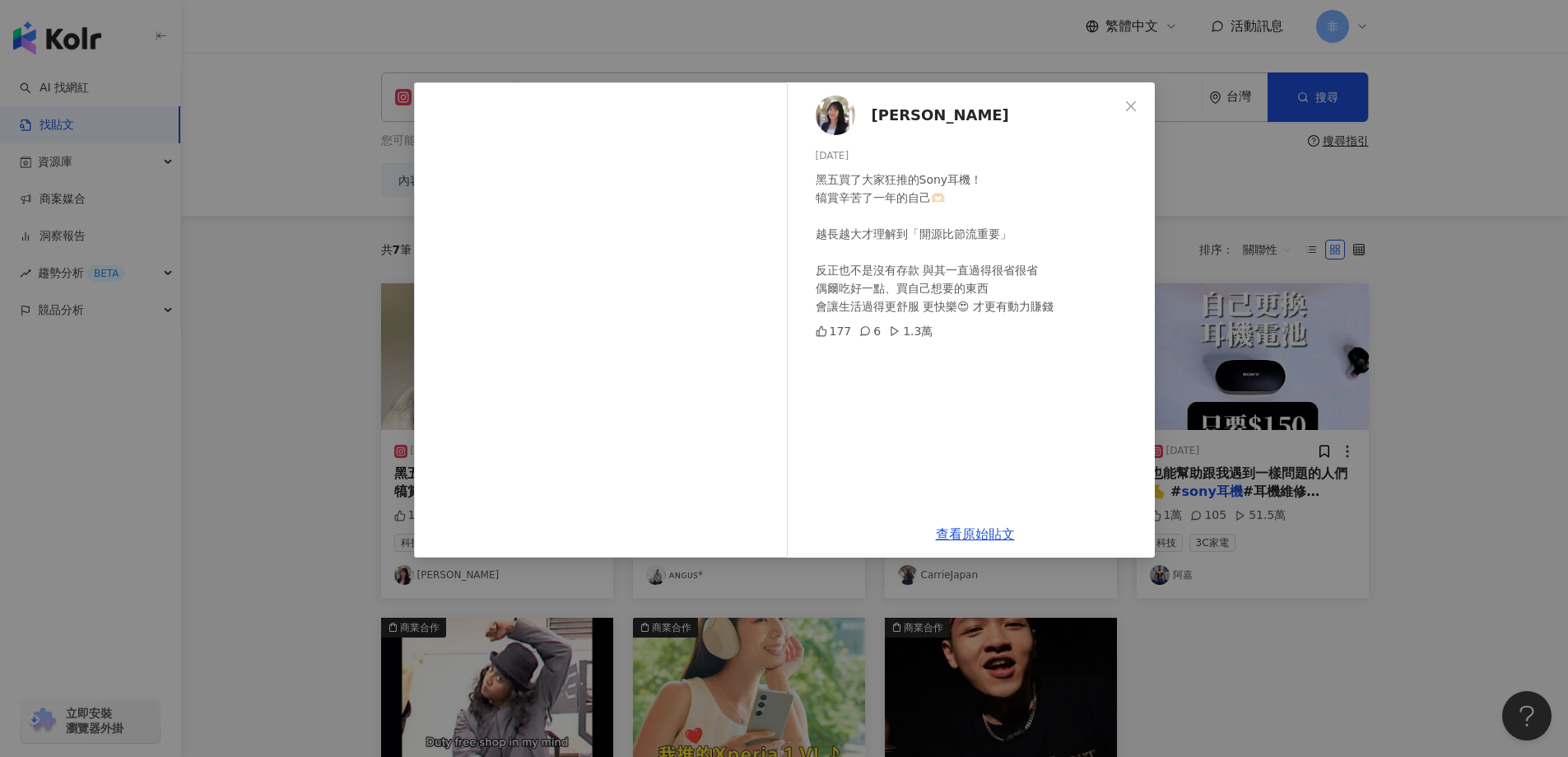
click at [1261, 212] on div "Emily 2024/11/25 黑五買了大家狂推的Sony耳機！ 犒賞辛苦了一年的自己🫶🏻 越長越大才理解到「開源比節流重要」 反正也不是沒有存款 與其一直…" at bounding box center [784, 378] width 1568 height 757
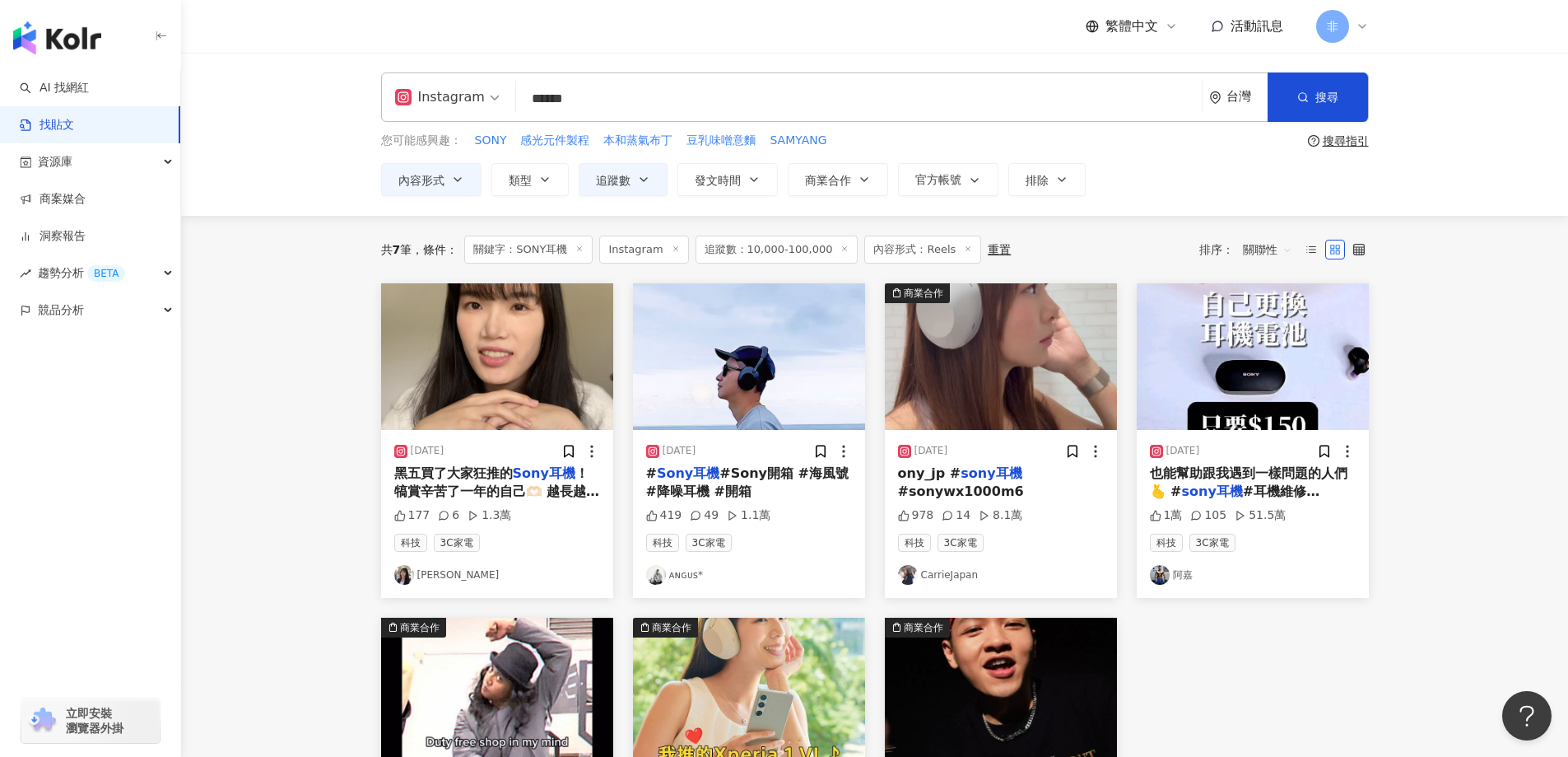
click at [796, 82] on input "******" at bounding box center [859, 99] width 673 height 35
drag, startPoint x: 632, startPoint y: 95, endPoint x: 497, endPoint y: 98, distance: 135.0
click at [497, 98] on div "Instagram SONY耳機 ****** 台灣 搜尋" at bounding box center [875, 97] width 988 height 50
type input "***"
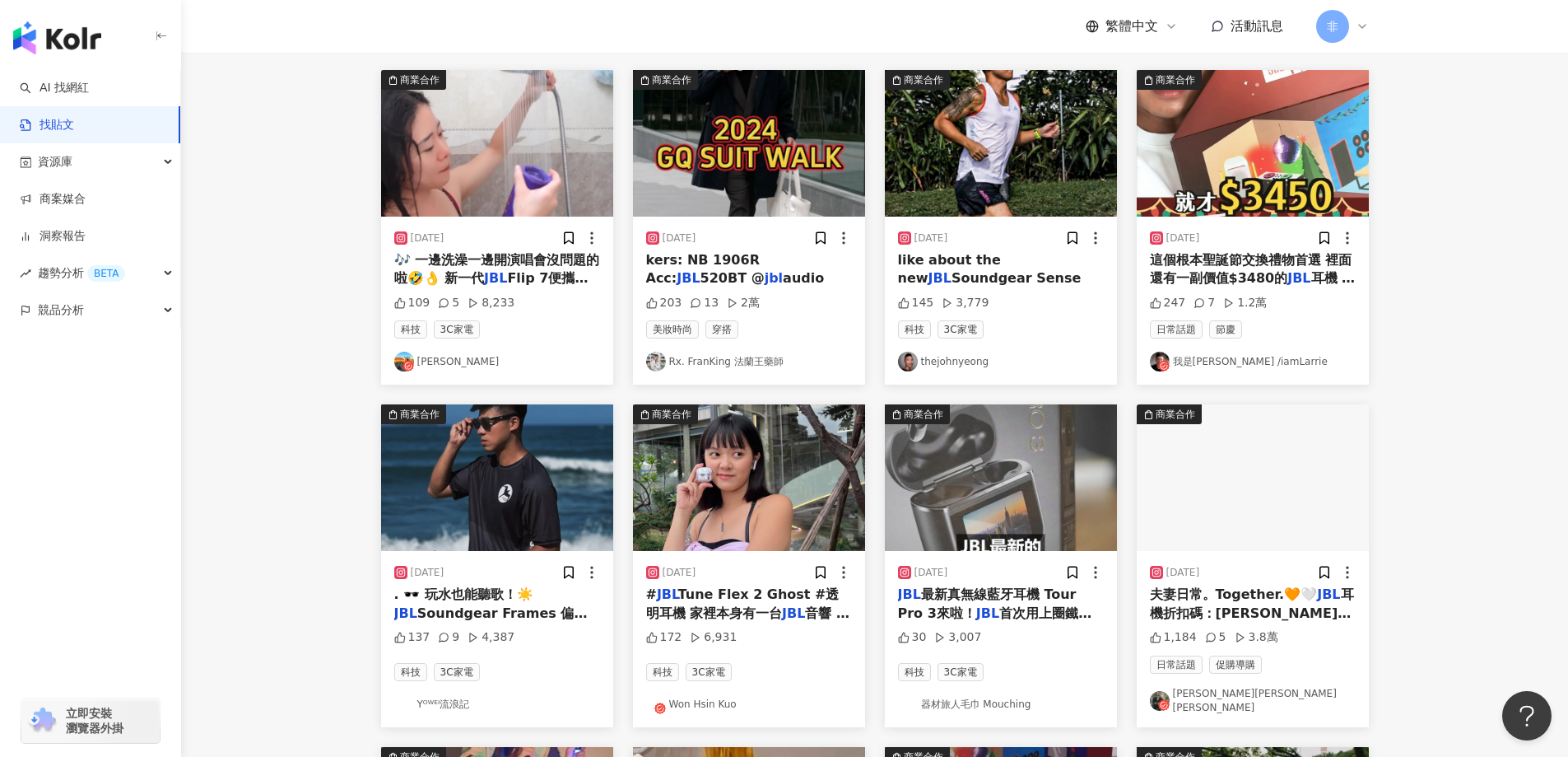
scroll to position [412, 0]
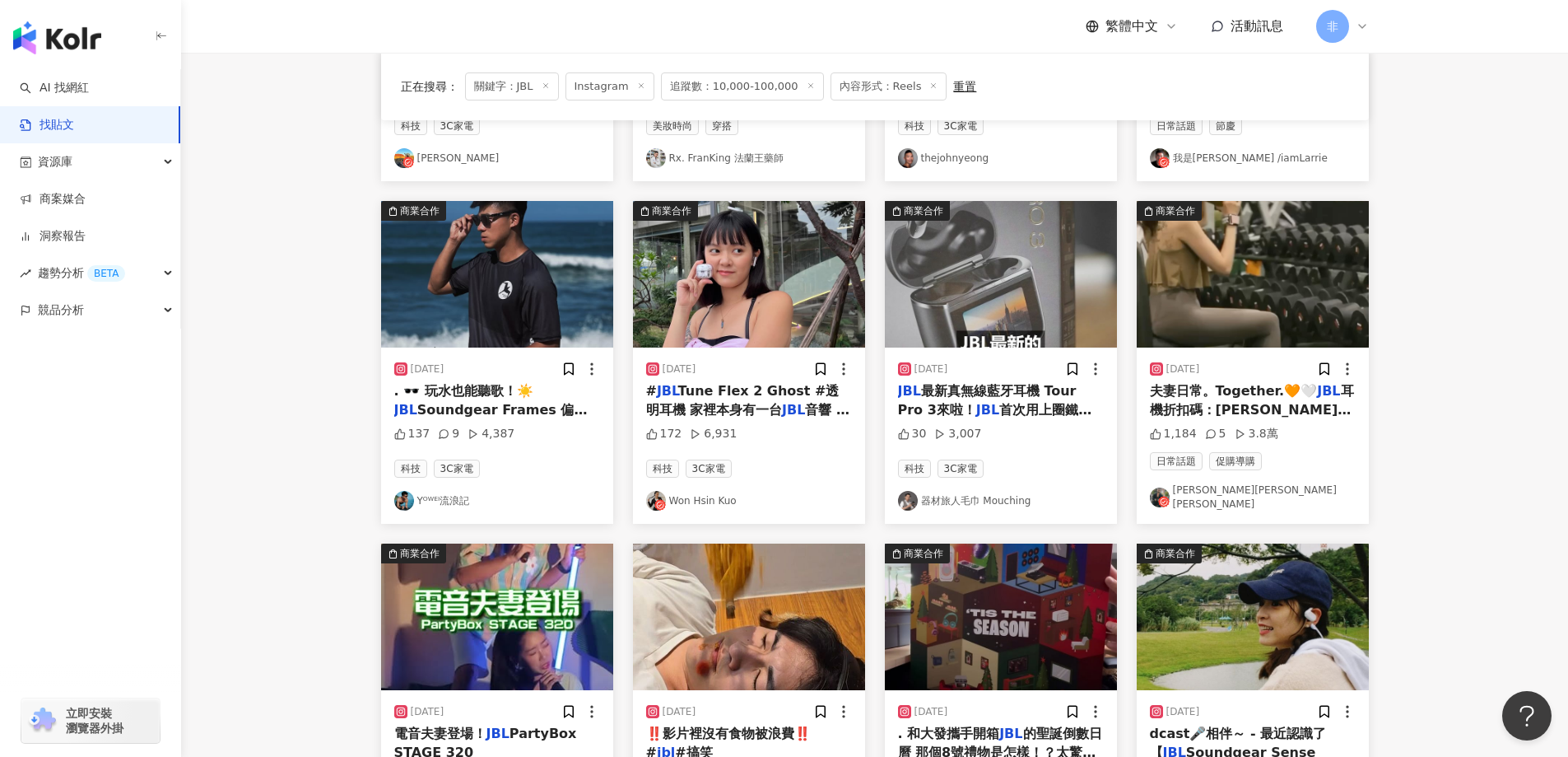
click at [493, 396] on span ". 🕶️ 玩水也能聽歌！ ​ ☀️" at bounding box center [463, 391] width 139 height 16
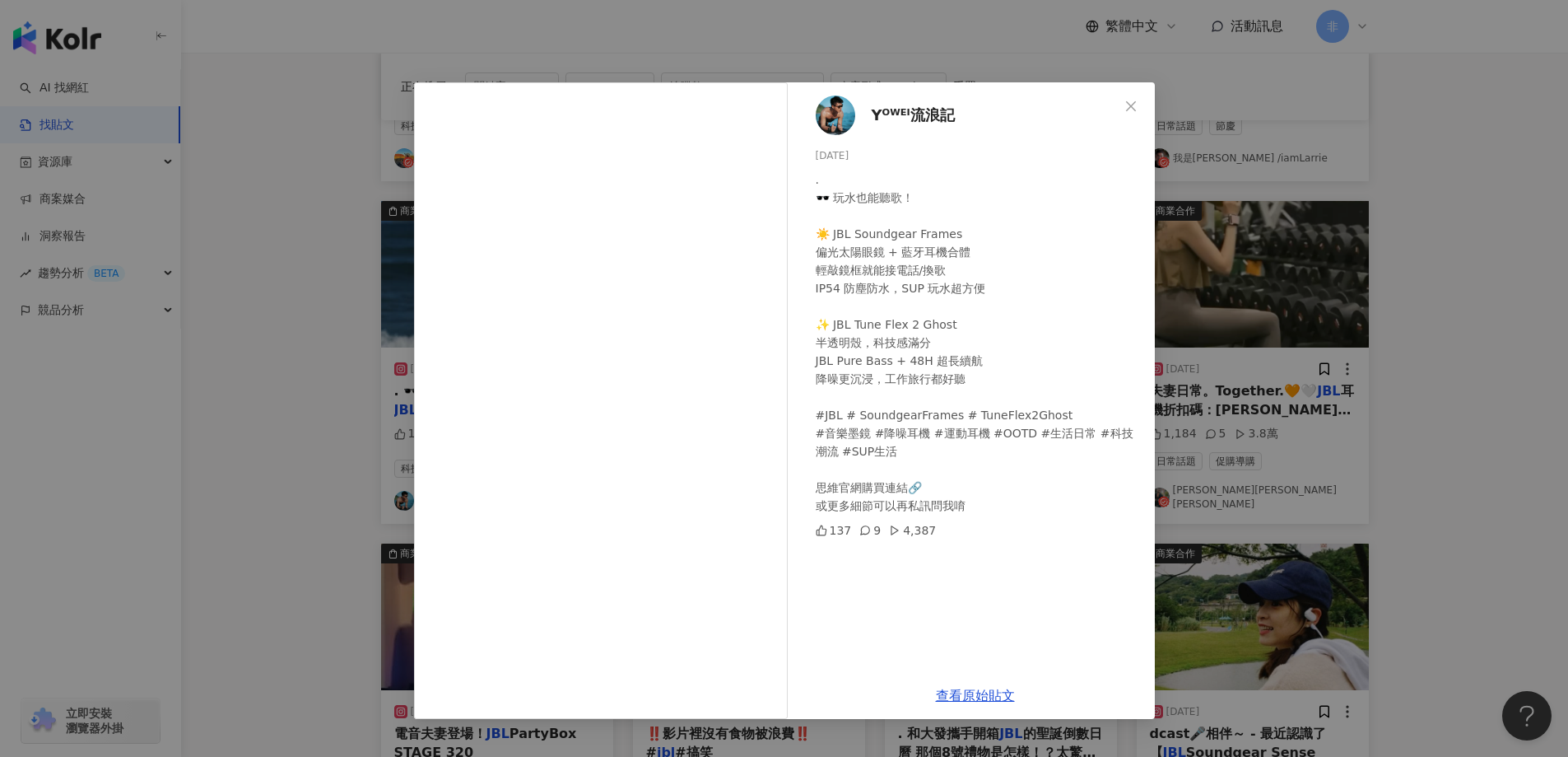
click at [1377, 345] on div "Yᴼᵂᴱᴵ流浪記 2025/8/15 . 🕶️ 玩水也能聽歌！ ​ ☀️ JBL Soundgear Frames 偏光太陽眼鏡 + 藍牙耳機合體 輕敲鏡框就…" at bounding box center [784, 378] width 1568 height 757
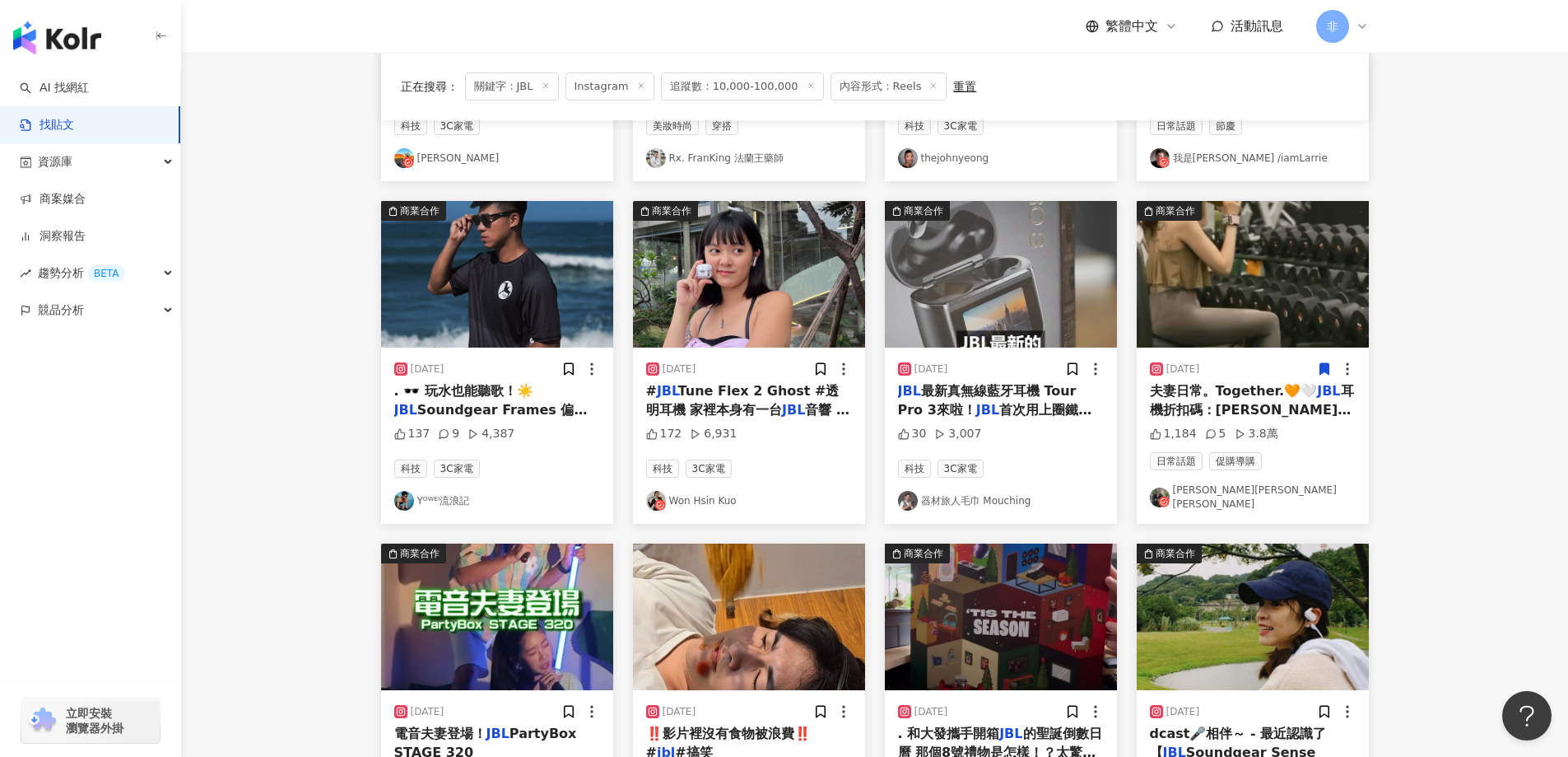
click at [1012, 402] on span "首次用上圈鐵雙單體並加上LDAC高解析編碼音質大幅提升，可觸控式螢幕的充電盒還可以當發射器隨插即聽，基本上是我用過回不去的超強真無線藍牙耳機！" at bounding box center [997, 456] width 198 height 108
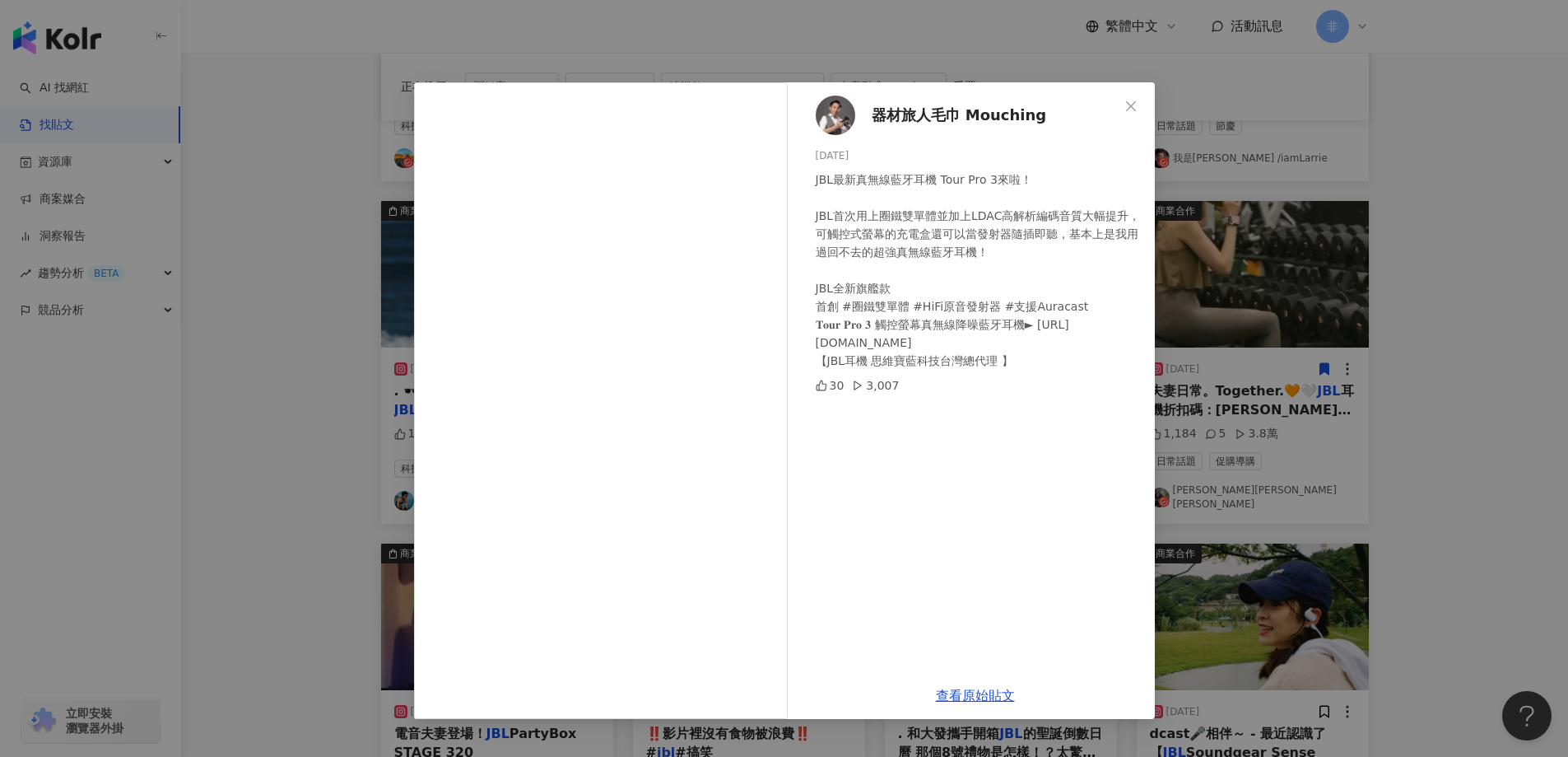
click at [1439, 357] on div "器材旅人毛巾 Mouching 2024/11/10 JBL最新真無線藍牙耳機 Tour Pro 3來啦！ JBL首次用上圈鐵雙單體並加上LDAC高解析編碼音…" at bounding box center [784, 378] width 1568 height 757
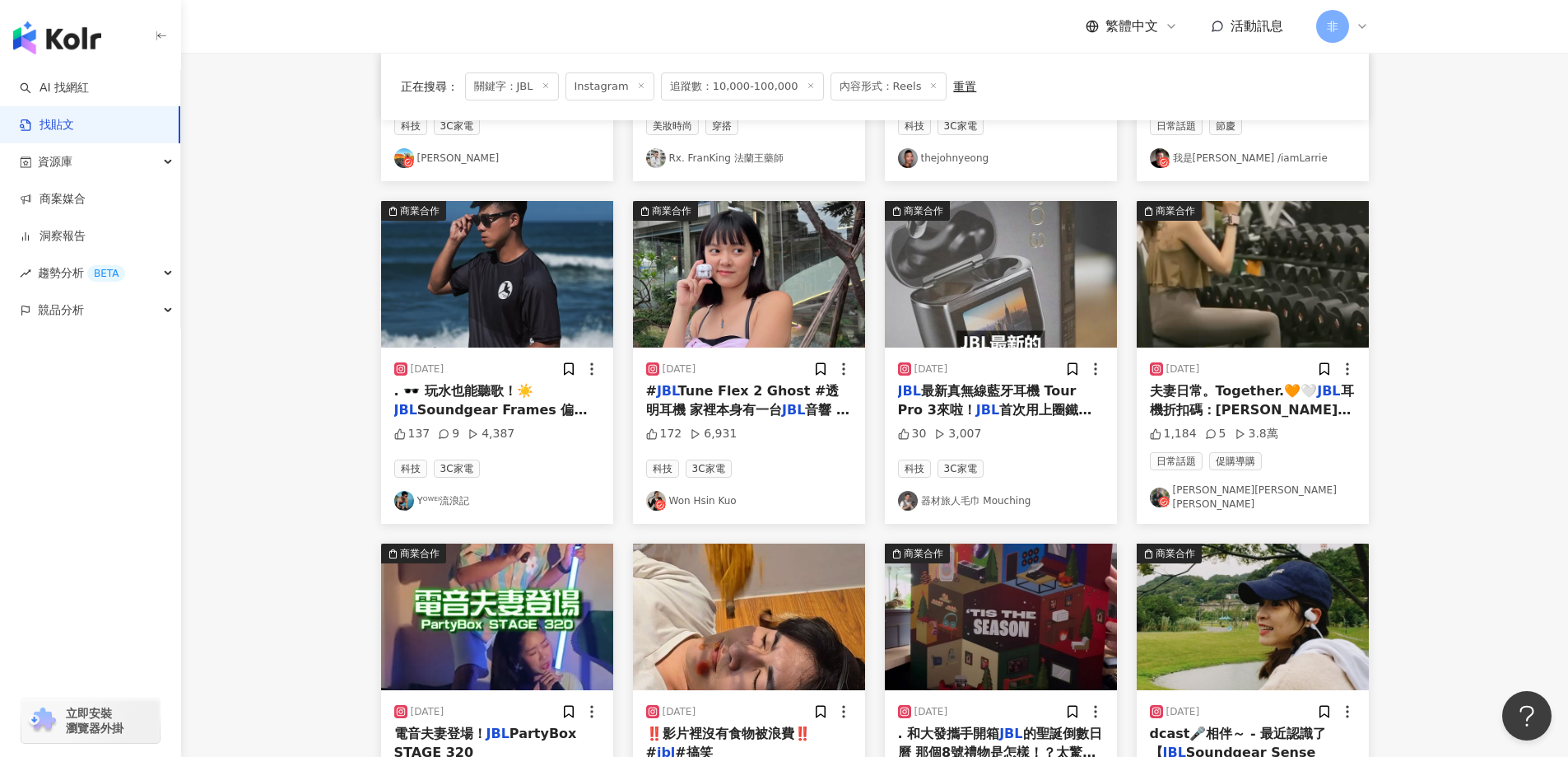
click at [758, 395] on span "Tune Flex 2 Ghost #透明耳機 家裡本身有一台" at bounding box center [743, 400] width 193 height 34
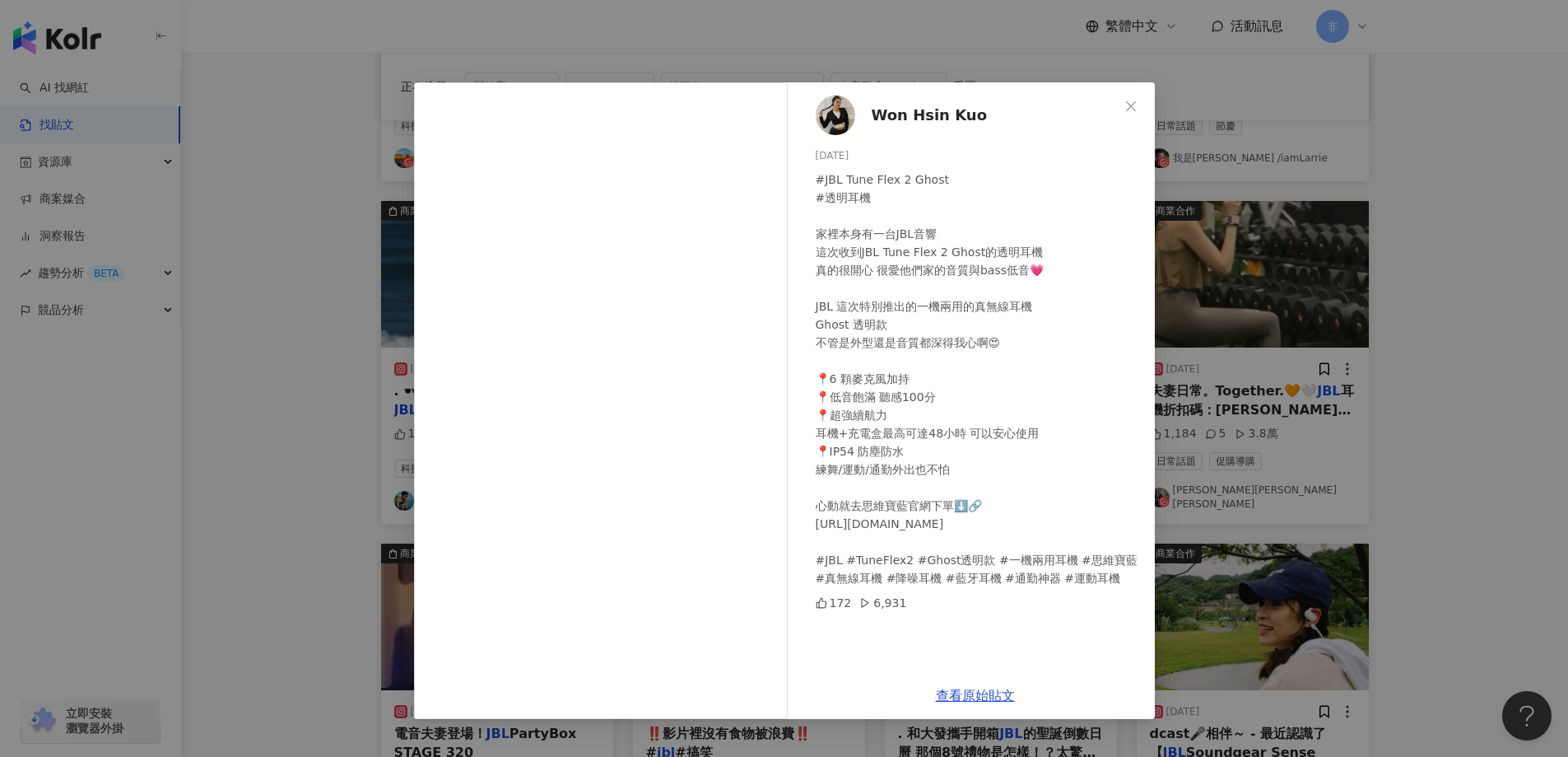
click at [1423, 214] on div "Won Hsin Kuo 2025/7/31 #JBL Tune Flex 2 Ghost #透明耳機 家裡本身有一台JBL音響 這次收到JBL Tune F…" at bounding box center [784, 378] width 1568 height 757
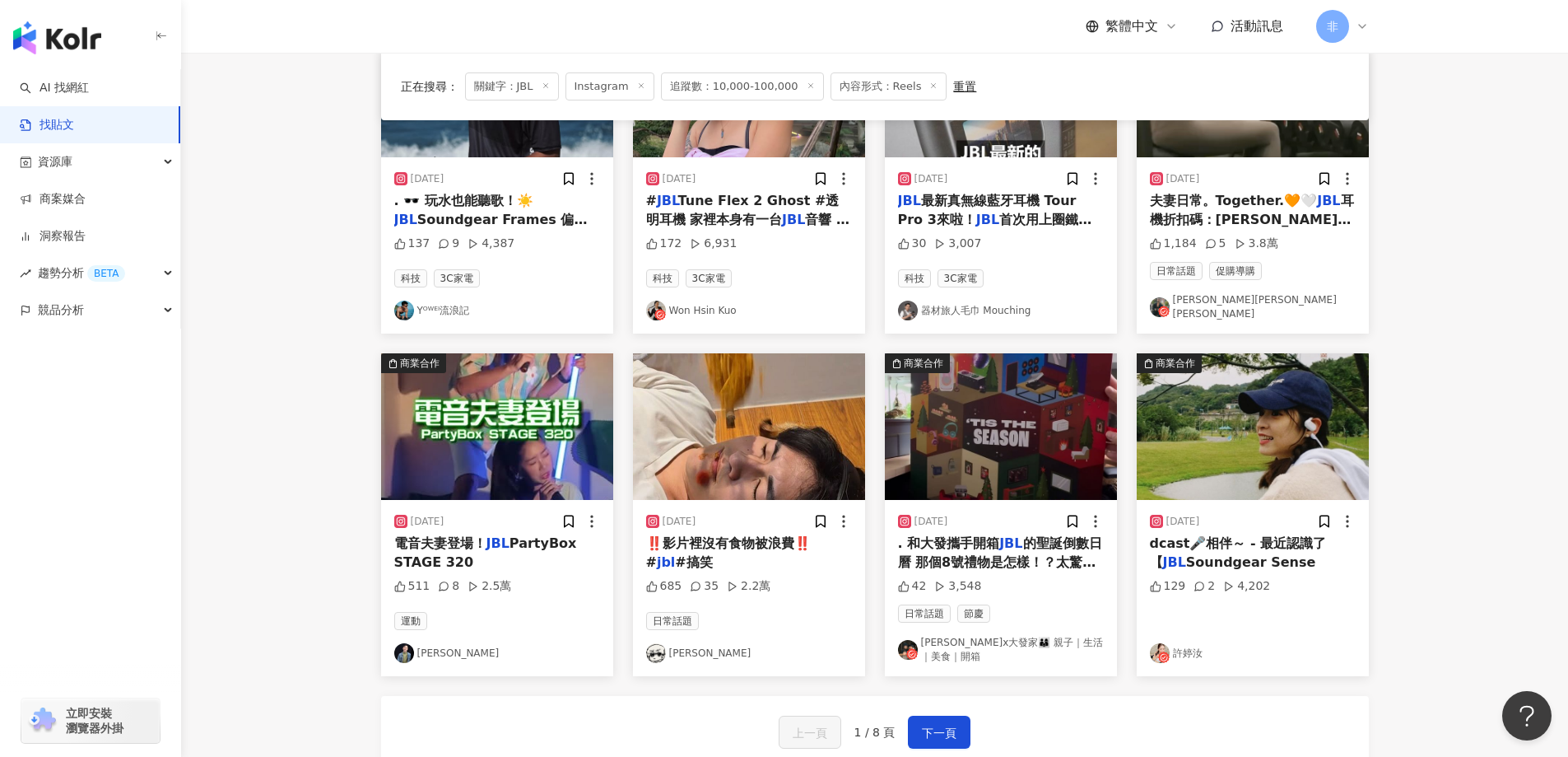
scroll to position [822, 0]
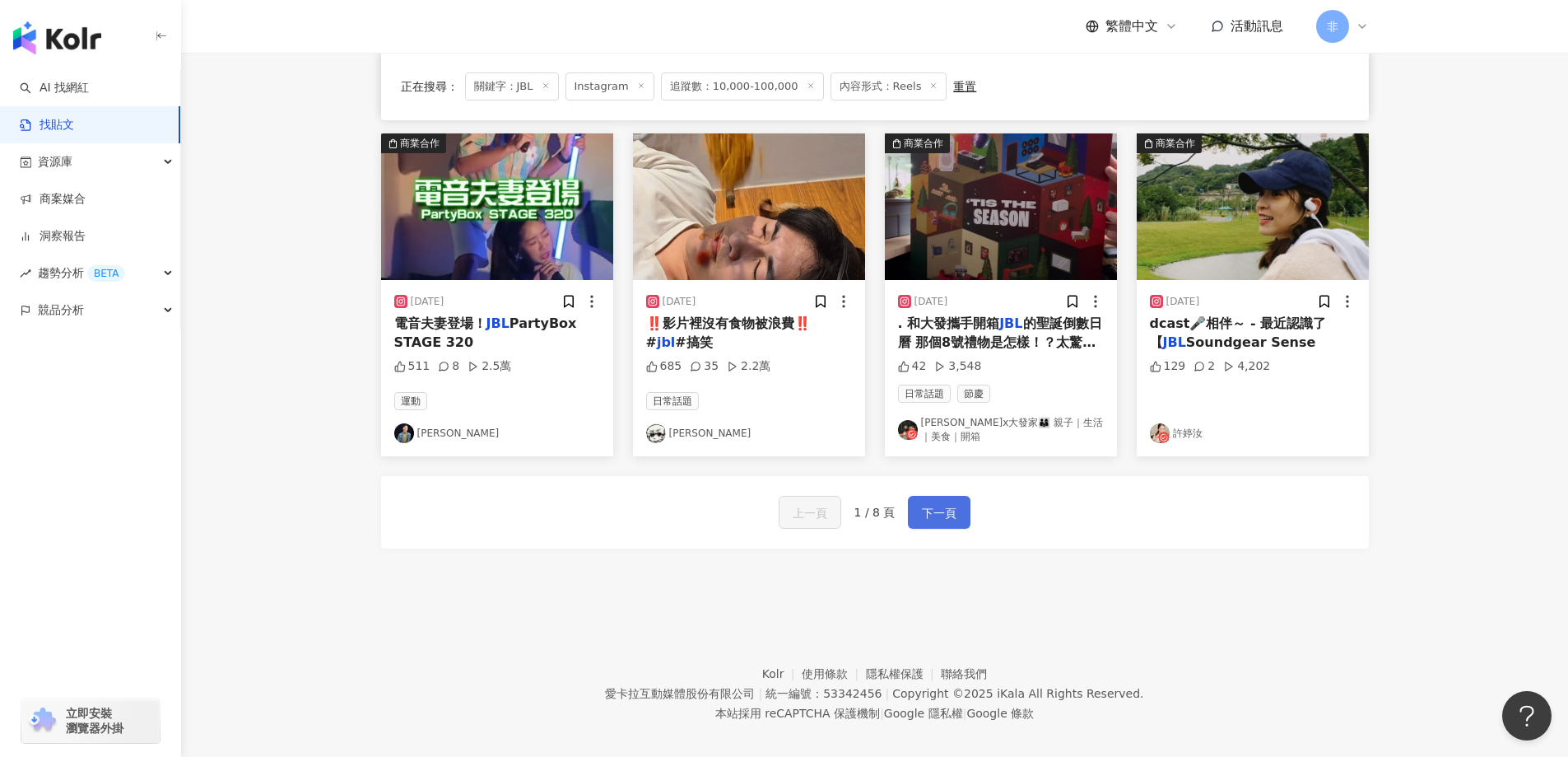
click at [917, 496] on button "下一頁" at bounding box center [939, 512] width 62 height 33
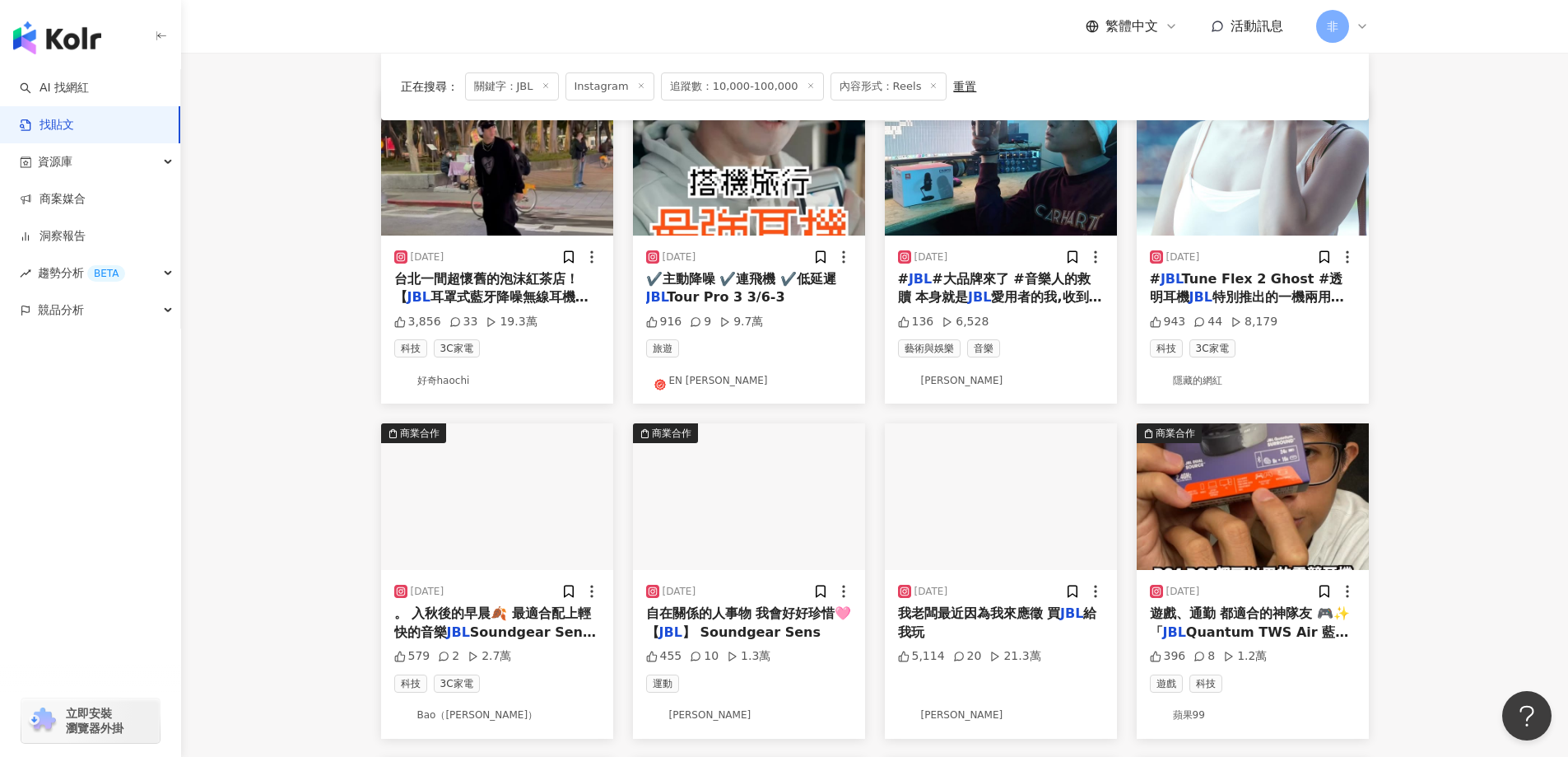
scroll to position [0, 0]
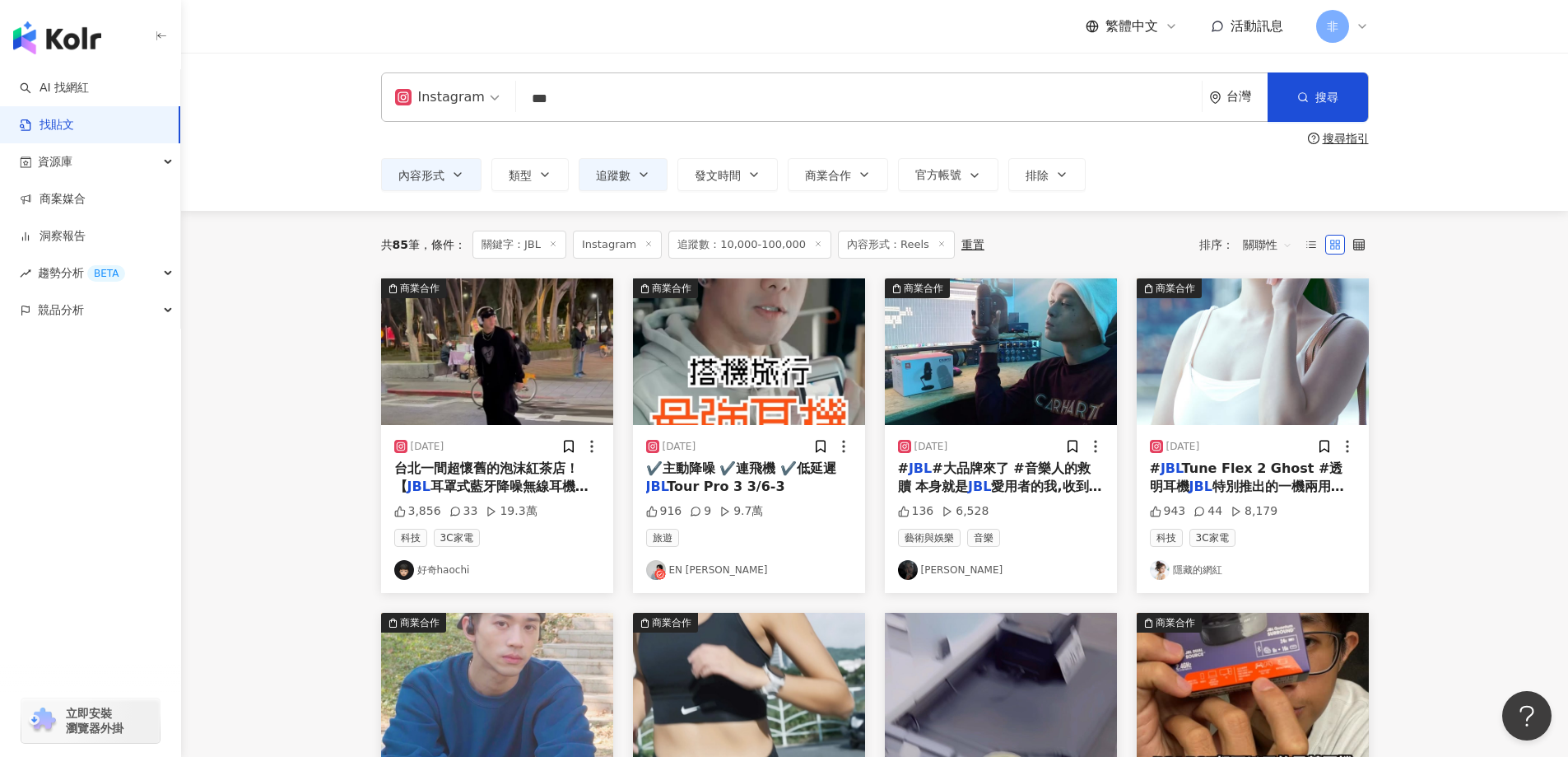
click at [730, 465] on span "✔️主動降噪 ✔️連飛機 ✔️低延遲" at bounding box center [741, 468] width 190 height 16
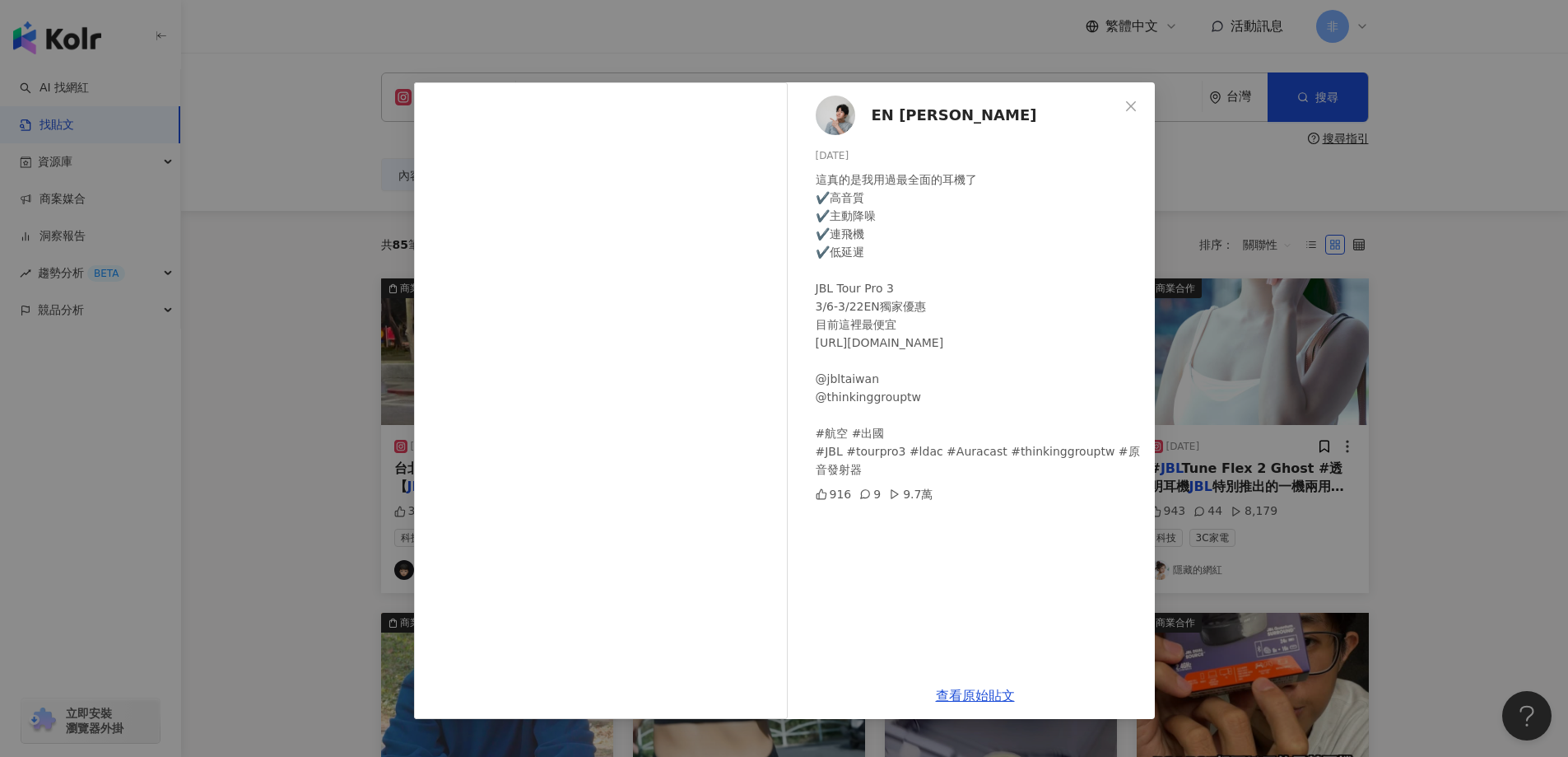
click at [372, 386] on div "EN Chen 2025/3/6 這真的是我用過最全面的耳機了 ✔️高音質 ✔️主動降噪 ✔️連飛機 ✔️低延遲 JBL Tour Pro 3 3/6-3/2…" at bounding box center [784, 378] width 1568 height 757
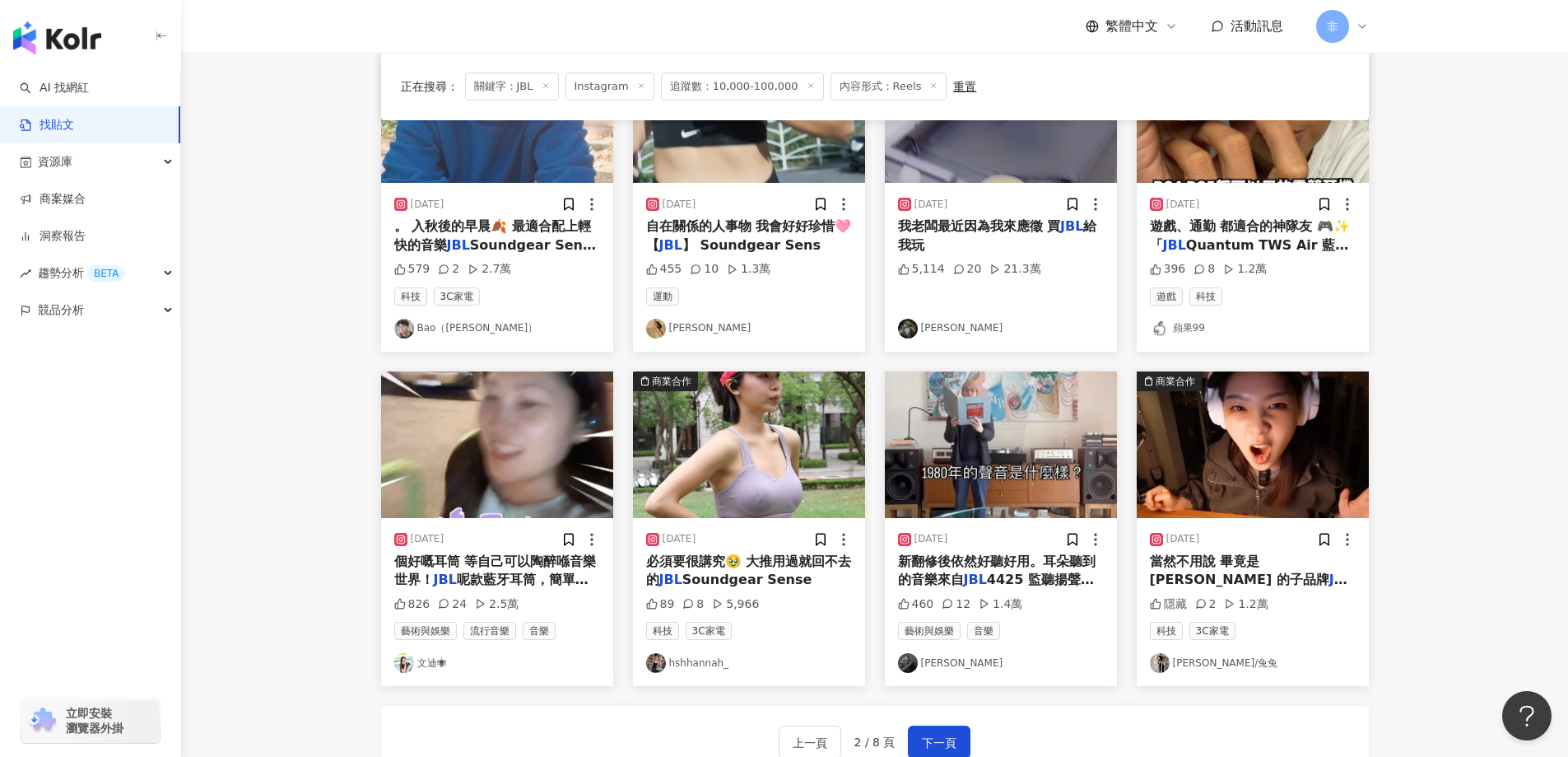
scroll to position [822, 0]
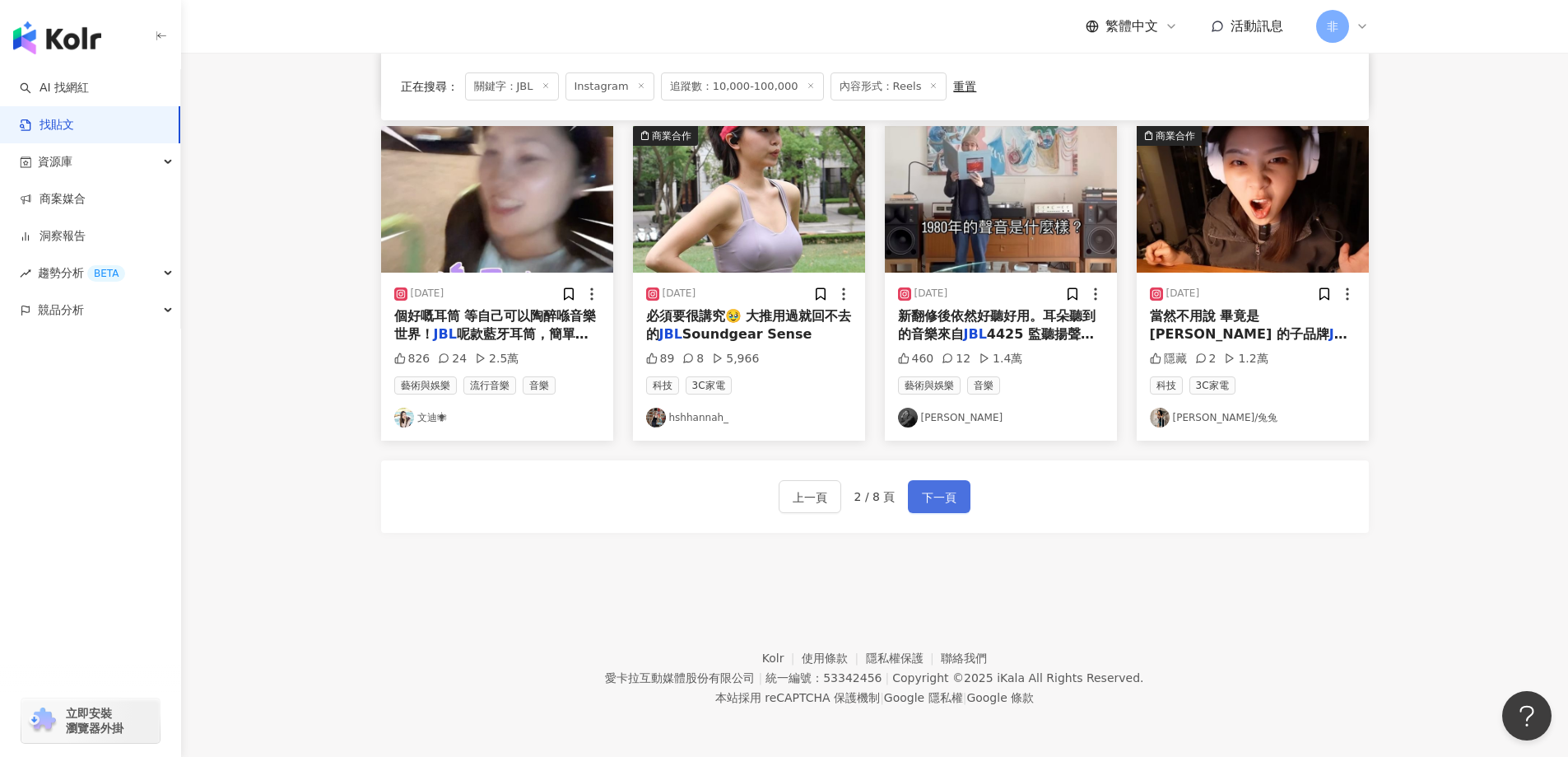
click at [949, 493] on span "下一頁" at bounding box center [939, 498] width 34 height 20
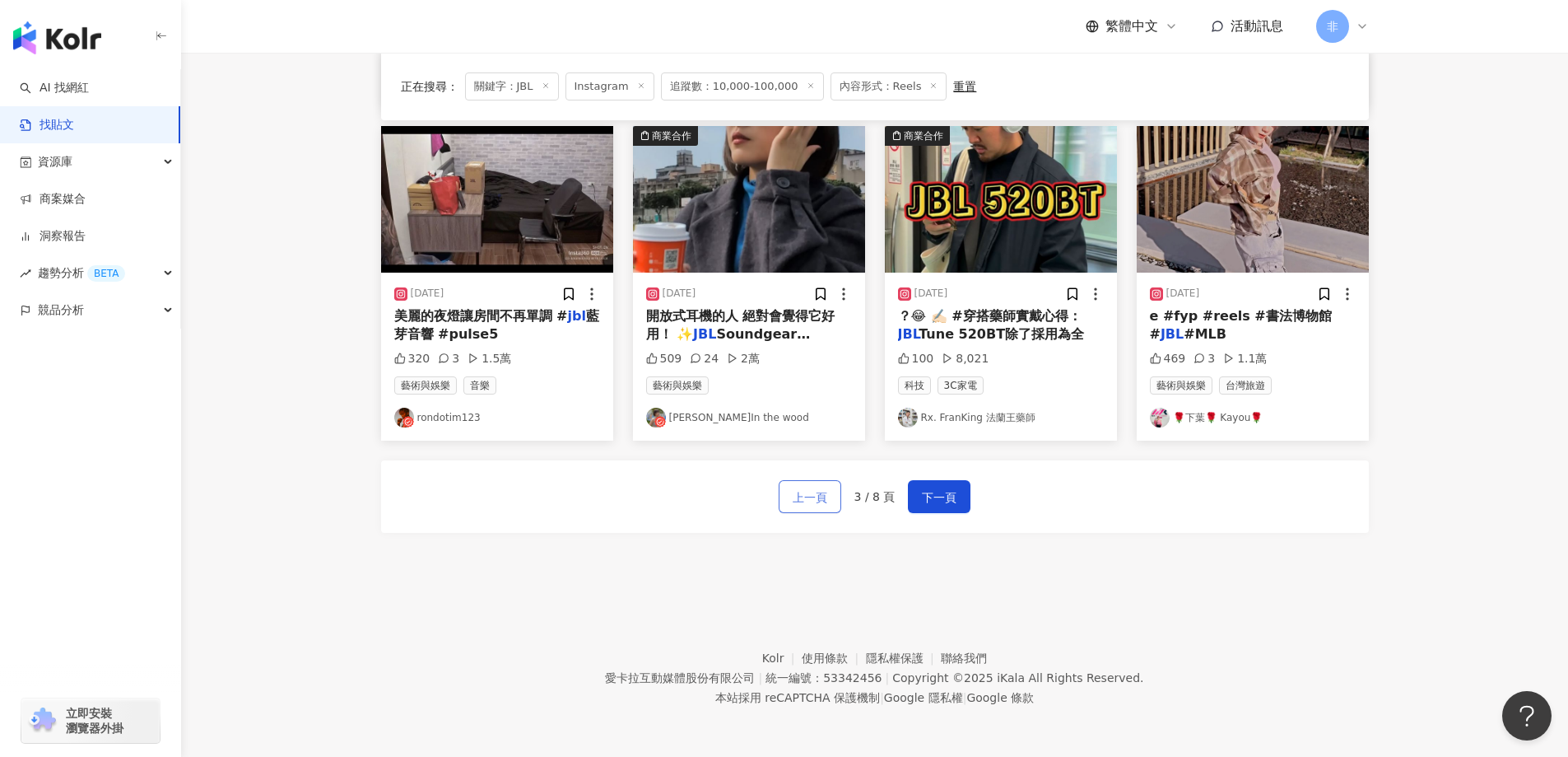
click at [819, 499] on span "上一頁" at bounding box center [809, 498] width 34 height 20
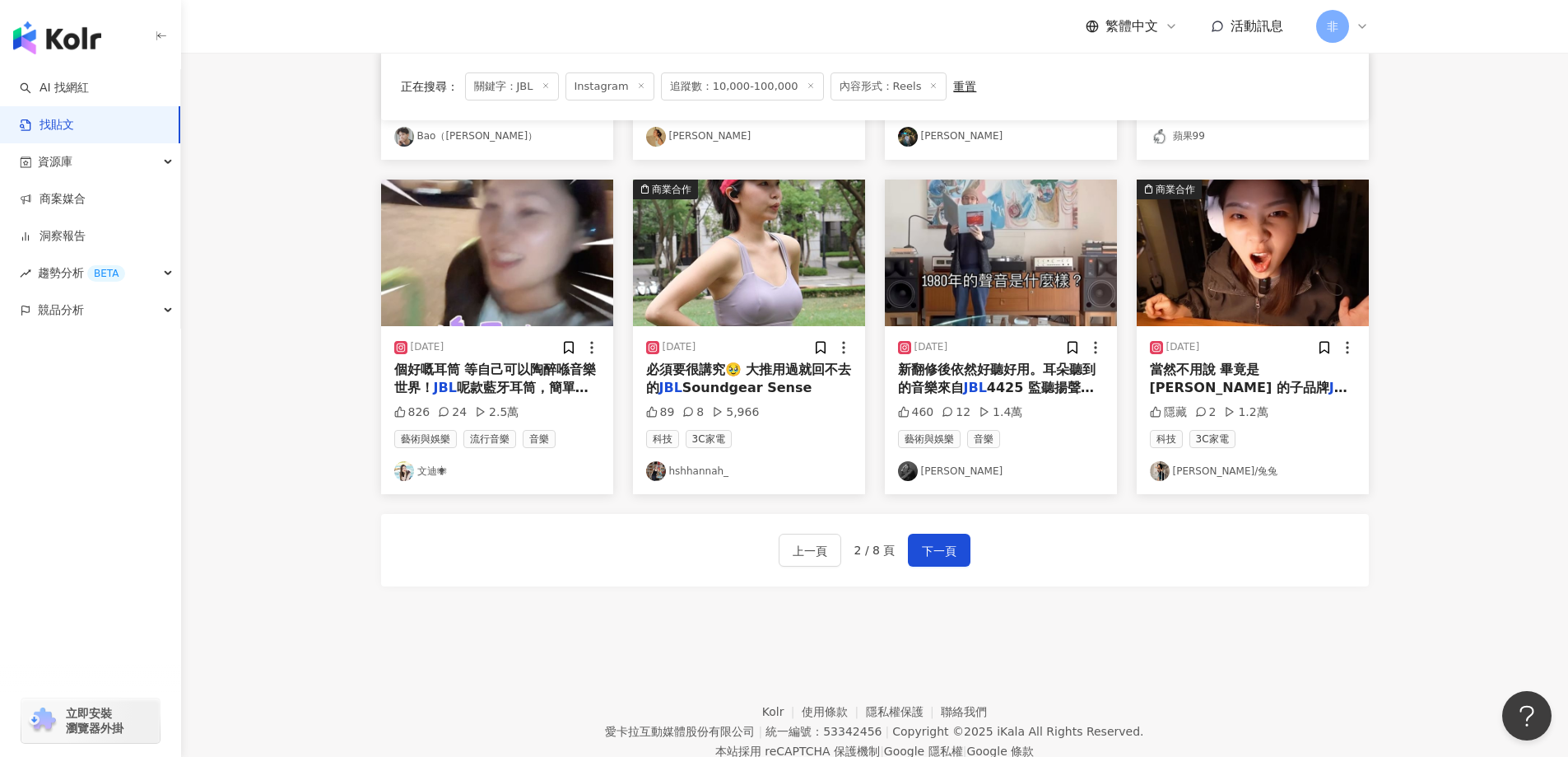
scroll to position [739, 0]
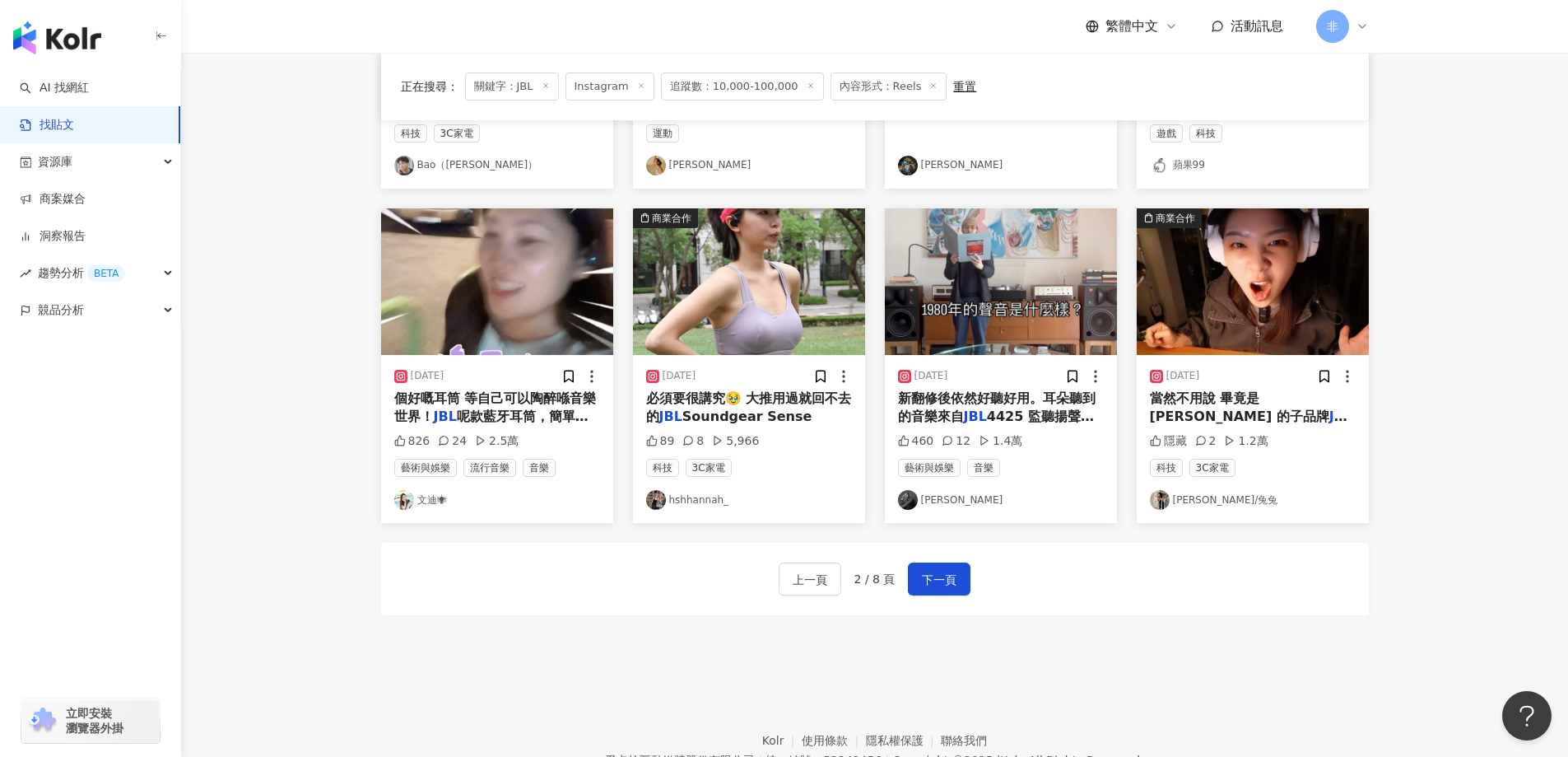
click at [1024, 410] on span "4425 監聽揚聲器，這些198" at bounding box center [996, 425] width 196 height 34
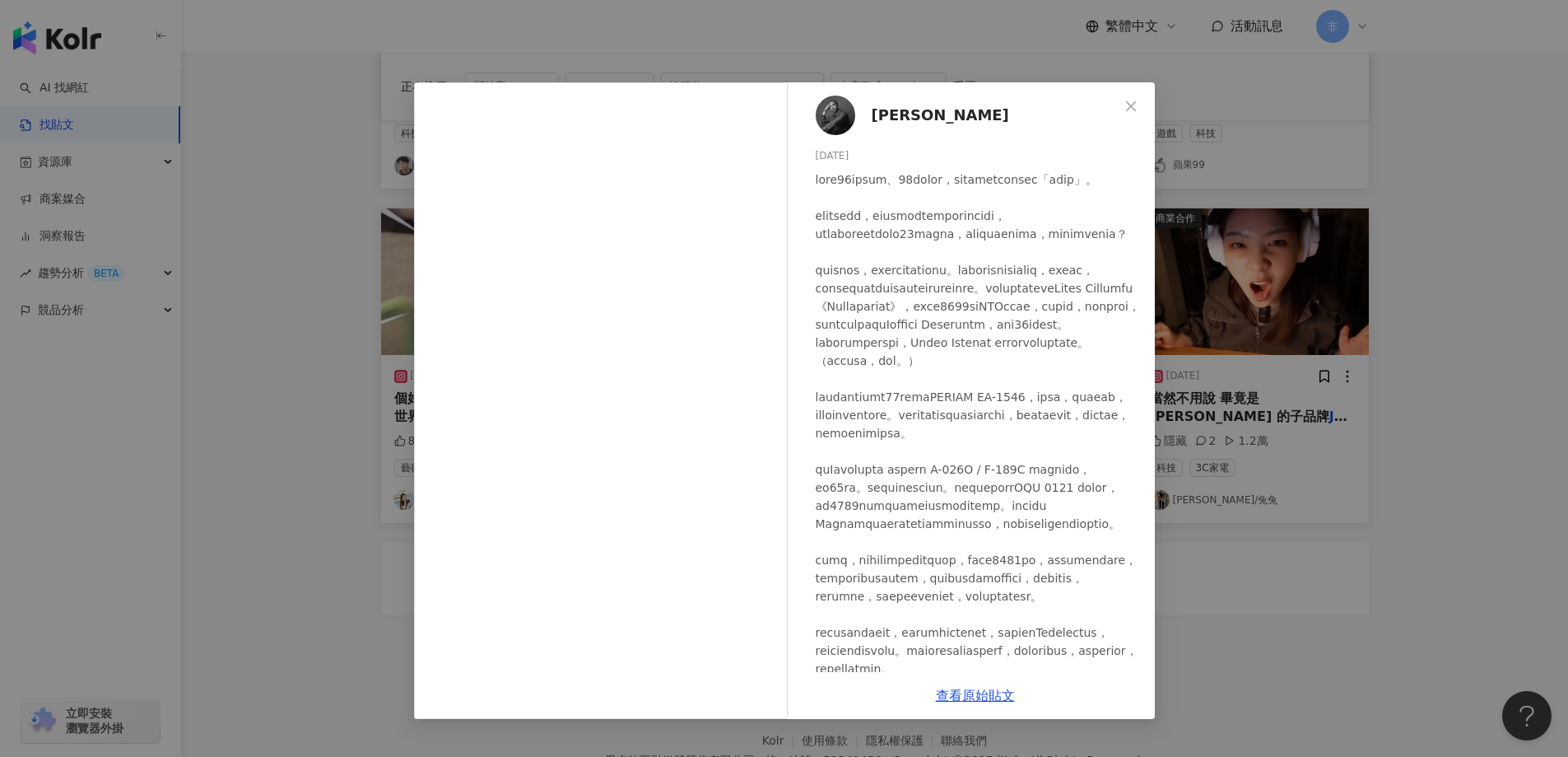
click at [1320, 254] on div "Eric Chiu 2024/1/28 460 12 1.4萬 查看原始貼文" at bounding box center [784, 378] width 1568 height 757
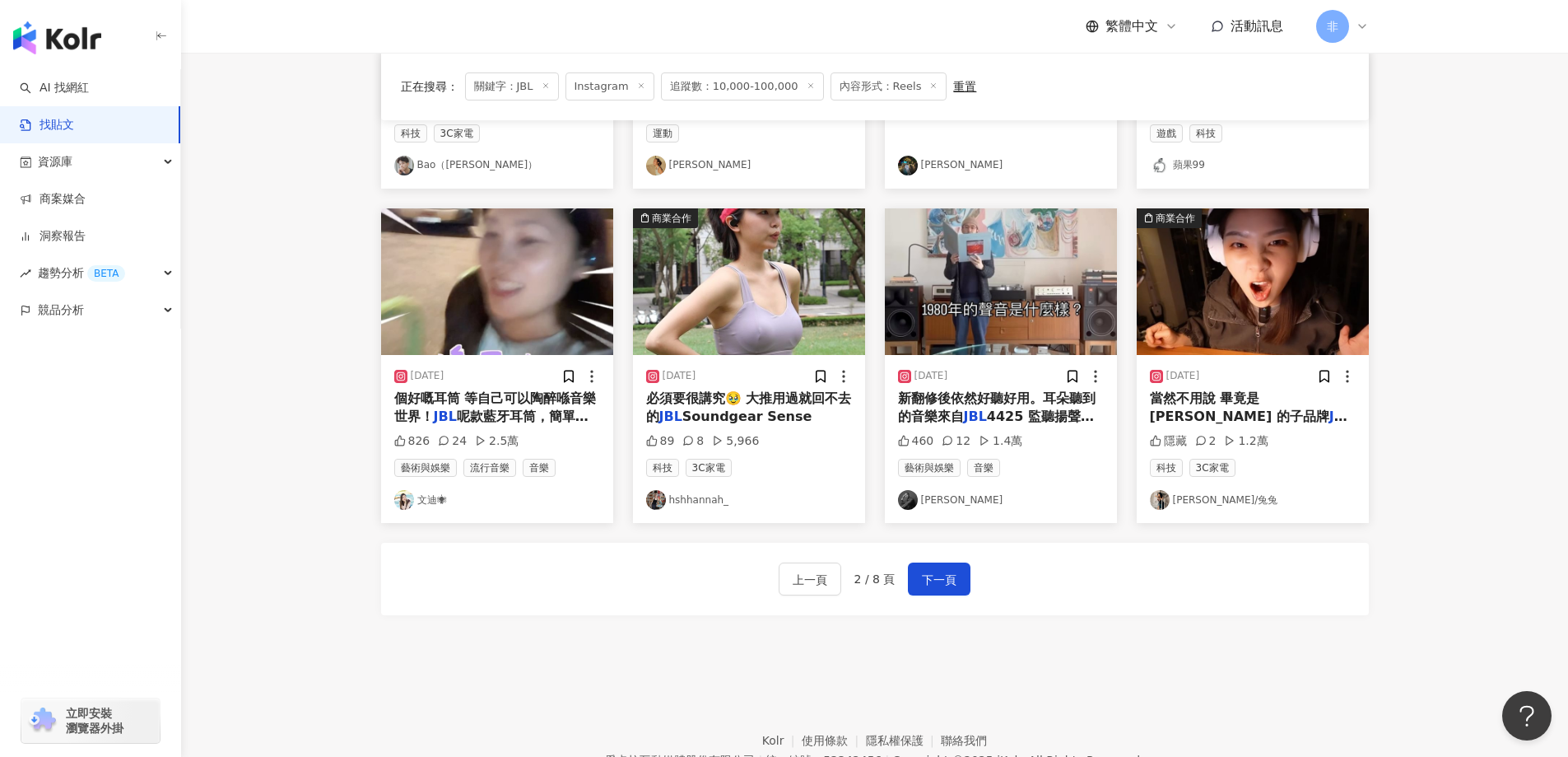
click at [1275, 401] on span "當然不用說 畢竟是Harman 的子品牌" at bounding box center [1239, 407] width 179 height 34
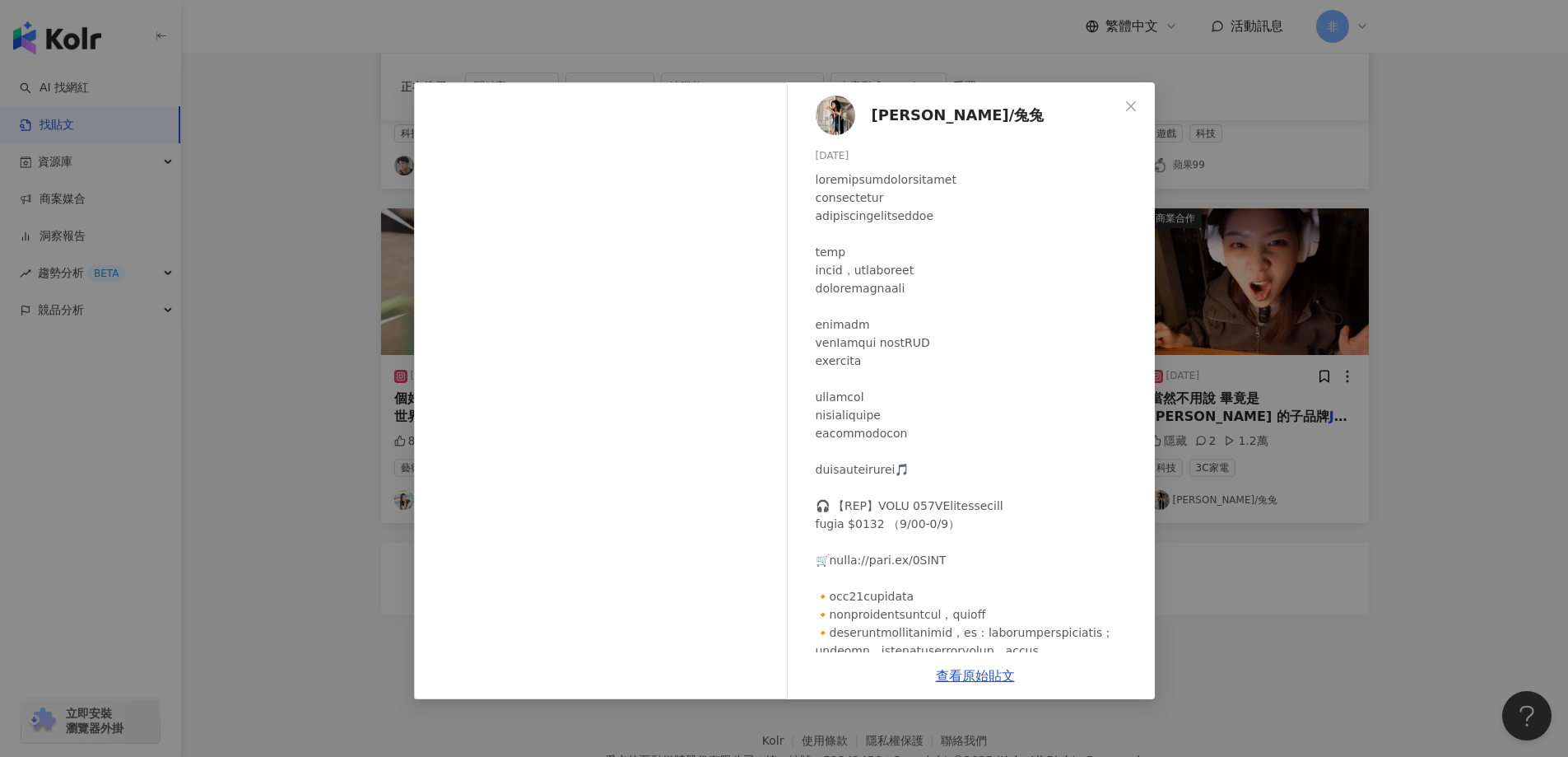
click at [277, 283] on div "嚴怡蓁/兔兔 2024/5/29 隱藏 2 1.2萬 查看原始貼文" at bounding box center [784, 378] width 1568 height 757
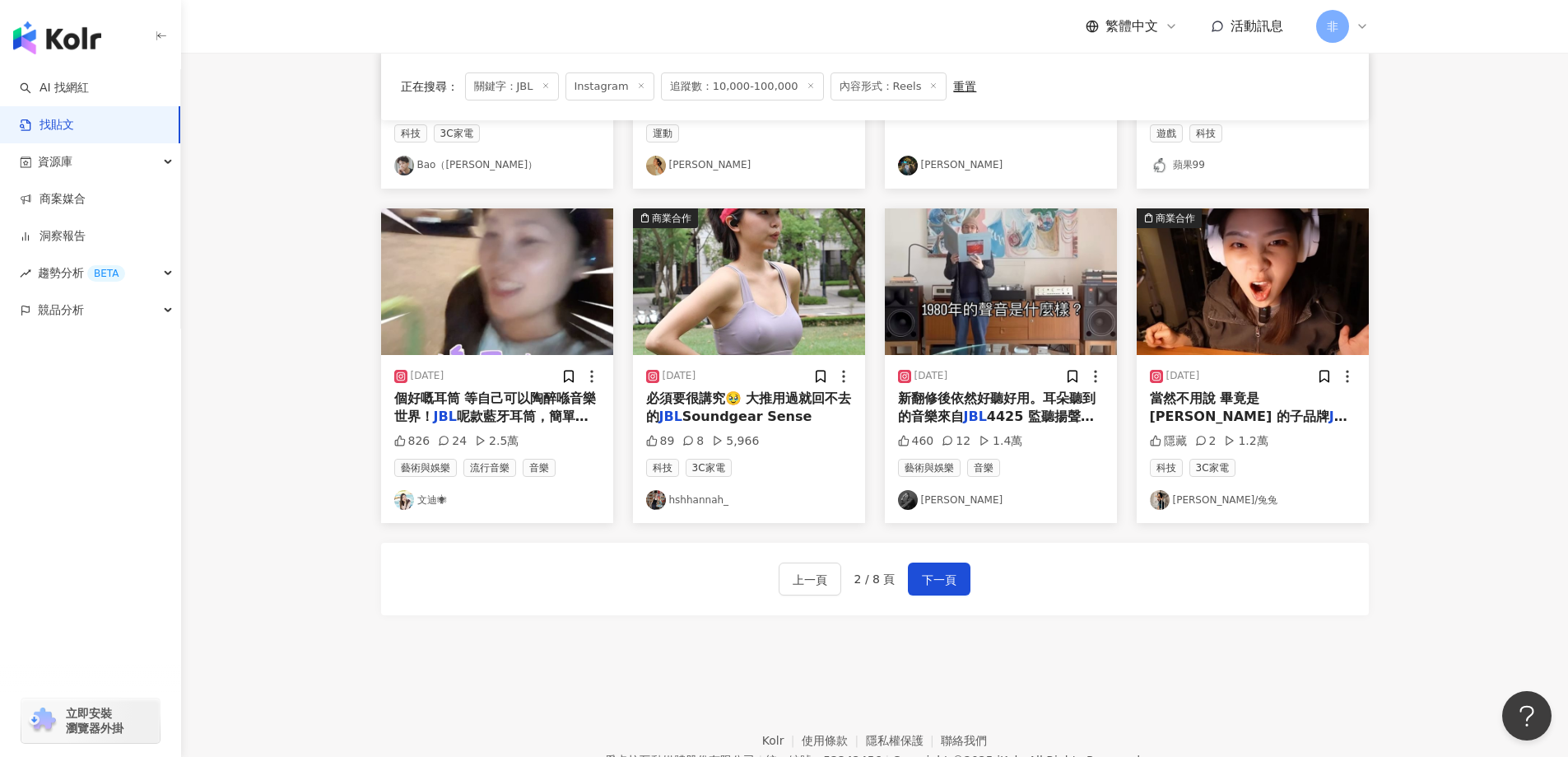
click at [725, 302] on img "button" at bounding box center [749, 282] width 232 height 146
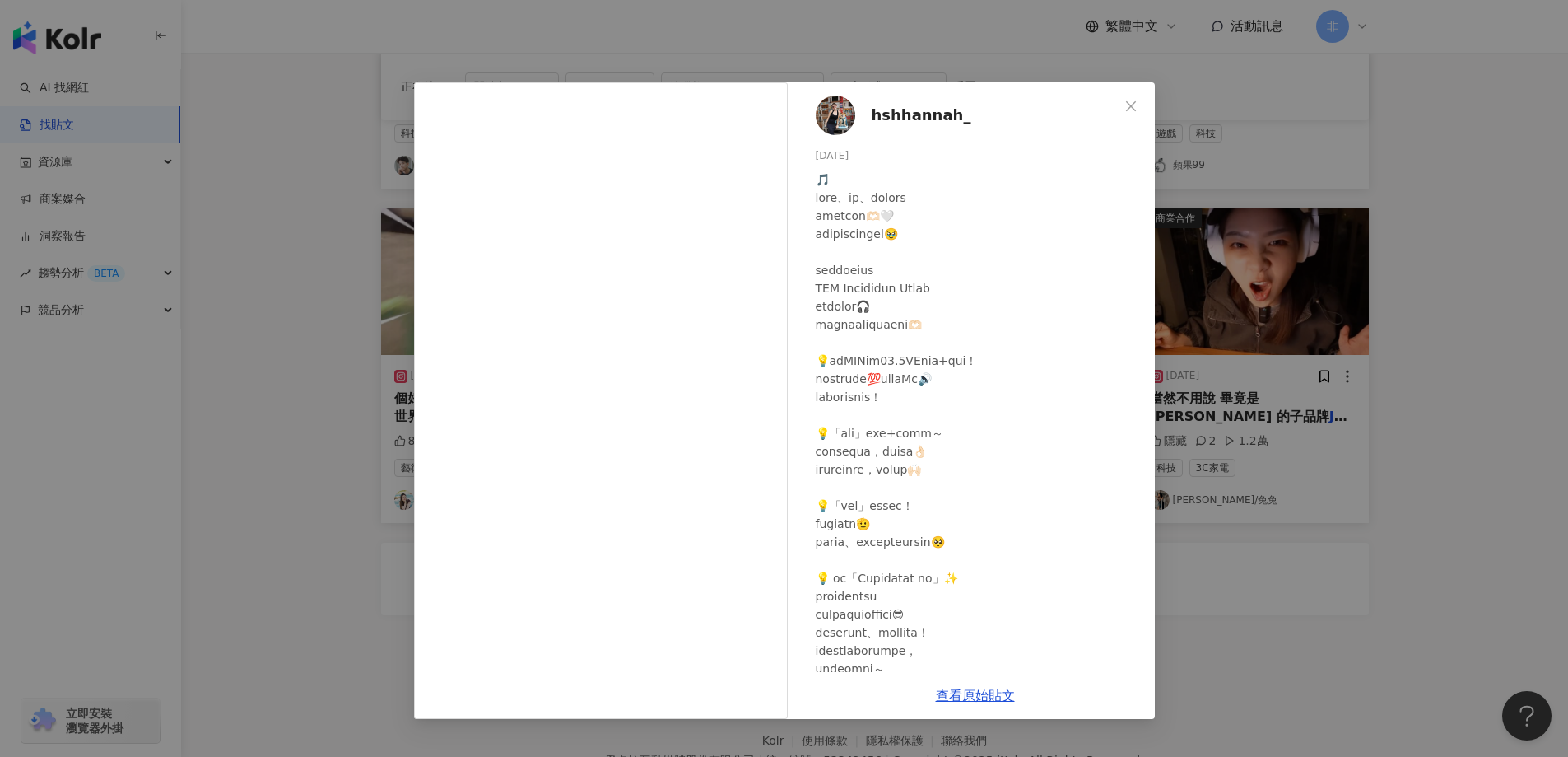
click at [1235, 133] on div "hshhannah_ 2023/11/24 89 8 5,966 查看原始貼文" at bounding box center [784, 378] width 1568 height 757
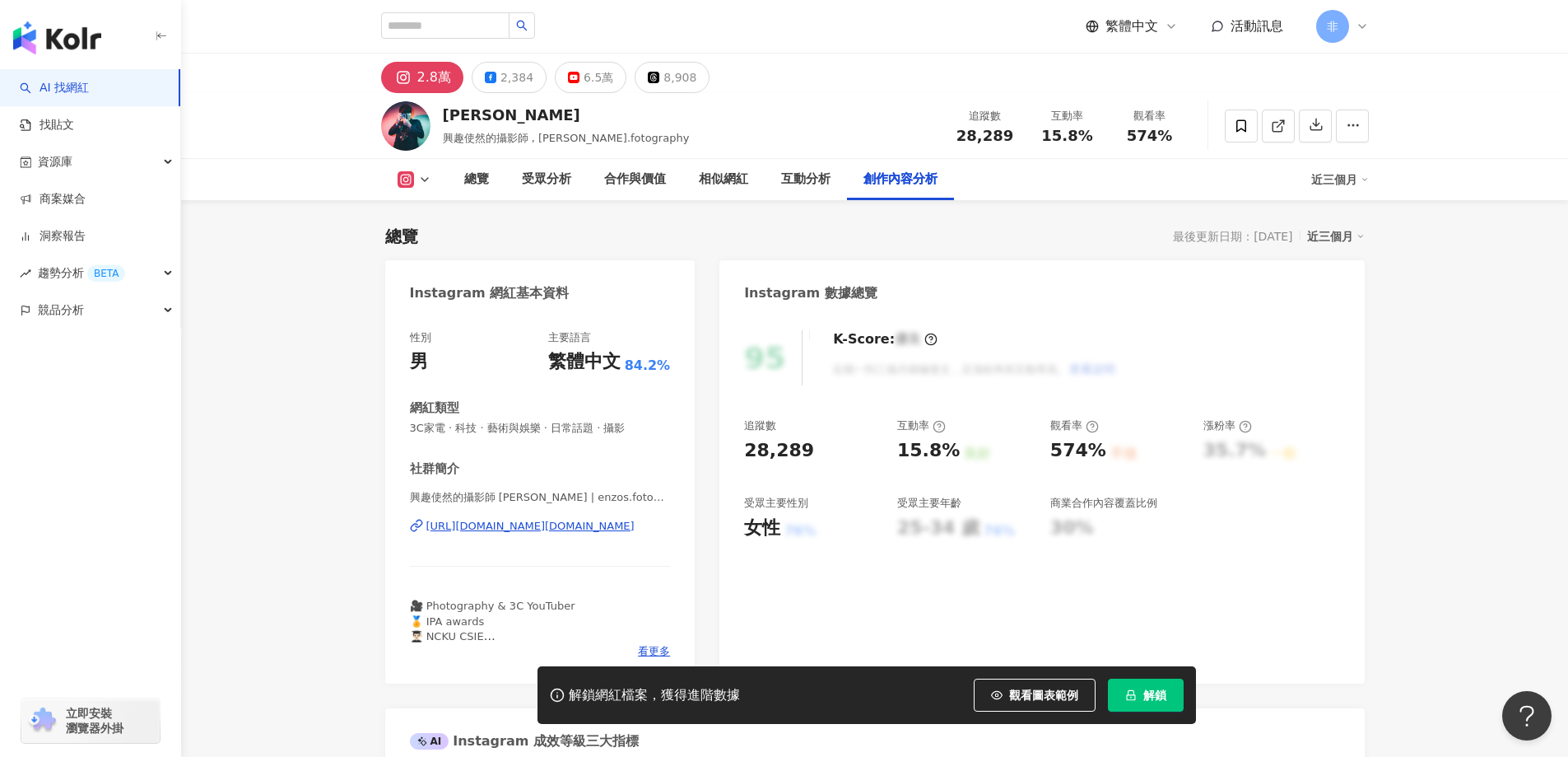
scroll to position [4988, 0]
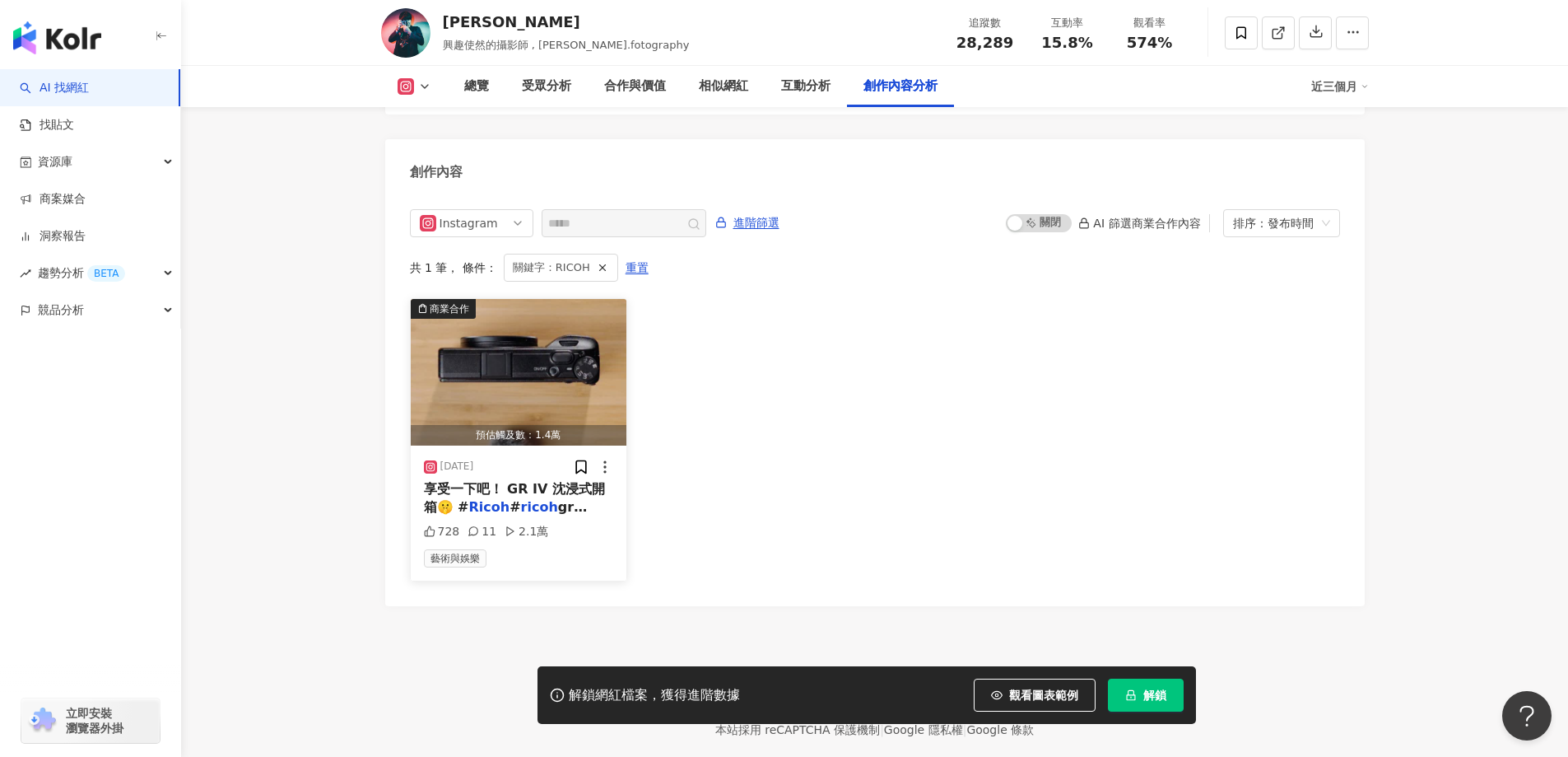
click at [557, 481] on span "享受一下吧！ GR IV 沈浸式開箱🤫 #" at bounding box center [515, 498] width 182 height 34
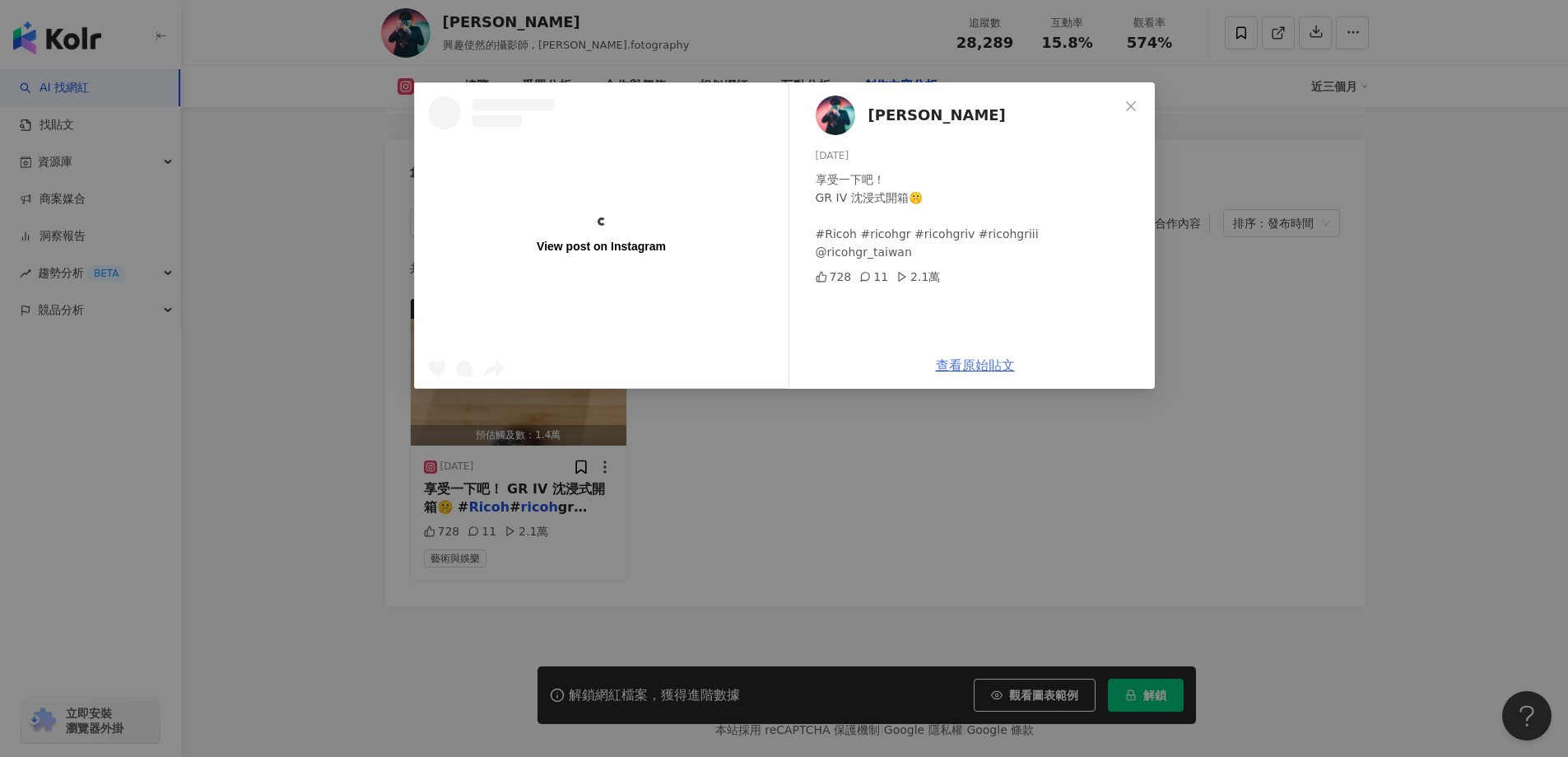
click at [980, 373] on link "查看原始貼文" at bounding box center [975, 365] width 79 height 16
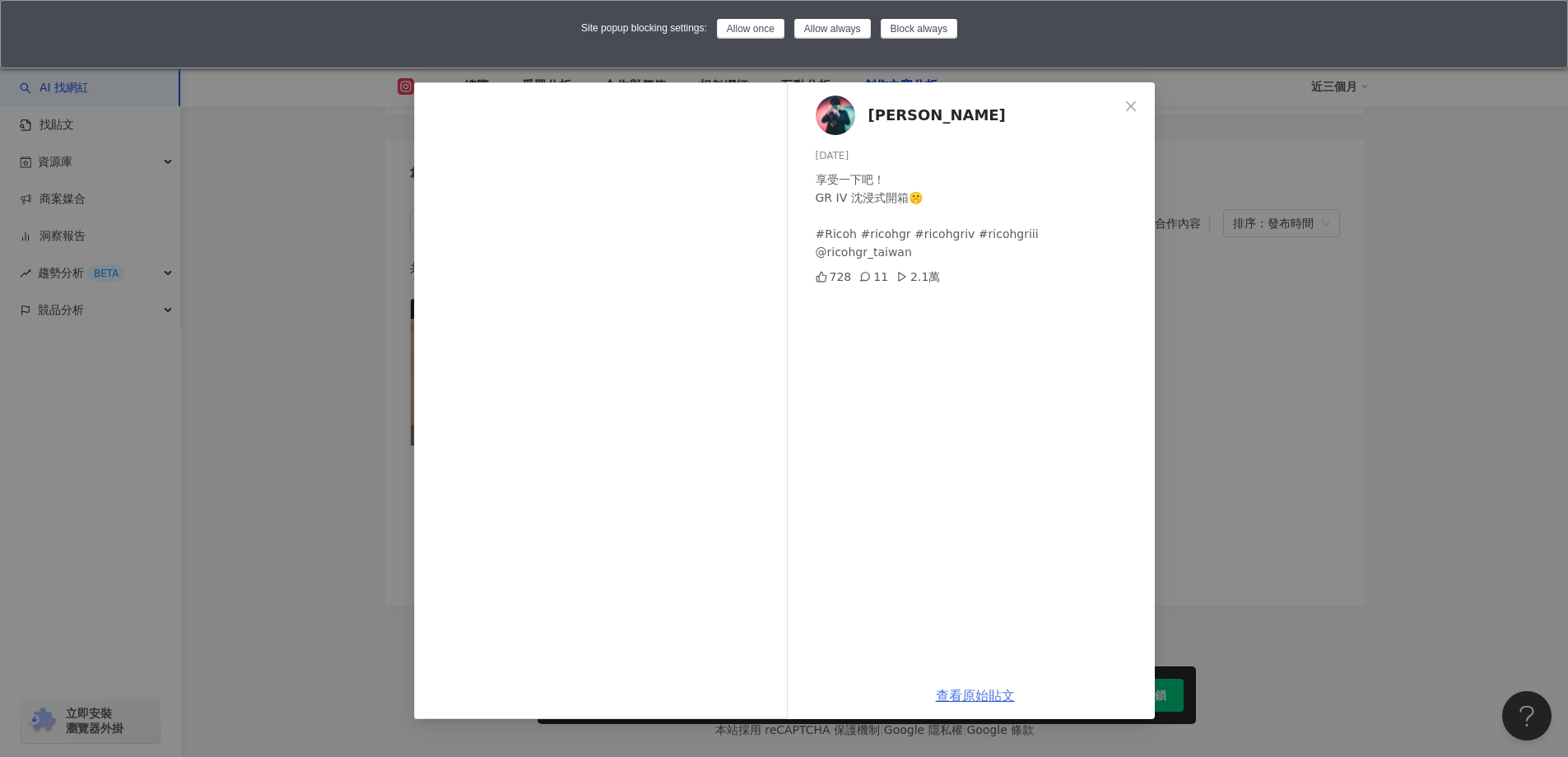
click at [972, 699] on link "查看原始貼文" at bounding box center [975, 696] width 79 height 16
click at [960, 695] on link "查看原始貼文" at bounding box center [975, 696] width 79 height 16
click at [1319, 269] on div "Enzo Lu 2025/8/21 享受一下吧！ GR IV 沈浸式開箱🤫 #Ricoh #ricohgr #ricohgriv #ricohgriii @r…" at bounding box center [784, 378] width 1568 height 757
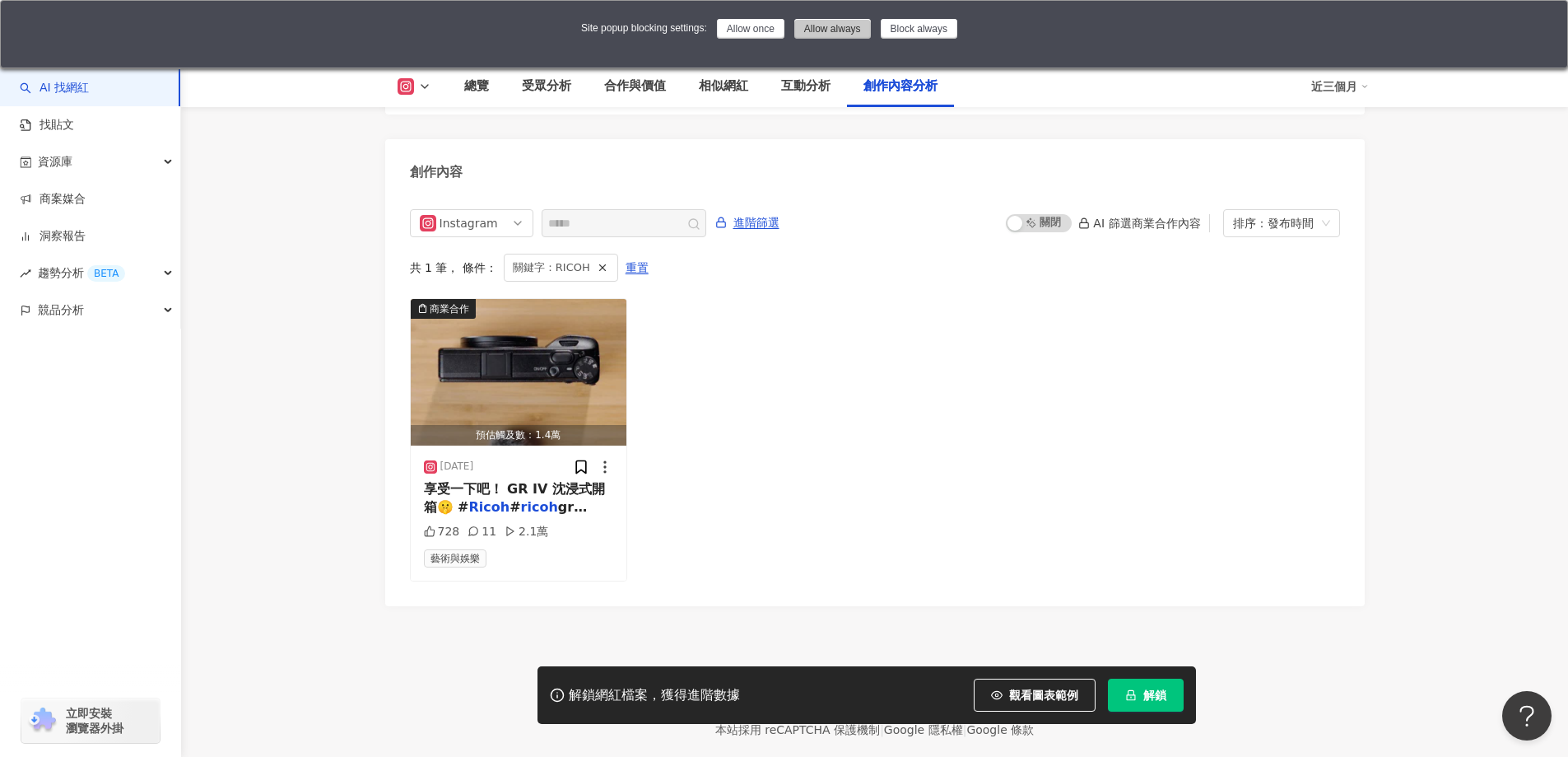
click at [843, 34] on button "Allow always" at bounding box center [833, 28] width 77 height 20
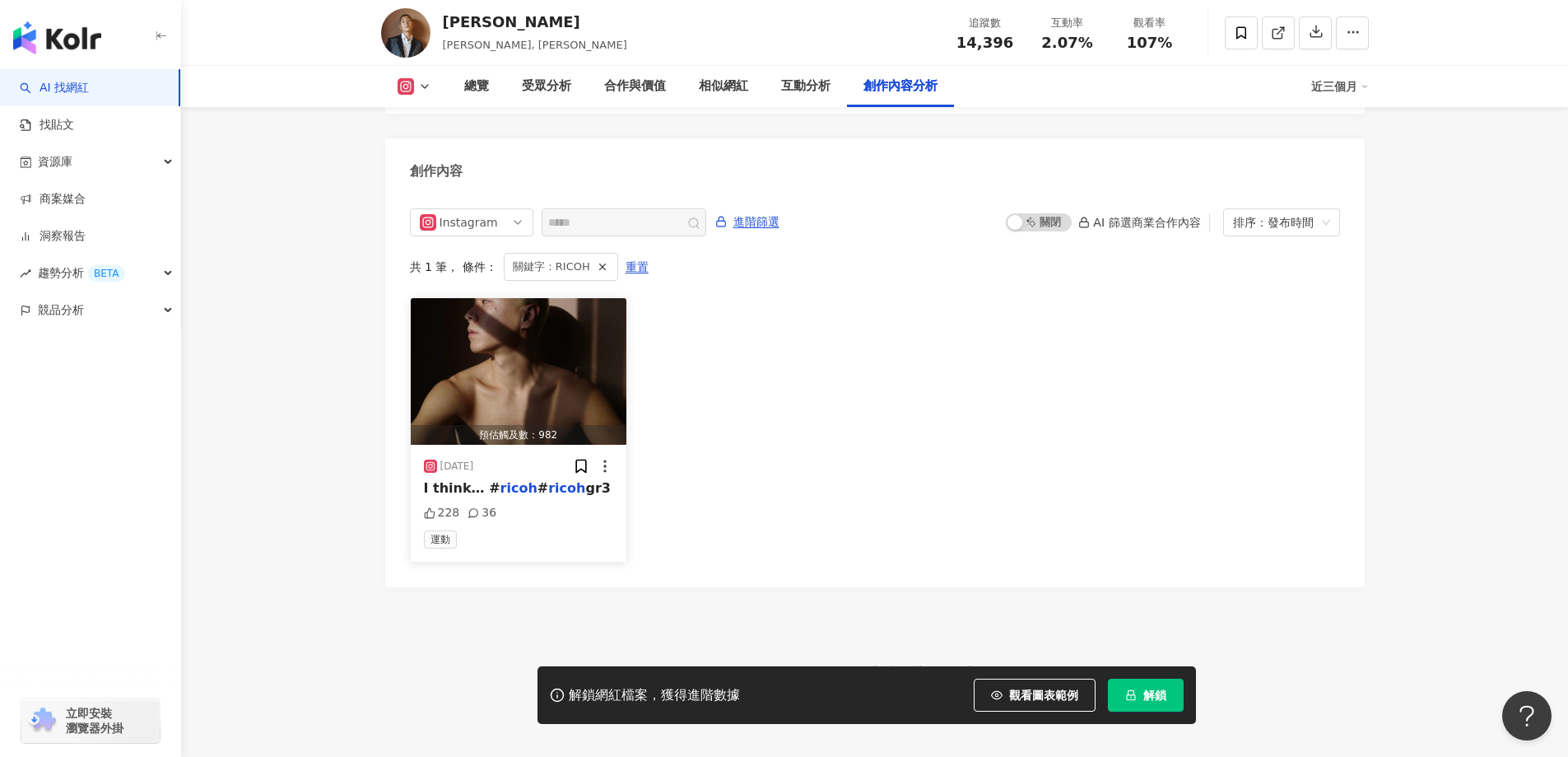
click at [548, 480] on mark "ricoh" at bounding box center [567, 488] width 37 height 16
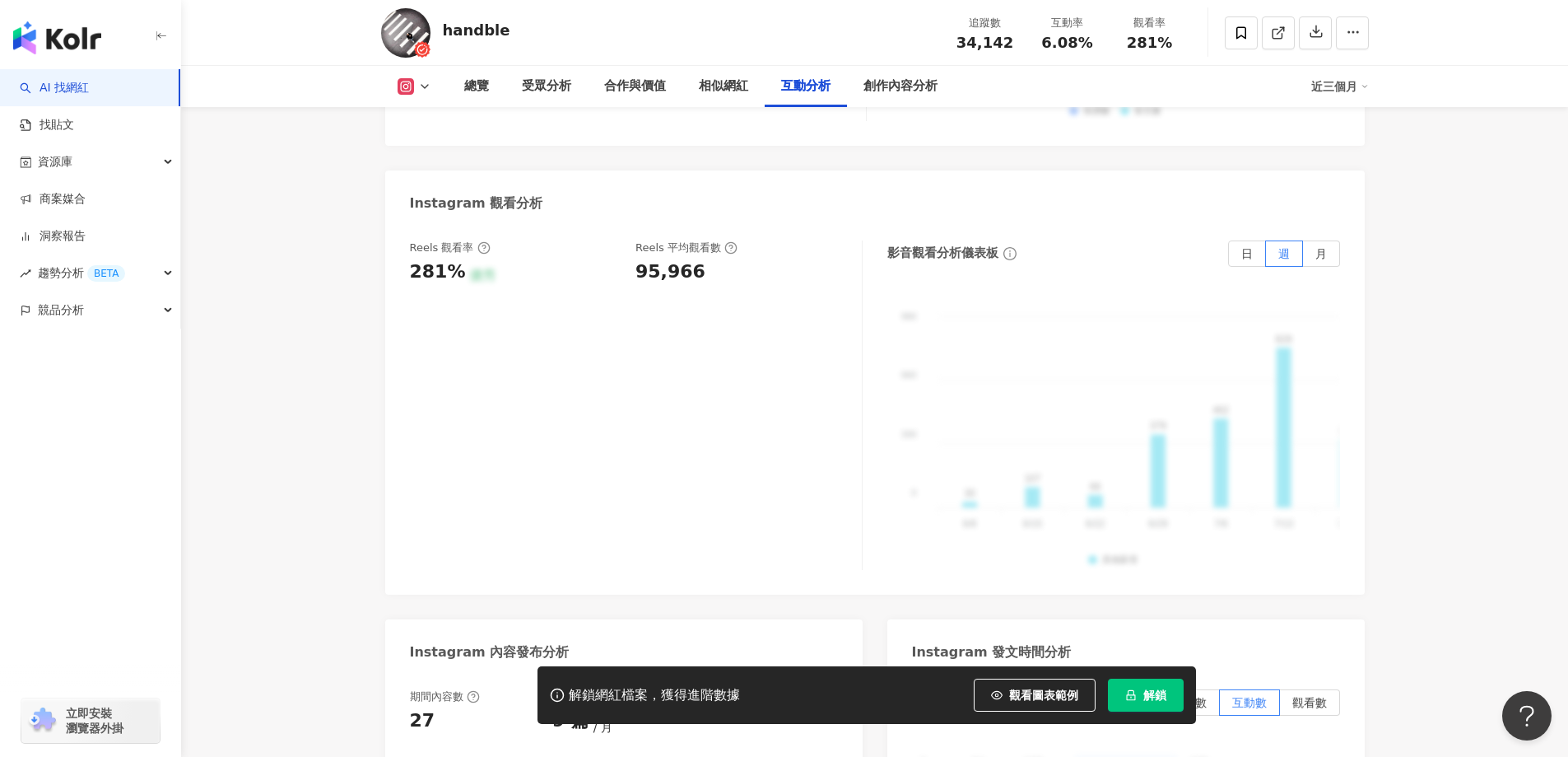
scroll to position [3707, 0]
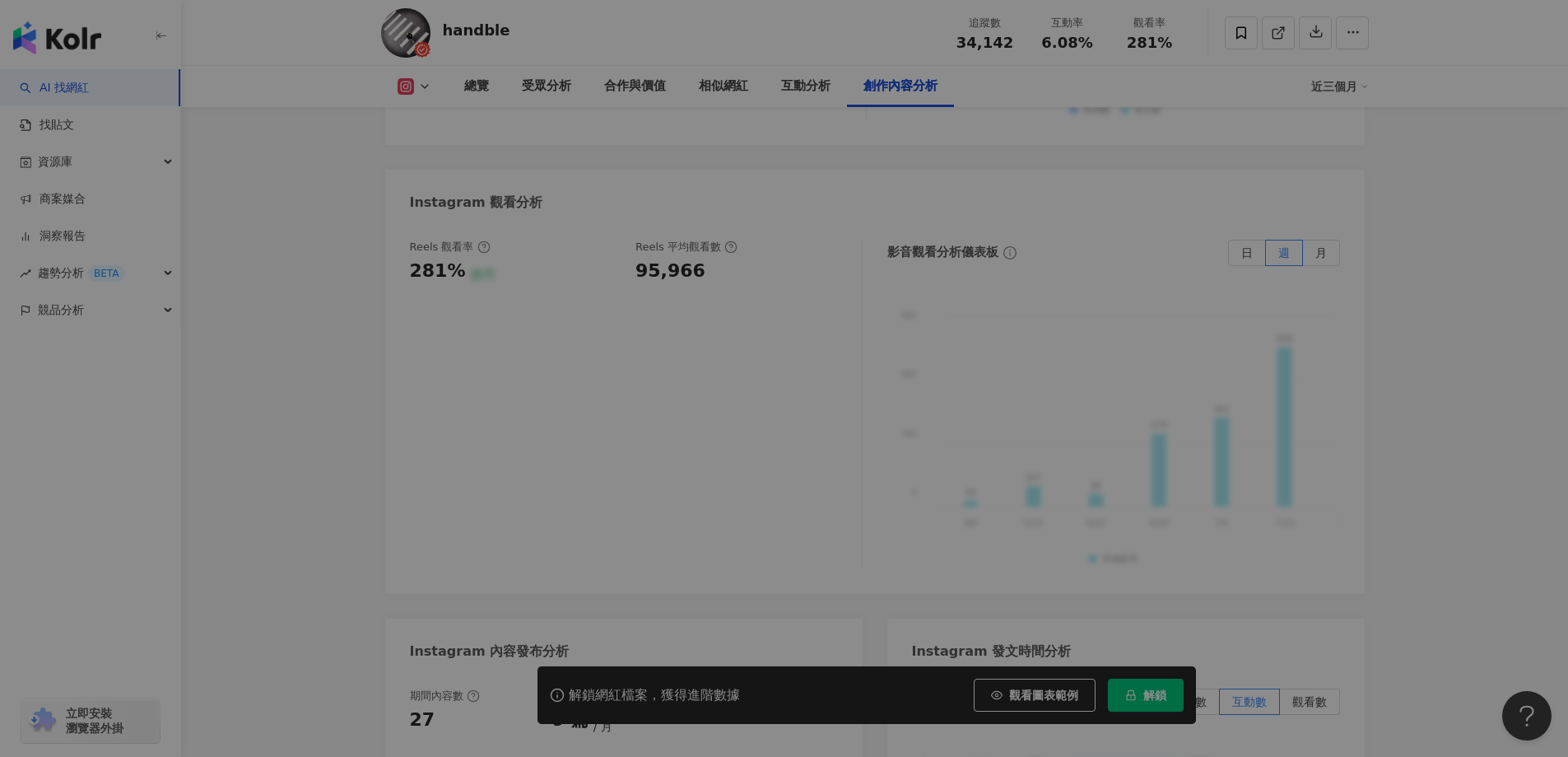
scroll to position [5025, 0]
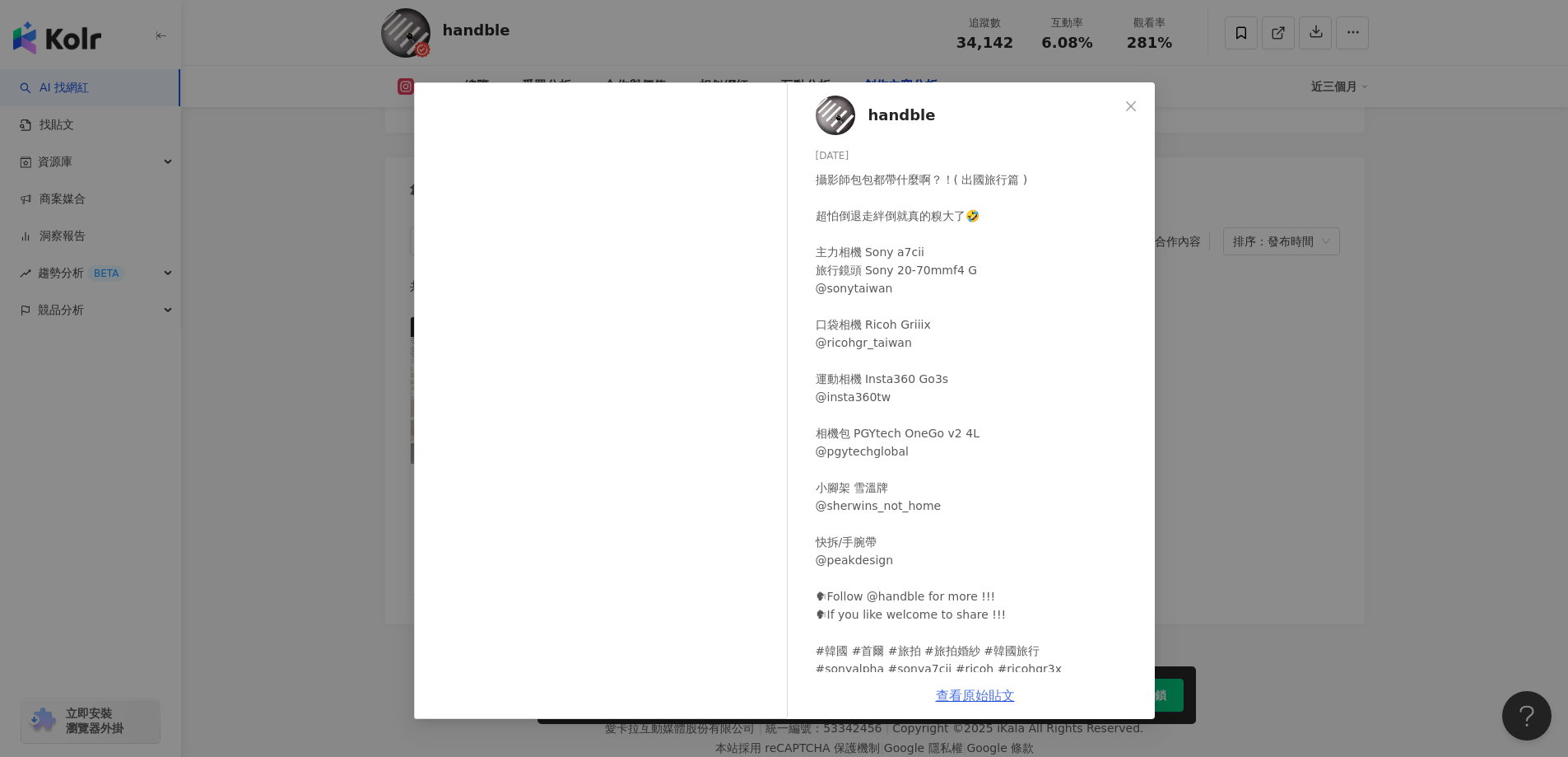
click at [981, 700] on link "查看原始貼文" at bounding box center [975, 696] width 79 height 16
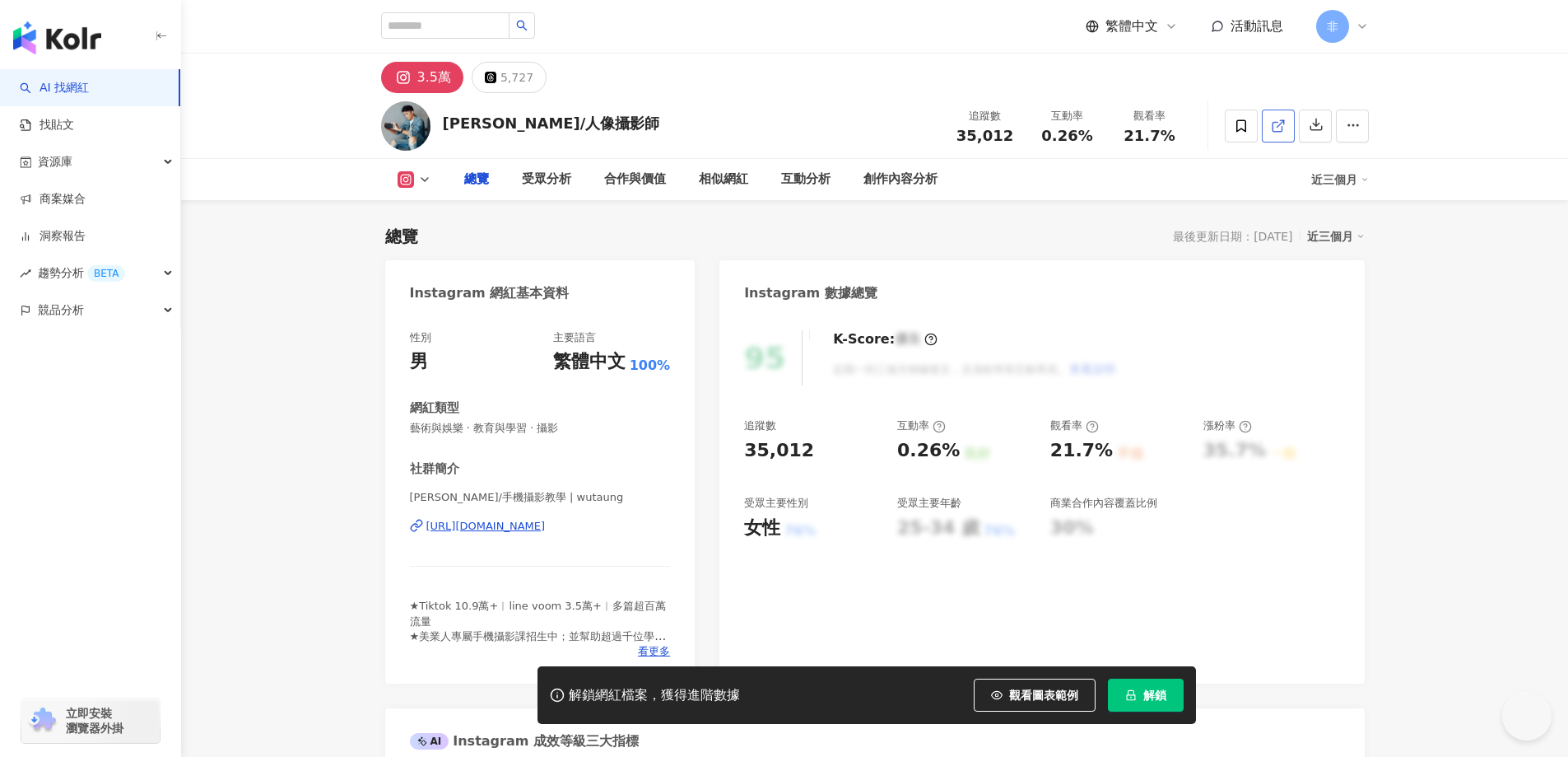
click at [1286, 119] on link at bounding box center [1278, 126] width 33 height 33
click at [1278, 121] on icon at bounding box center [1278, 126] width 15 height 15
click at [1279, 129] on icon at bounding box center [1278, 126] width 15 height 15
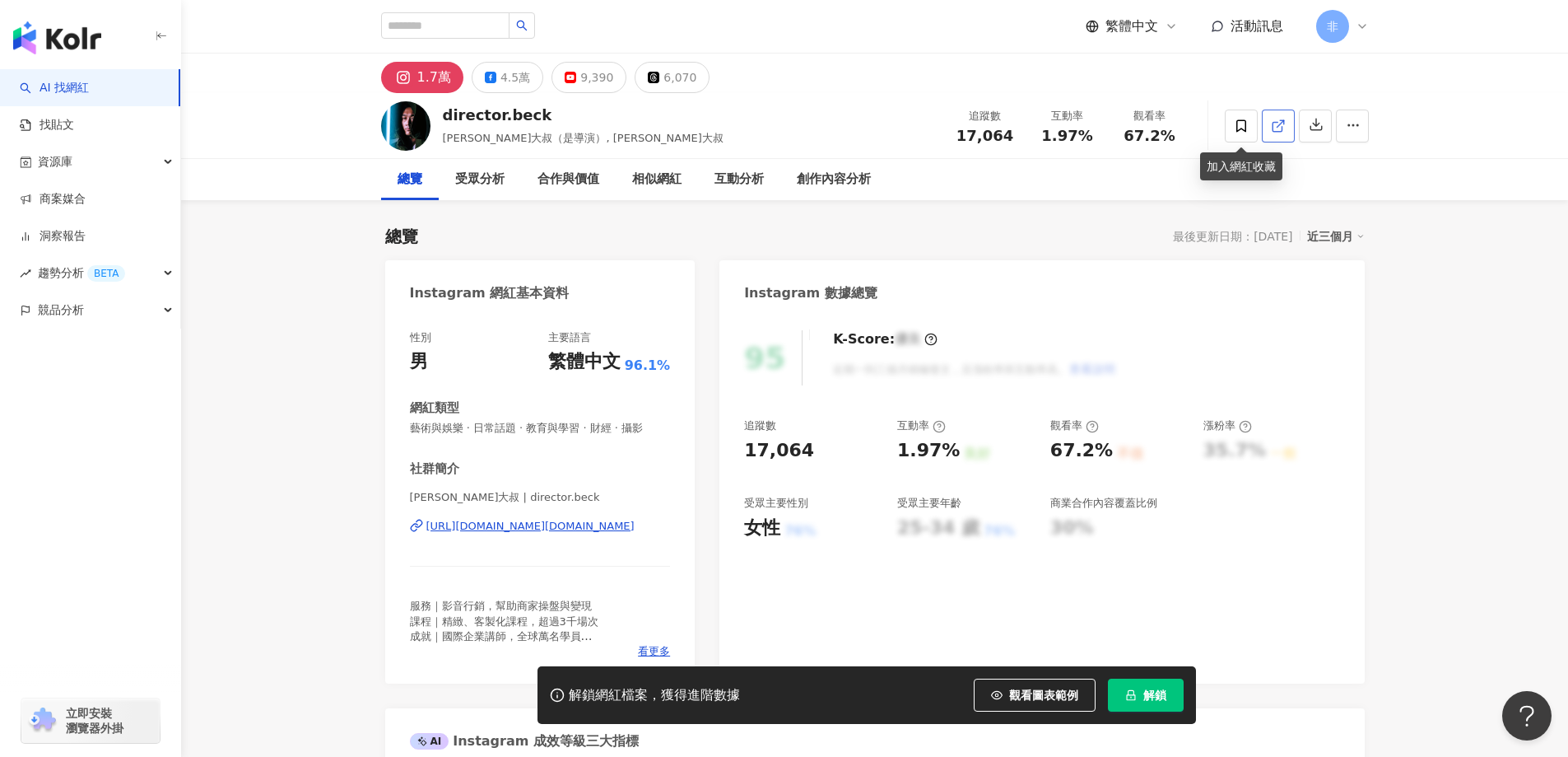
click at [1276, 121] on icon at bounding box center [1278, 126] width 15 height 15
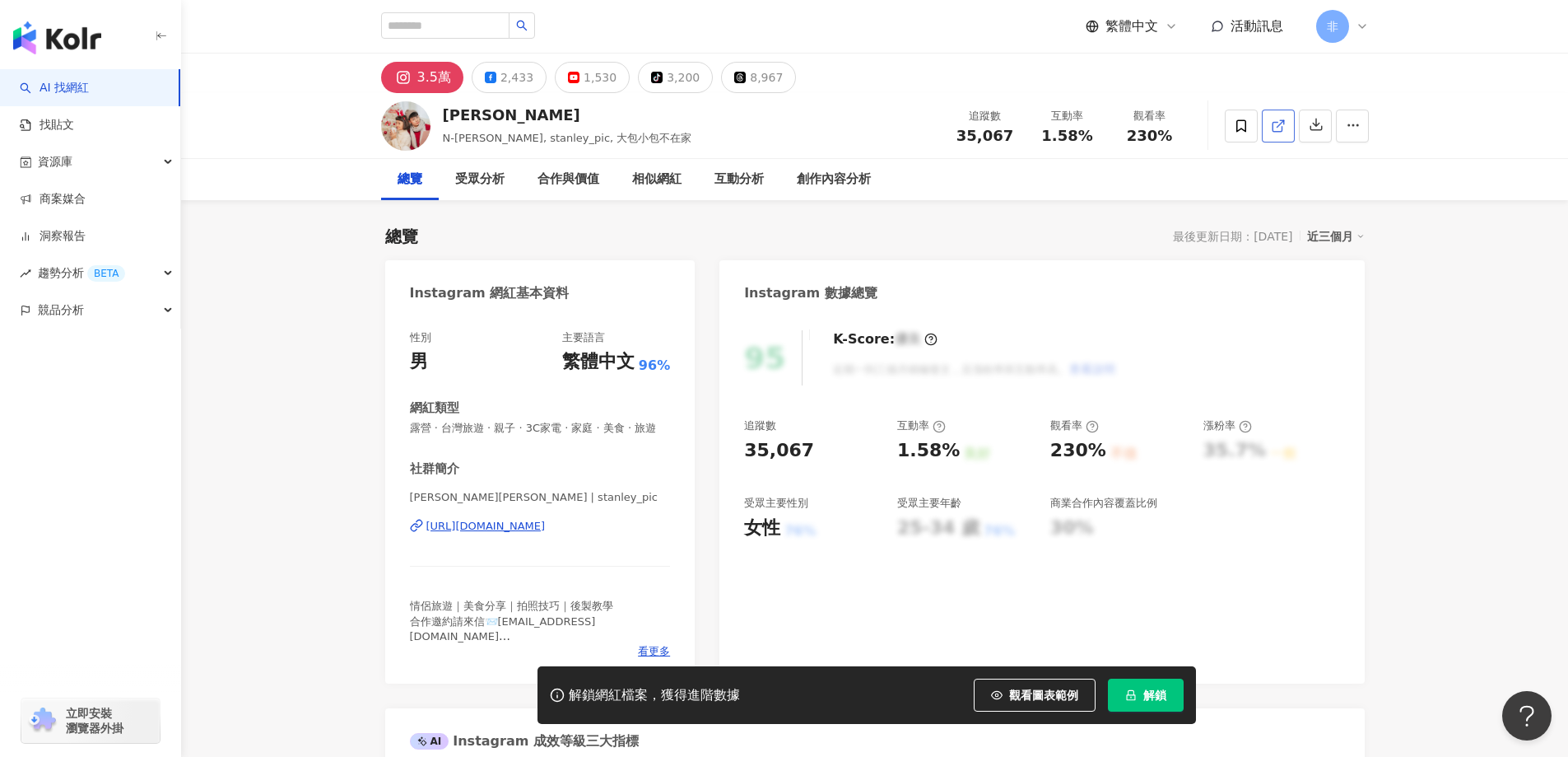
click at [1279, 119] on icon at bounding box center [1278, 126] width 15 height 15
click at [1284, 119] on icon at bounding box center [1278, 126] width 15 height 15
